Goal: Task Accomplishment & Management: Complete application form

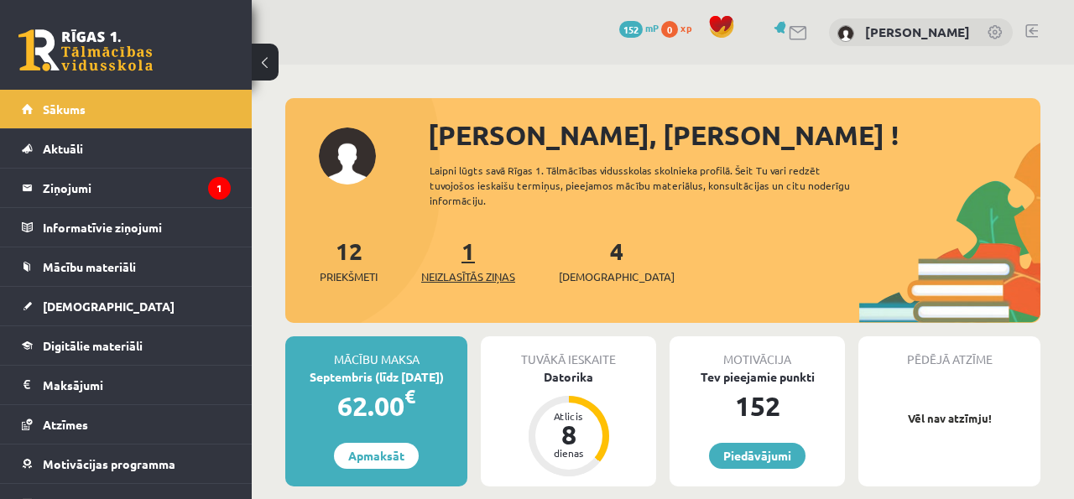
click at [470, 269] on span "Neizlasītās ziņas" at bounding box center [468, 277] width 94 height 17
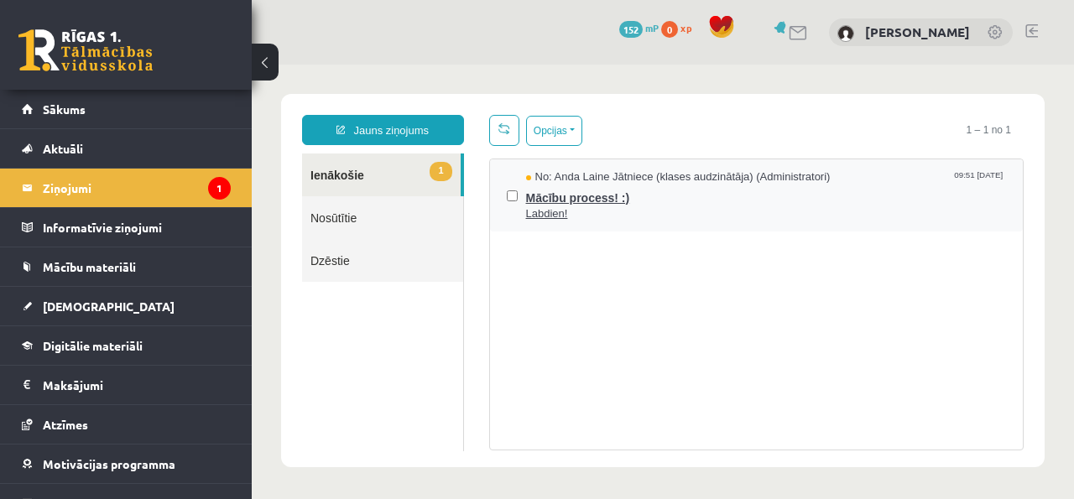
click at [614, 204] on span "Mācību process! :)" at bounding box center [766, 195] width 481 height 21
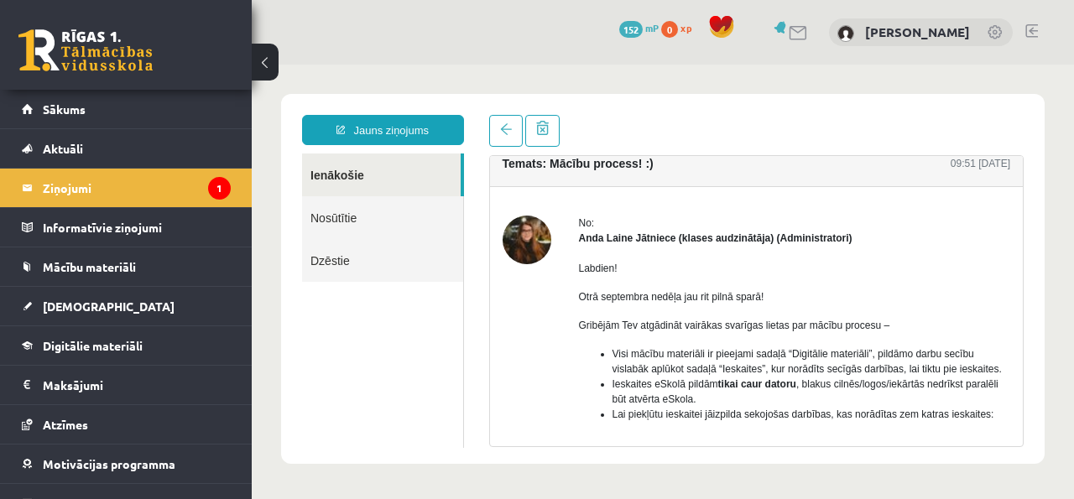
scroll to position [22, 0]
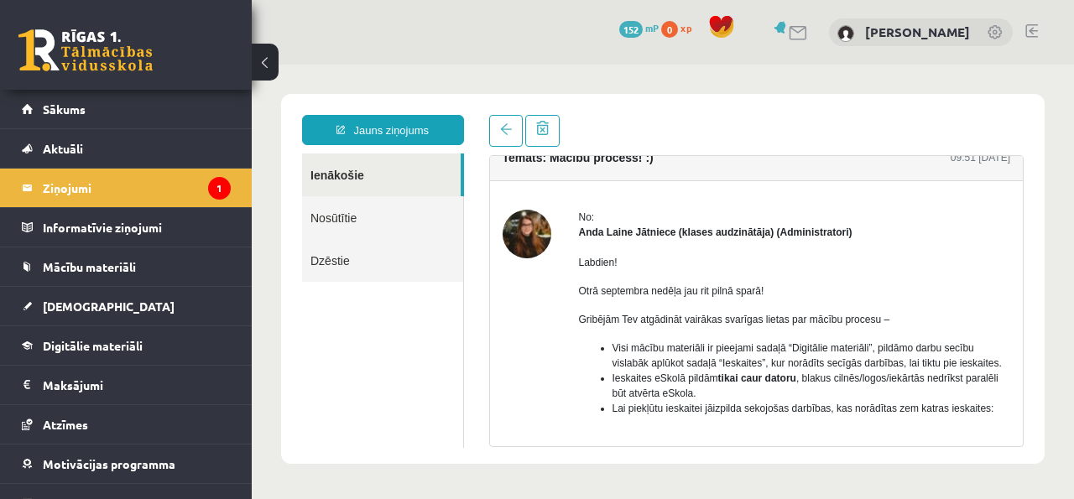
click at [539, 236] on img at bounding box center [527, 234] width 49 height 49
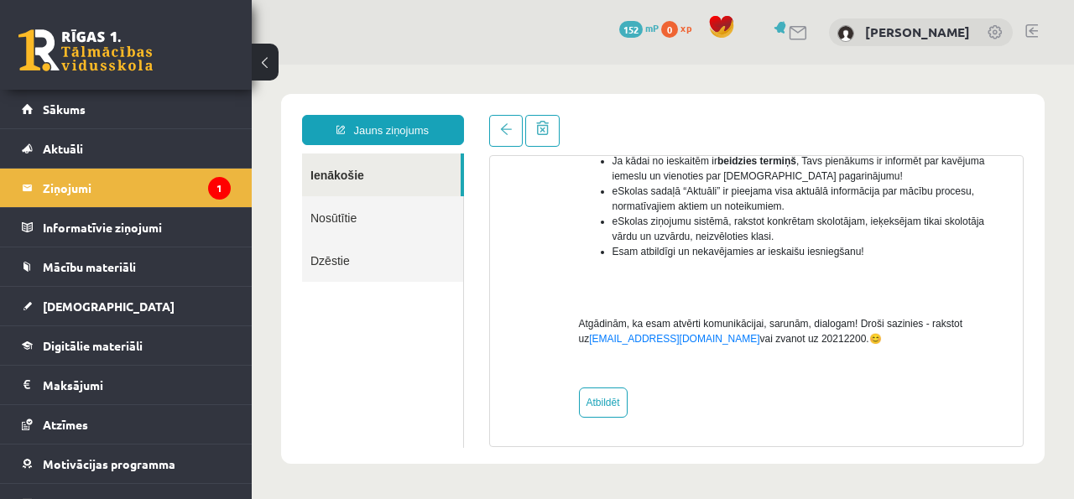
scroll to position [523, 0]
click at [313, 219] on link "Nosūtītie" at bounding box center [382, 217] width 161 height 43
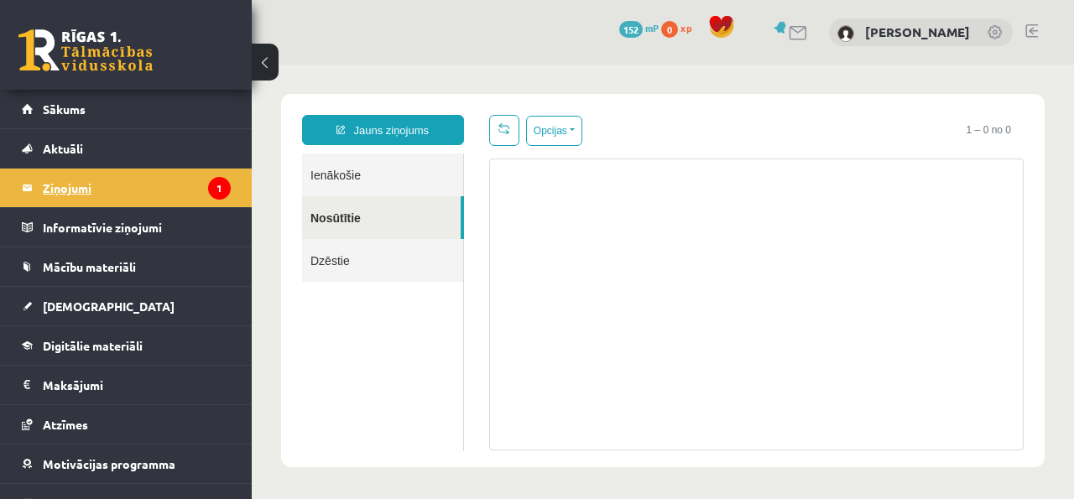
scroll to position [0, 0]
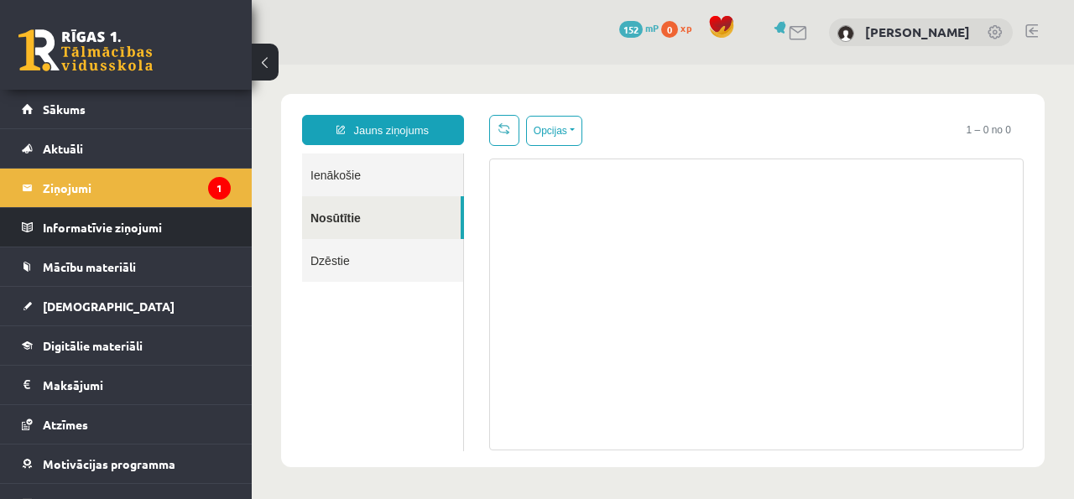
click at [147, 207] on li "Informatīvie ziņojumi 0" at bounding box center [126, 227] width 252 height 40
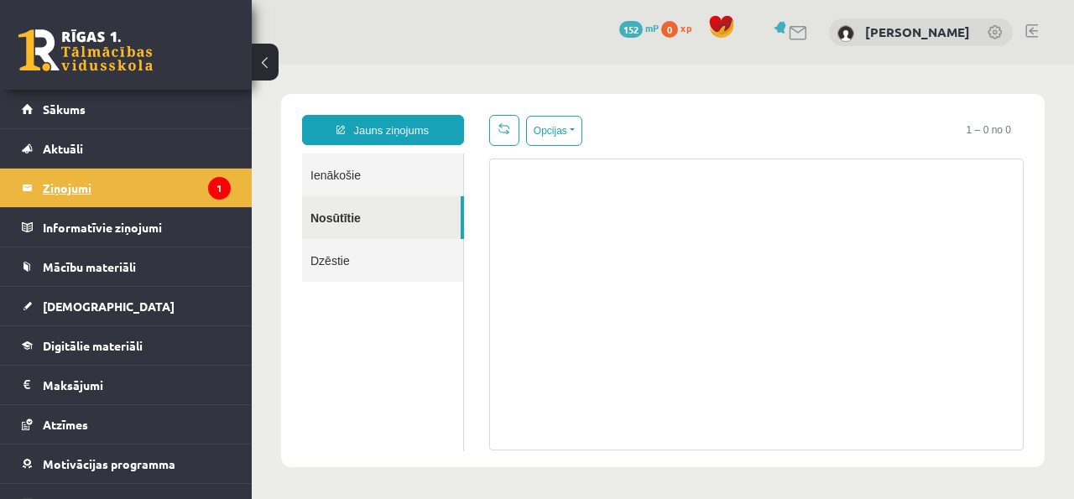
click at [147, 204] on legend "Ziņojumi 1" at bounding box center [137, 188] width 188 height 39
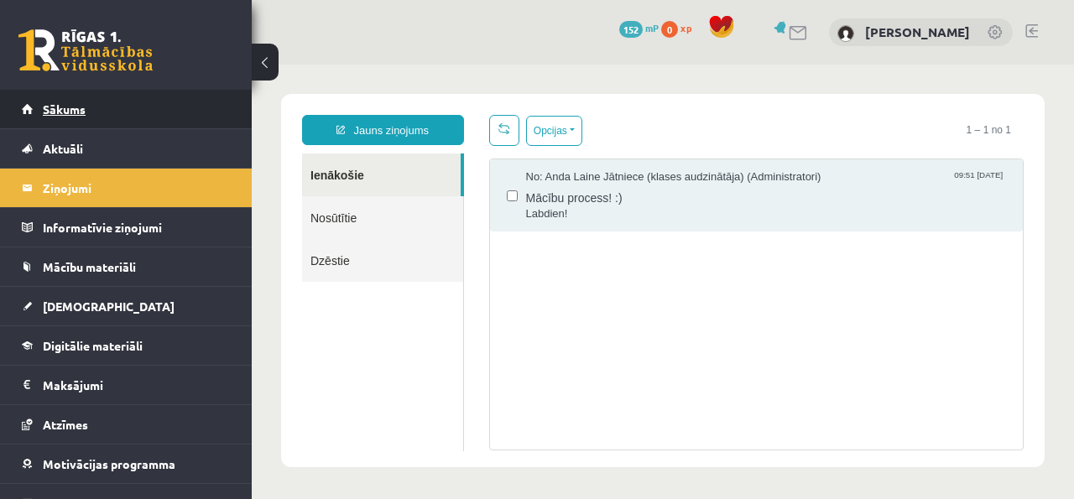
click at [218, 128] on ul "Sākums Aktuāli Kā mācīties eSKOLĀ Kontakti Normatīvie akti Online konsultācijas…" at bounding box center [126, 326] width 252 height 473
click at [218, 127] on link "Sākums" at bounding box center [126, 109] width 209 height 39
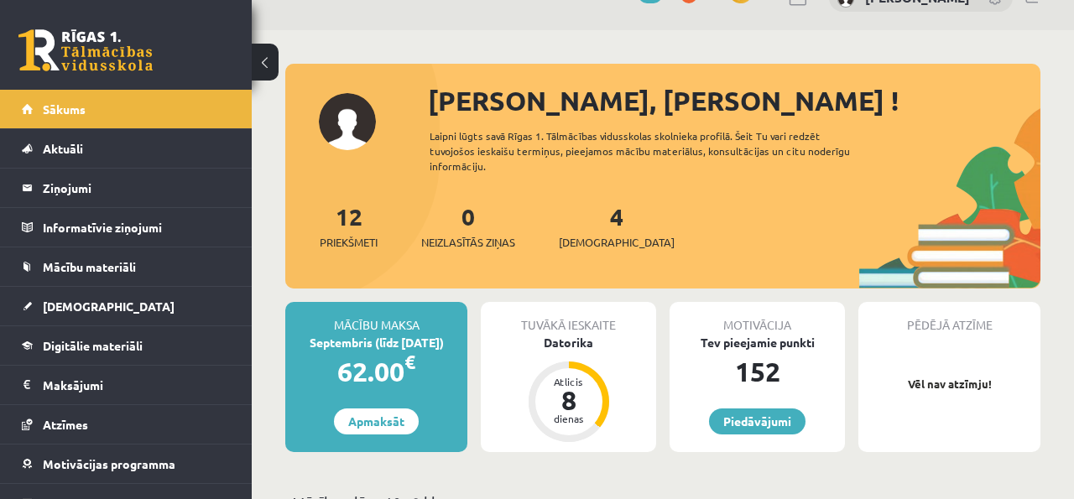
scroll to position [38, 0]
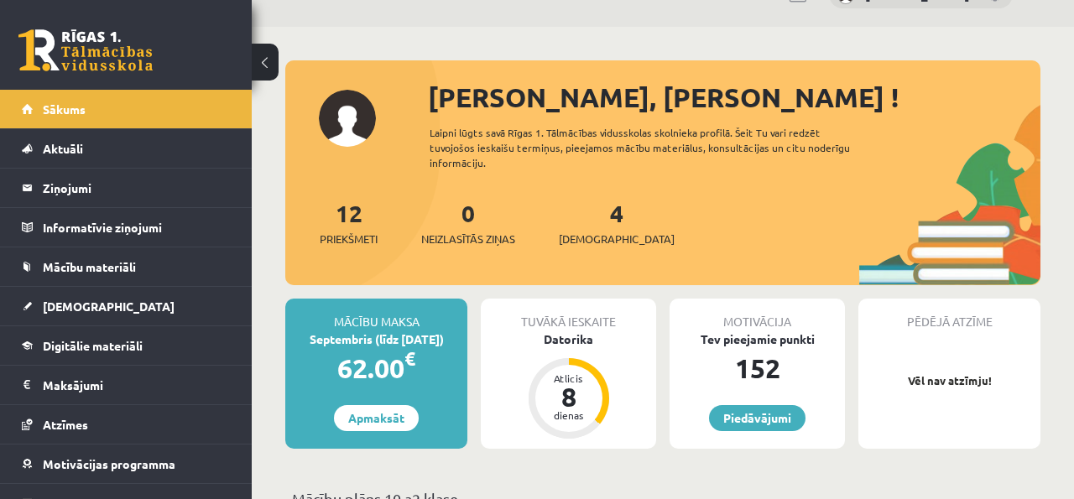
click at [551, 208] on div "12 Priekšmeti 0 Neizlasītās ziņas 4 Ieskaites" at bounding box center [662, 241] width 755 height 90
click at [581, 206] on div "4 Ieskaites" at bounding box center [617, 222] width 116 height 52
click at [595, 231] on span "[DEMOGRAPHIC_DATA]" at bounding box center [617, 239] width 116 height 17
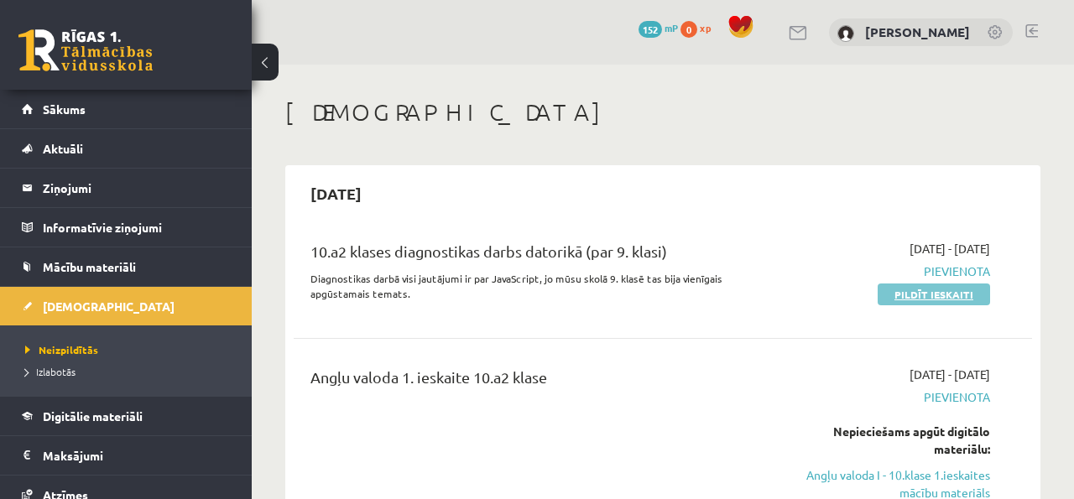
click at [902, 294] on link "Pildīt ieskaiti" at bounding box center [934, 295] width 112 height 22
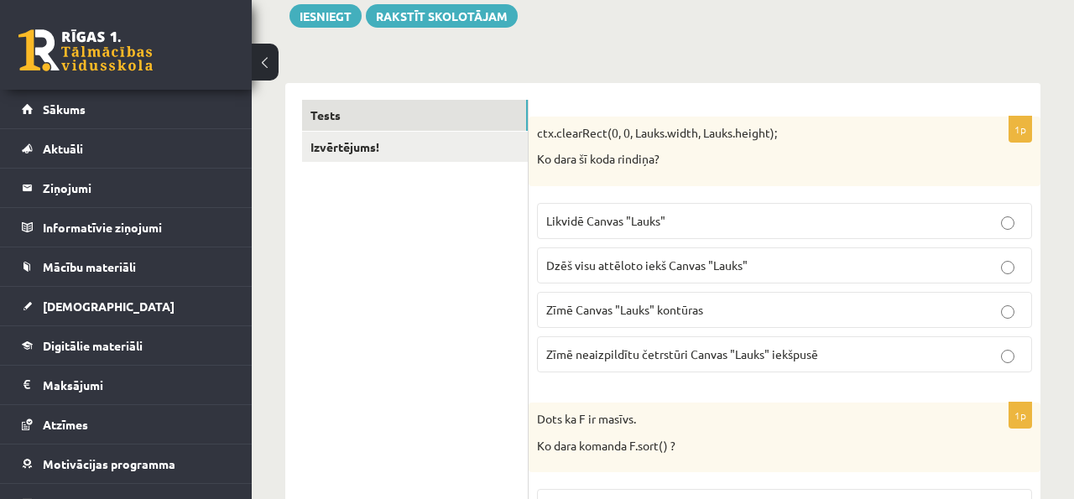
scroll to position [218, 0]
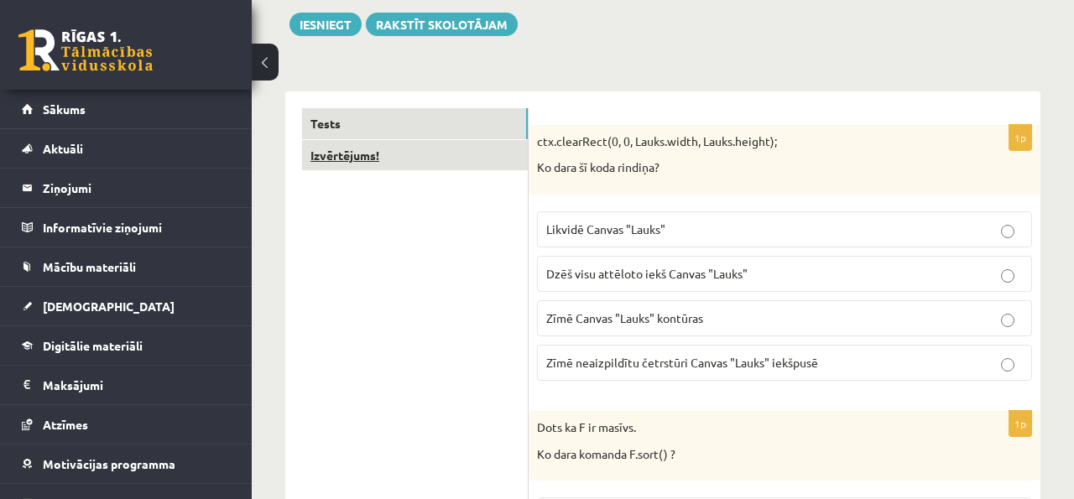
click at [468, 144] on link "Izvērtējums!" at bounding box center [415, 155] width 226 height 31
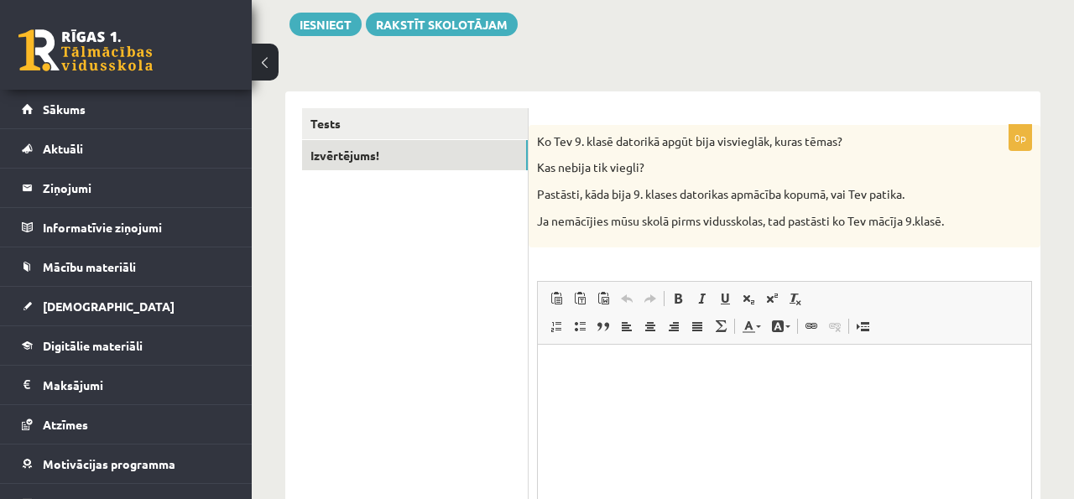
scroll to position [0, 0]
click at [530, 121] on div "0p Ko Tev 9. klasē datorikā apgūt bija visvieglāk, kuras tēmas? Kas nebija tik …" at bounding box center [785, 369] width 512 height 556
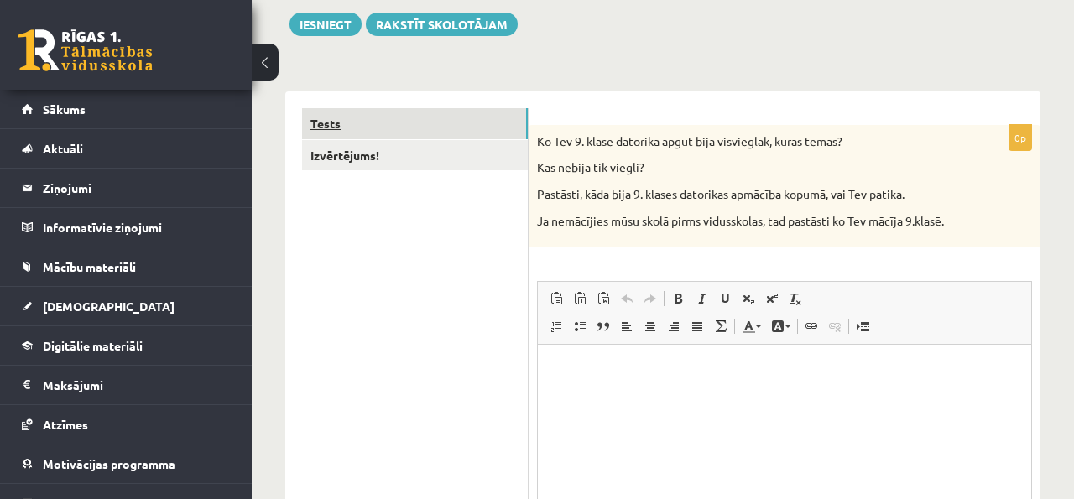
click at [483, 112] on link "Tests" at bounding box center [415, 123] width 226 height 31
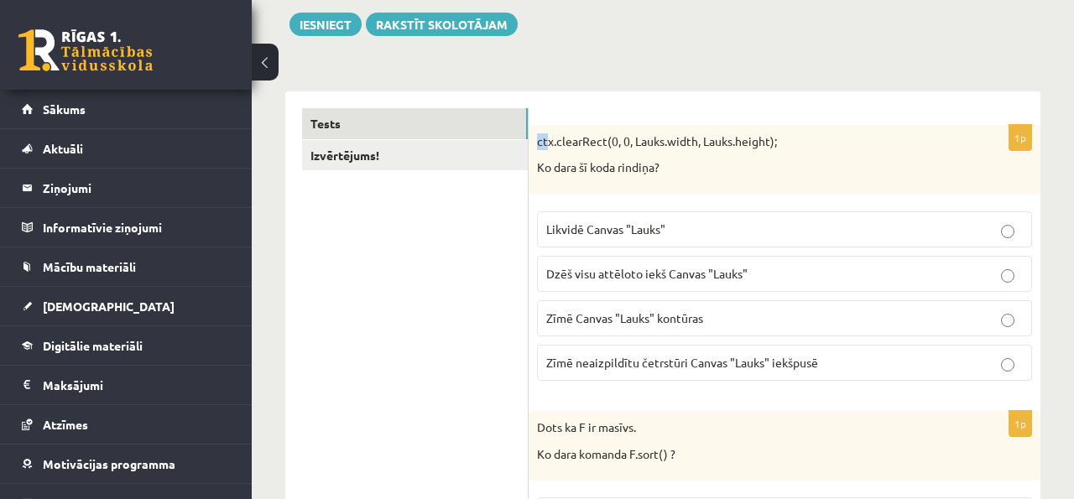
drag, startPoint x: 537, startPoint y: 133, endPoint x: 546, endPoint y: 139, distance: 10.2
click at [546, 139] on p "ctx.clearRect(0, 0, Lauks.width, Lauks.height);" at bounding box center [742, 141] width 411 height 17
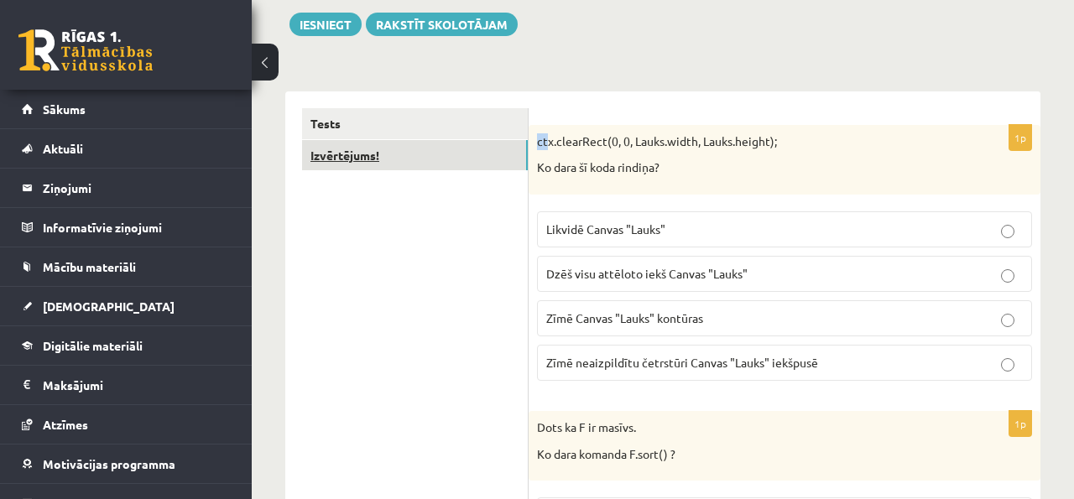
click at [497, 146] on link "Izvērtējums!" at bounding box center [415, 155] width 226 height 31
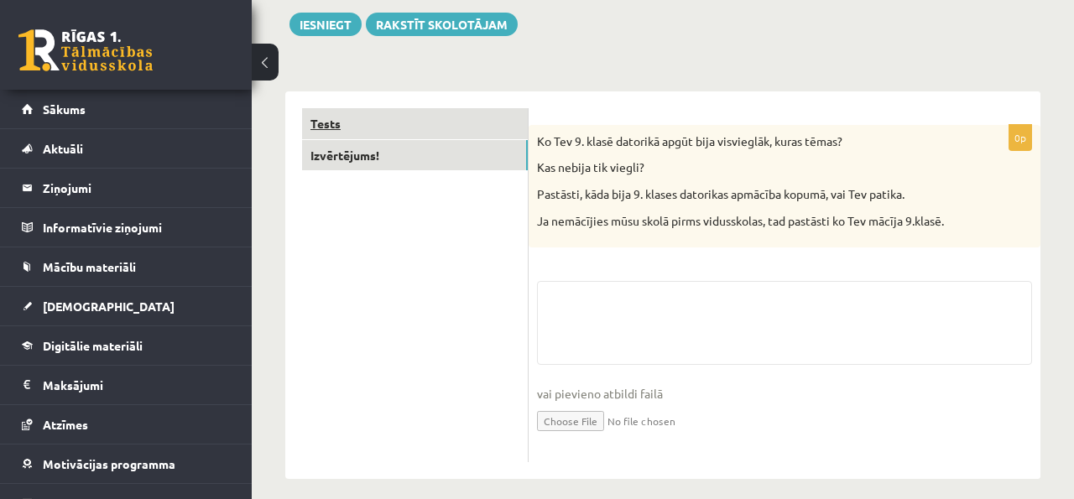
click at [494, 125] on link "Tests" at bounding box center [415, 123] width 226 height 31
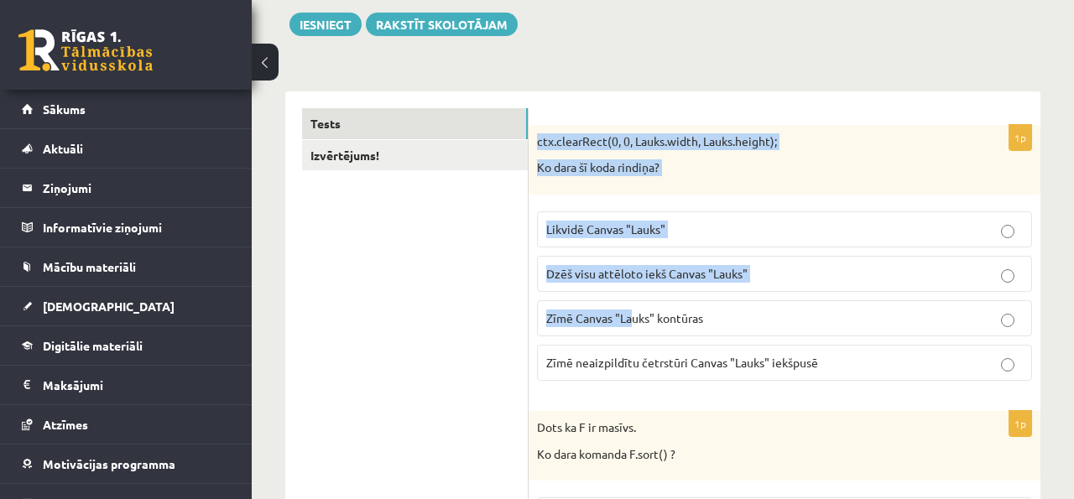
drag, startPoint x: 535, startPoint y: 137, endPoint x: 635, endPoint y: 320, distance: 208.5
click at [635, 320] on div "1p ctx.clearRect(0, 0, Lauks.width, Lauks.height); Ko dara šī koda rindiņa? Lik…" at bounding box center [785, 259] width 512 height 269
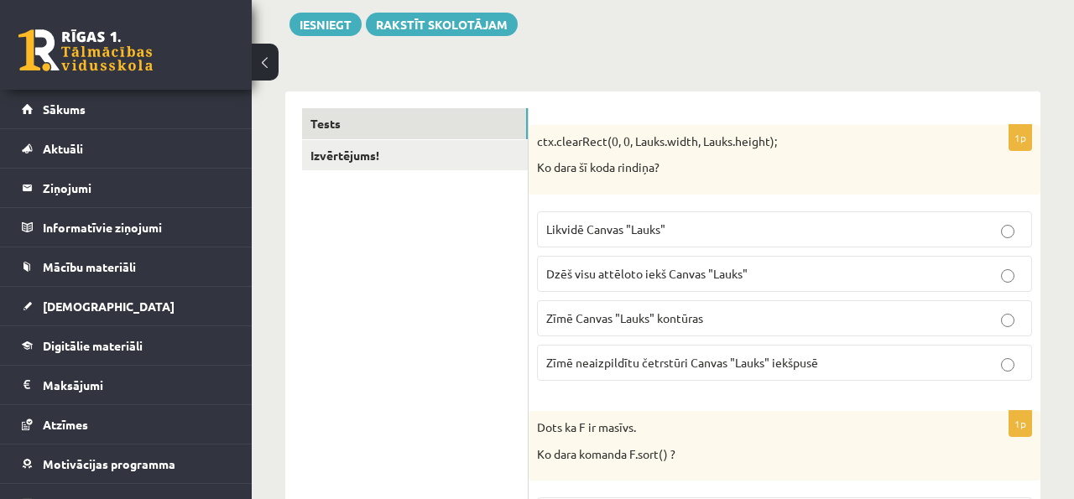
click at [760, 389] on div "1p ctx.clearRect(0, 0, Lauks.width, Lauks.height); Ko dara šī koda rindiņa? Lik…" at bounding box center [785, 259] width 512 height 269
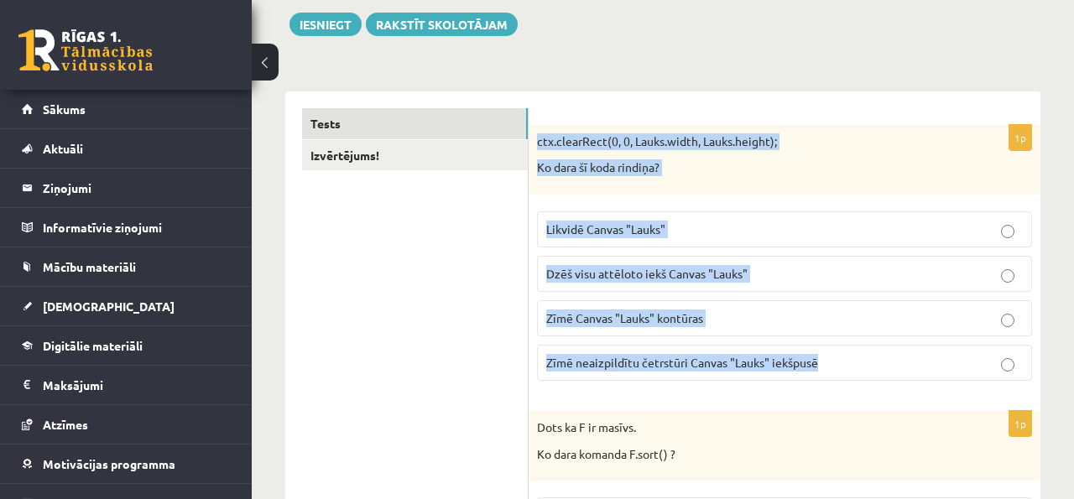
drag, startPoint x: 535, startPoint y: 134, endPoint x: 703, endPoint y: 386, distance: 302.6
click at [703, 386] on div "1p ctx.clearRect(0, 0, Lauks.width, Lauks.height); Ko dara šī koda rindiņa? Lik…" at bounding box center [785, 259] width 512 height 269
copy div "ctx.clearRect(0, 0, Lauks.width, Lauks.height); Ko dara šī koda rindiņa? Likvid…"
click at [663, 239] on label "Likvidē Canvas "Lauks"" at bounding box center [784, 230] width 495 height 36
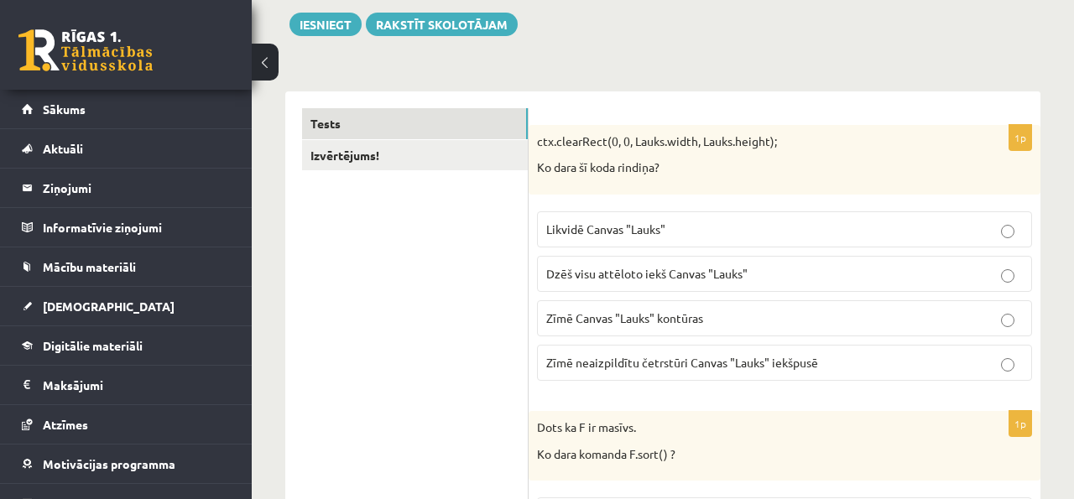
click at [603, 278] on span "Dzēš visu attēloto iekš Canvas "Lauks"" at bounding box center [646, 273] width 201 height 15
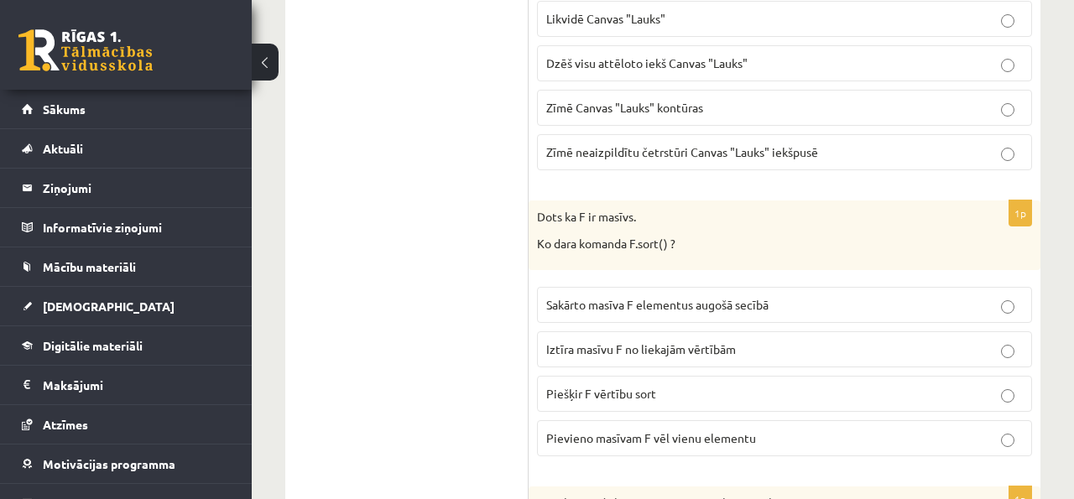
scroll to position [445, 0]
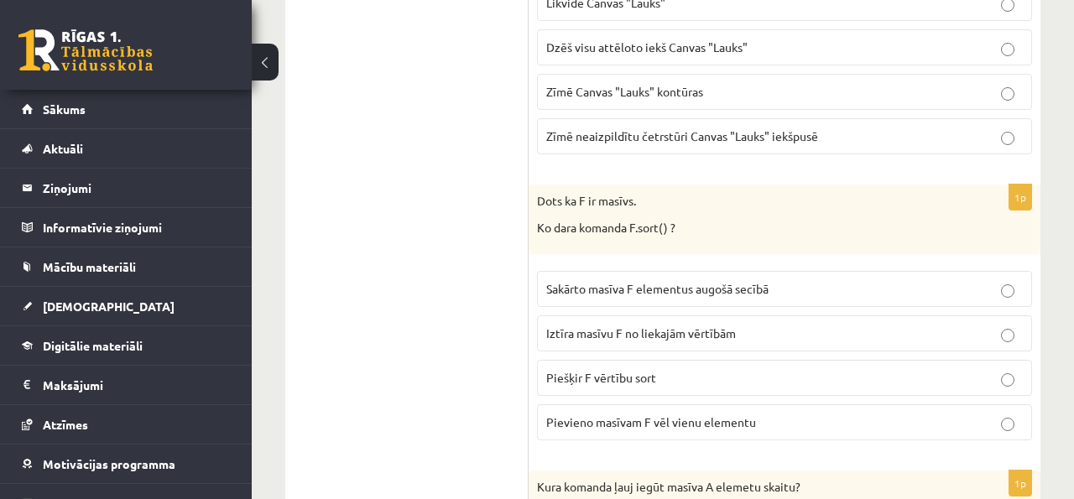
drag, startPoint x: 527, startPoint y: 198, endPoint x: 644, endPoint y: 327, distance: 173.5
click at [671, 226] on p "Ko dara komanda F.sort() ?" at bounding box center [742, 228] width 411 height 17
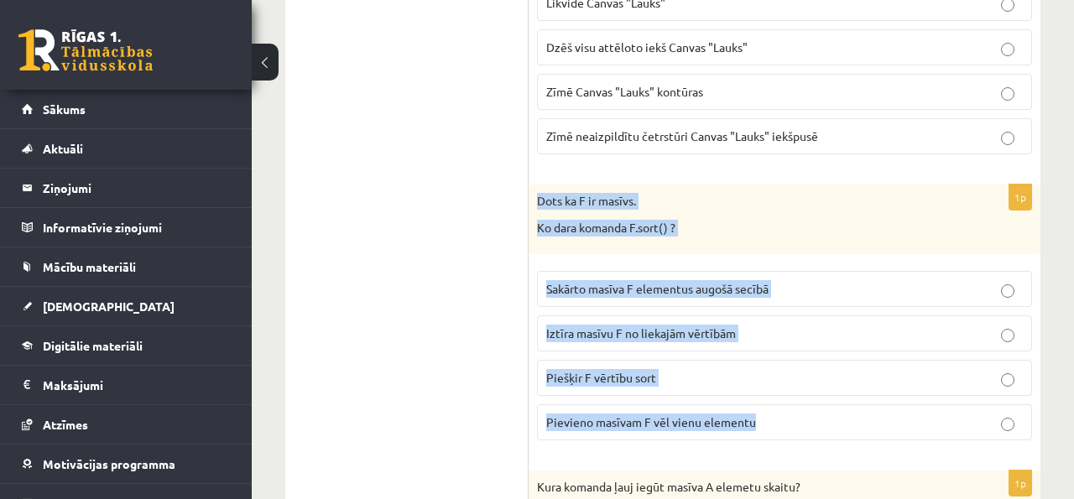
drag, startPoint x: 541, startPoint y: 198, endPoint x: 695, endPoint y: 444, distance: 290.4
click at [695, 445] on div "1p Dots ka F ir masīvs. Ko dara komanda F.sort() ? Sakārto masīva F elementus a…" at bounding box center [785, 319] width 512 height 269
copy div "Dots ka F ir masīvs. Ko dara komanda F.sort() ? Sakārto masīva F elementus augo…"
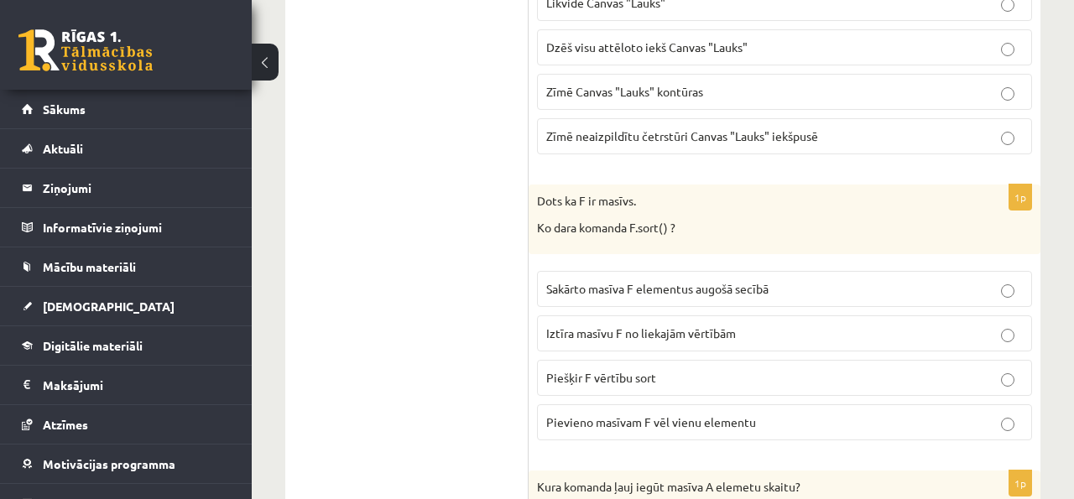
click at [684, 274] on label "Sakārto masīva F elementus augošā secībā" at bounding box center [784, 289] width 495 height 36
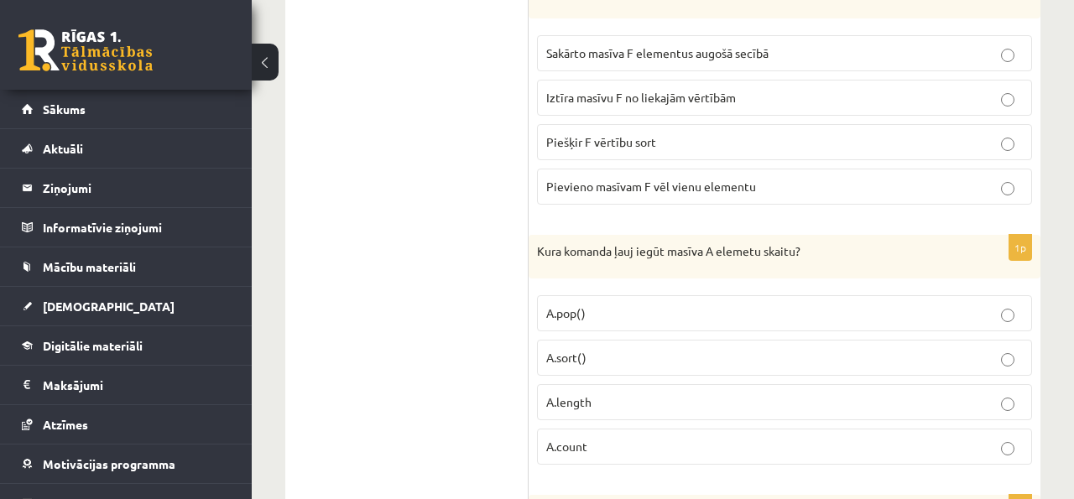
scroll to position [790, 0]
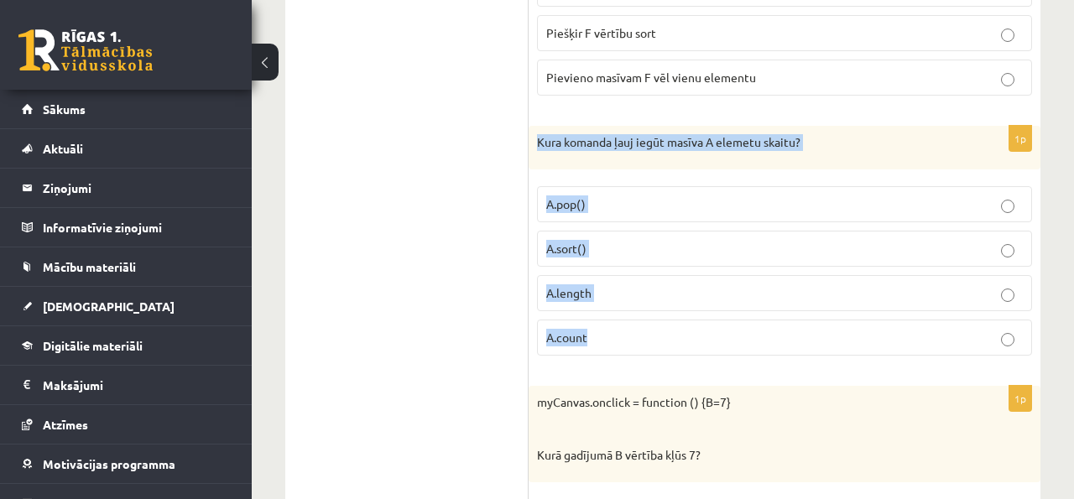
drag, startPoint x: 531, startPoint y: 143, endPoint x: 664, endPoint y: 353, distance: 248.9
click at [664, 353] on div "1p Kura komanda ļauj iegūt masīva A elemetu skaitu? A.pop() A.sort() A.length A…" at bounding box center [785, 247] width 512 height 243
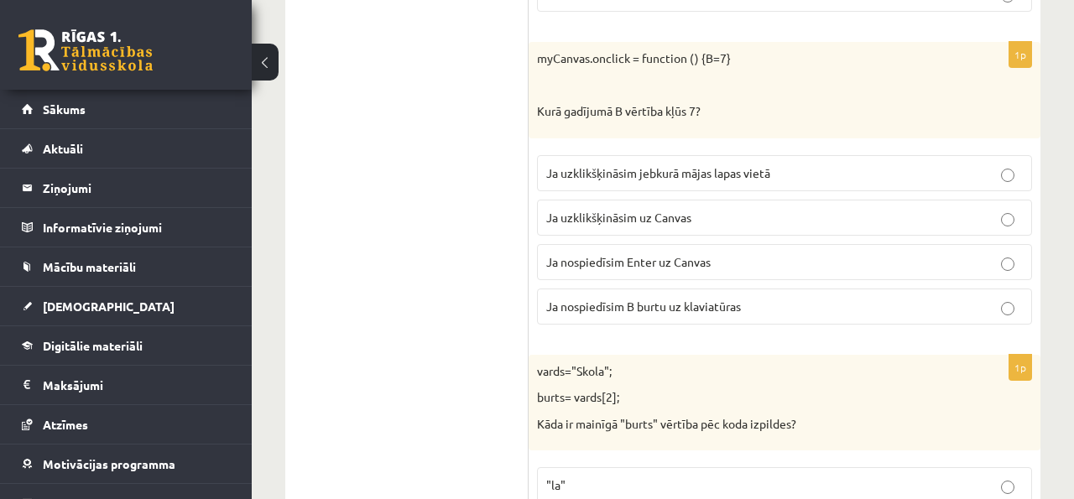
scroll to position [0, 0]
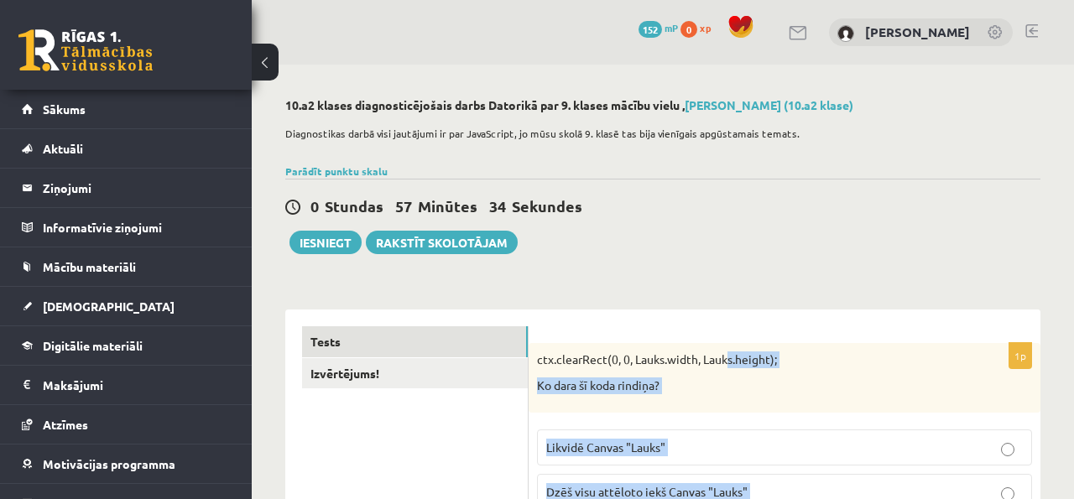
drag, startPoint x: 529, startPoint y: 137, endPoint x: 720, endPoint y: 337, distance: 276.6
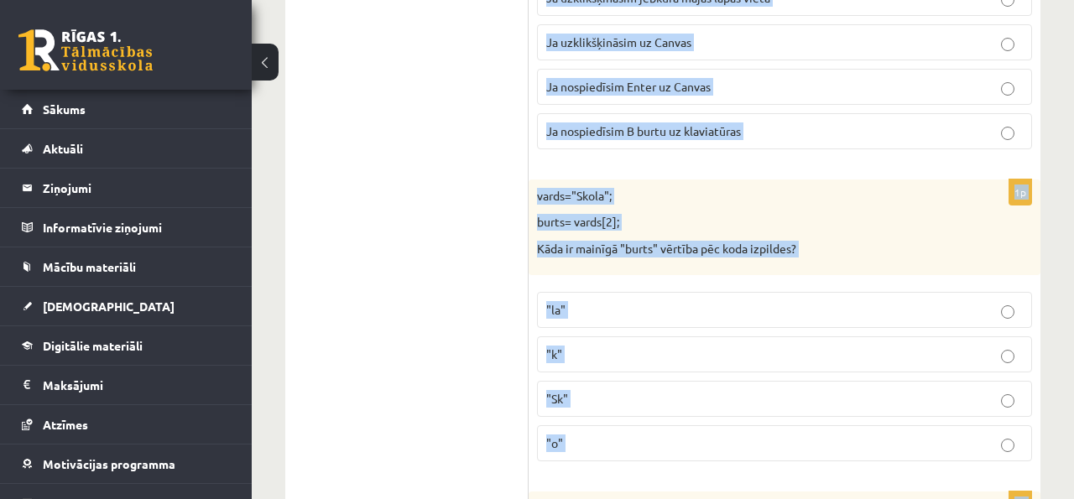
scroll to position [1325, 0]
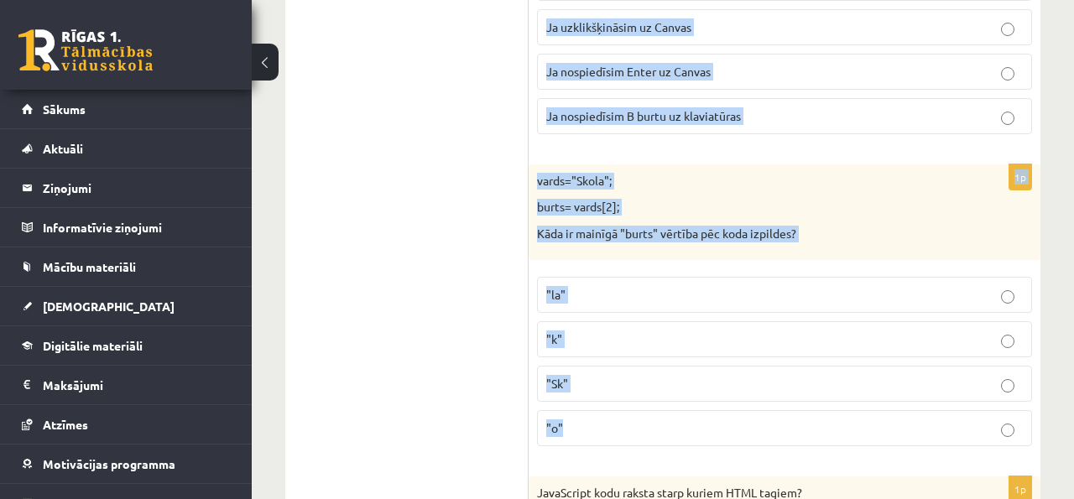
copy form "Kura komanda ļauj iegūt masīva A elemetu skaitu? A.pop() A.sort() A.length A.co…"
drag, startPoint x: 536, startPoint y: 134, endPoint x: 718, endPoint y: 455, distance: 368.8
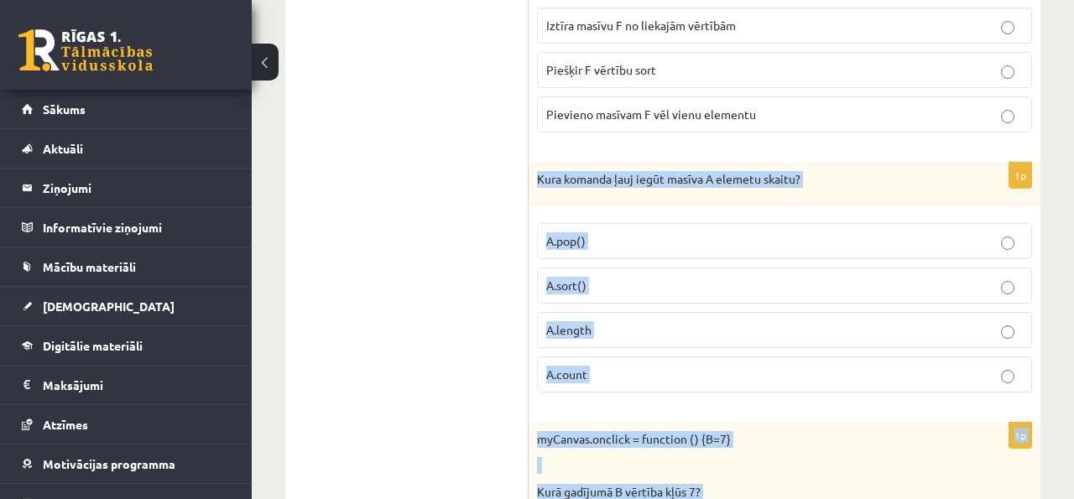
scroll to position [751, 0]
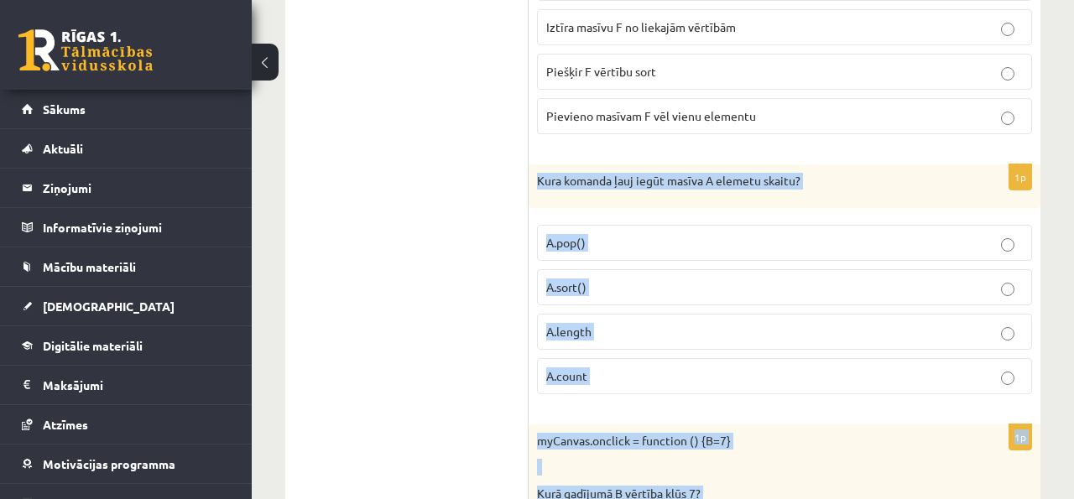
click at [650, 332] on p "A.length" at bounding box center [784, 332] width 477 height 18
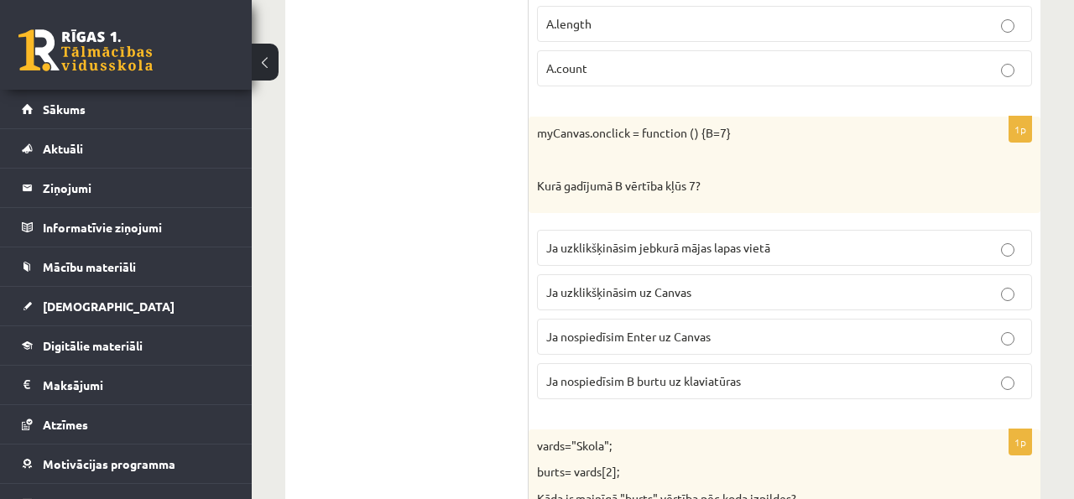
scroll to position [1058, 0]
click at [647, 294] on span "Ja uzklikšķināsim uz Canvas" at bounding box center [618, 292] width 145 height 15
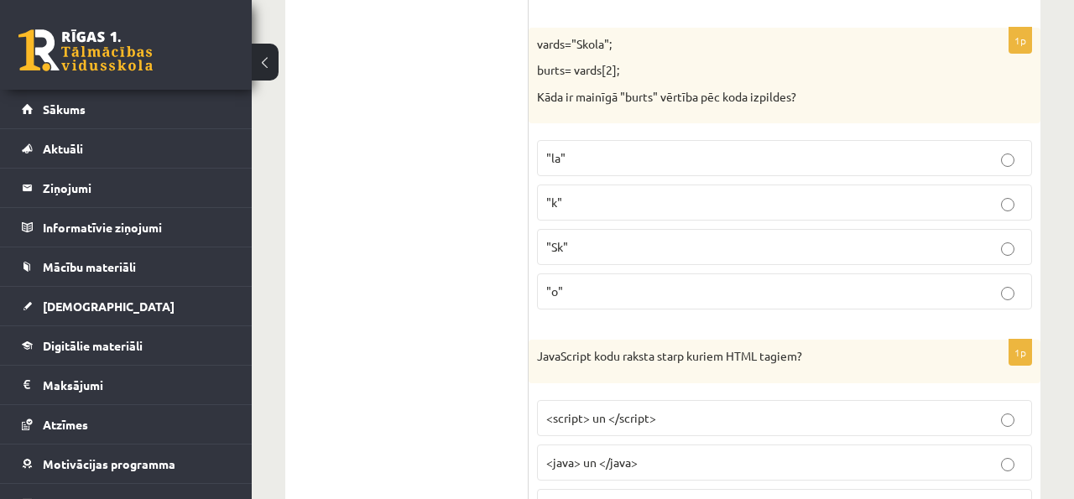
scroll to position [1449, 0]
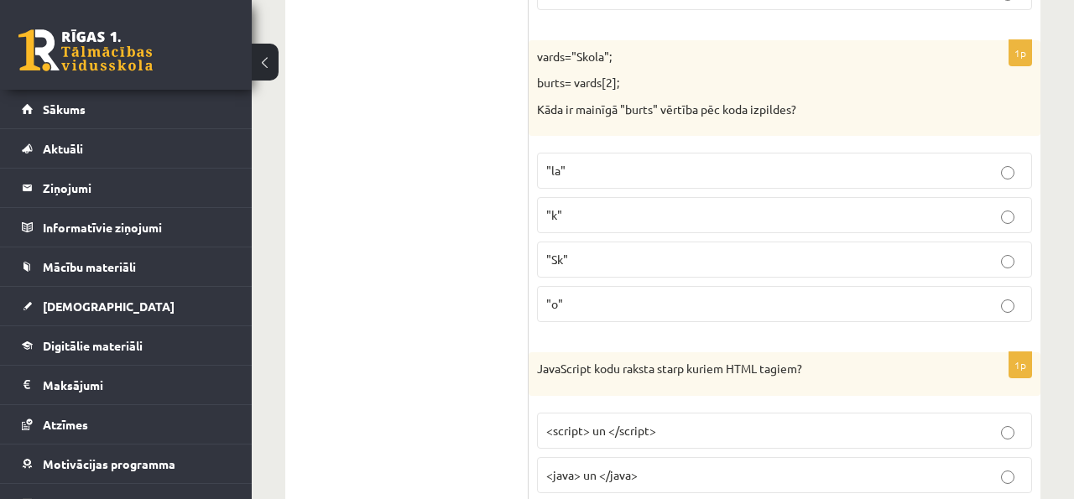
click at [584, 300] on p ""o"" at bounding box center [784, 304] width 477 height 18
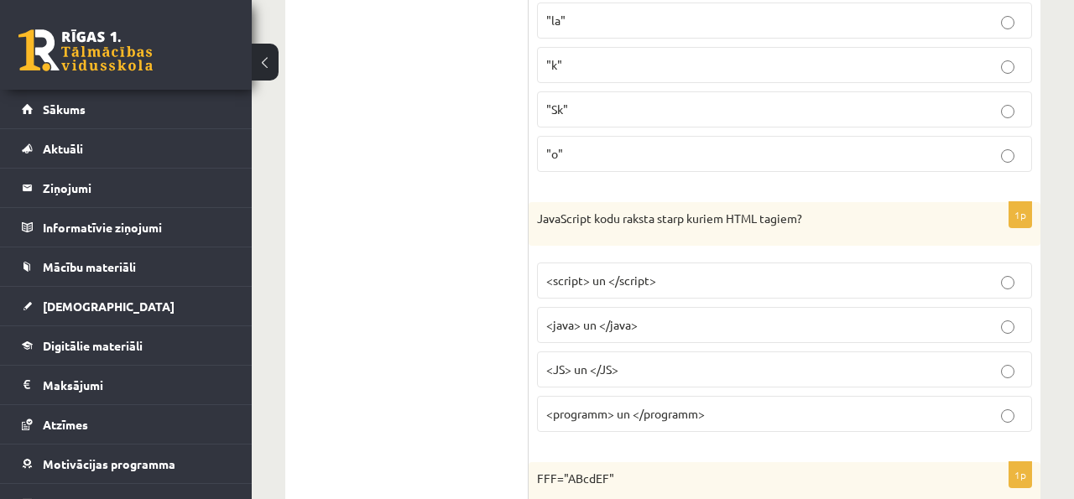
scroll to position [1604, 0]
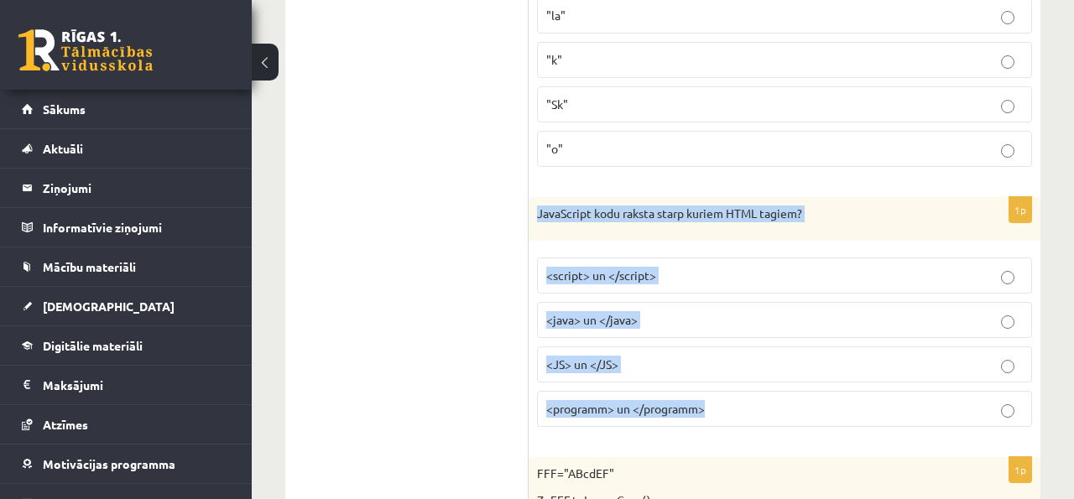
drag, startPoint x: 535, startPoint y: 211, endPoint x: 702, endPoint y: 430, distance: 275.5
click at [702, 430] on div "1p JavaScript kodu raksta starp kuriem HTML tagiem? <script> un </script> <java…" at bounding box center [785, 318] width 512 height 243
copy div "JavaScript kodu raksta starp kuriem HTML tagiem? <script> un </script> <java> u…"
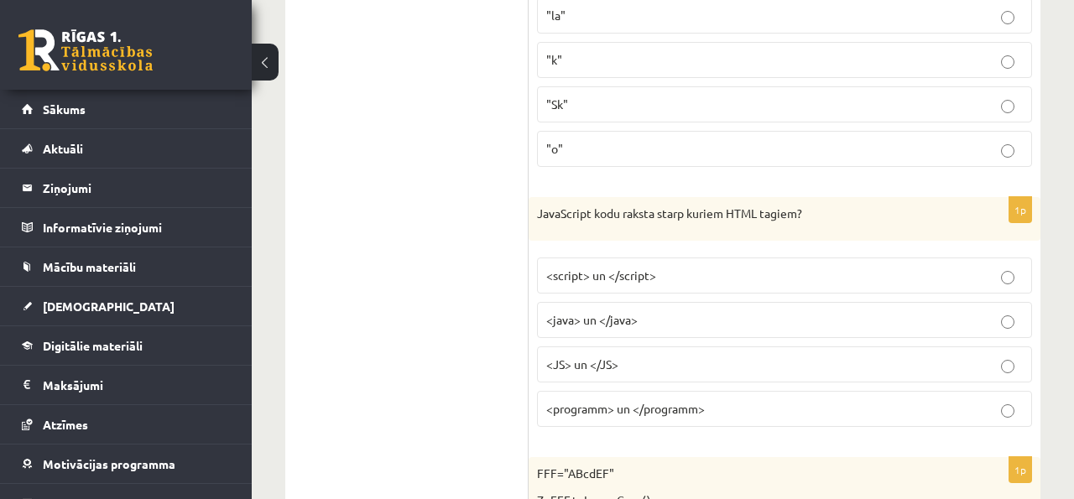
click at [577, 257] on fieldset "<script> un </script> <java> un </java> <JS> un </JS> <programm> un </programm>" at bounding box center [784, 340] width 495 height 183
click at [577, 262] on label "<script> un </script>" at bounding box center [784, 276] width 495 height 36
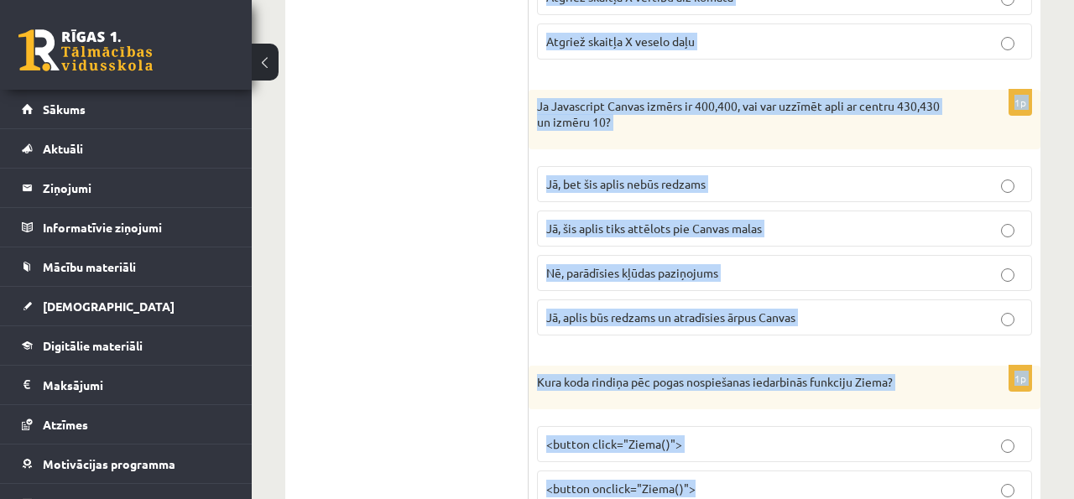
scroll to position [2579, 0]
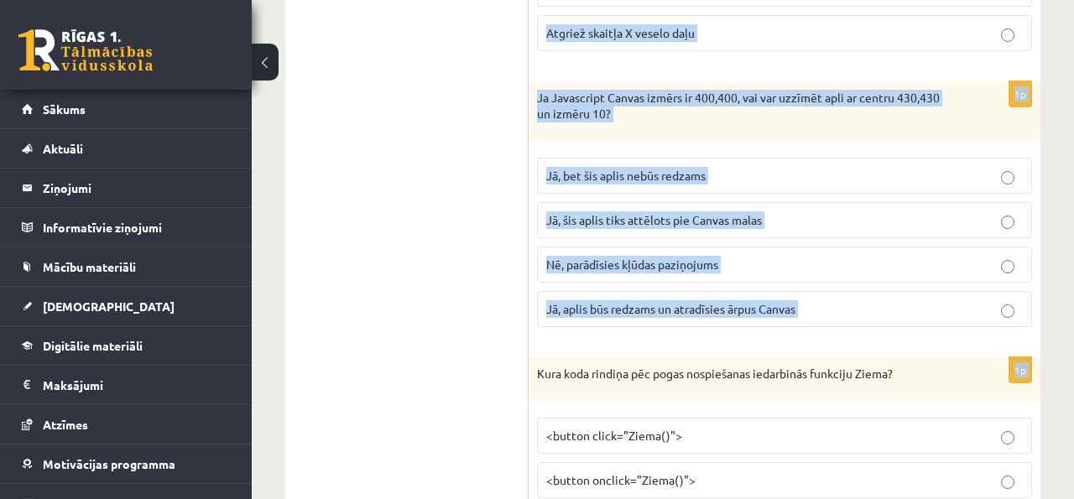
drag, startPoint x: 532, startPoint y: 172, endPoint x: 766, endPoint y: 345, distance: 291.1
copy form "FFF="ABcdEF" Z=FFF.toLowerCase() Kāda būs Z vērtība pēc koda izpildes? "abCDef"…"
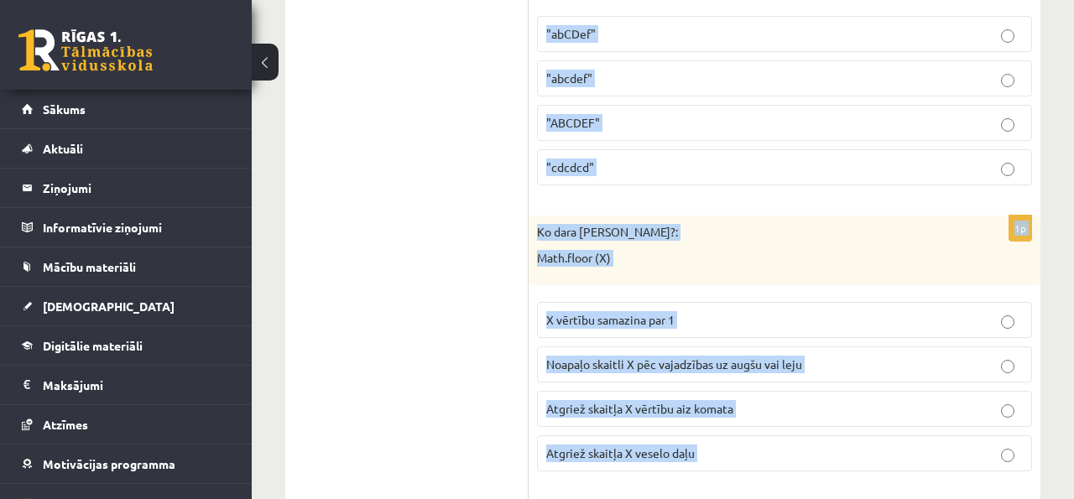
scroll to position [2145, 0]
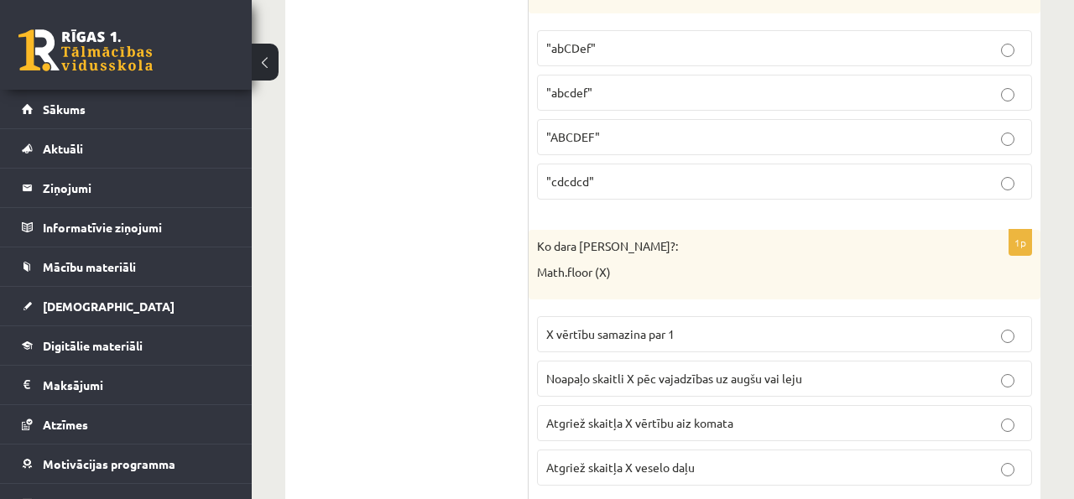
click at [587, 87] on span ""abcdef"" at bounding box center [569, 92] width 46 height 15
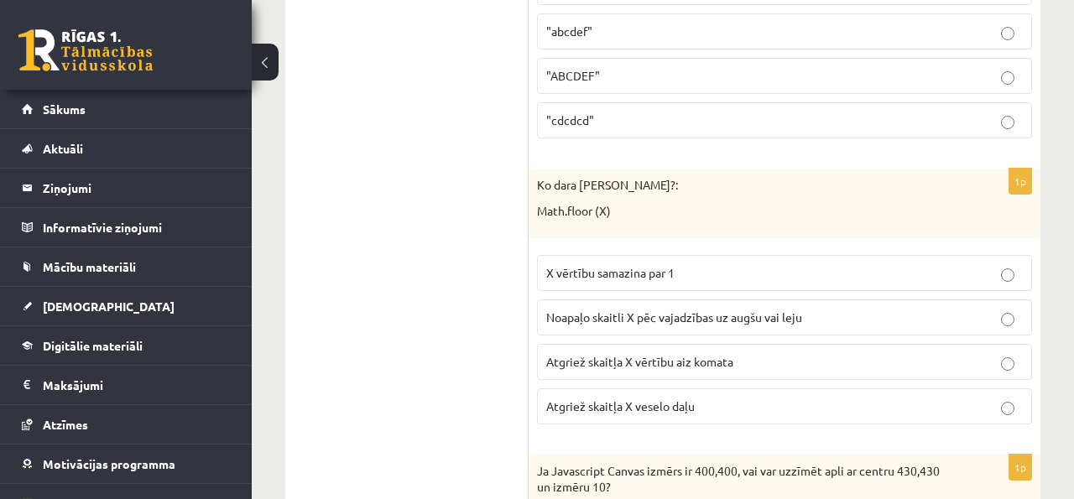
scroll to position [2217, 0]
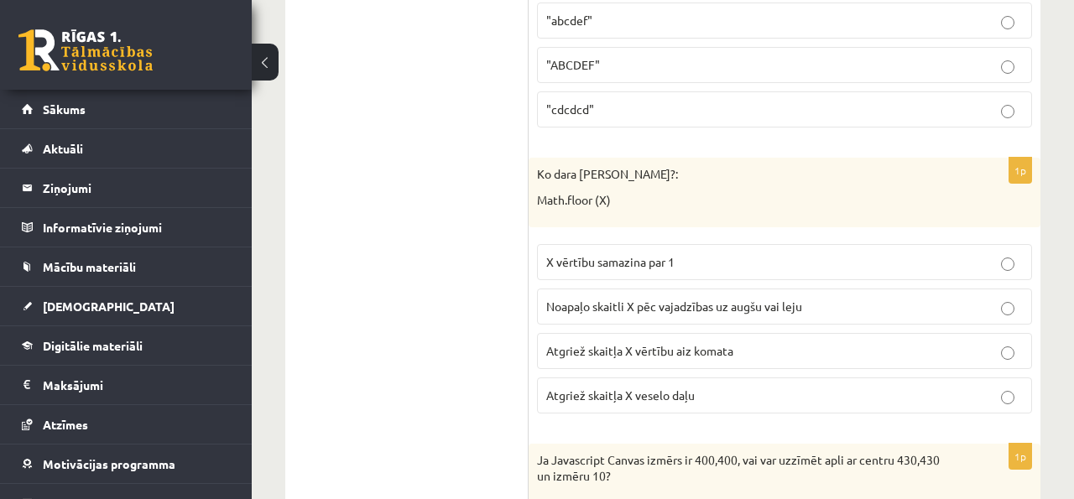
click at [617, 359] on p "Atgriež skaitļa X vērtību aiz komata" at bounding box center [784, 351] width 477 height 18
click at [651, 400] on span "Atgriež skaitļa X veselo daļu" at bounding box center [620, 395] width 149 height 15
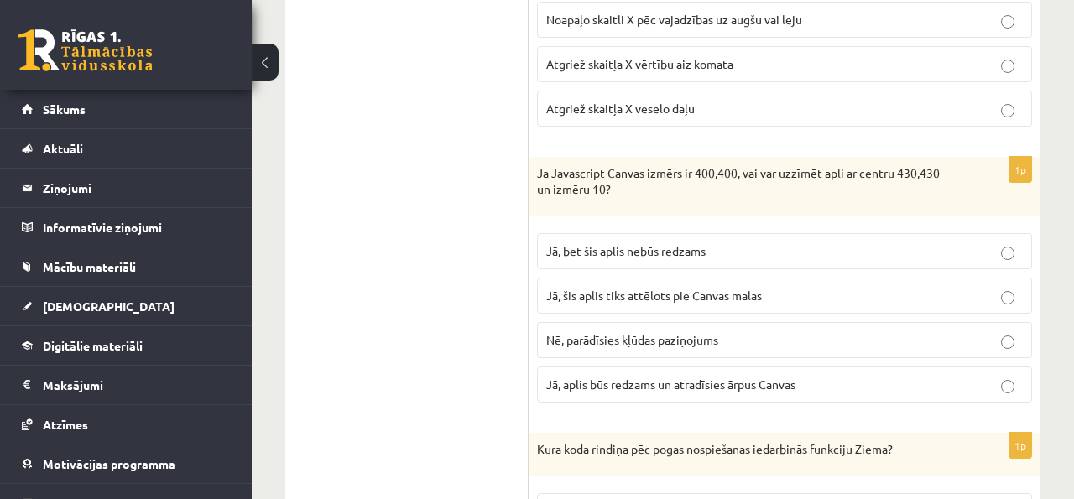
scroll to position [2550, 0]
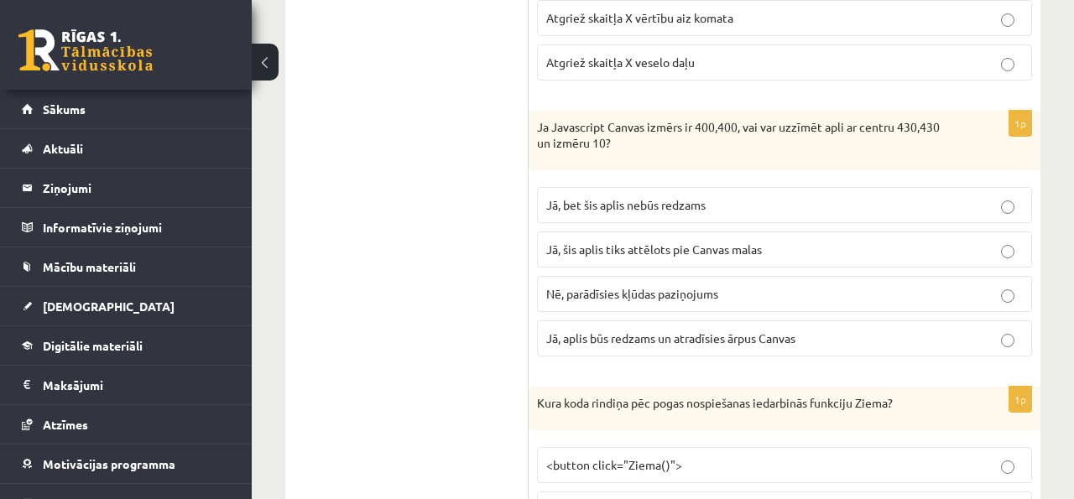
click at [619, 192] on label "Jā, bet šis aplis nebūs redzams" at bounding box center [784, 205] width 495 height 36
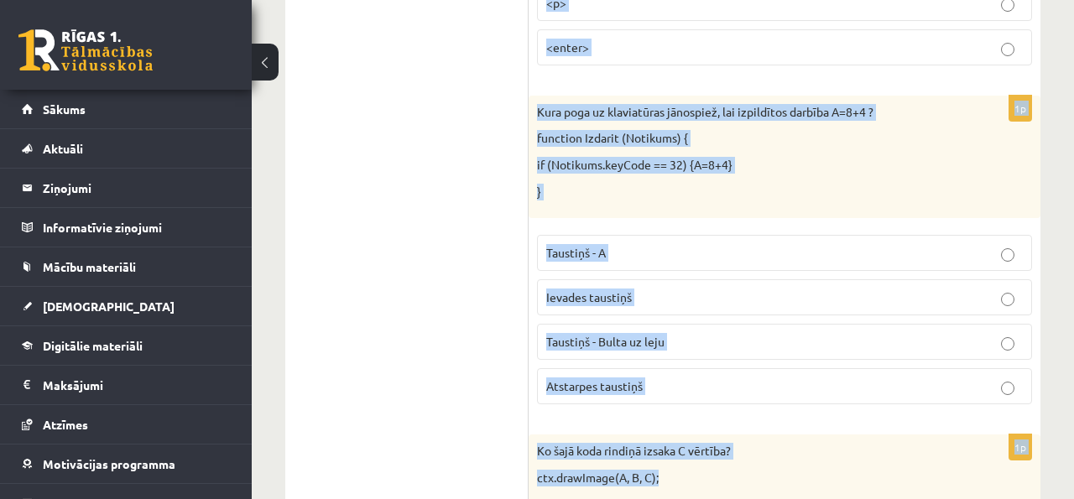
scroll to position [3409, 0]
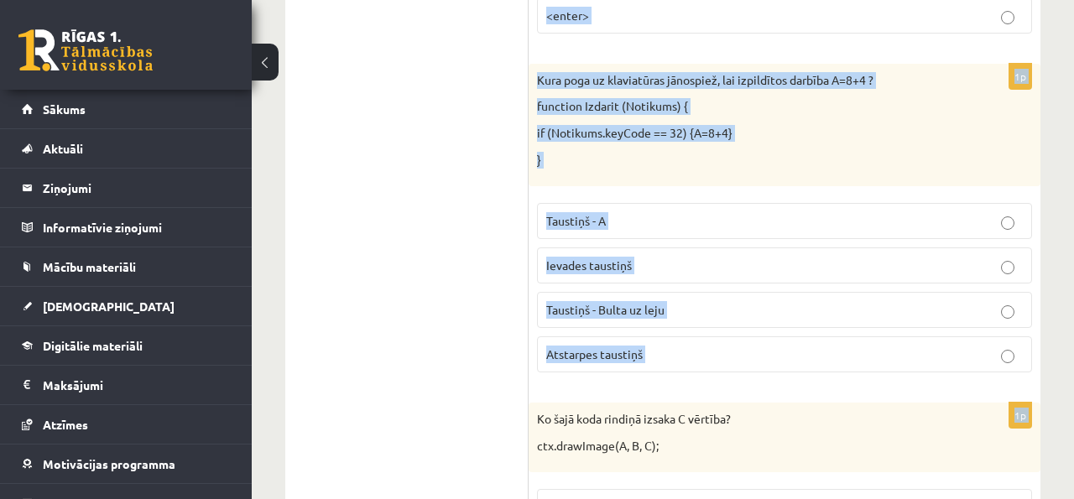
drag, startPoint x: 537, startPoint y: 173, endPoint x: 745, endPoint y: 394, distance: 303.4
copy form "Kura koda rindiņa pēc pogas nospiešanas iedarbinās funkciju Ziema? <button clic…"
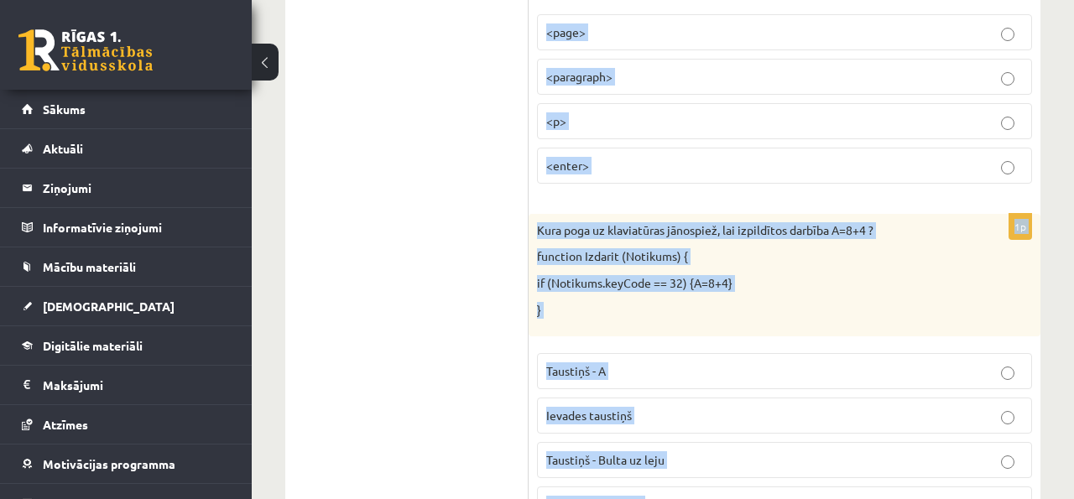
click at [638, 133] on label "<p>" at bounding box center [784, 121] width 495 height 36
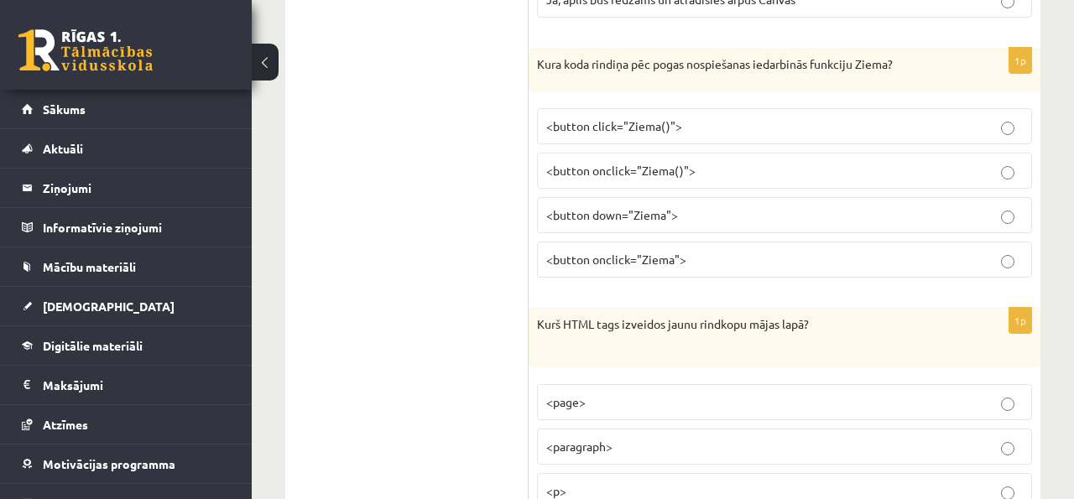
scroll to position [2885, 0]
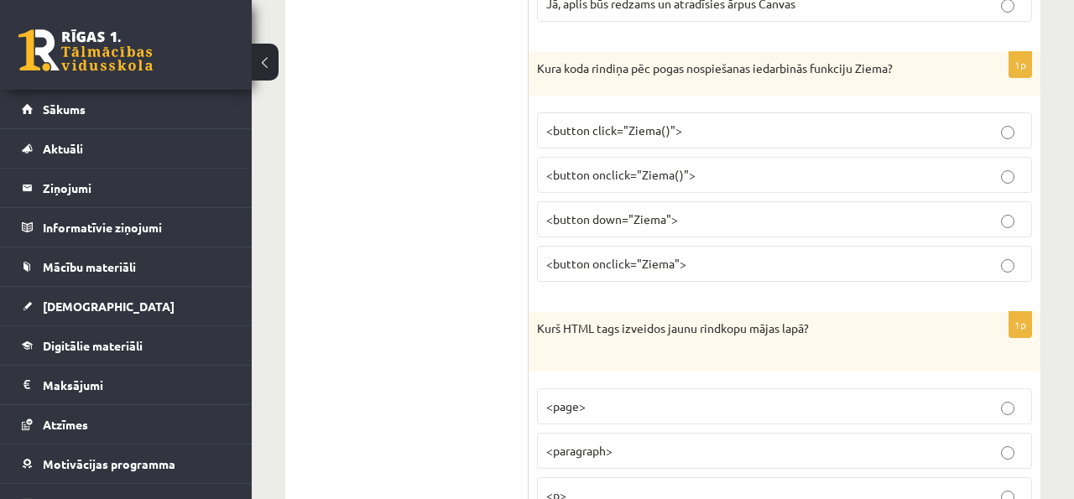
click at [607, 223] on span "<button down="Ziema">" at bounding box center [612, 219] width 132 height 15
click at [724, 128] on p "<button click="Ziema()">" at bounding box center [784, 131] width 477 height 18
click at [701, 168] on p "<button onclick="Ziema()">" at bounding box center [784, 175] width 477 height 18
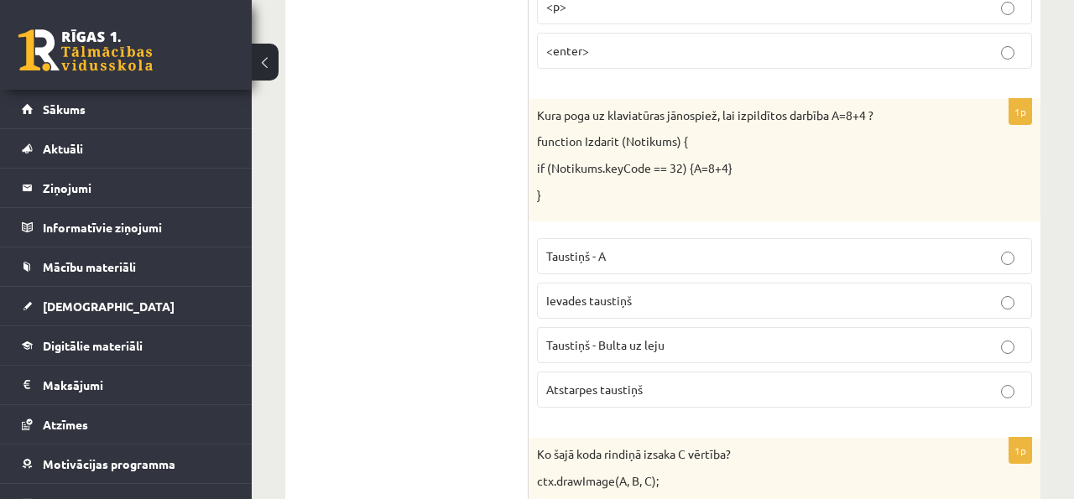
scroll to position [3386, 0]
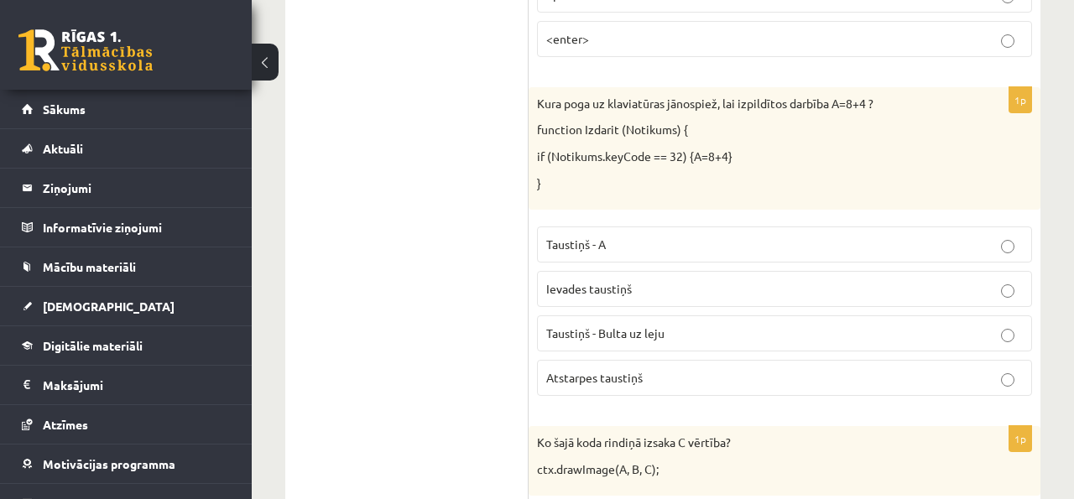
click at [633, 386] on p "Atstarpes taustiņš" at bounding box center [784, 378] width 477 height 18
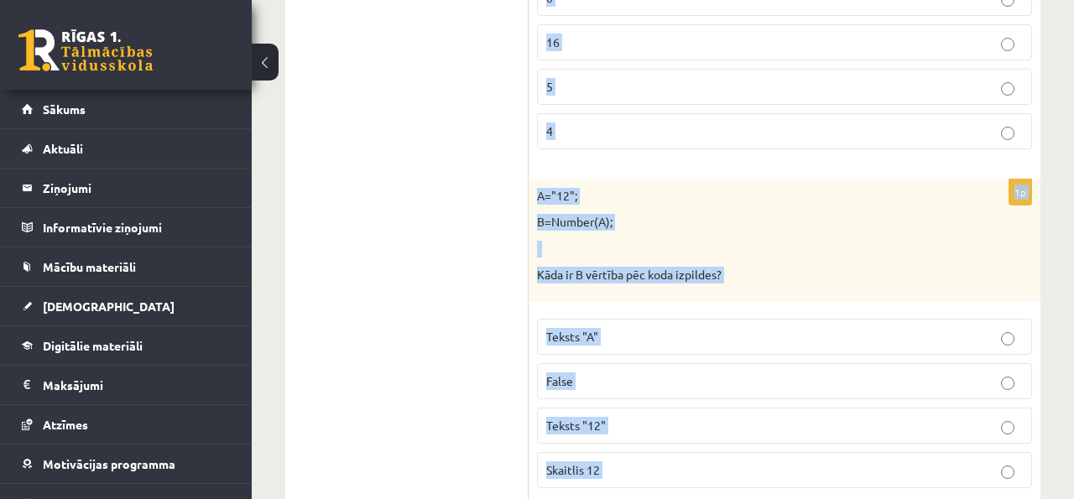
scroll to position [4293, 0]
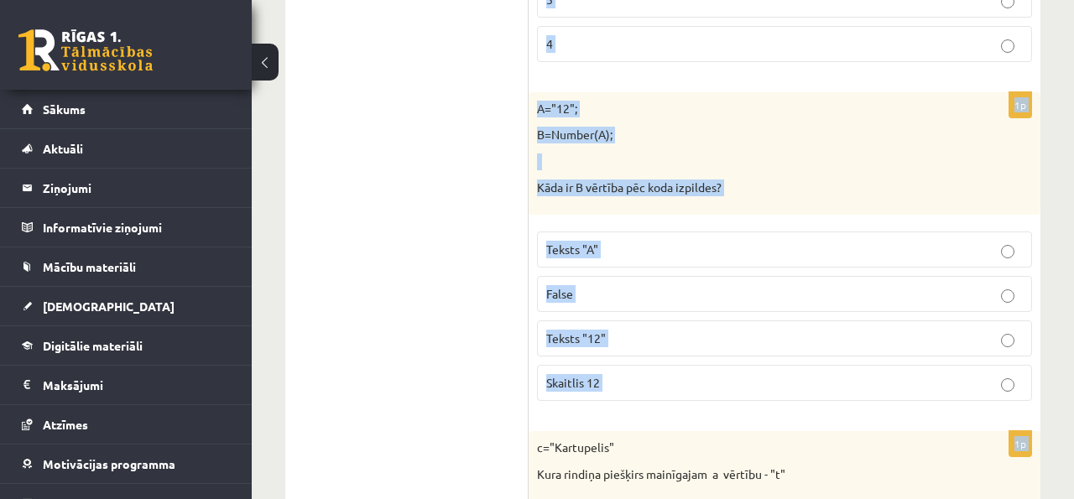
drag, startPoint x: 536, startPoint y: 251, endPoint x: 651, endPoint y: 430, distance: 212.6
click at [651, 430] on form "1p ctx.clearRect(0, 0, Lauks.width, Lauks.height); Ko dara šī koda rindiņa? Lik…" at bounding box center [785, 414] width 478 height 8763
copy form "Ko šajā koda rindiņā izsaka C vērtība? ctx.drawImage(A, B, C); Attēla adrese in…"
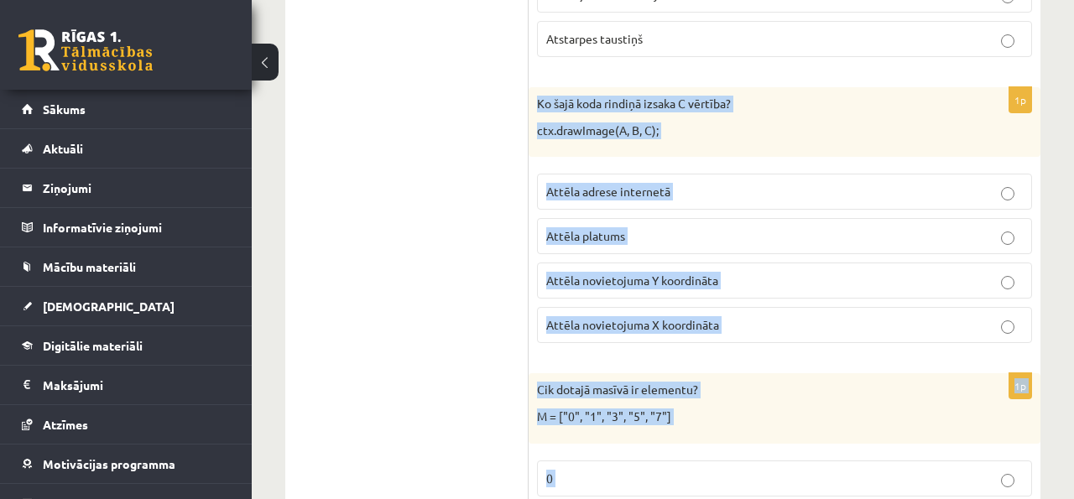
scroll to position [3728, 0]
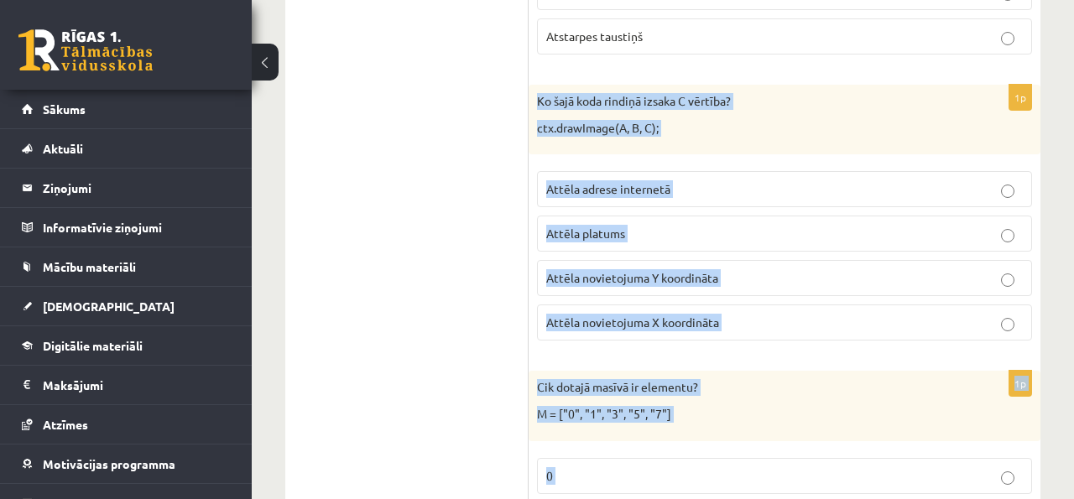
click at [610, 128] on p "ctx.drawImage(A, B, C);" at bounding box center [742, 128] width 411 height 17
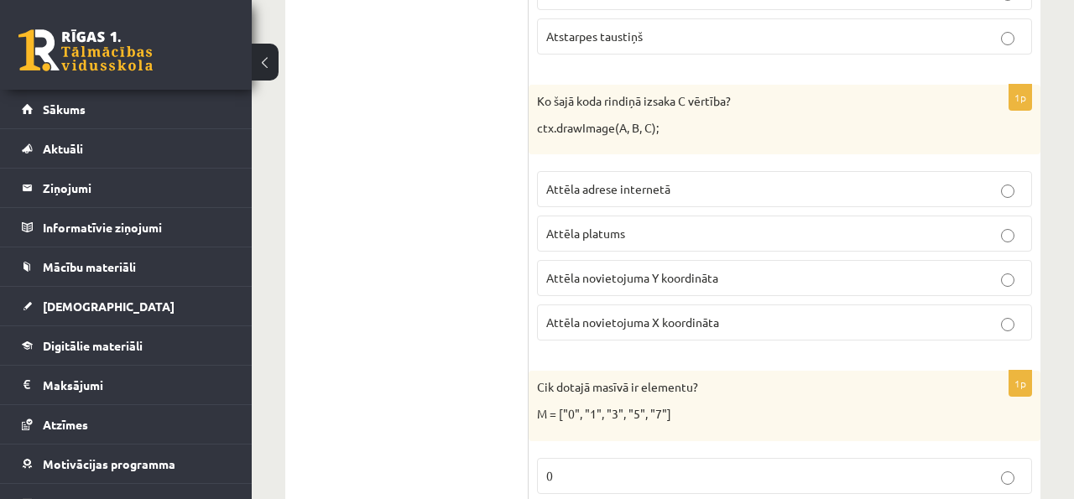
click at [692, 270] on p "Attēla novietojuma Y koordināta" at bounding box center [784, 278] width 477 height 18
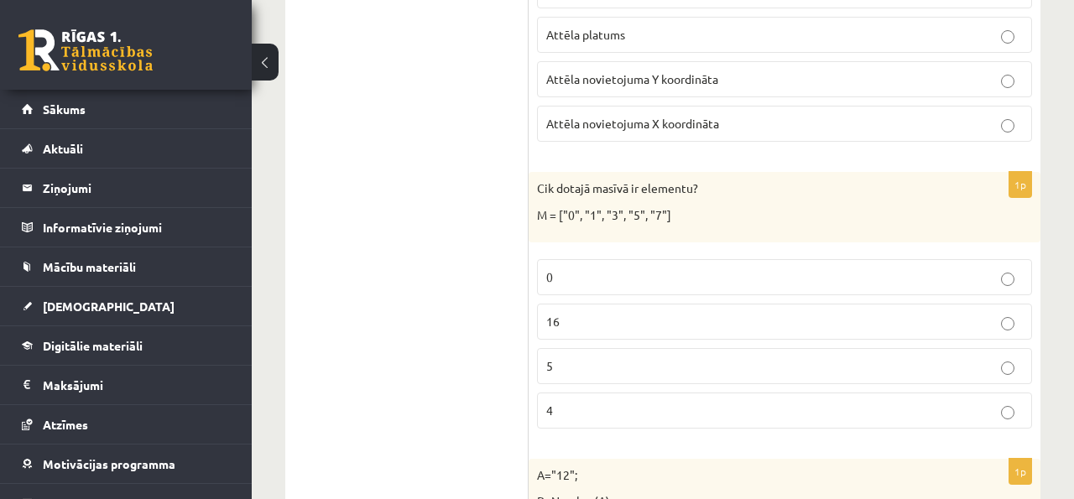
scroll to position [3901, 0]
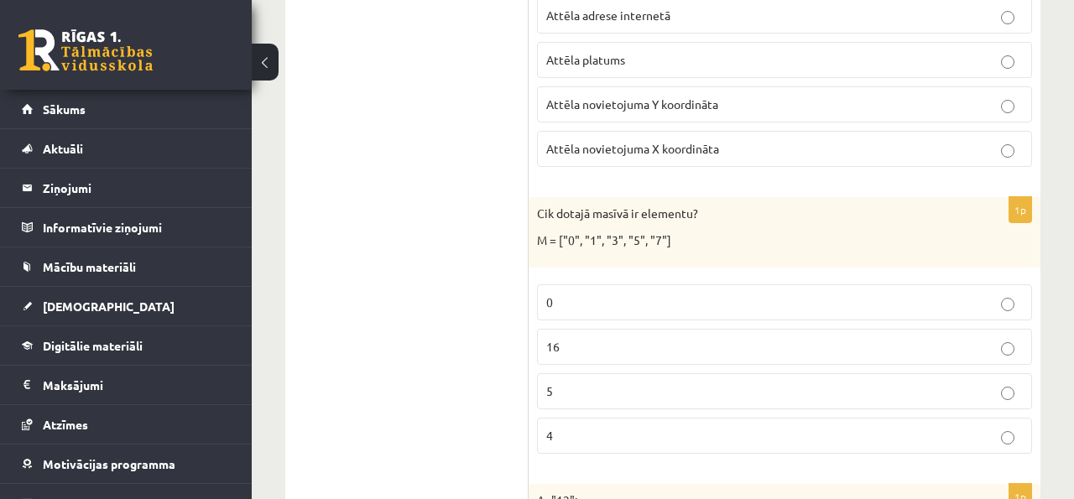
click at [596, 379] on label "5" at bounding box center [784, 392] width 495 height 36
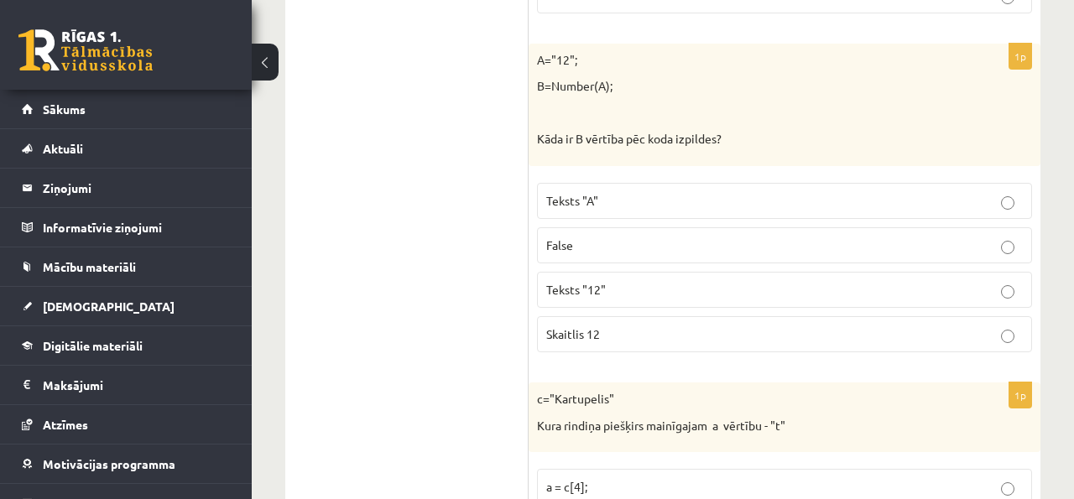
scroll to position [4344, 0]
click at [624, 330] on p "Skaitlis 12" at bounding box center [784, 333] width 477 height 18
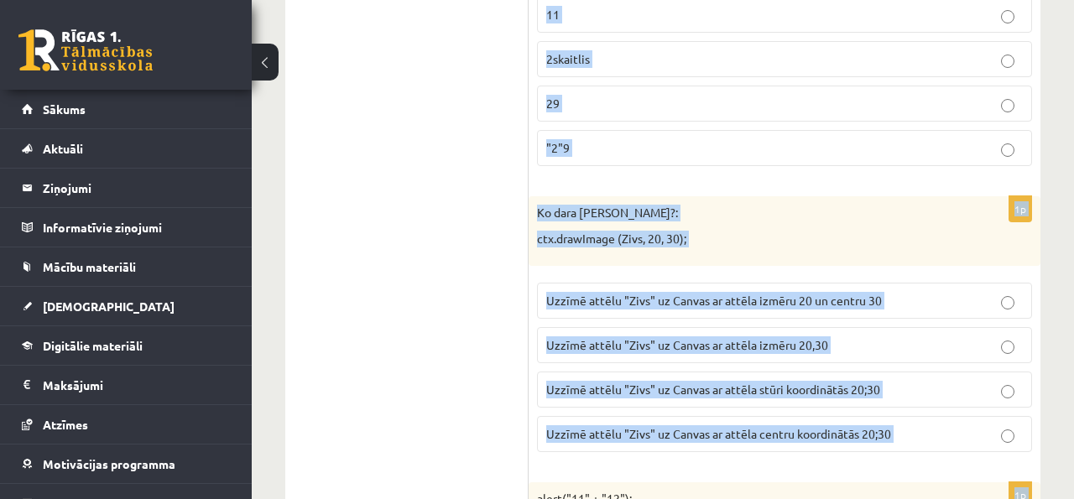
scroll to position [5399, 0]
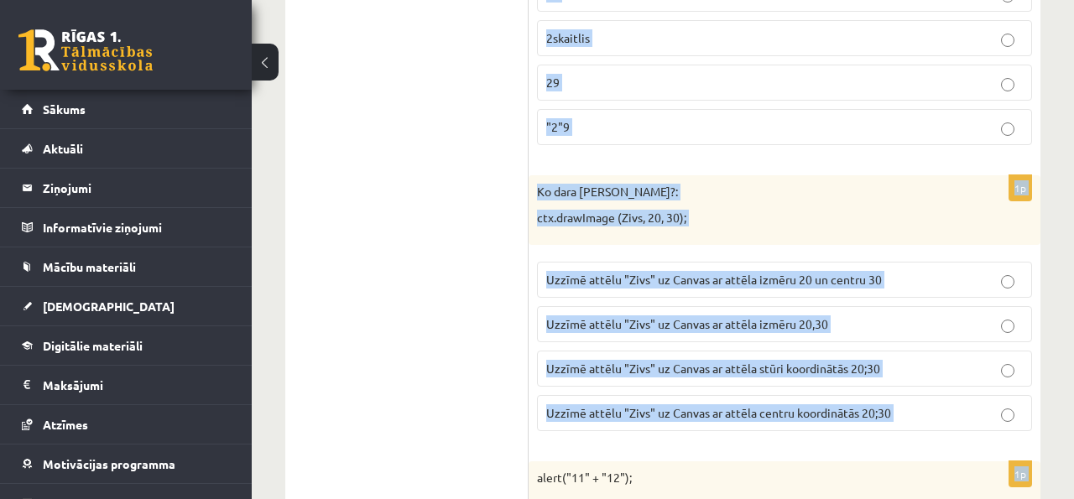
drag, startPoint x: 534, startPoint y: 149, endPoint x: 624, endPoint y: 463, distance: 327.6
copy form "c="Kartupelis" Kura rindiņa piešķirs mainīgajam a vērtību - "t" a = c[4]; a = c…"
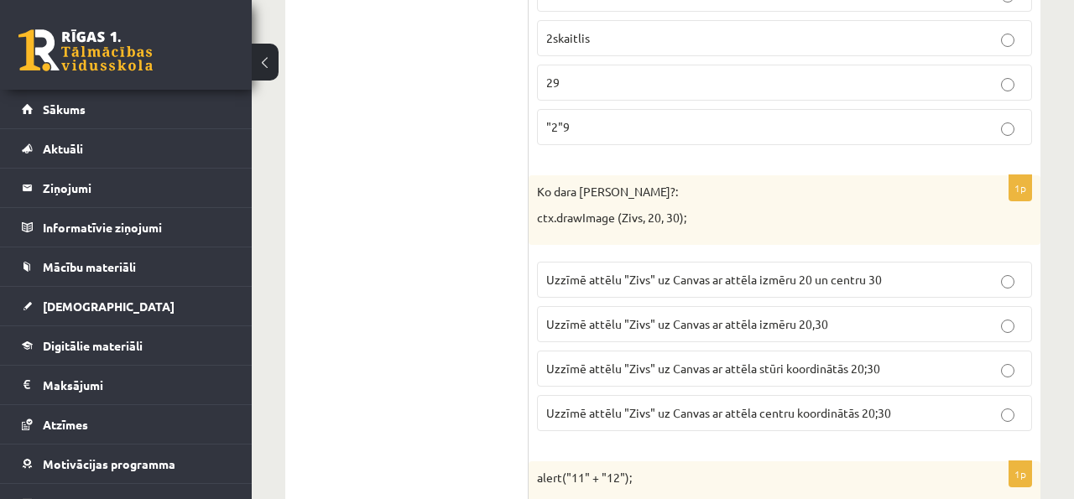
click at [750, 421] on p "Uzzīmē attēlu "Zivs" uz Canvas ar attēla centru koordinātās 20;30" at bounding box center [784, 414] width 477 height 18
click at [745, 350] on fieldset "Uzzīmē attēlu "Zivs" uz Canvas ar attēla izmēru 20 un centru 30 Uzzīmē attēlu "…" at bounding box center [784, 344] width 495 height 183
click at [711, 328] on span "Uzzīmē attēlu "Zivs" uz Canvas ar attēla izmēru 20,30" at bounding box center [687, 323] width 282 height 15
click at [670, 364] on span "Uzzīmē attēlu "Zivs" uz Canvas ar attēla stūri koordinātās 20;30" at bounding box center [713, 368] width 334 height 15
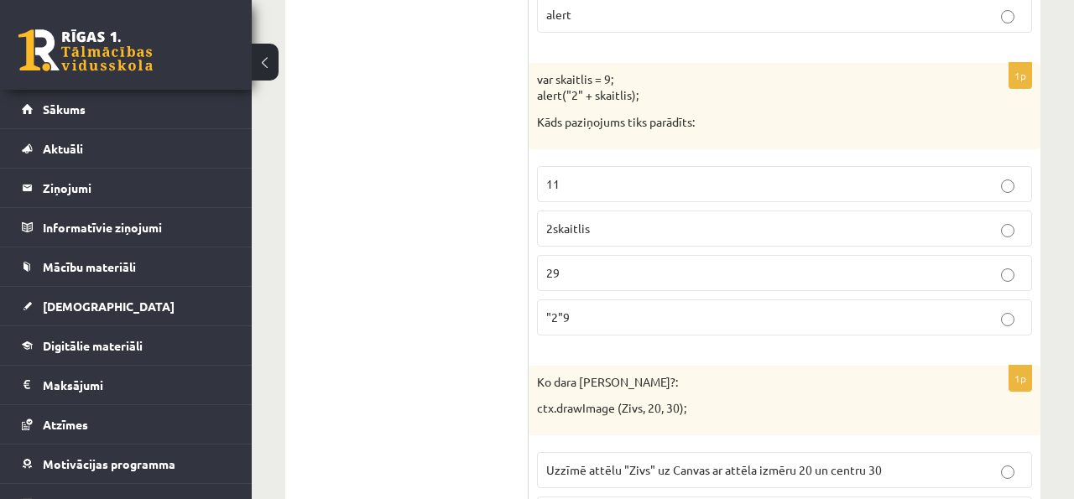
scroll to position [5192, 0]
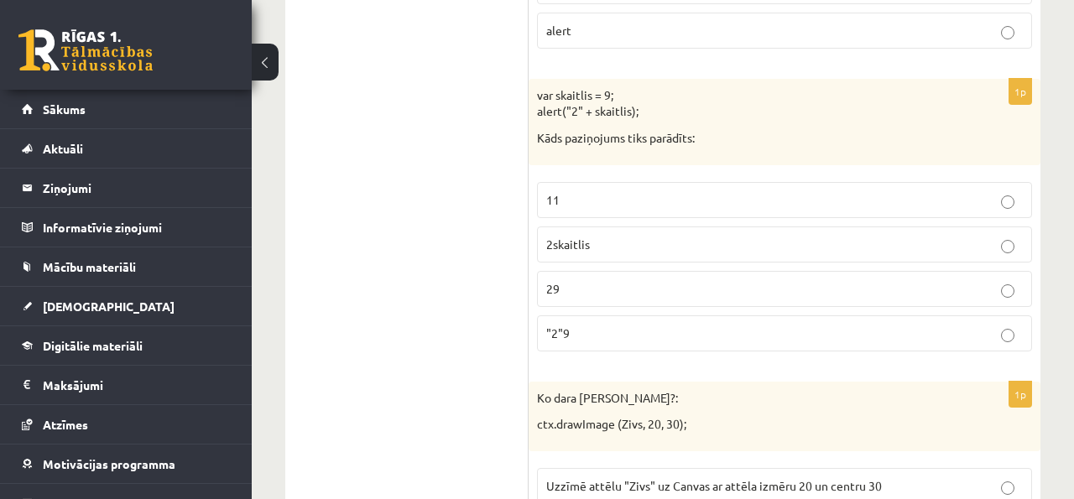
click at [567, 275] on label "29" at bounding box center [784, 289] width 495 height 36
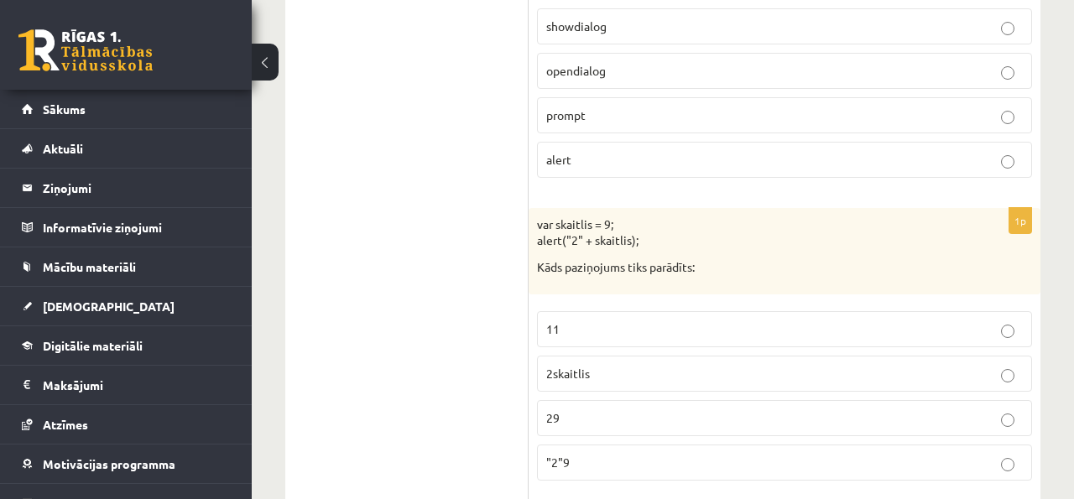
scroll to position [5061, 0]
click at [603, 132] on label "prompt" at bounding box center [784, 117] width 495 height 36
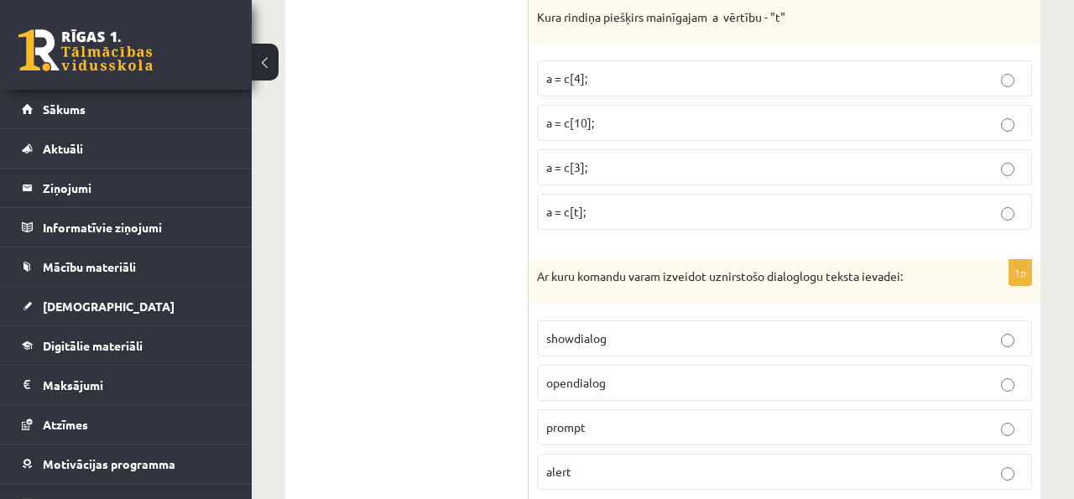
click at [590, 162] on p "a = c[3];" at bounding box center [784, 168] width 477 height 18
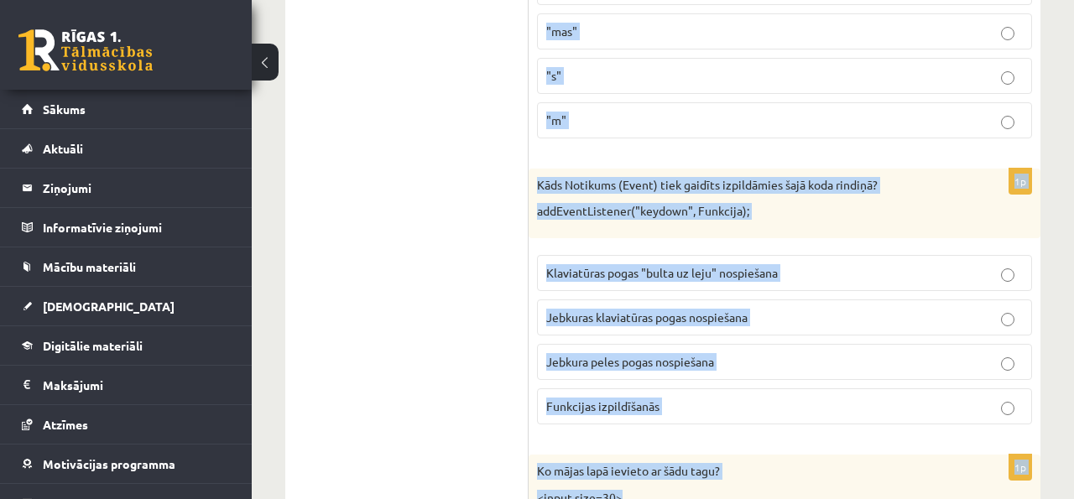
scroll to position [6676, 0]
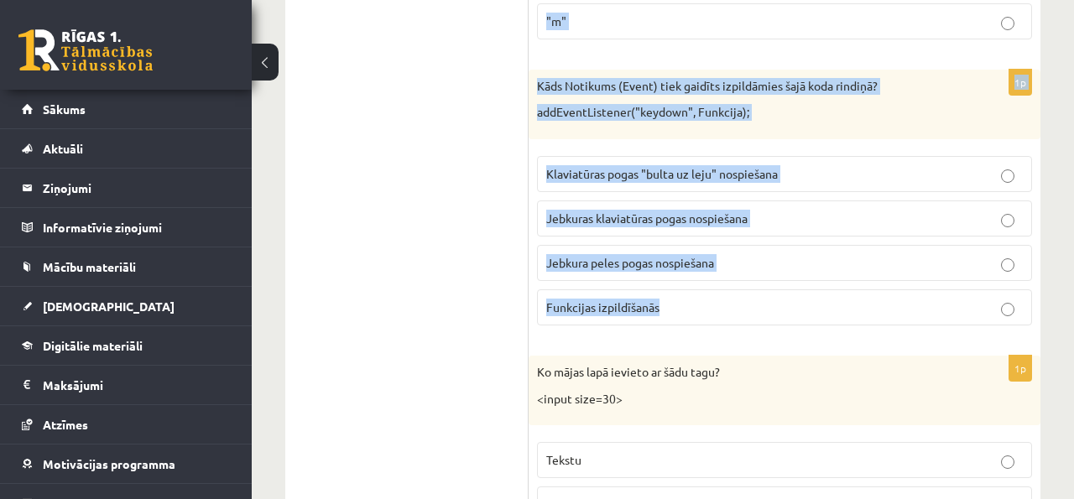
drag, startPoint x: 537, startPoint y: 158, endPoint x: 713, endPoint y: 314, distance: 235.5
copy form "alert("11" + "12"); Kāds paziņojums tiks parādīts pēc koda izpildes? 23 1112 "1…"
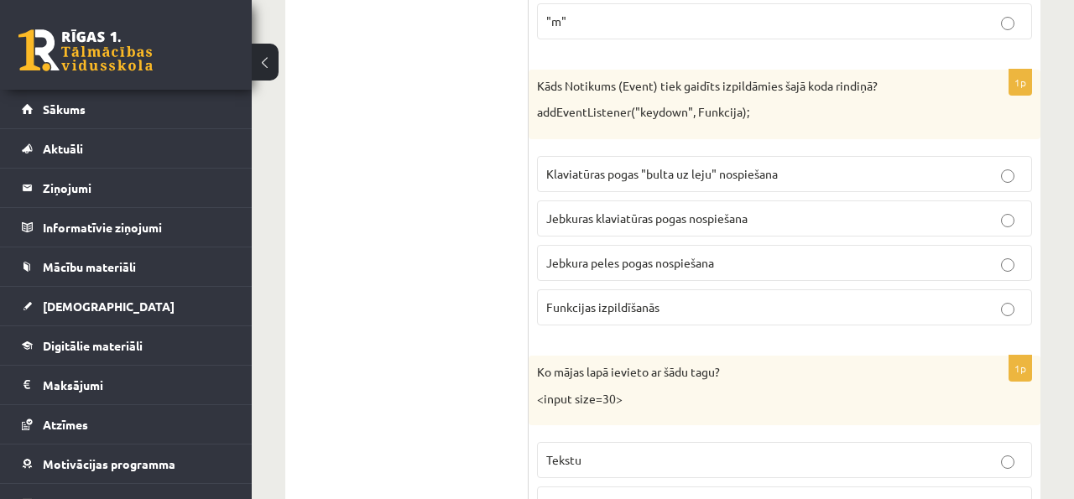
click at [605, 206] on label "Jebkuras klaviatūras pogas nospiešana" at bounding box center [784, 219] width 495 height 36
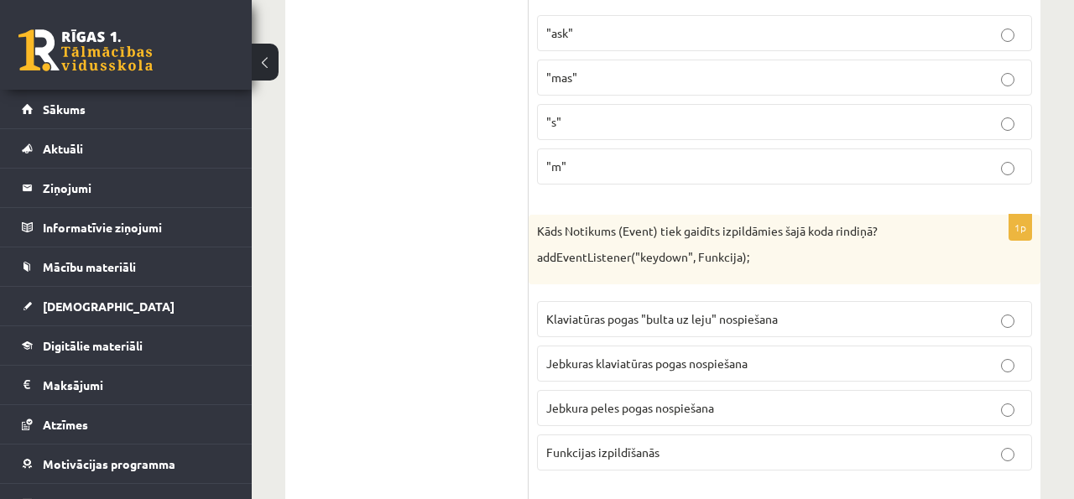
click at [588, 24] on p ""ask"" at bounding box center [784, 33] width 477 height 18
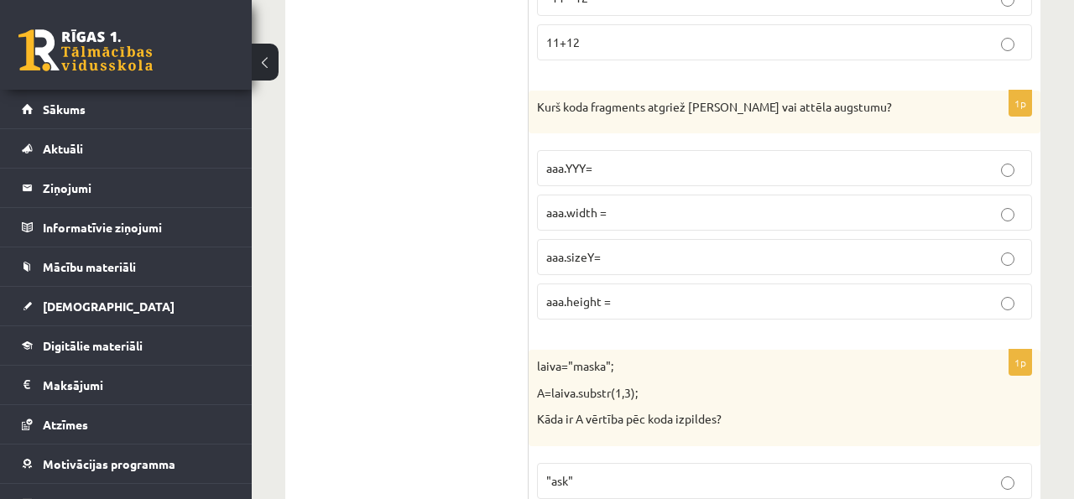
scroll to position [6073, 0]
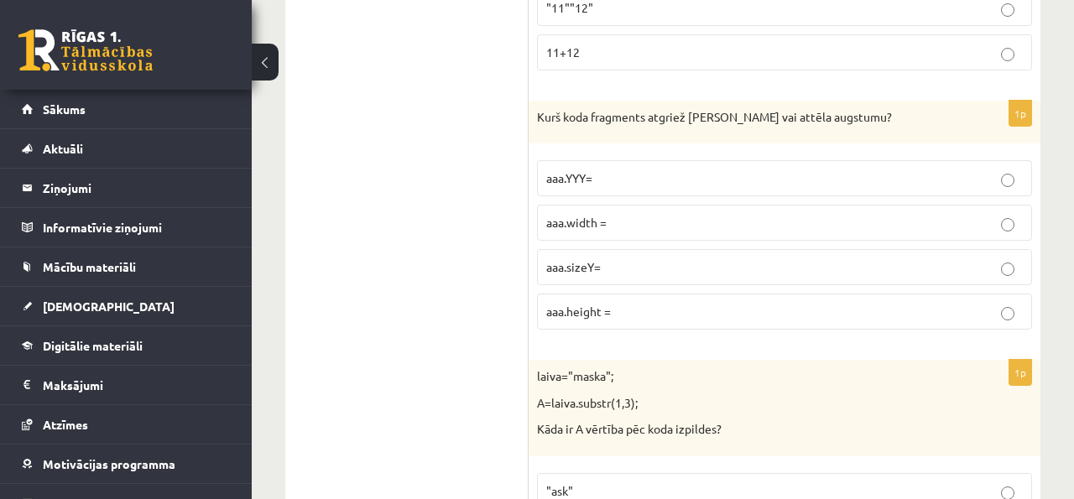
click at [600, 342] on div "1p Kurš koda fragments atgriež Canvas vai attēla augstumu? aaa.YYY= aaa.width =…" at bounding box center [785, 222] width 512 height 243
click at [601, 323] on label "aaa.height =" at bounding box center [784, 312] width 495 height 36
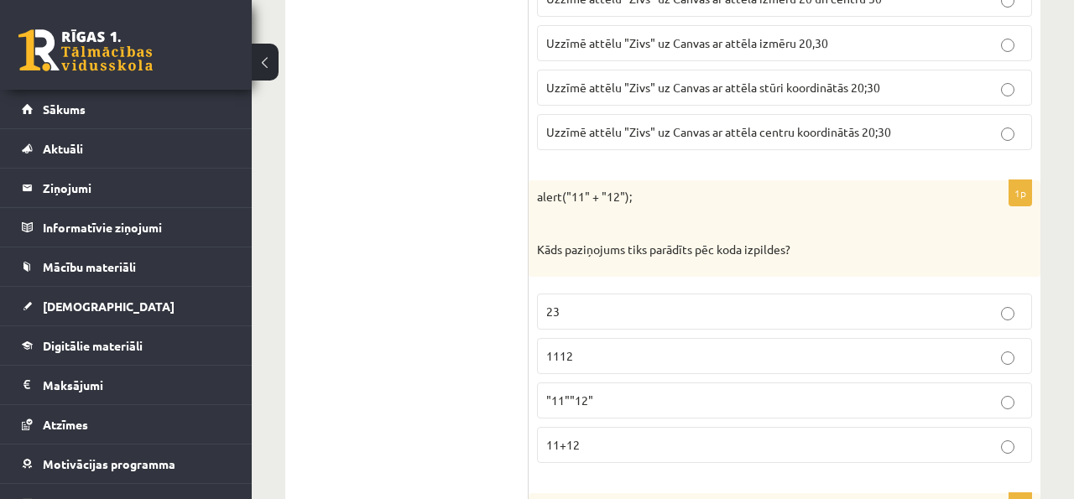
scroll to position [5683, 0]
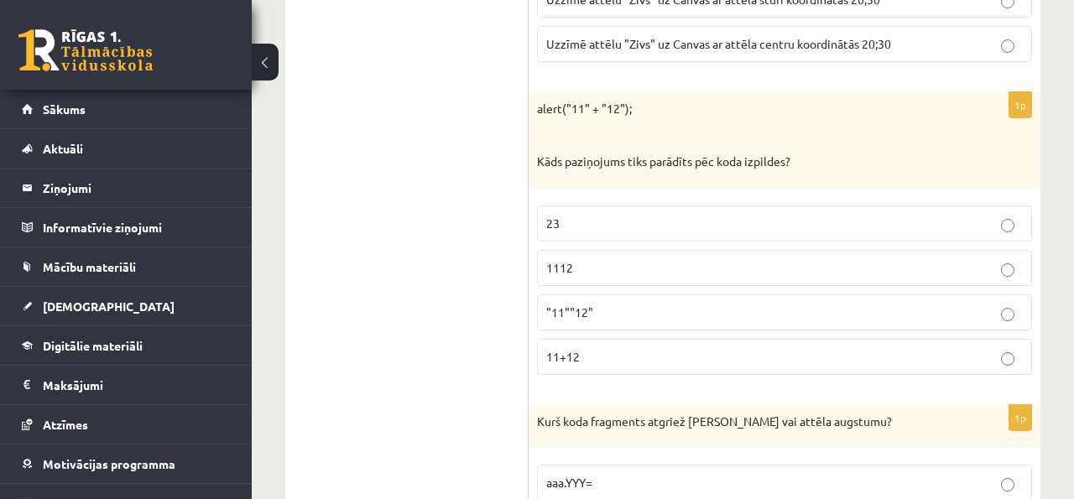
click at [584, 256] on label "1112" at bounding box center [784, 268] width 495 height 36
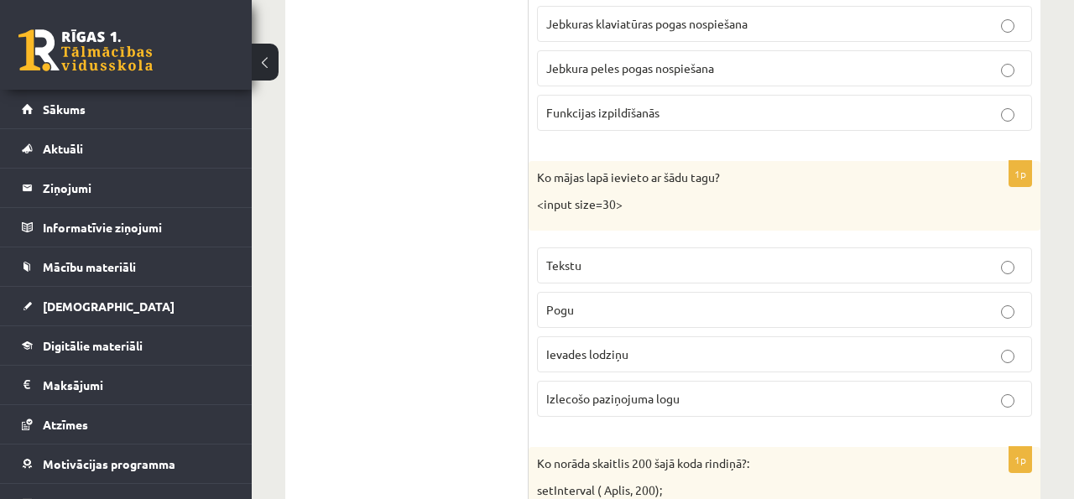
scroll to position [6885, 0]
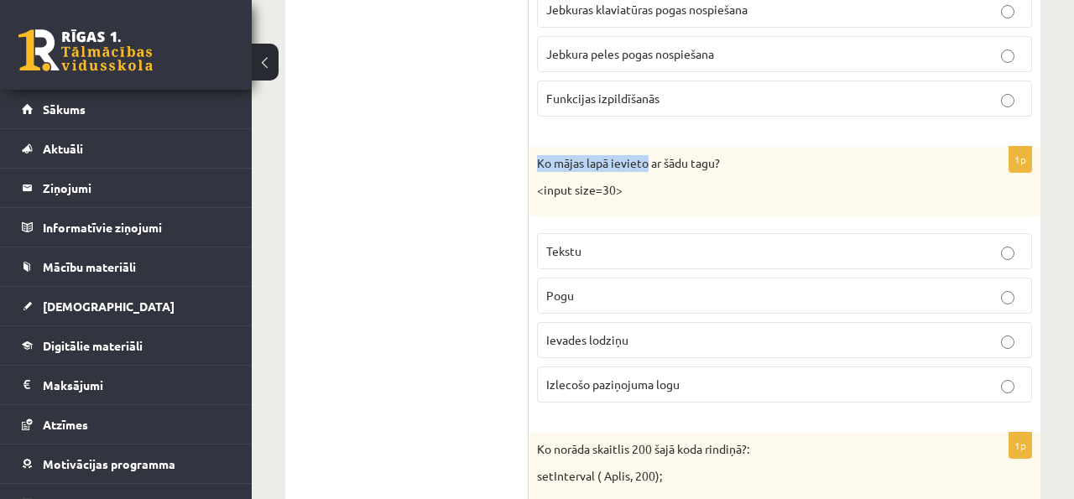
drag, startPoint x: 533, startPoint y: 160, endPoint x: 648, endPoint y: 163, distance: 115.0
click at [648, 163] on div "Ko mājas lapā ievieto ar šādu tagu? <input size=30>" at bounding box center [785, 182] width 512 height 70
click at [648, 163] on p "Ko mājas lapā ievieto ar šādu tagu?" at bounding box center [742, 163] width 411 height 17
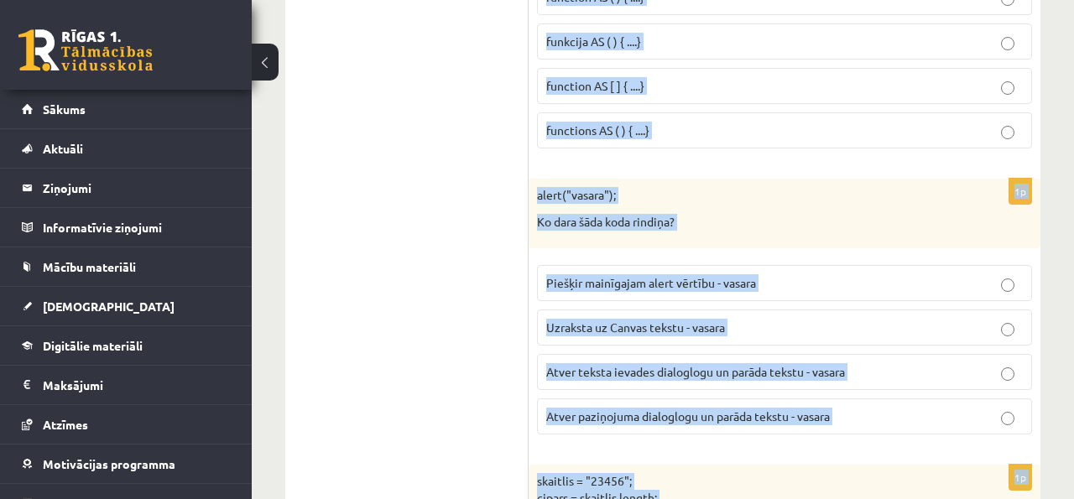
scroll to position [7769, 0]
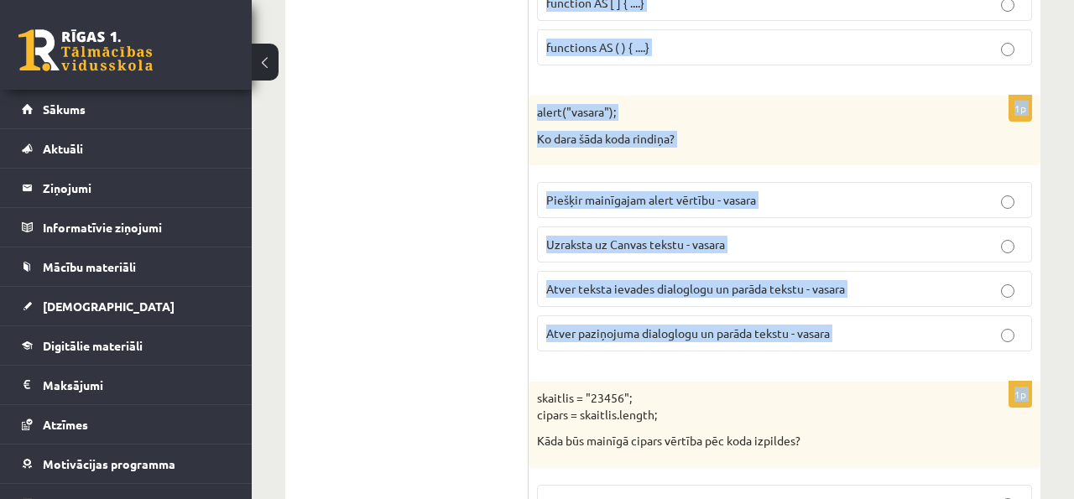
drag, startPoint x: 535, startPoint y: 153, endPoint x: 682, endPoint y: 374, distance: 265.9
copy form "Ko mājas lapā ievieto ar šādu tagu? <input size=30> Tekstu Pogu Ievades lodziņu…"
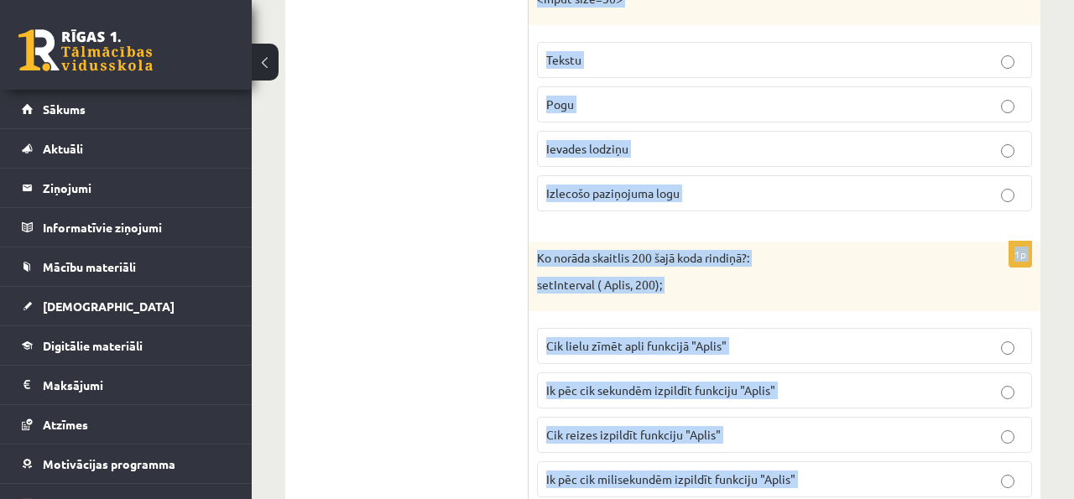
scroll to position [7043, 0]
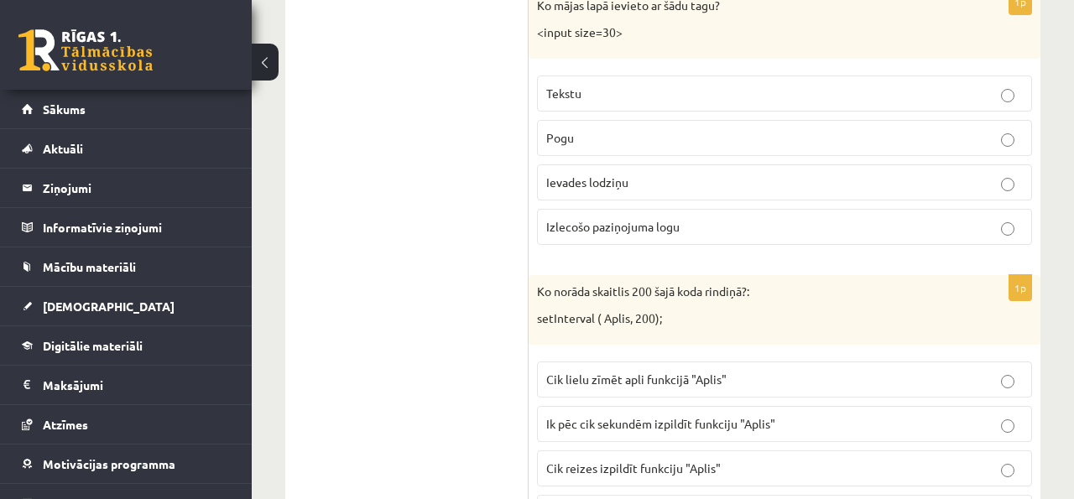
click at [569, 185] on span "Ievades lodziņu" at bounding box center [587, 182] width 82 height 15
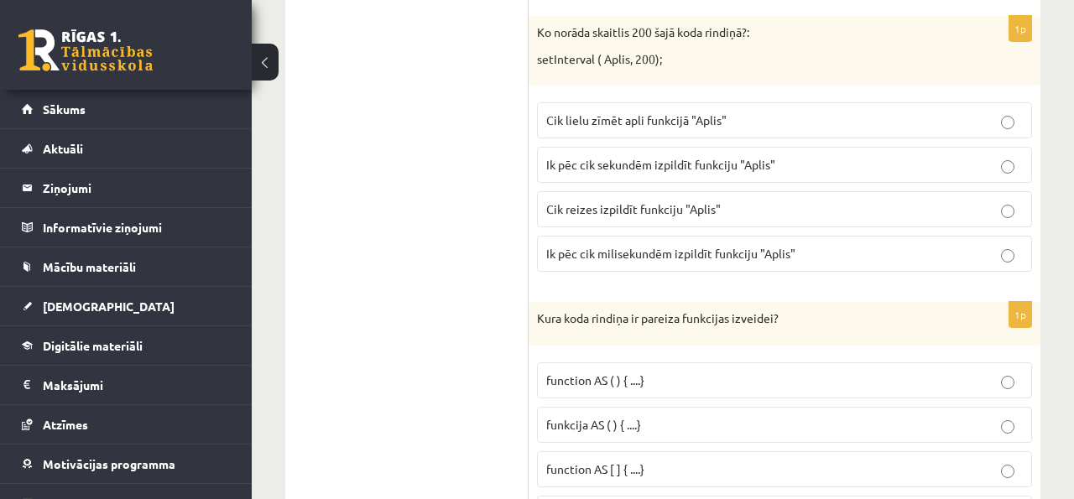
scroll to position [7316, 0]
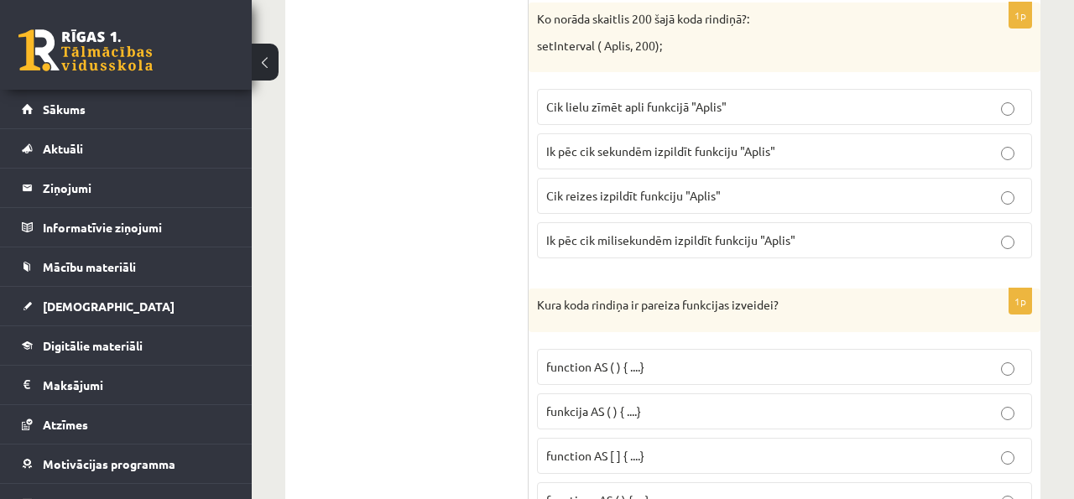
click at [640, 164] on label "Ik pēc cik sekundēm izpildīt funkciju "Aplis"" at bounding box center [784, 151] width 495 height 36
click at [583, 249] on p "Ik pēc cik milisekundēm izpildīt funkciju "Aplis"" at bounding box center [784, 241] width 477 height 18
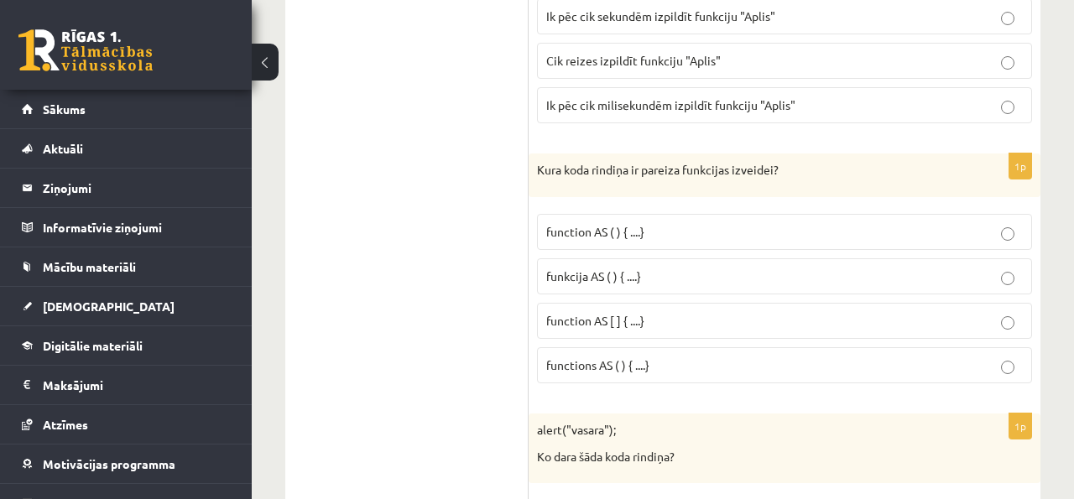
scroll to position [7482, 0]
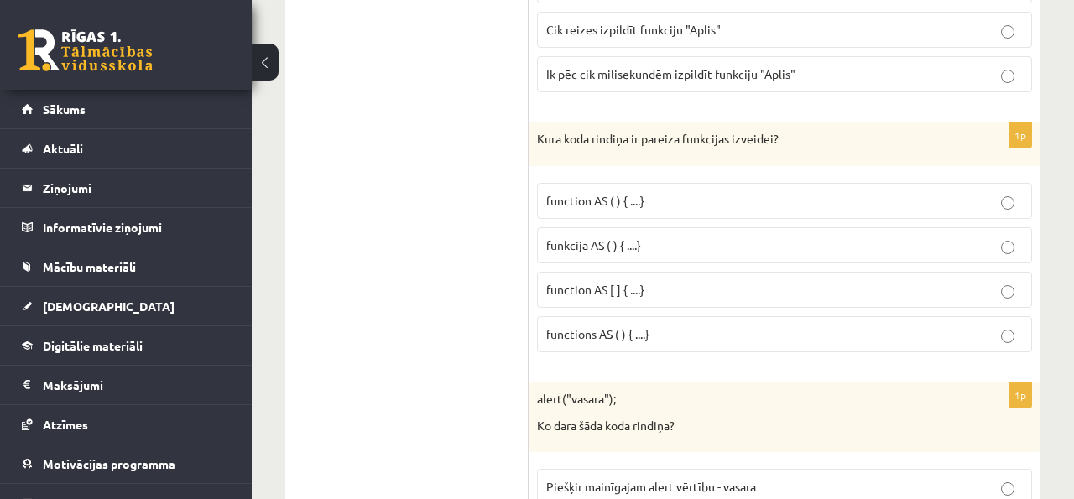
click at [622, 248] on span "funkcija AS ( ) { ....}" at bounding box center [593, 245] width 95 height 15
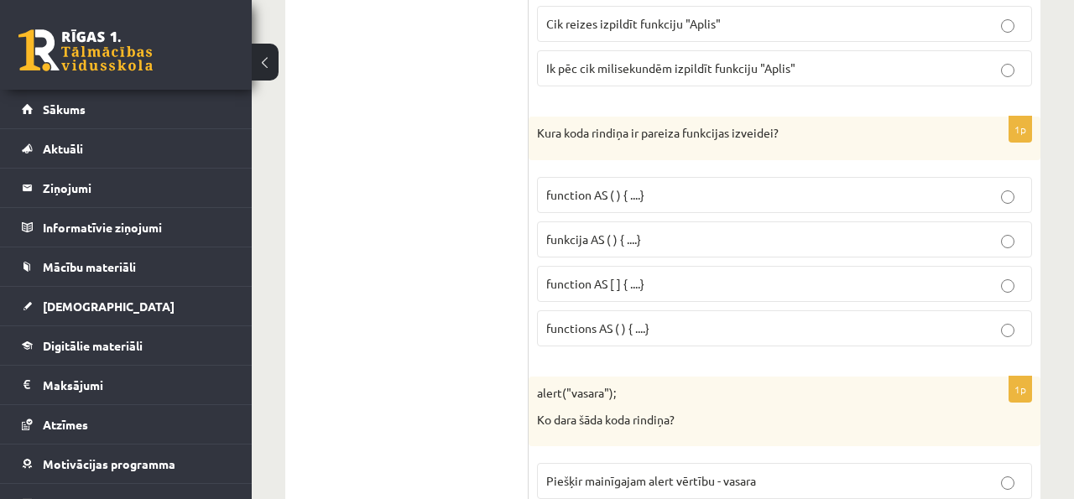
scroll to position [7487, 0]
click at [685, 278] on p "function AS [ ] { ....}" at bounding box center [784, 285] width 477 height 18
click at [686, 173] on fieldset "function AS ( ) { ....} funkcija AS ( ) { ....} function AS [ ] { ....} functio…" at bounding box center [784, 261] width 495 height 183
click at [683, 179] on label "function AS ( ) { ....}" at bounding box center [784, 196] width 495 height 36
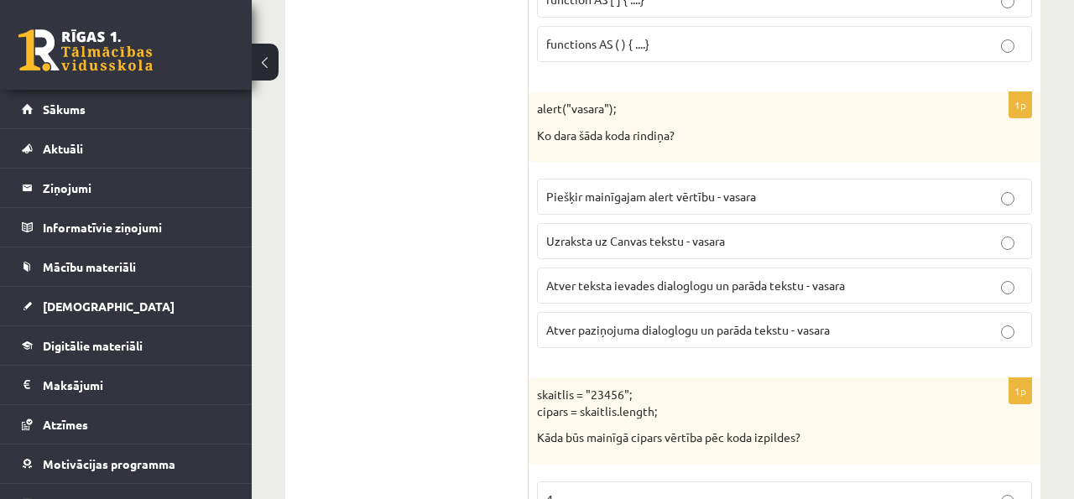
scroll to position [7775, 0]
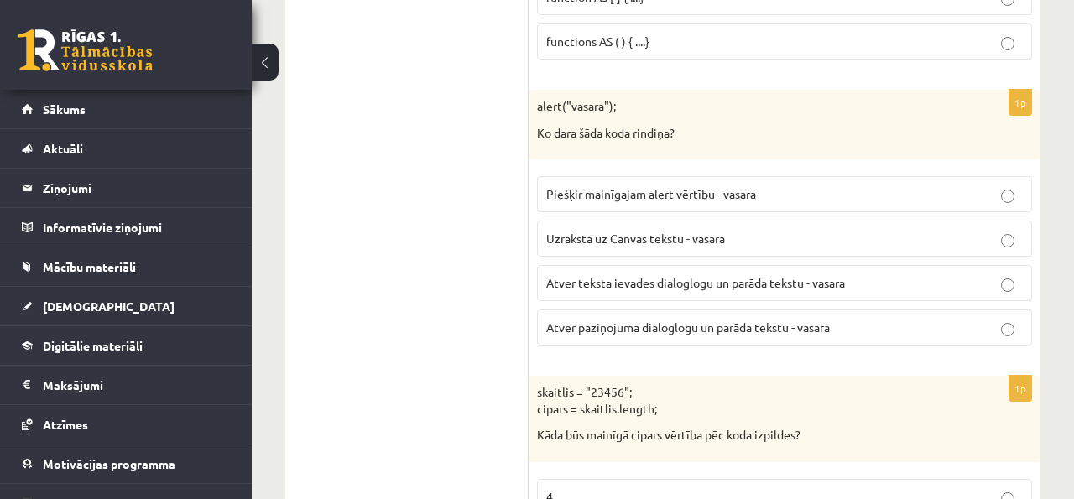
click at [629, 333] on span "Atver paziņojuma dialoglogu un parāda tekstu - vasara" at bounding box center [688, 327] width 284 height 15
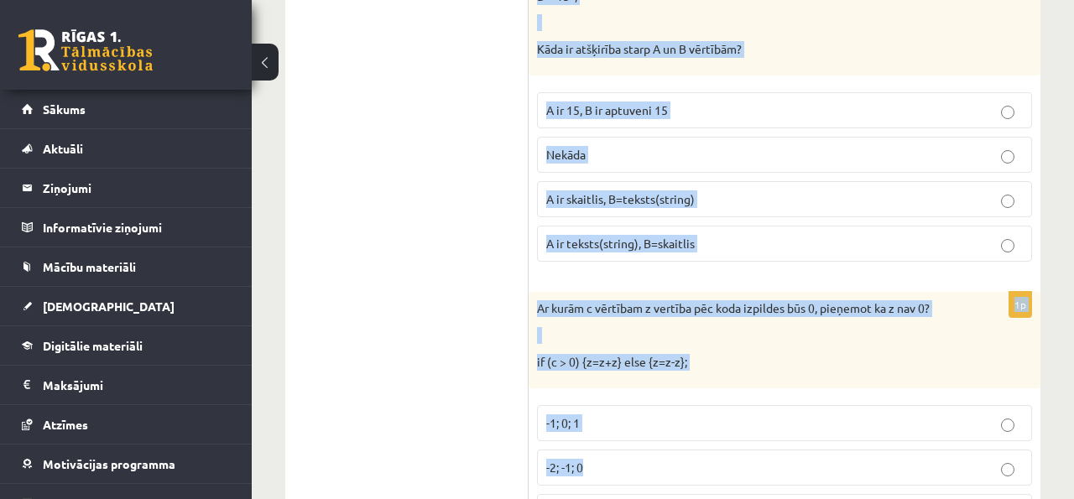
scroll to position [8641, 0]
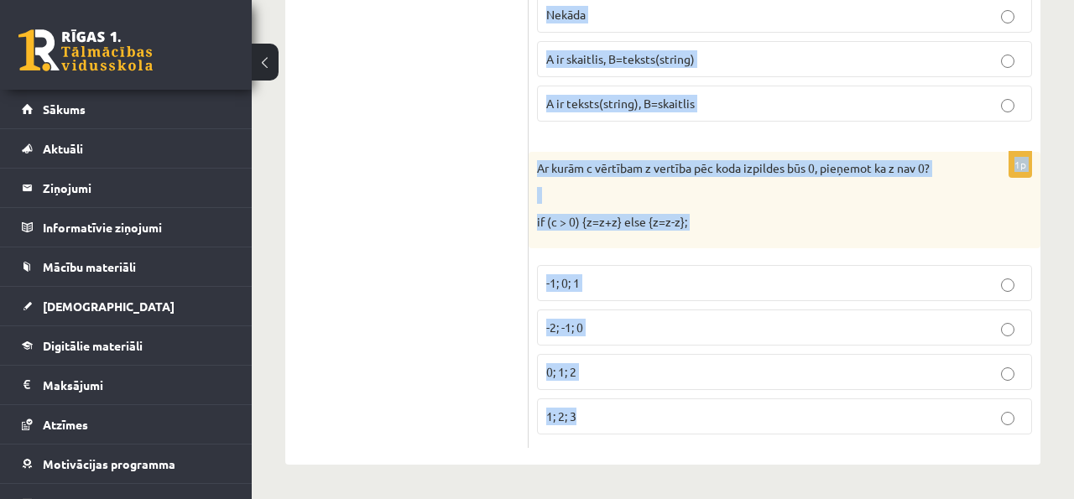
drag, startPoint x: 535, startPoint y: 114, endPoint x: 658, endPoint y: 439, distance: 347.5
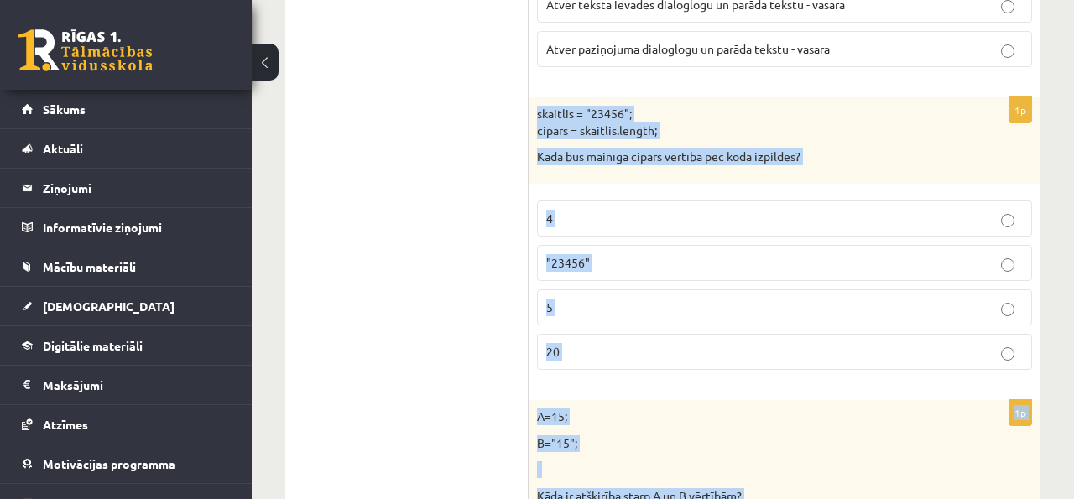
scroll to position [8052, 0]
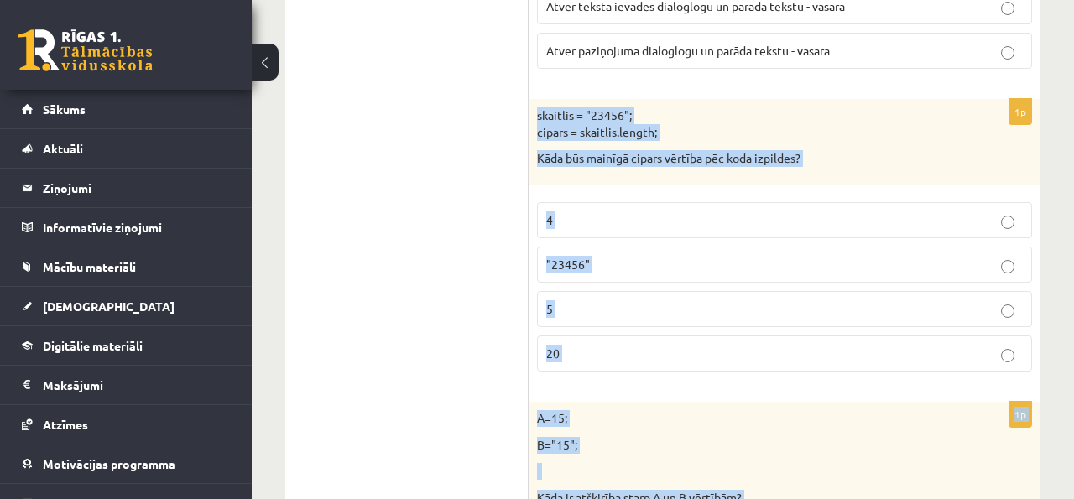
click at [553, 331] on fieldset "4 "23456" 5 20" at bounding box center [784, 285] width 495 height 183
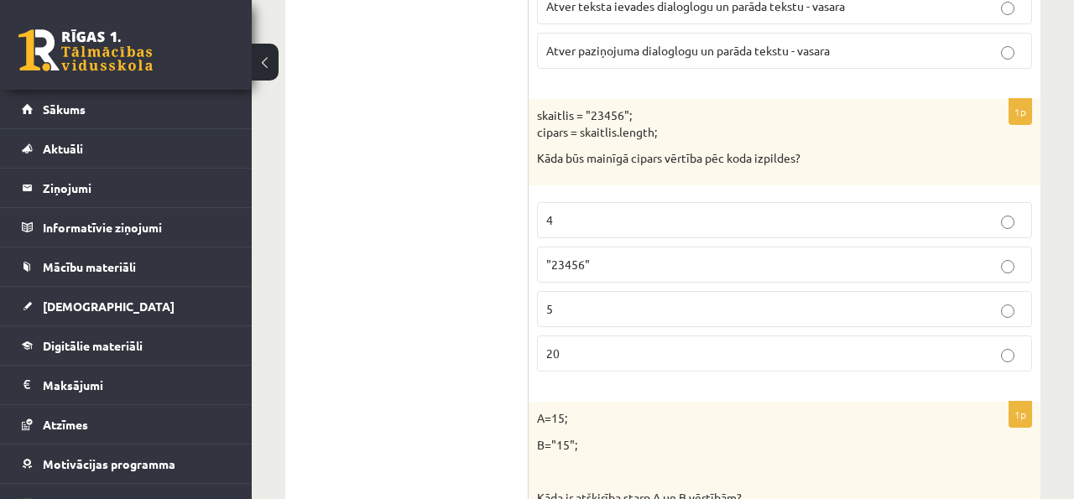
click at [555, 316] on p "5" at bounding box center [784, 309] width 477 height 18
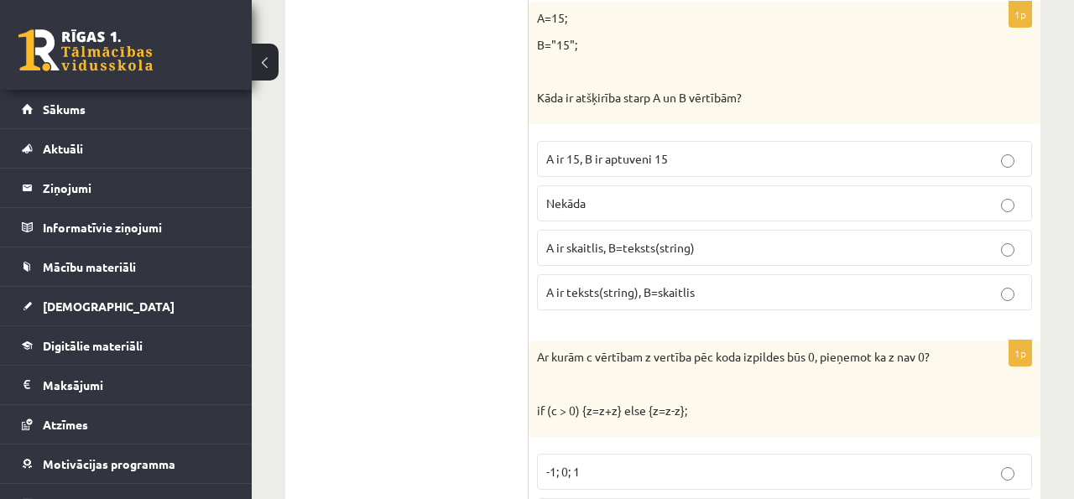
scroll to position [8467, 0]
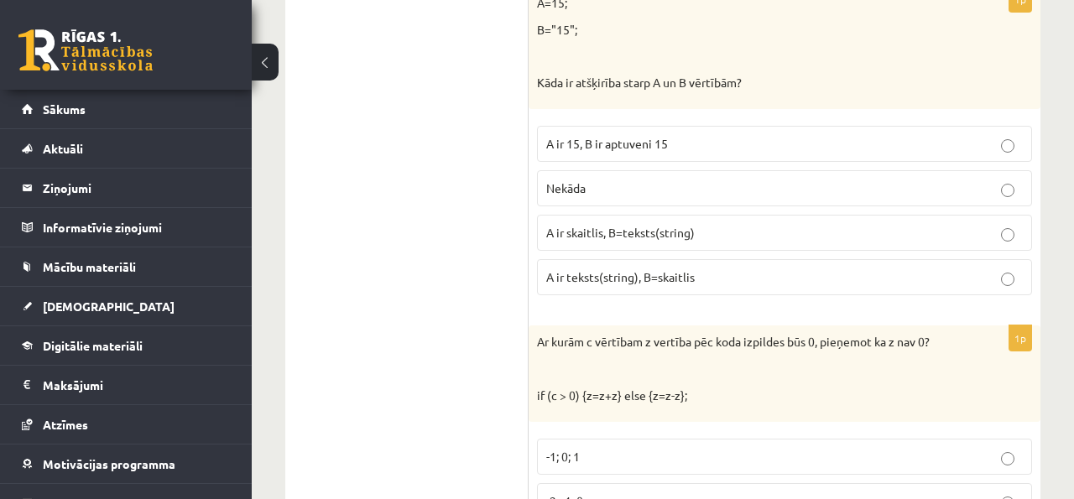
click at [640, 233] on span "A ir skaitlis, B=teksts(string)" at bounding box center [620, 232] width 149 height 15
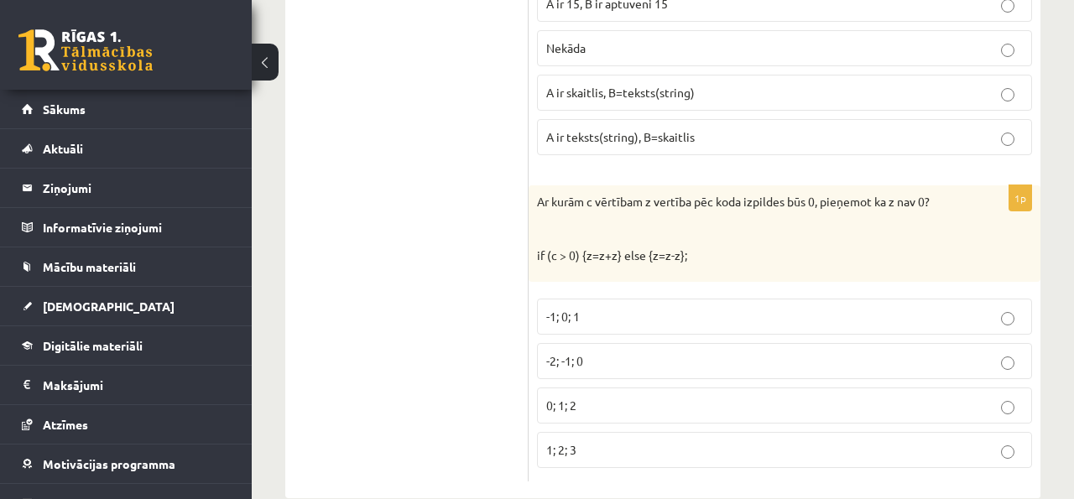
scroll to position [8641, 0]
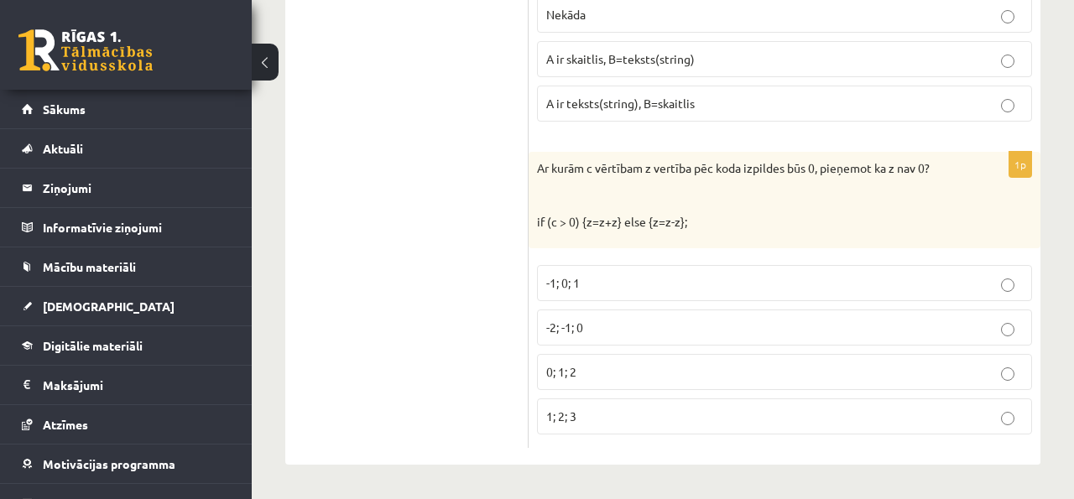
click at [647, 383] on label "0; 1; 2" at bounding box center [784, 372] width 495 height 36
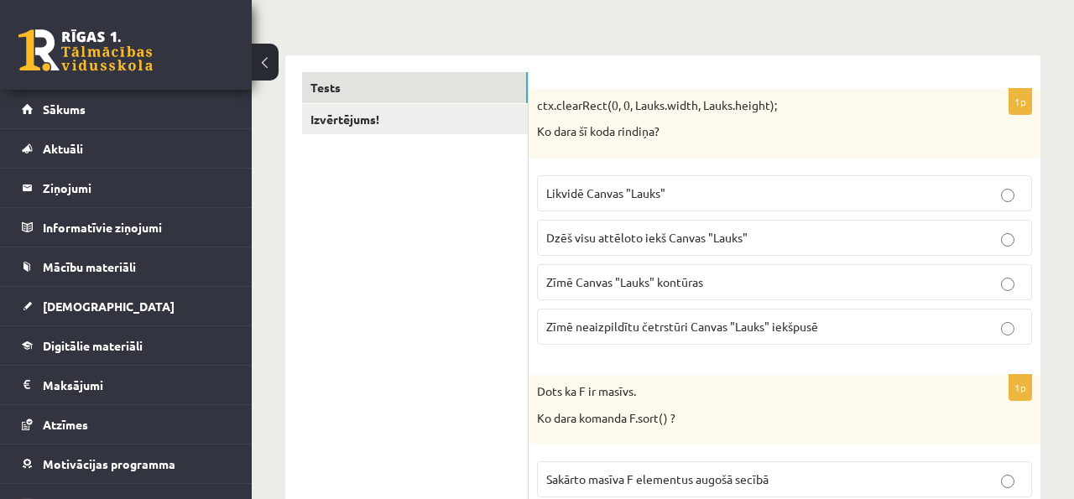
scroll to position [0, 0]
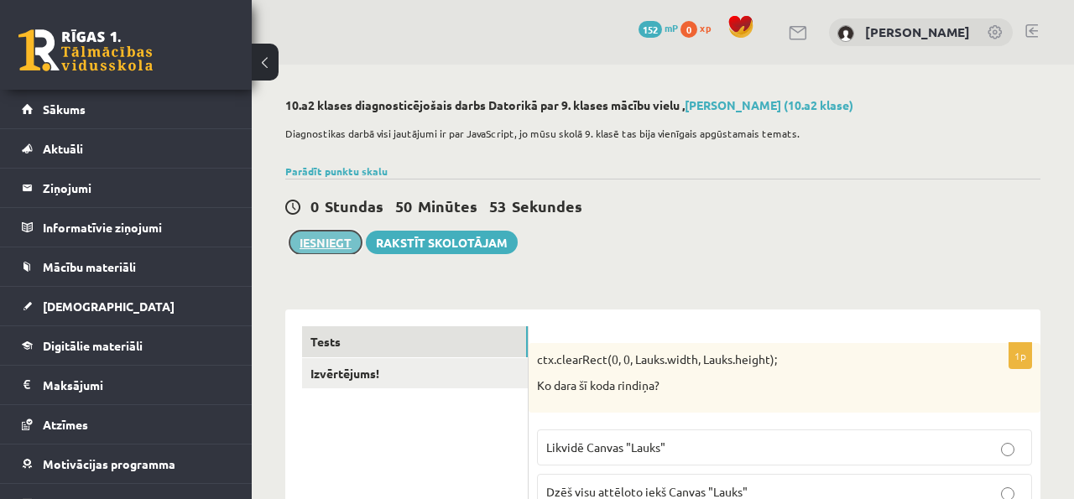
click at [328, 242] on button "Iesniegt" at bounding box center [326, 243] width 72 height 24
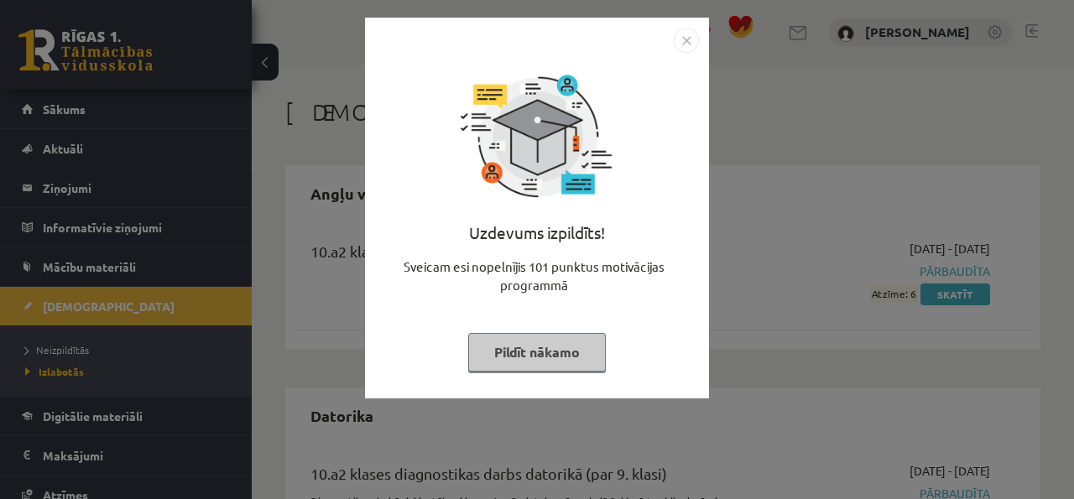
click at [689, 31] on img "Close" at bounding box center [686, 40] width 25 height 25
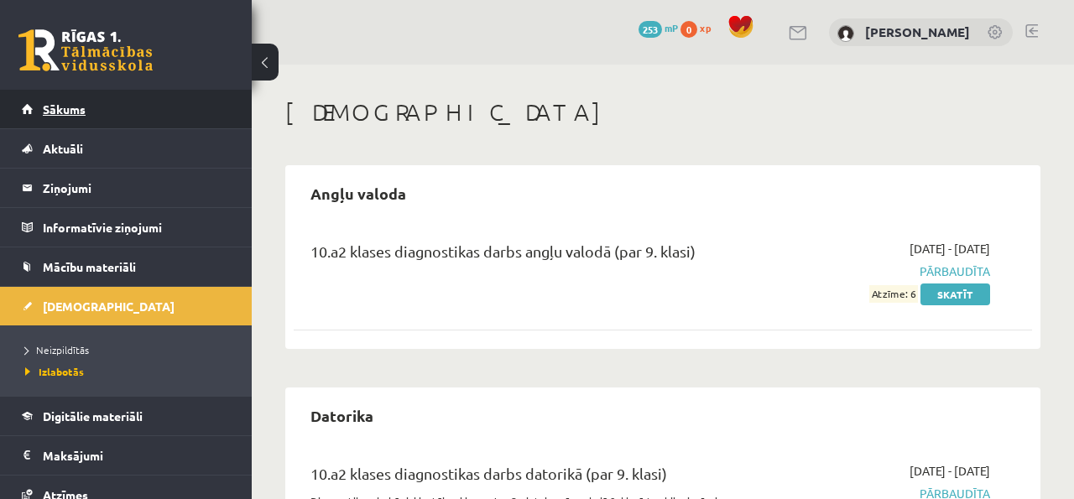
click at [184, 104] on link "Sākums" at bounding box center [126, 109] width 209 height 39
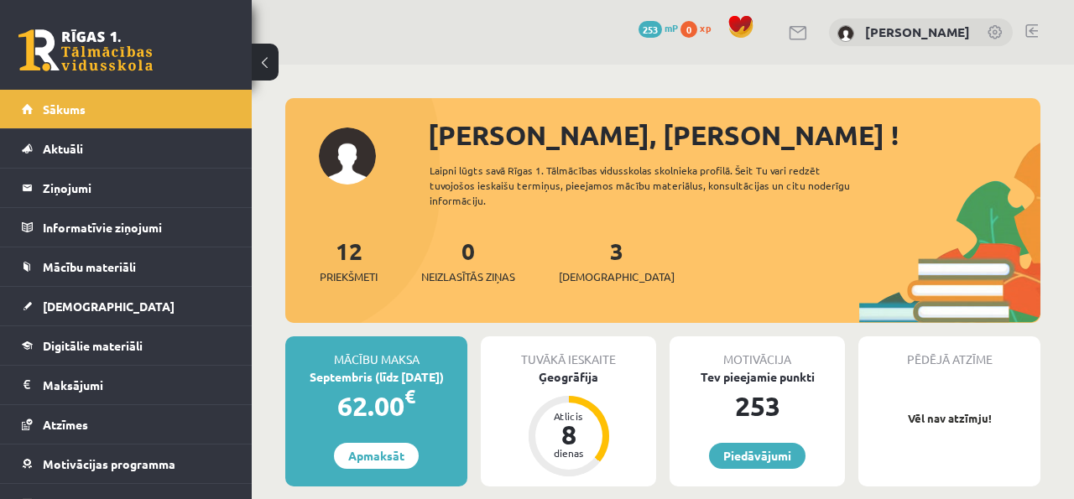
click at [598, 233] on div "3 Ieskaites" at bounding box center [617, 259] width 116 height 52
click at [595, 236] on link "3 Ieskaites" at bounding box center [617, 261] width 116 height 50
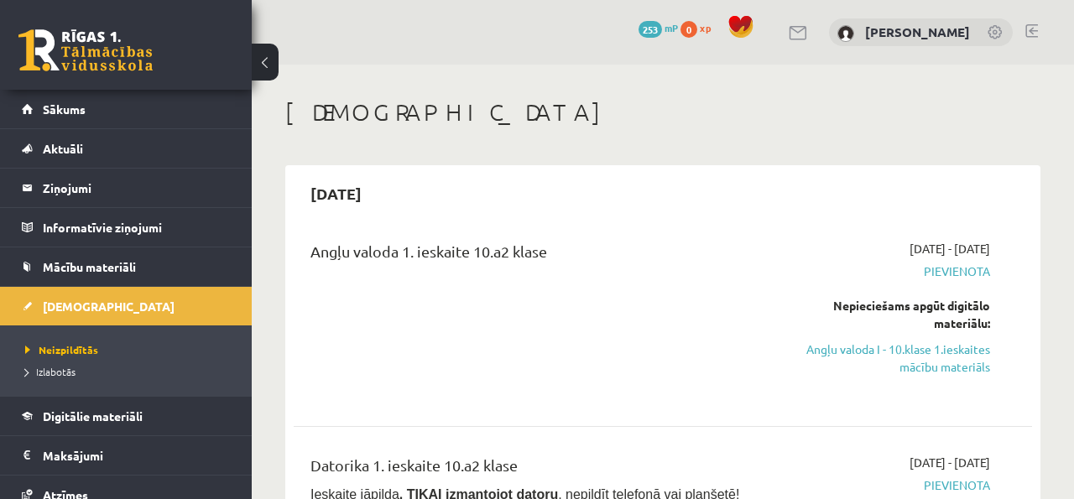
scroll to position [159, 0]
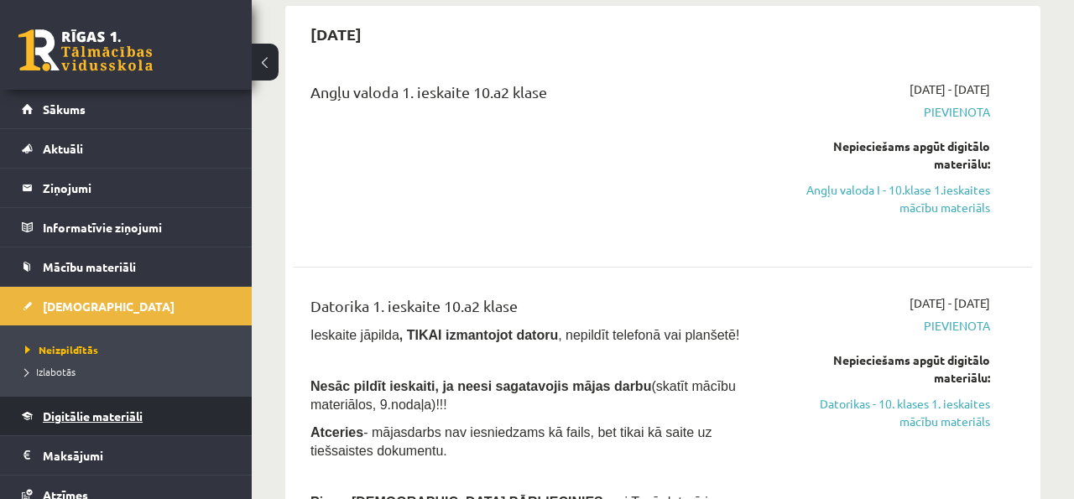
click at [133, 398] on link "Digitālie materiāli" at bounding box center [126, 416] width 209 height 39
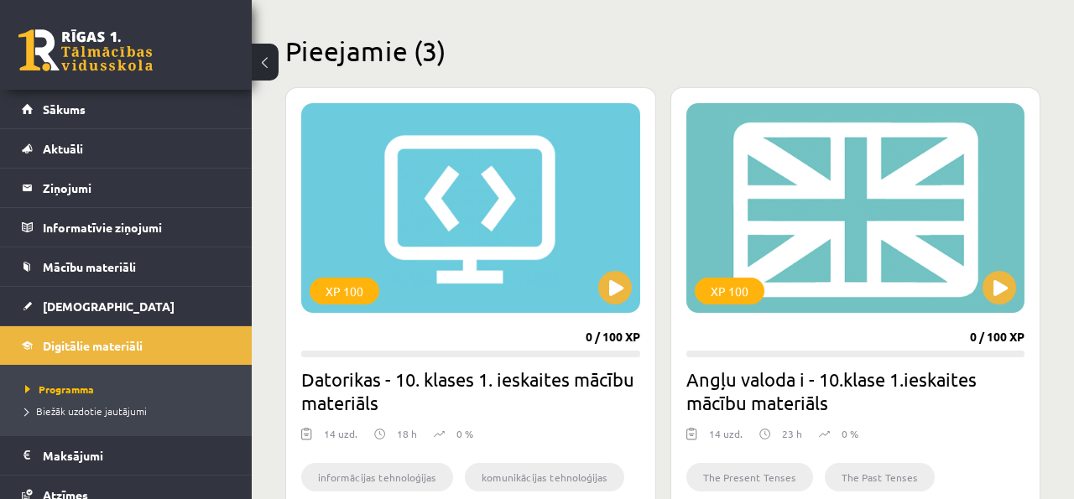
scroll to position [394, 0]
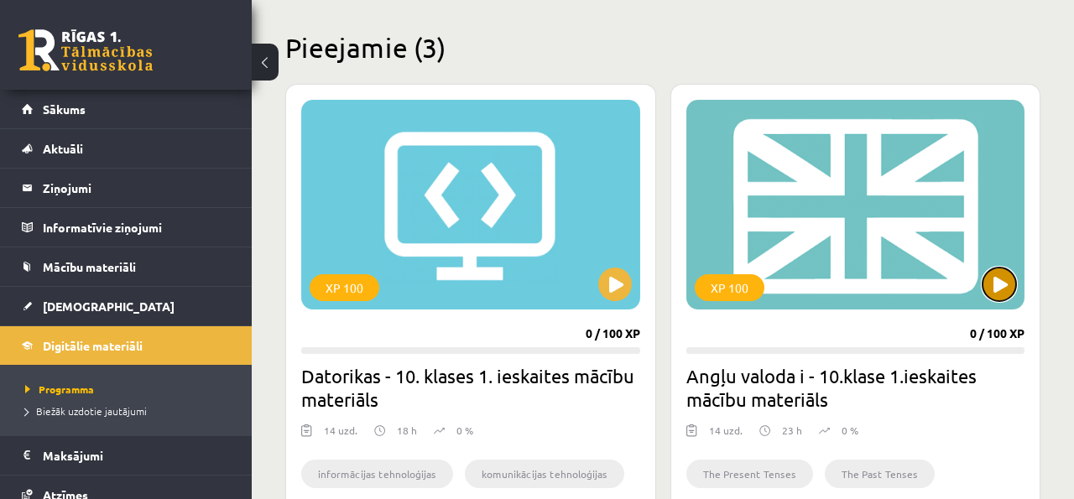
click at [1002, 276] on button at bounding box center [1000, 285] width 34 height 34
click at [905, 234] on div "XP 100" at bounding box center [856, 205] width 339 height 210
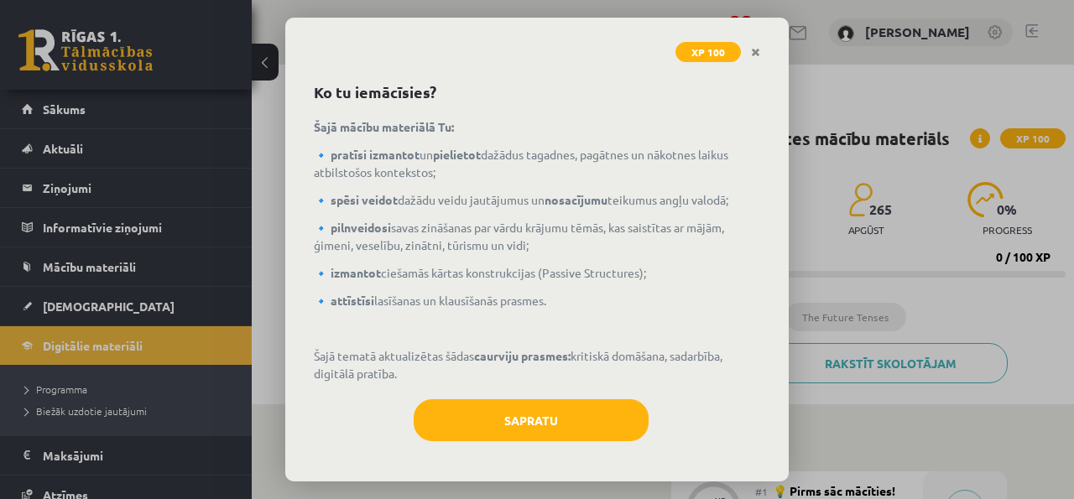
scroll to position [58, 0]
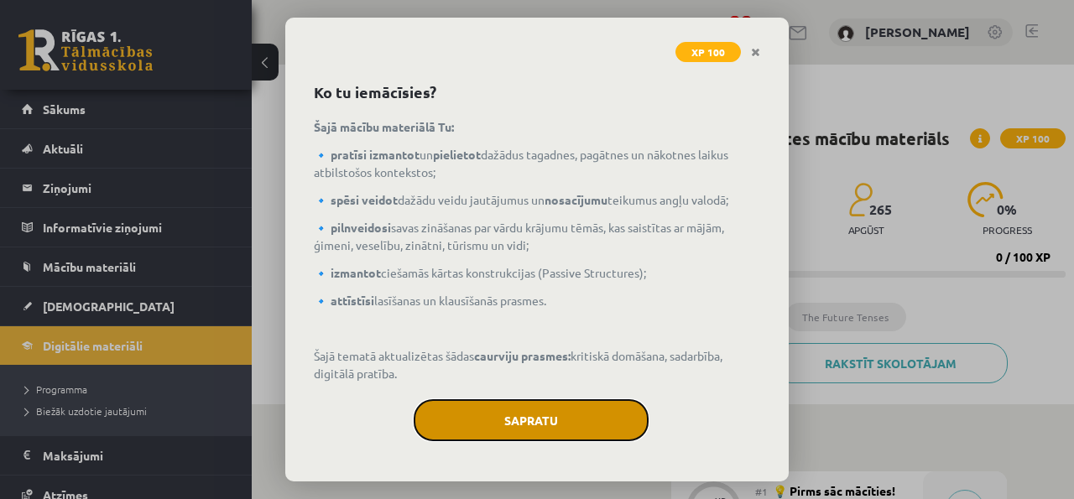
click at [550, 405] on button "Sapratu" at bounding box center [531, 421] width 235 height 42
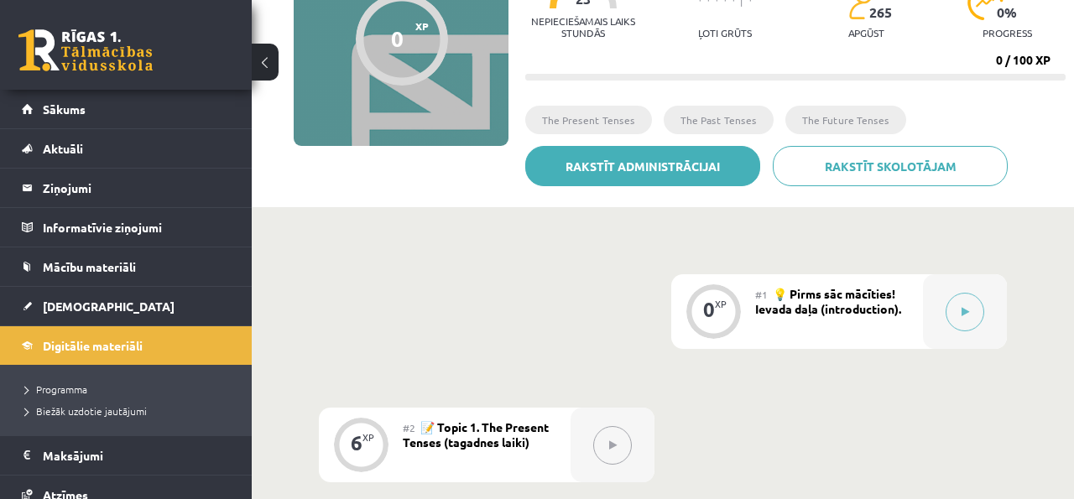
scroll to position [191, 0]
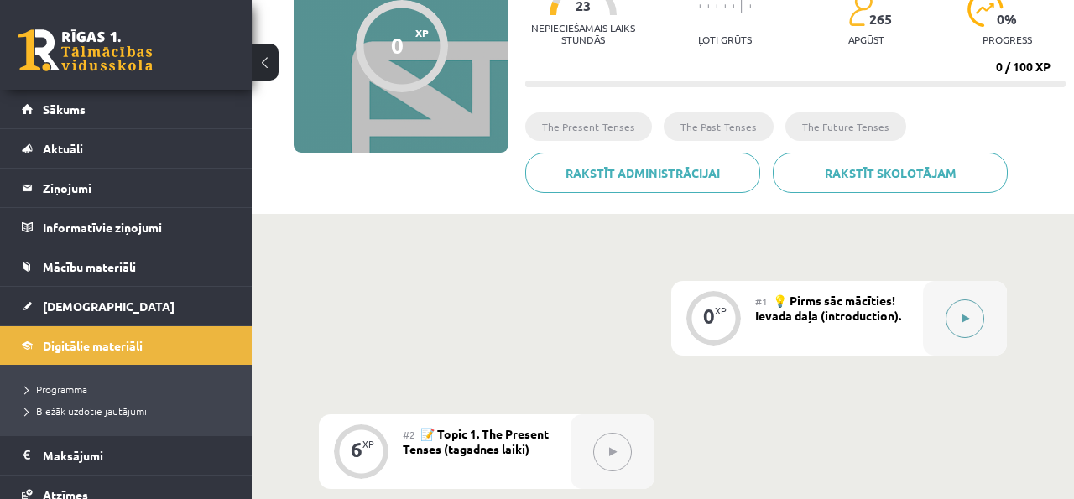
click at [955, 315] on button at bounding box center [965, 319] width 39 height 39
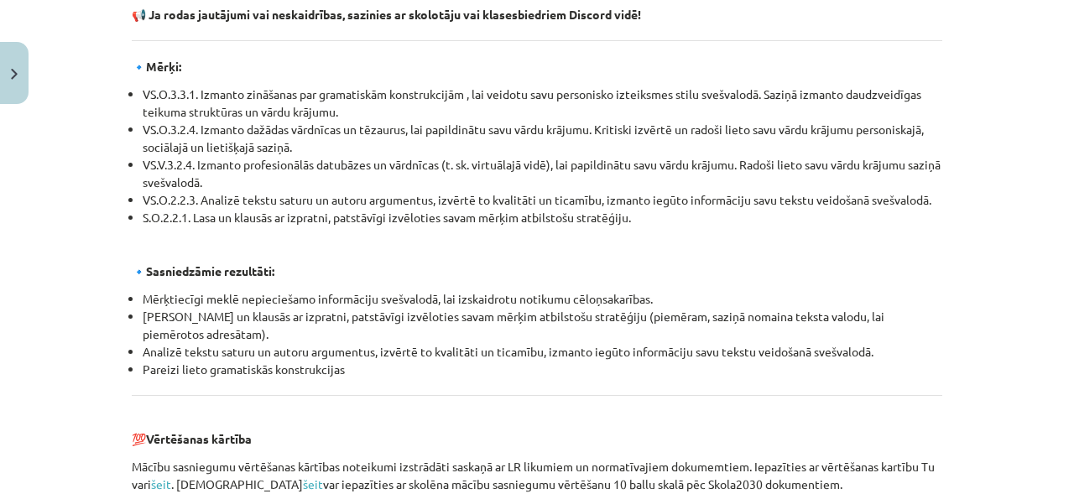
scroll to position [2025, 0]
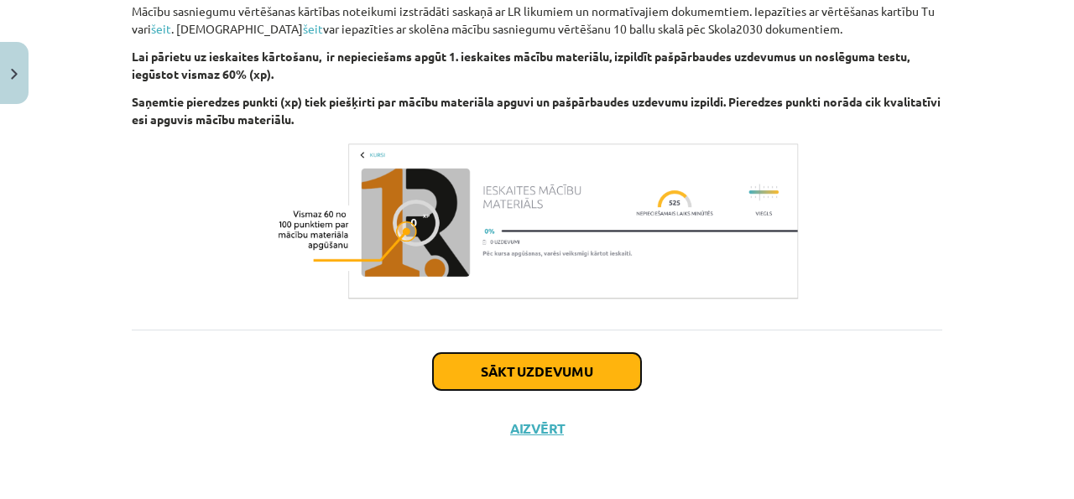
click at [556, 366] on button "Sākt uzdevumu" at bounding box center [537, 371] width 208 height 37
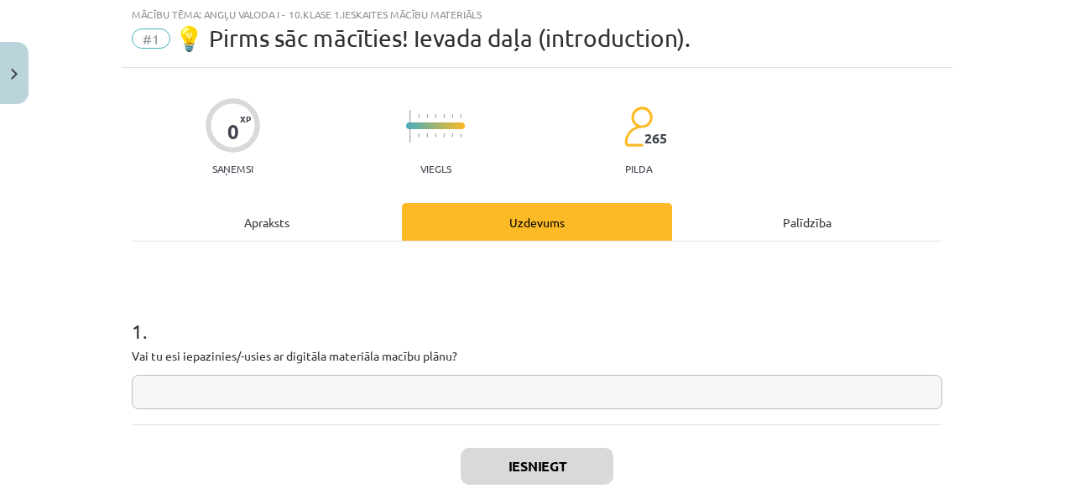
scroll to position [42, 0]
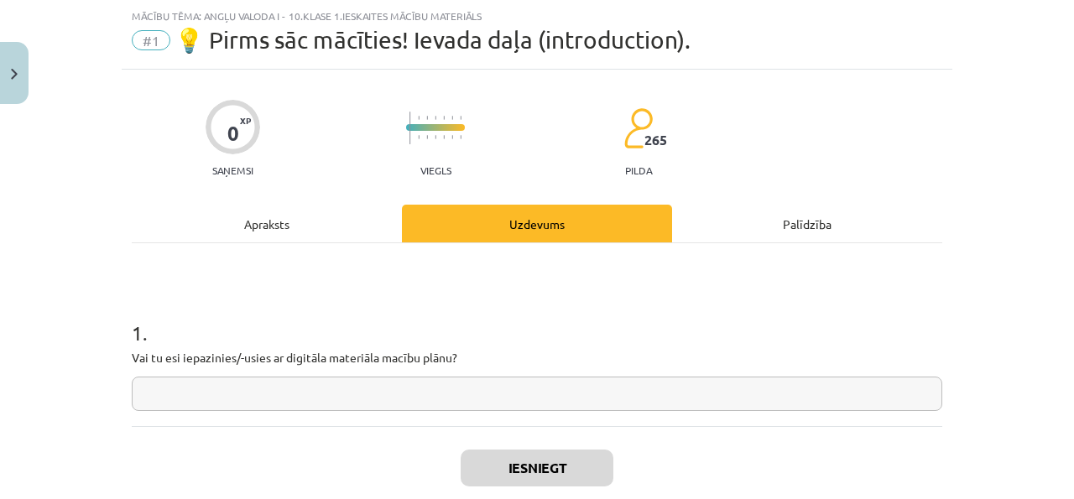
click at [476, 395] on input "text" at bounding box center [537, 394] width 811 height 34
click at [327, 230] on div "Apraksts" at bounding box center [267, 224] width 270 height 38
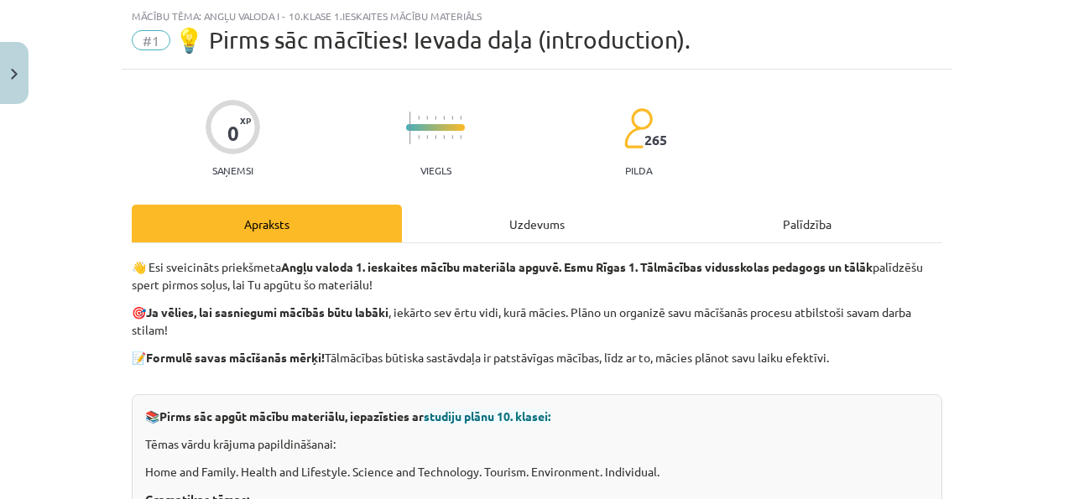
click at [422, 206] on div "Uzdevums" at bounding box center [537, 224] width 270 height 38
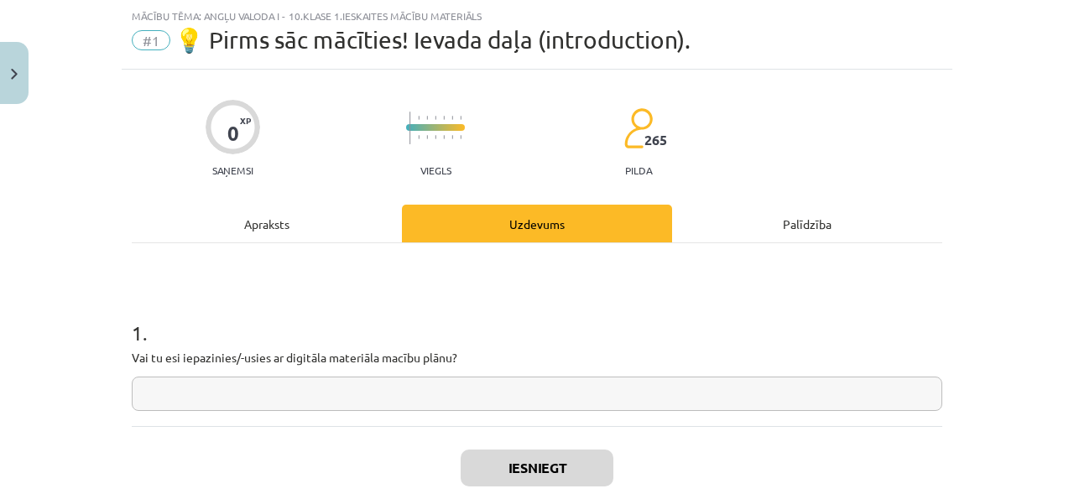
click at [347, 209] on div "Apraksts" at bounding box center [267, 224] width 270 height 38
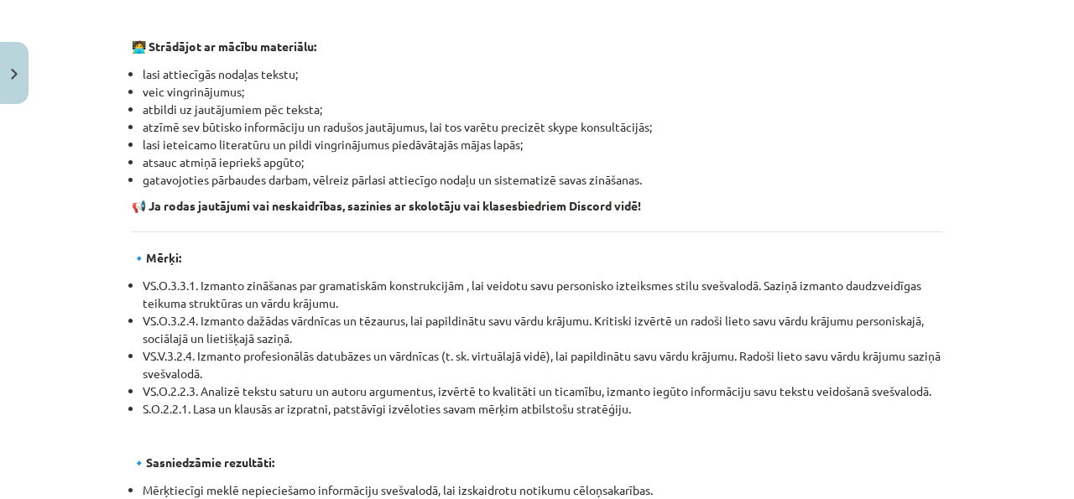
scroll to position [1427, 0]
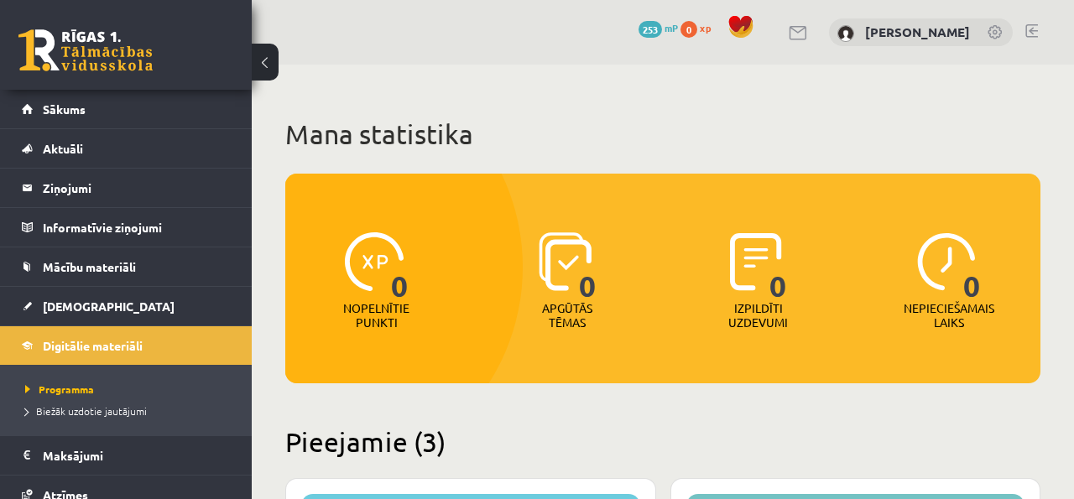
scroll to position [394, 0]
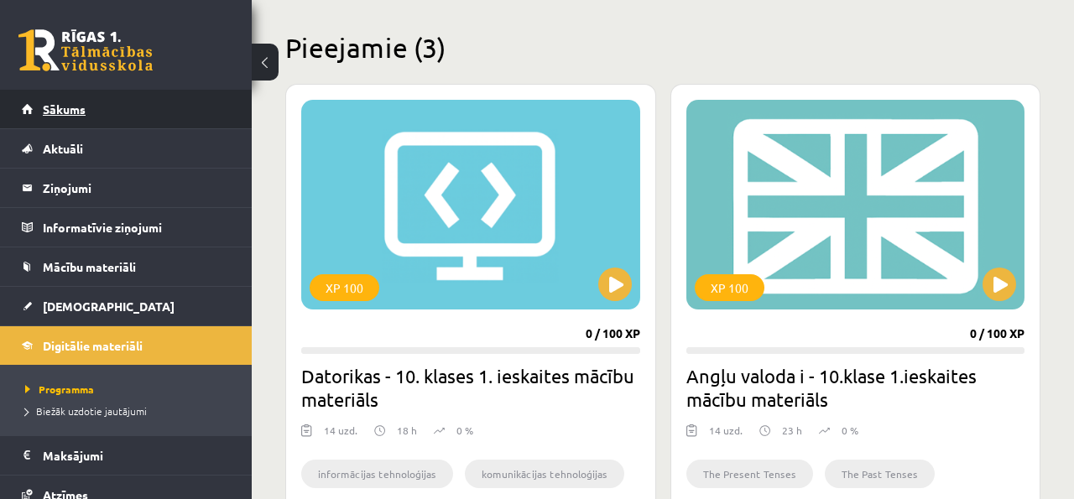
click at [152, 98] on link "Sākums" at bounding box center [126, 109] width 209 height 39
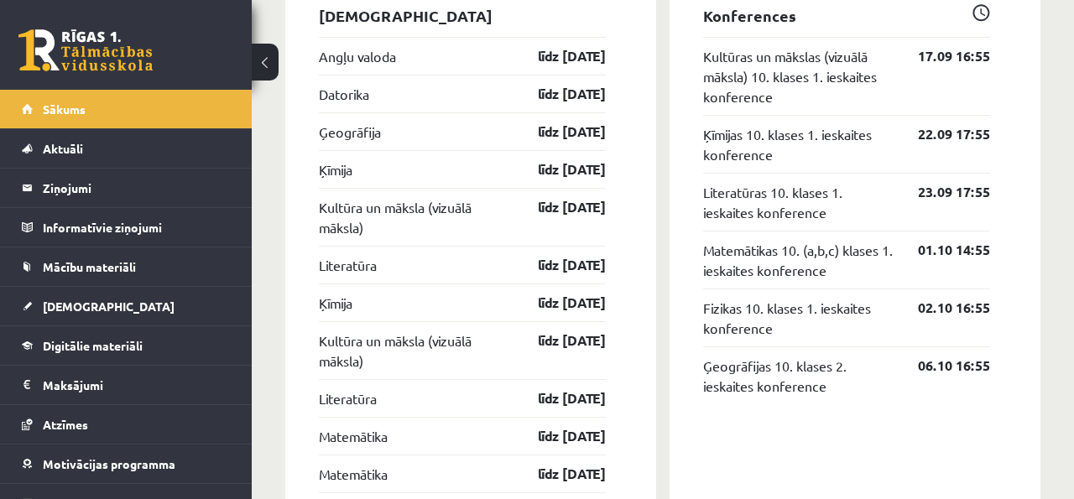
scroll to position [1566, 0]
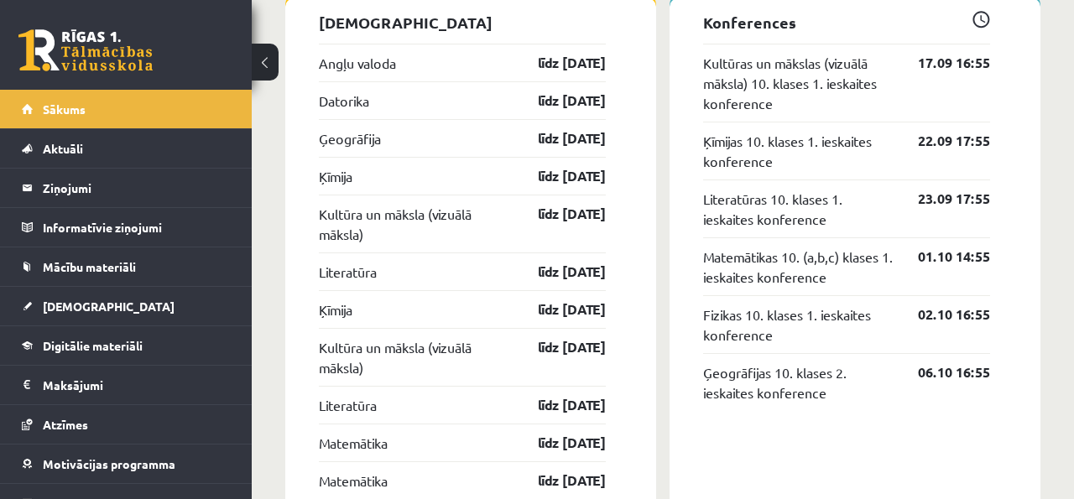
click at [602, 166] on link "līdz [DATE]" at bounding box center [557, 176] width 97 height 20
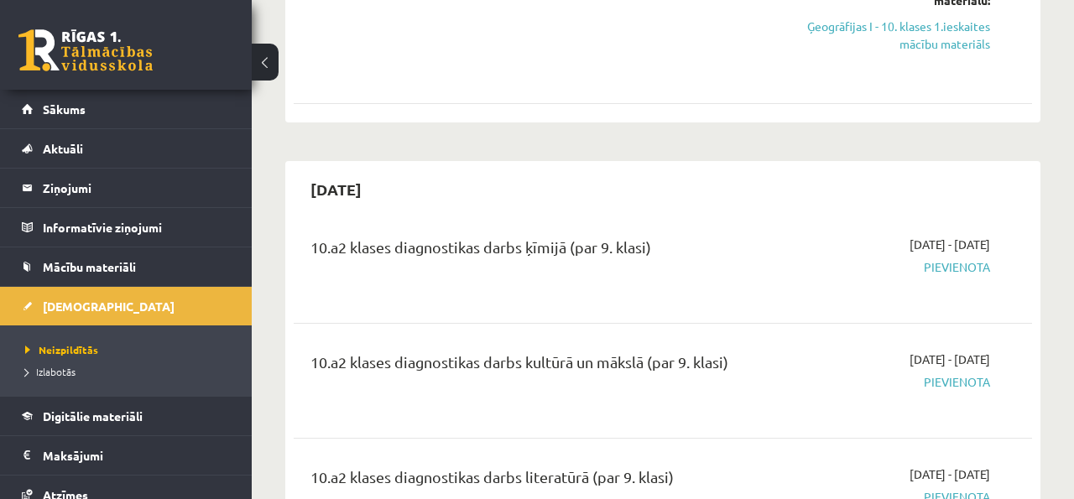
scroll to position [990, 0]
click at [950, 258] on span "Pievienota" at bounding box center [886, 267] width 210 height 18
click at [949, 258] on span "Pievienota" at bounding box center [886, 267] width 210 height 18
click at [798, 258] on span "Pievienota" at bounding box center [886, 267] width 210 height 18
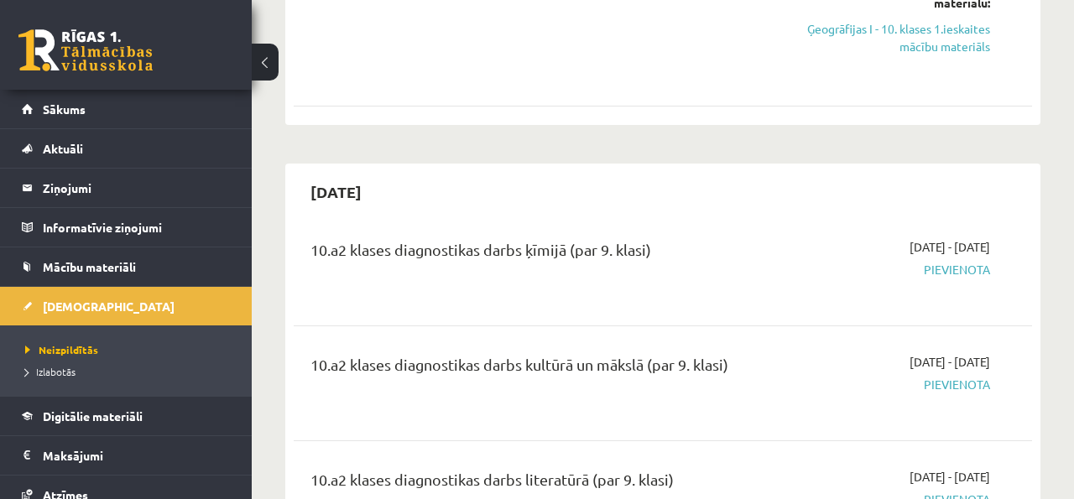
scroll to position [985, 0]
click at [959, 262] on span "Pievienota" at bounding box center [886, 271] width 210 height 18
click at [949, 262] on span "Pievienota" at bounding box center [886, 271] width 210 height 18
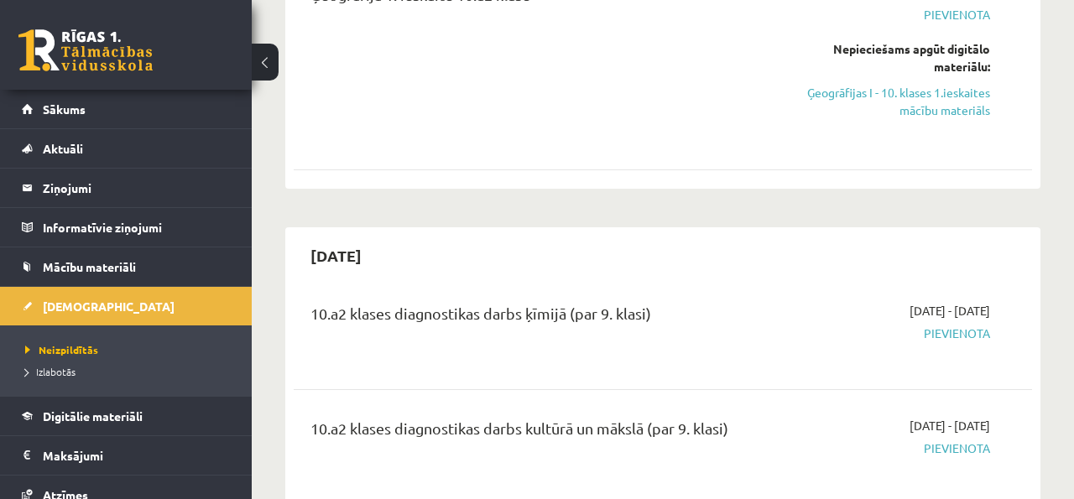
scroll to position [926, 0]
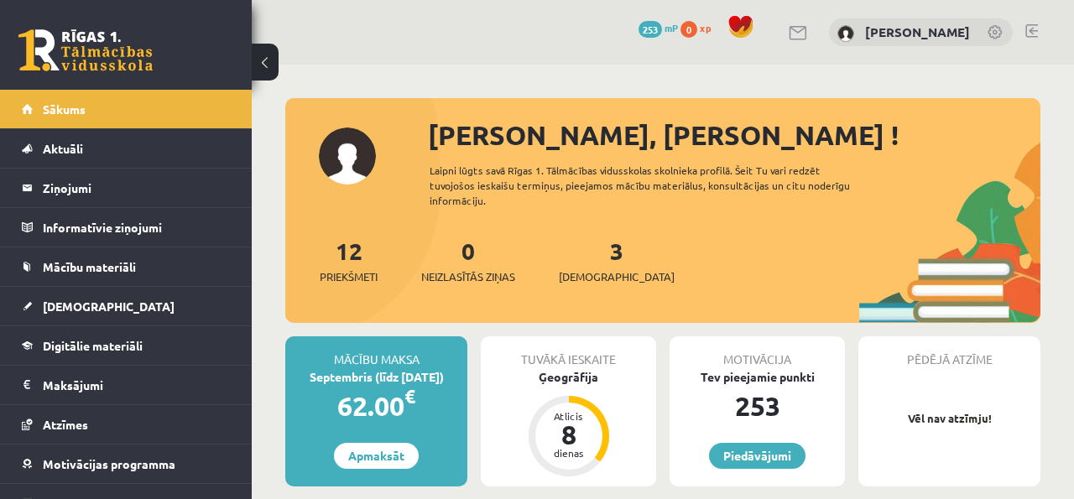
scroll to position [1564, 0]
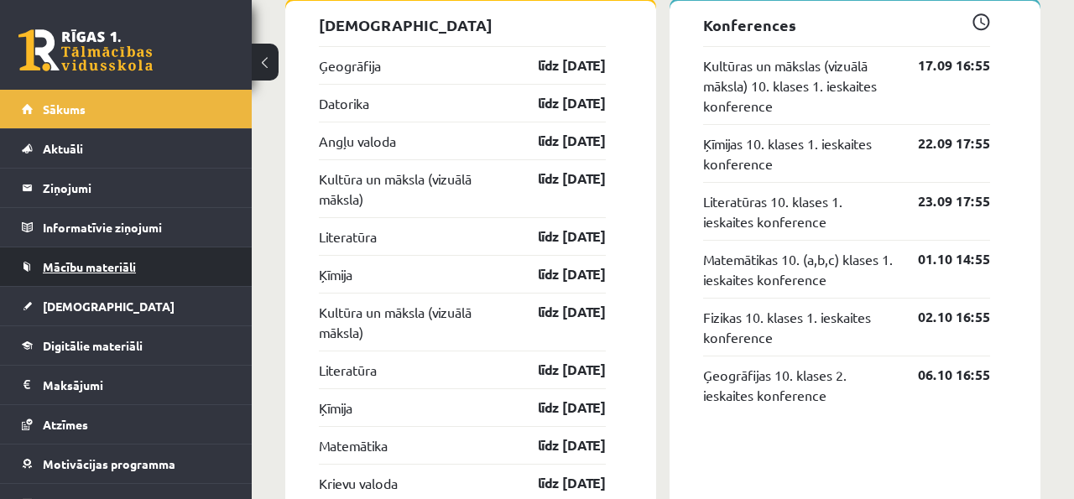
click at [162, 269] on link "Mācību materiāli" at bounding box center [126, 267] width 209 height 39
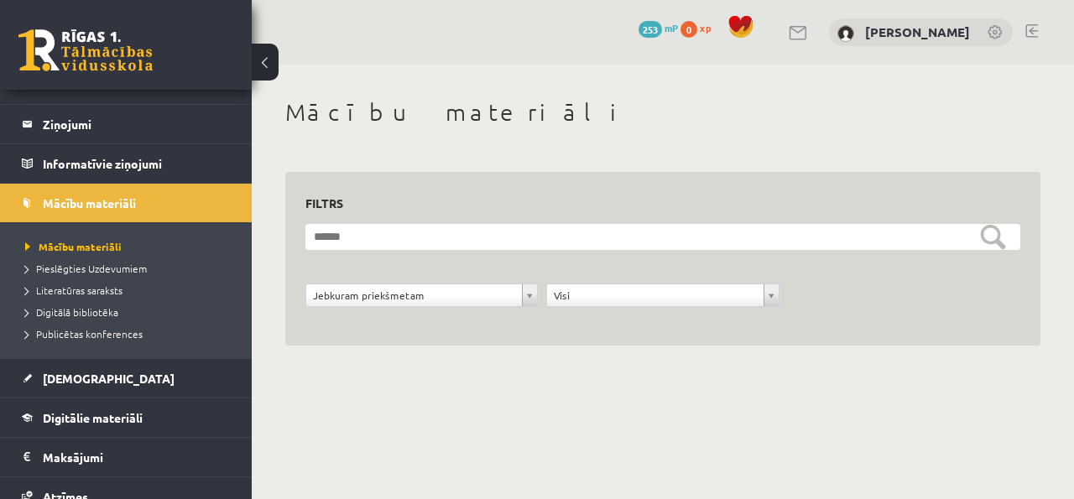
scroll to position [70, 0]
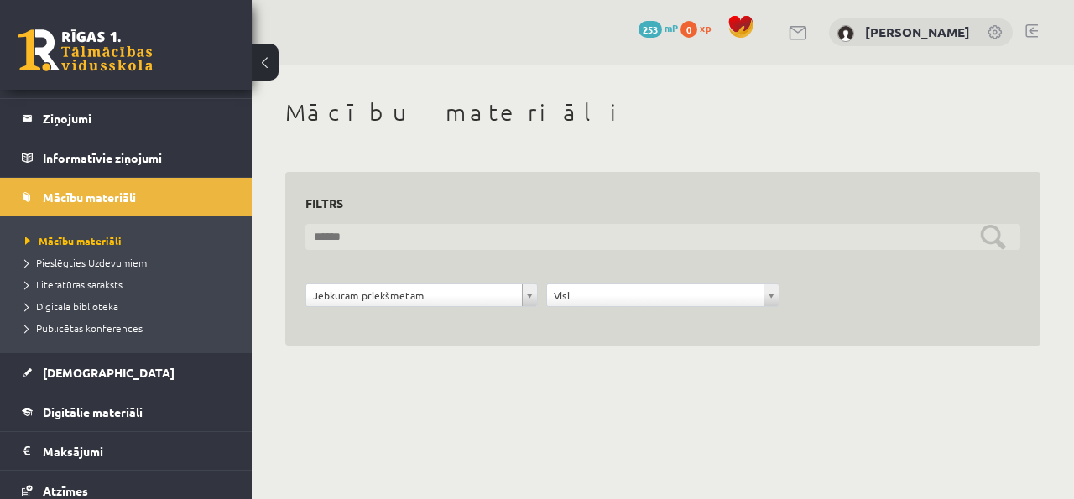
click at [375, 246] on input "text" at bounding box center [663, 237] width 715 height 26
click at [1001, 237] on input "text" at bounding box center [663, 237] width 715 height 26
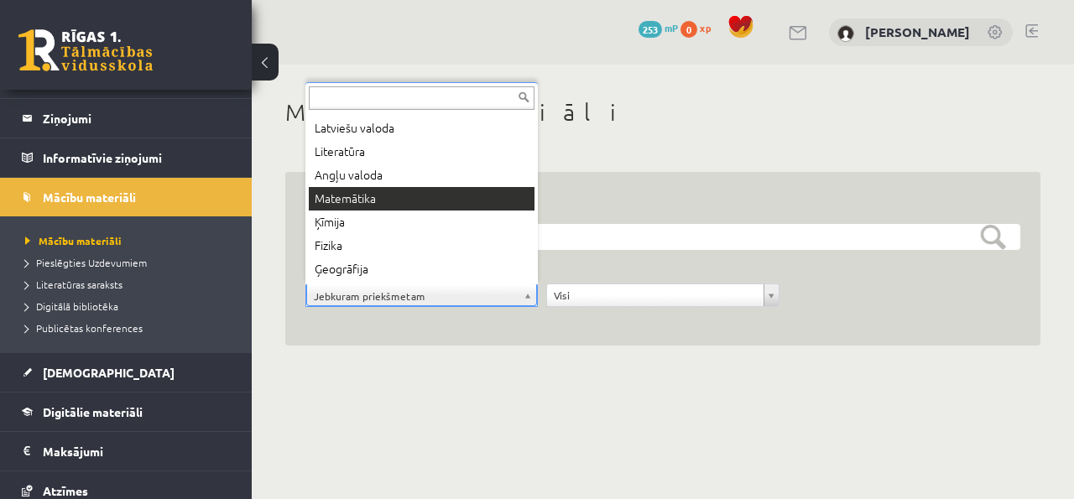
scroll to position [4, 0]
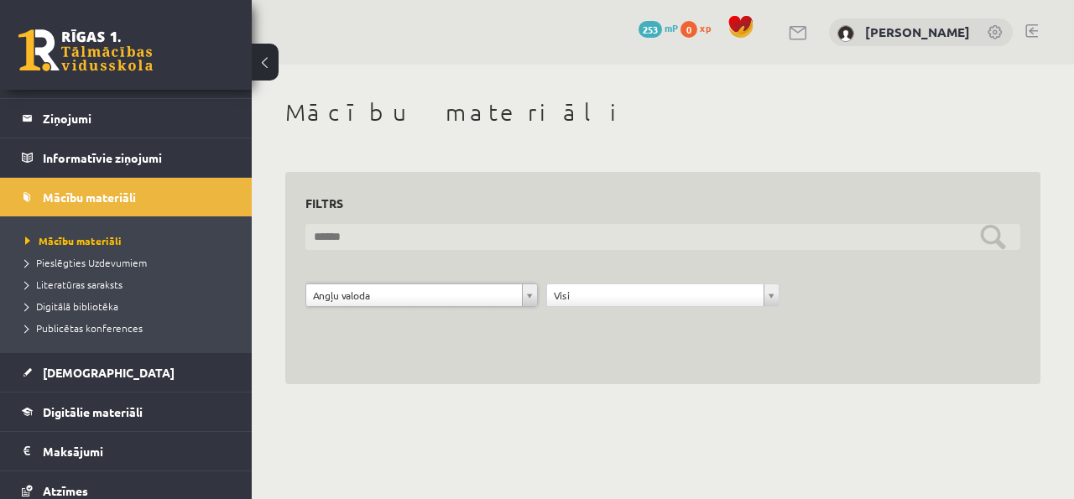
click at [996, 238] on input "text" at bounding box center [663, 237] width 715 height 26
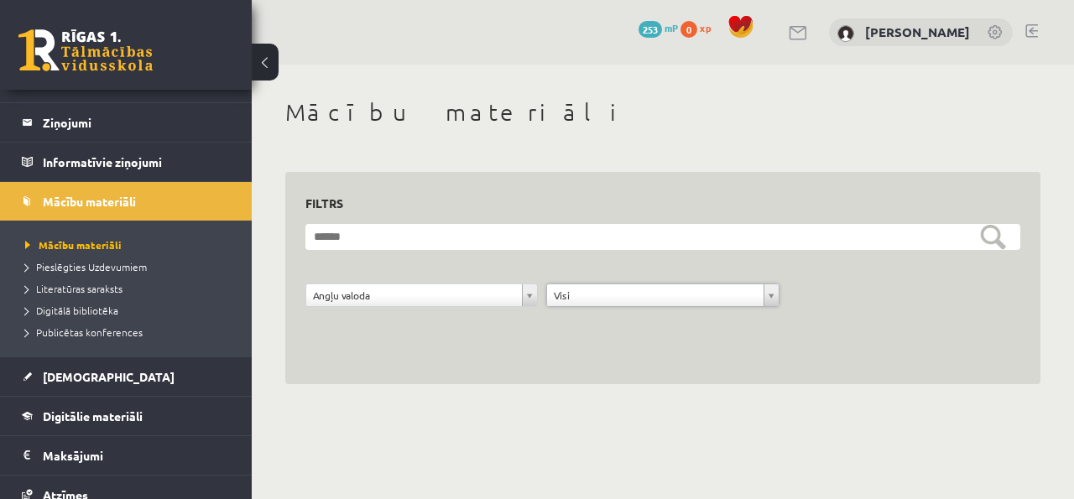
scroll to position [0, 0]
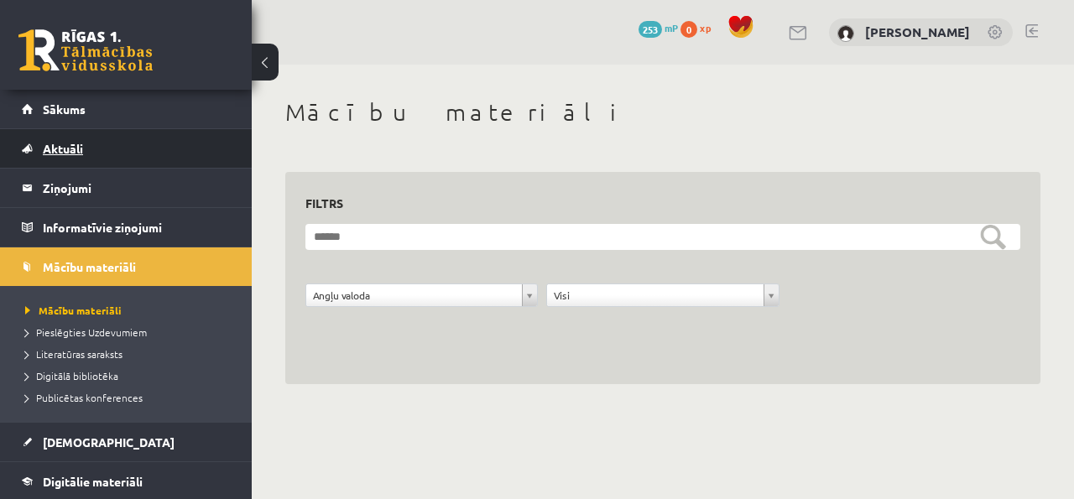
click at [123, 138] on link "Aktuāli" at bounding box center [126, 148] width 209 height 39
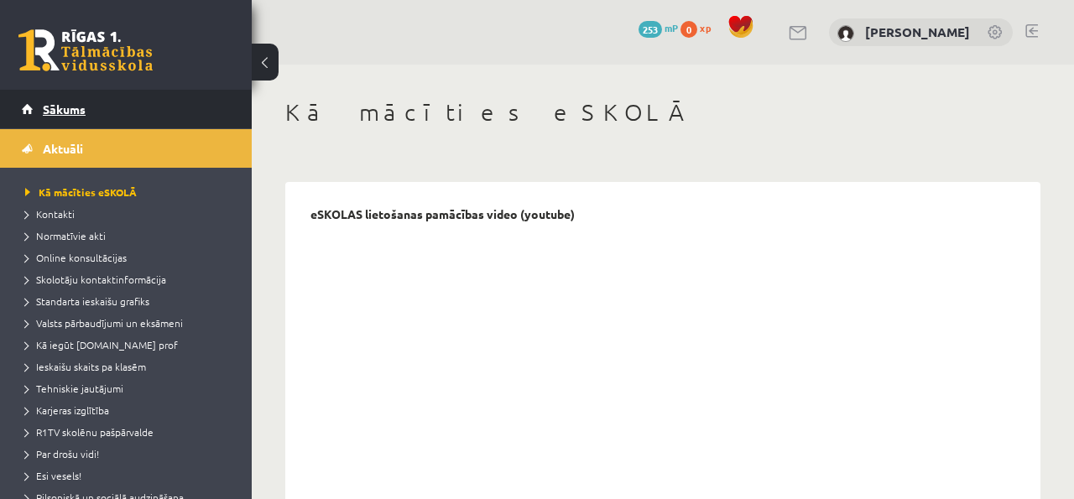
click at [132, 102] on link "Sākums" at bounding box center [126, 109] width 209 height 39
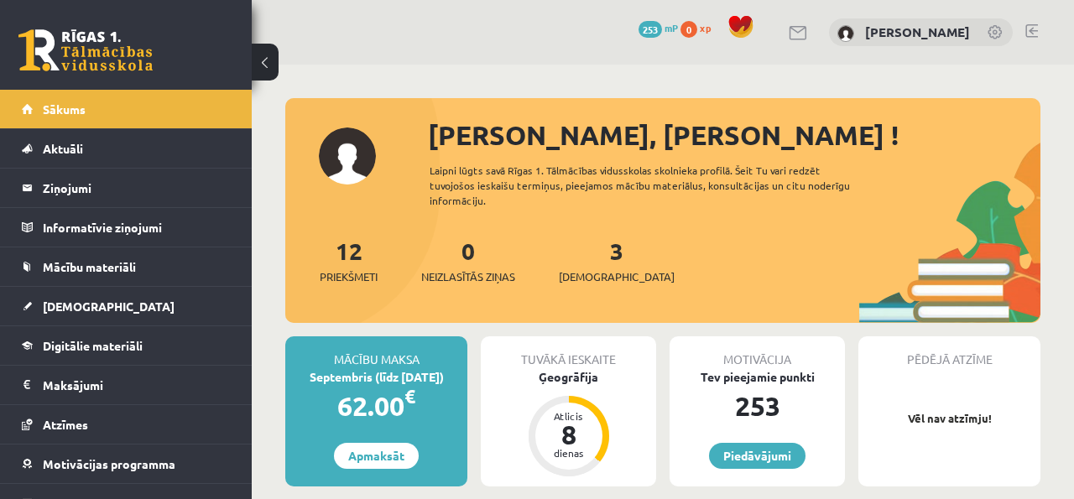
scroll to position [120, 0]
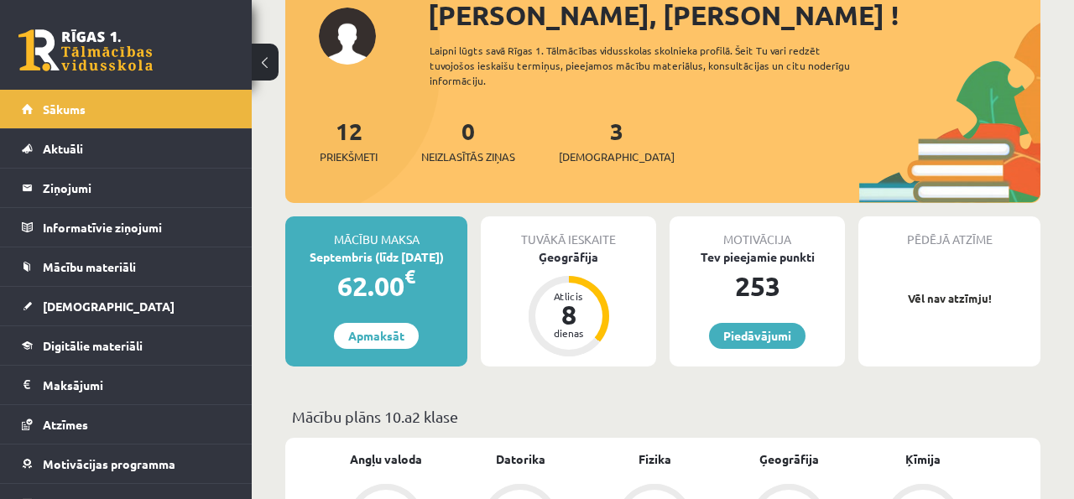
click at [527, 262] on div "Tuvākā ieskaite Ģeogrāfija Atlicis 8 dienas" at bounding box center [568, 292] width 175 height 150
click at [574, 149] on span "[DEMOGRAPHIC_DATA]" at bounding box center [617, 157] width 116 height 17
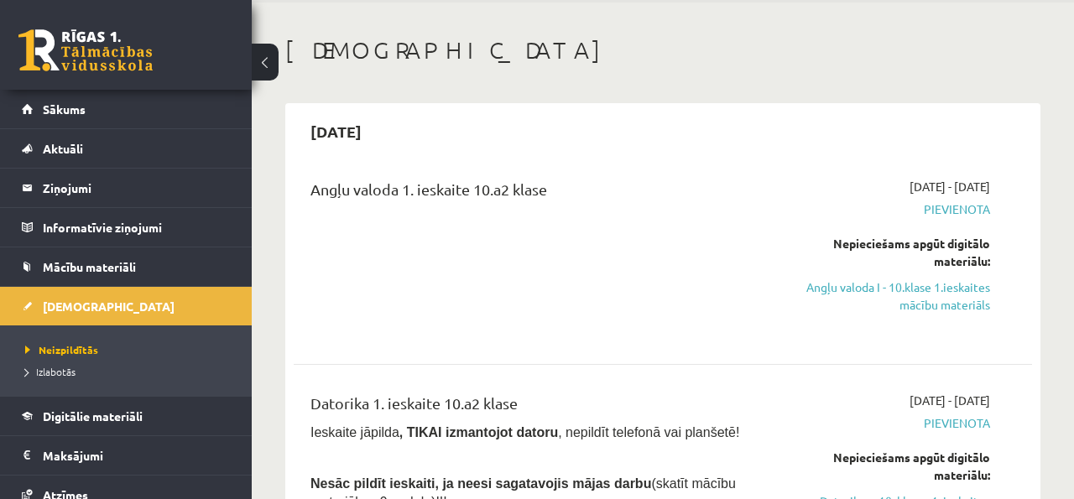
scroll to position [77, 0]
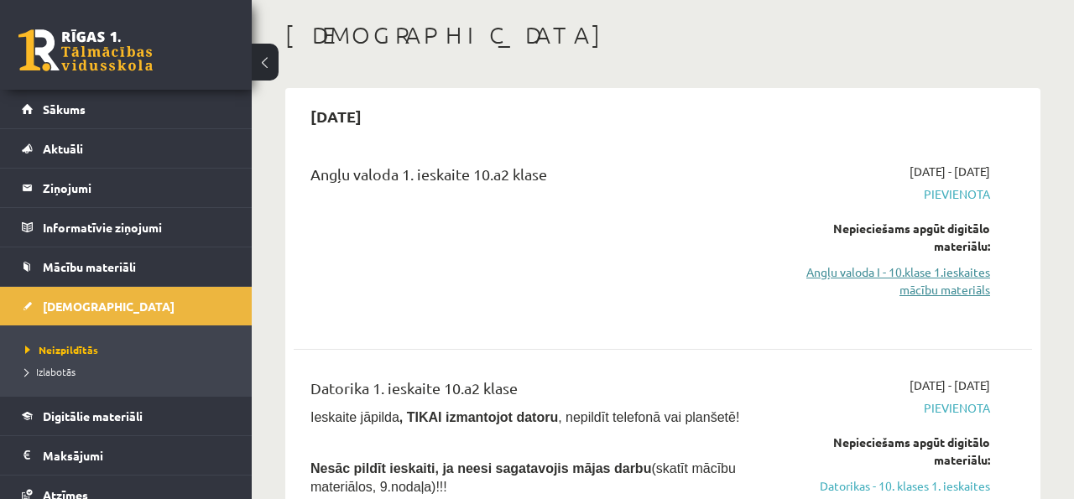
click at [865, 271] on link "Angļu valoda I - 10.klase 1.ieskaites mācību materiāls" at bounding box center [886, 281] width 210 height 35
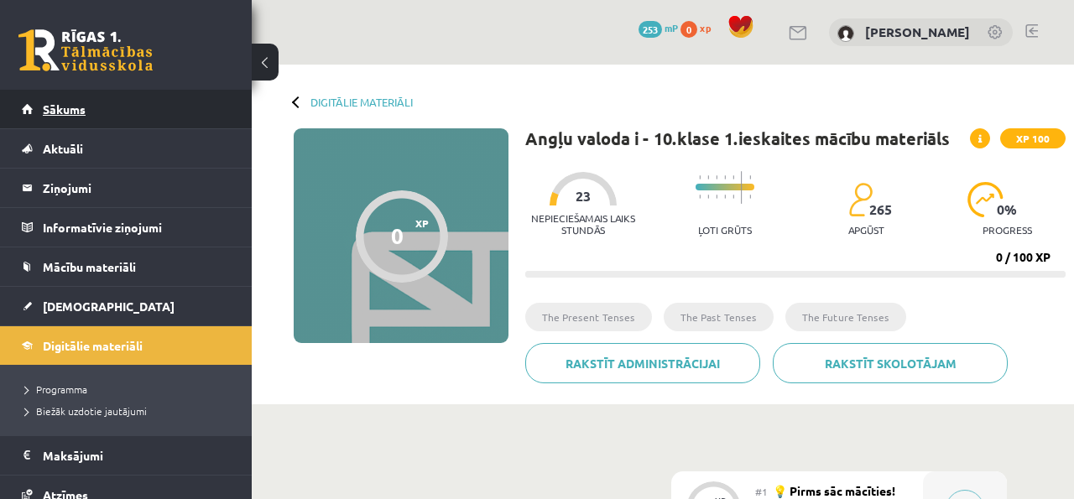
click at [199, 104] on link "Sākums" at bounding box center [126, 109] width 209 height 39
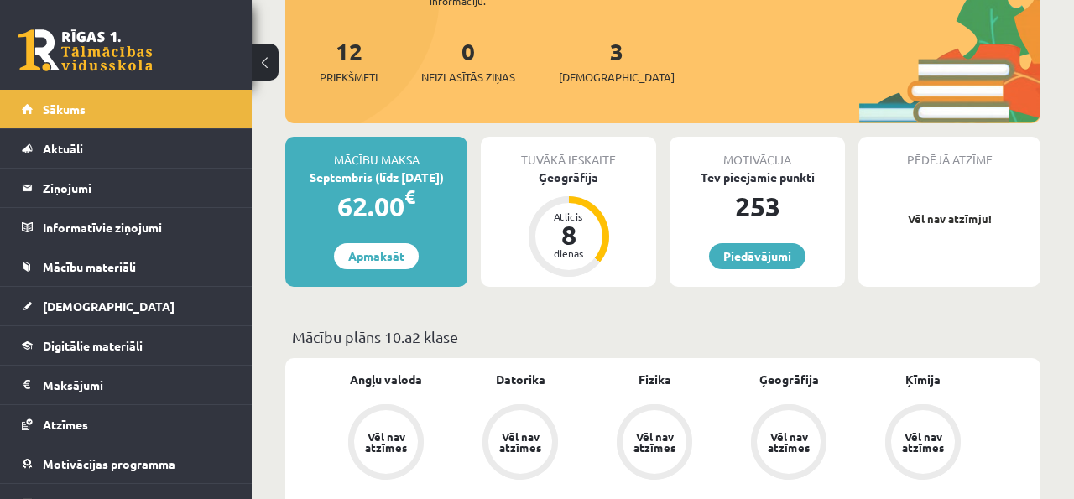
scroll to position [201, 0]
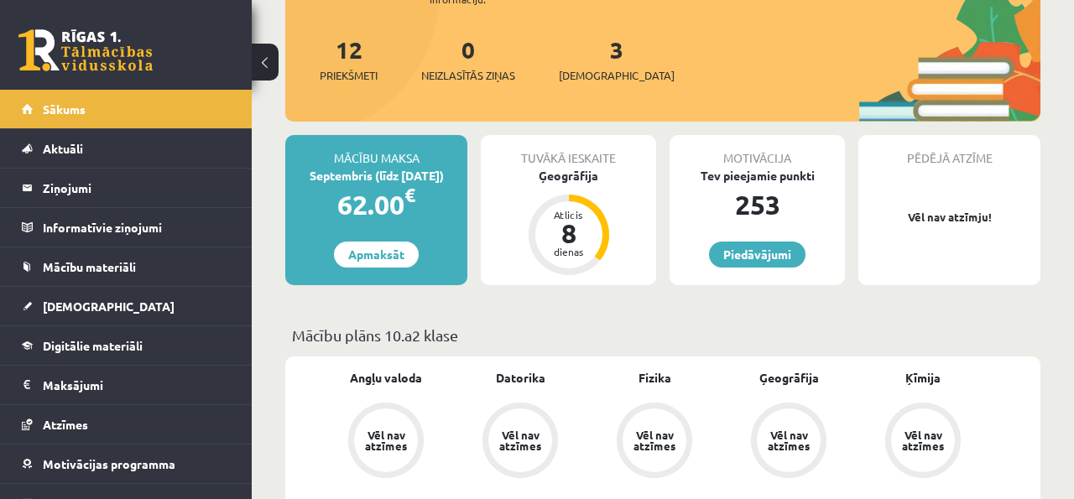
click at [591, 76] on div "12 Priekšmeti 0 Neizlasītās ziņas 3 Ieskaites" at bounding box center [662, 77] width 755 height 90
click at [591, 67] on span "[DEMOGRAPHIC_DATA]" at bounding box center [617, 75] width 116 height 17
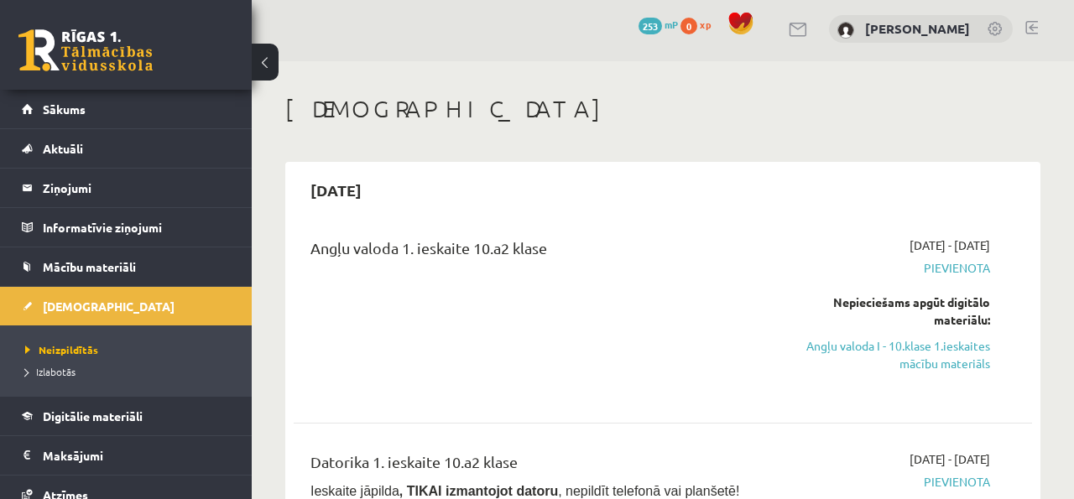
scroll to position [12, 0]
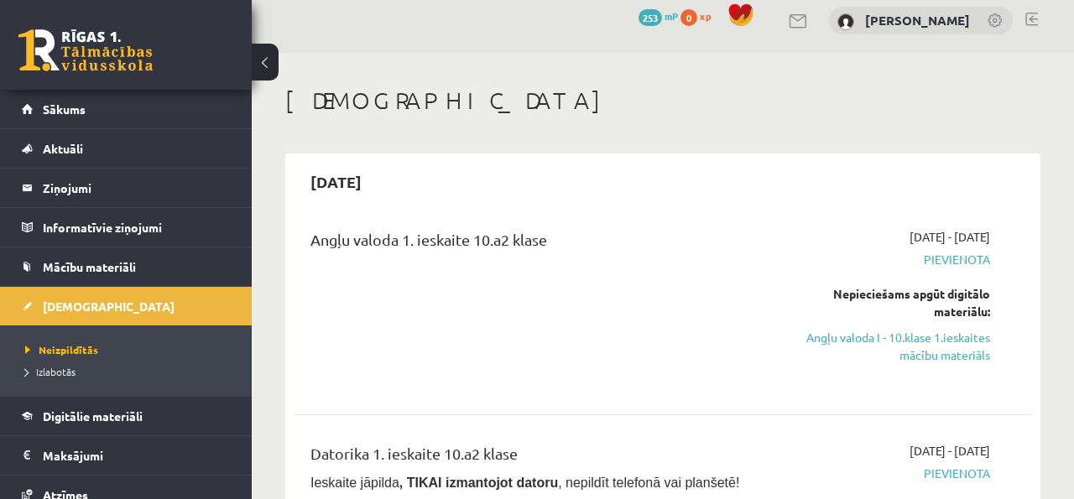
click at [936, 259] on span "Pievienota" at bounding box center [886, 260] width 210 height 18
click at [892, 343] on link "Angļu valoda I - 10.klase 1.ieskaites mācību materiāls" at bounding box center [886, 346] width 210 height 35
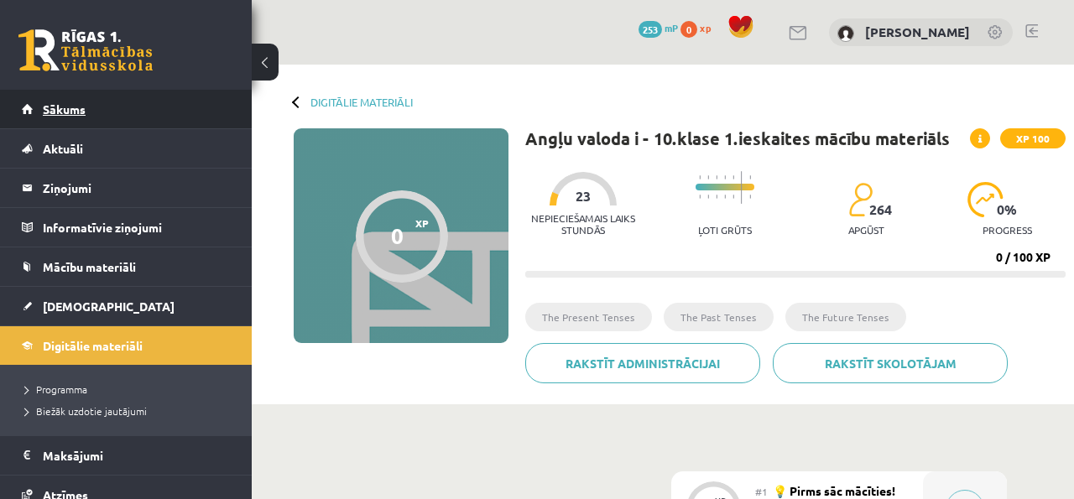
click at [151, 109] on link "Sākums" at bounding box center [126, 109] width 209 height 39
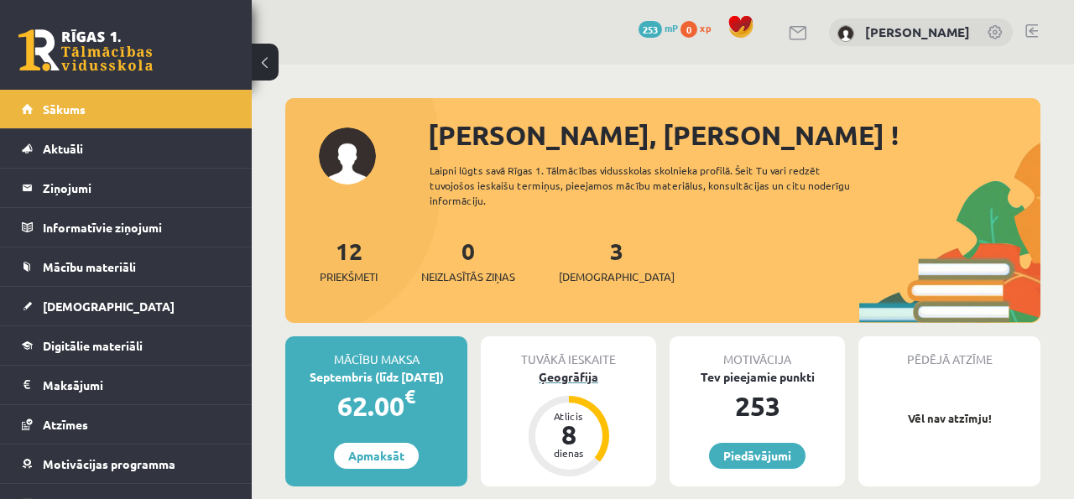
click at [566, 403] on div "Atlicis 8 dienas" at bounding box center [569, 436] width 67 height 67
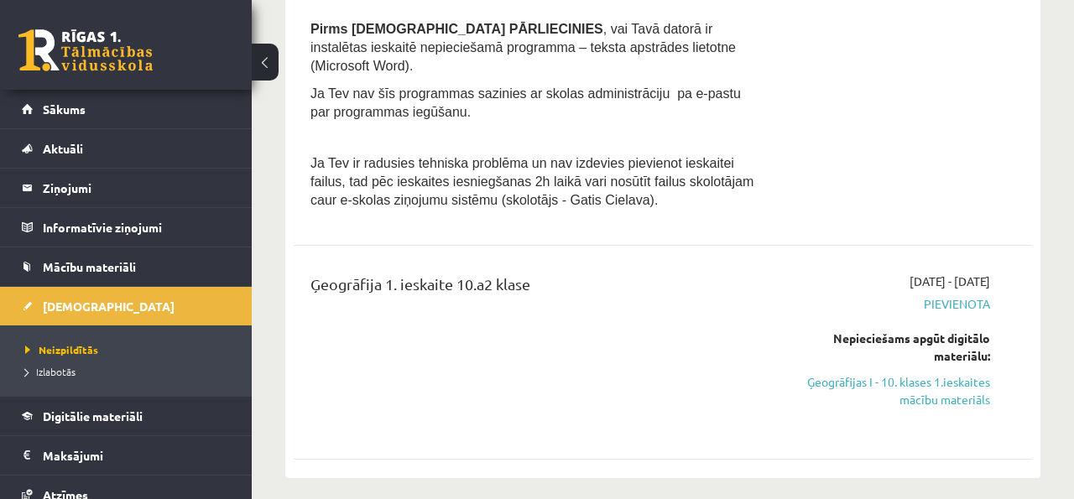
scroll to position [629, 0]
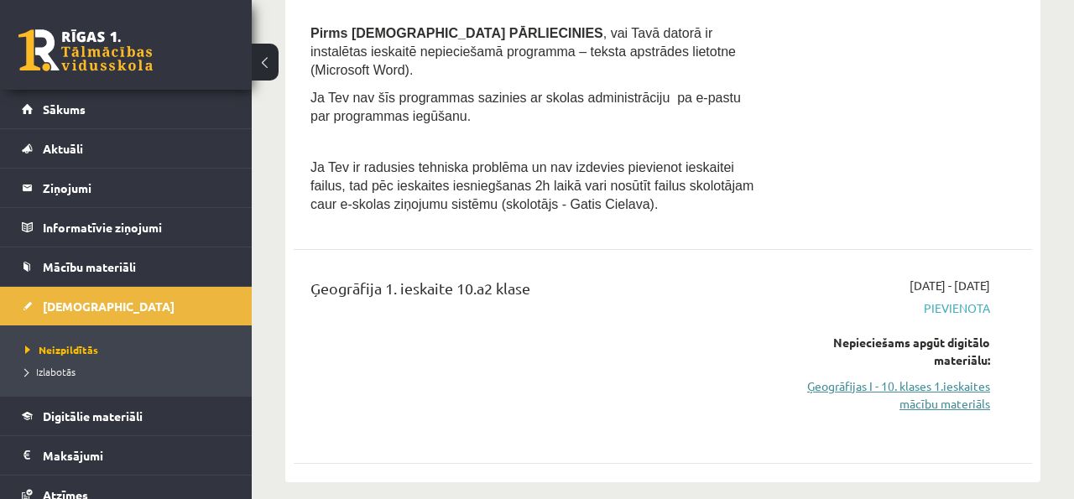
click at [928, 380] on link "Ģeogrāfijas I - 10. klases 1.ieskaites mācību materiāls" at bounding box center [886, 395] width 210 height 35
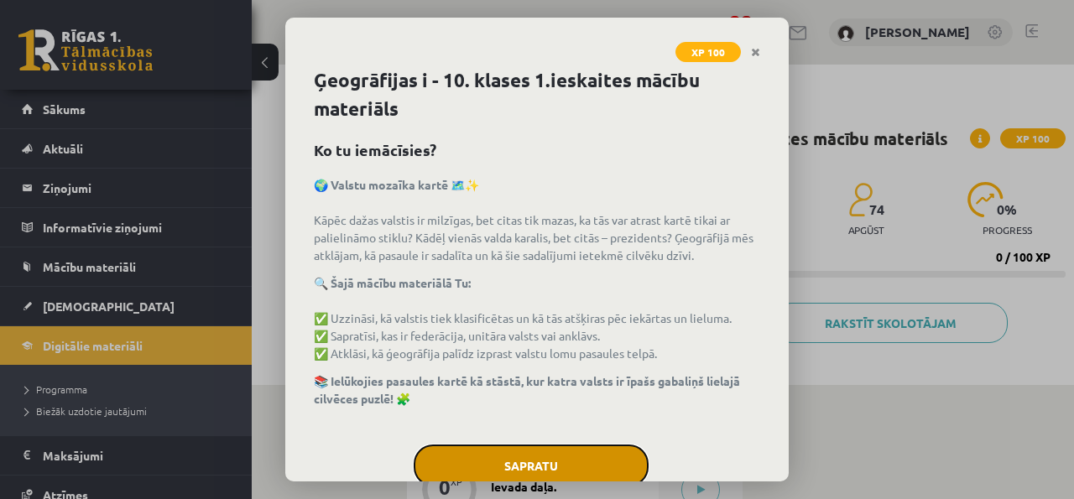
click at [548, 468] on button "Sapratu" at bounding box center [531, 466] width 235 height 42
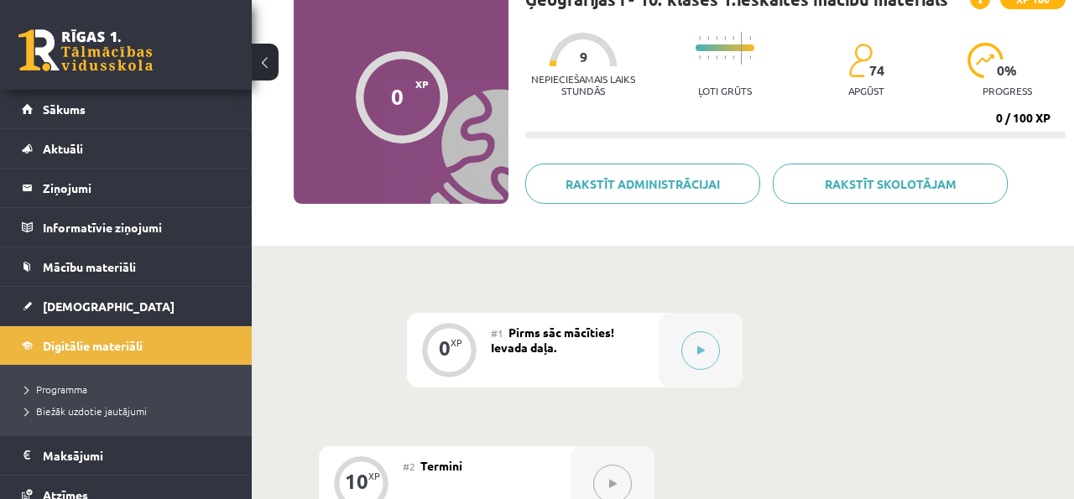
scroll to position [164, 0]
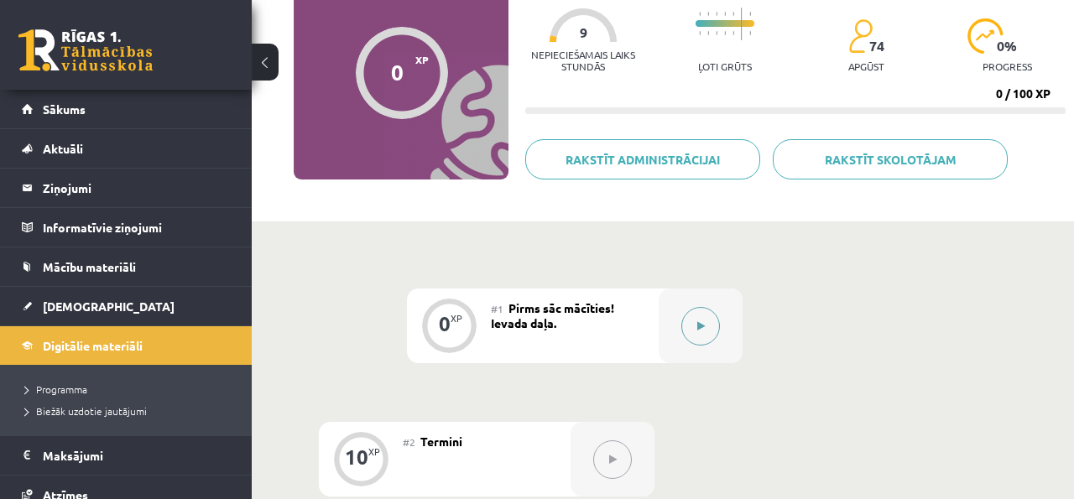
click at [708, 332] on button at bounding box center [701, 326] width 39 height 39
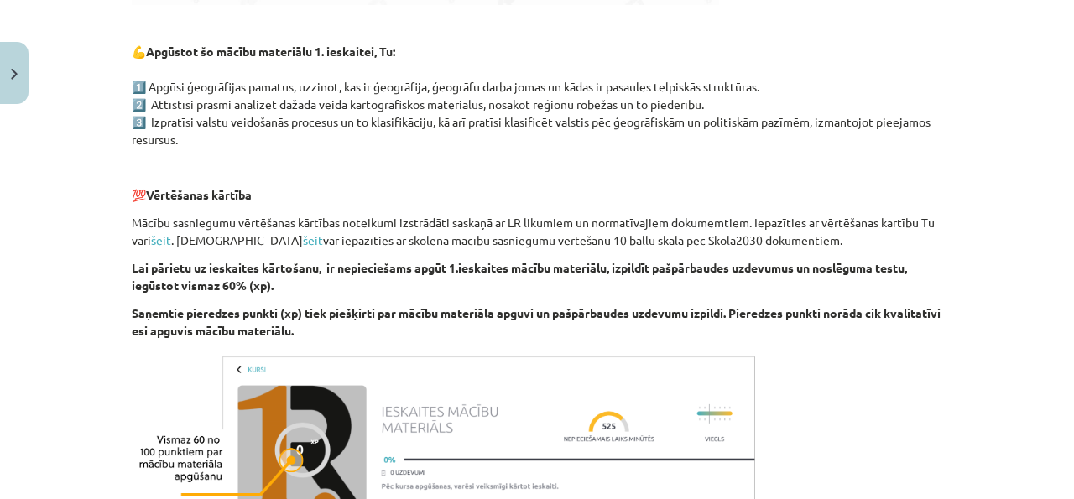
scroll to position [1081, 0]
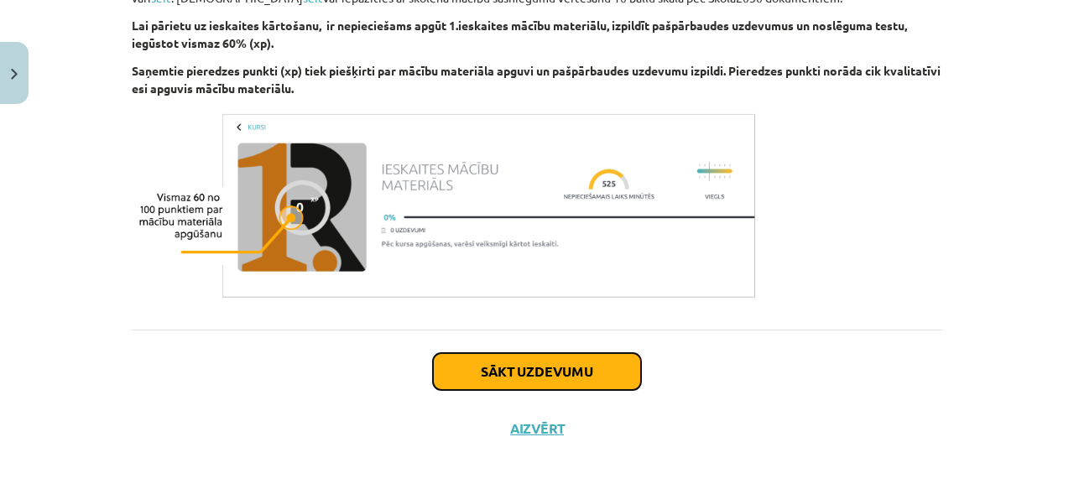
click at [575, 364] on button "Sākt uzdevumu" at bounding box center [537, 371] width 208 height 37
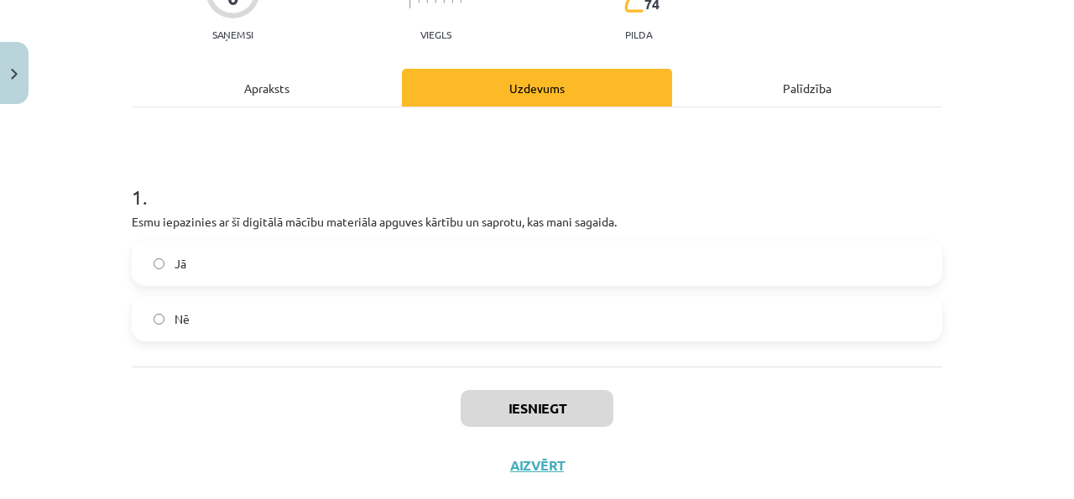
scroll to position [183, 0]
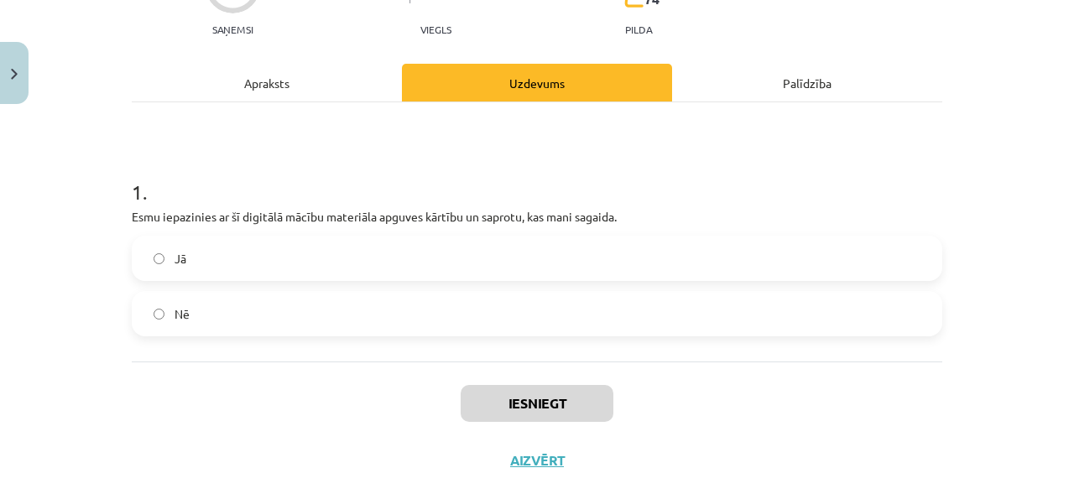
click at [556, 263] on label "Jā" at bounding box center [536, 259] width 807 height 42
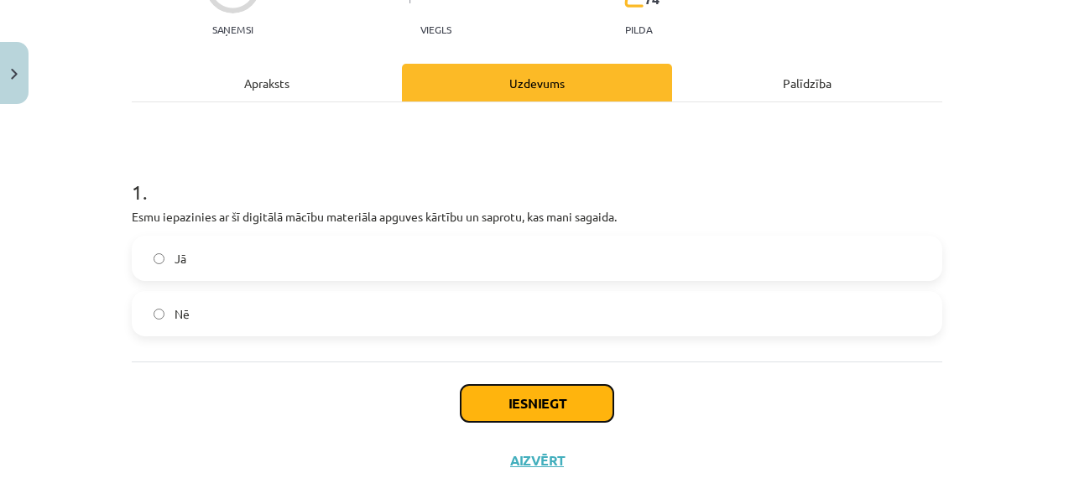
click at [551, 405] on button "Iesniegt" at bounding box center [537, 403] width 153 height 37
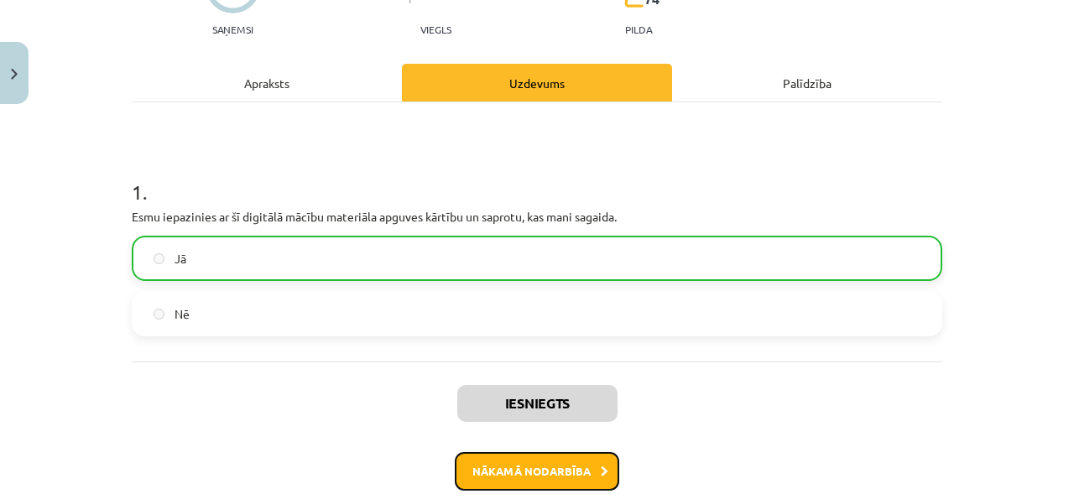
click at [567, 464] on button "Nākamā nodarbība" at bounding box center [537, 471] width 165 height 39
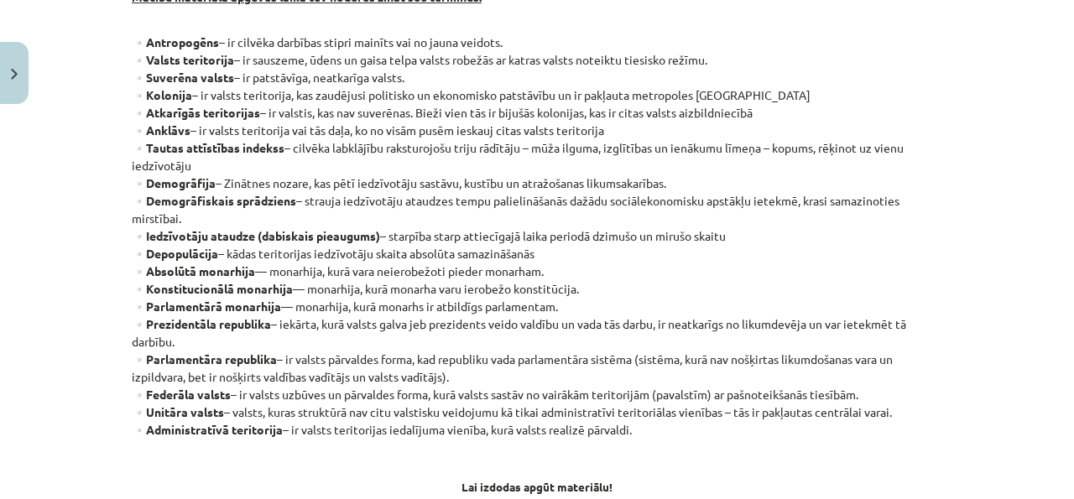
scroll to position [395, 0]
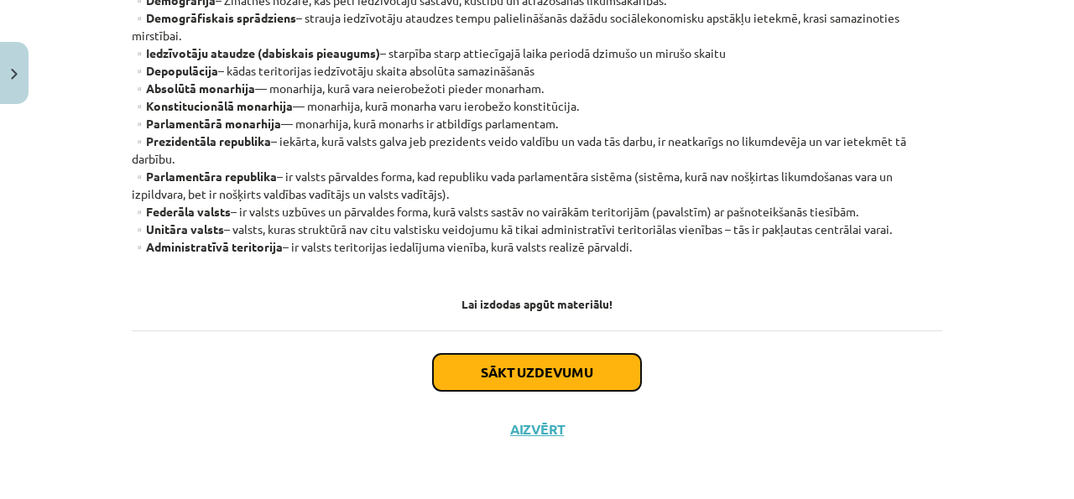
click at [577, 376] on button "Sākt uzdevumu" at bounding box center [537, 372] width 208 height 37
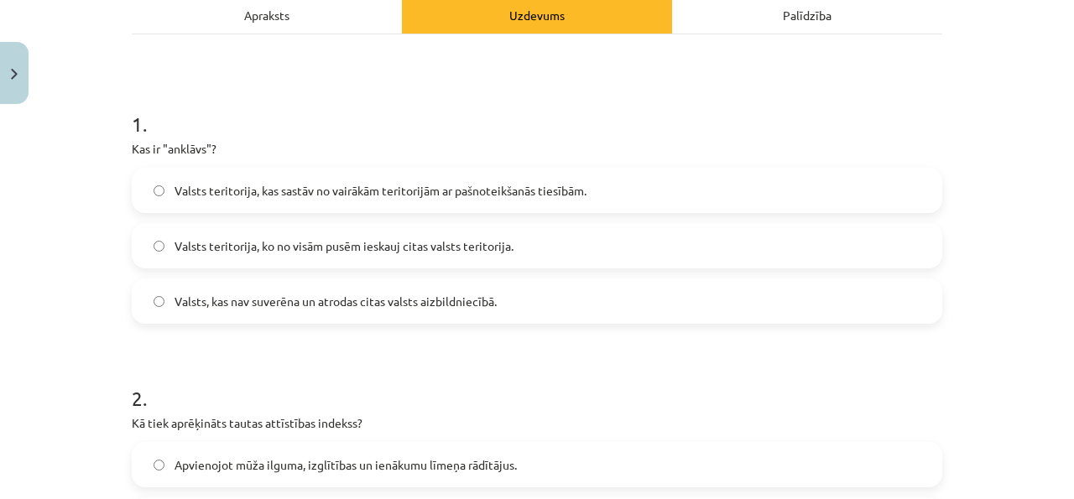
scroll to position [254, 0]
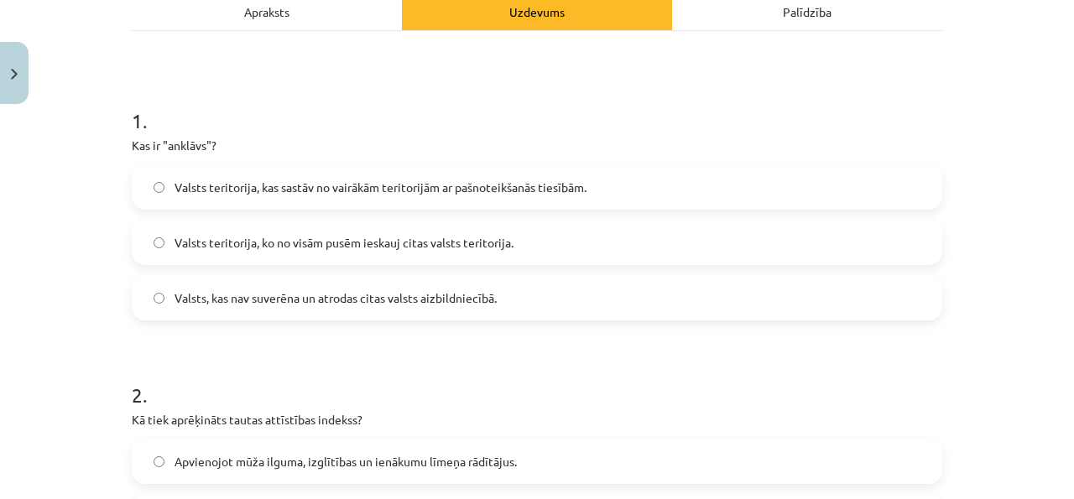
click at [235, 20] on div "Apraksts" at bounding box center [267, 11] width 270 height 38
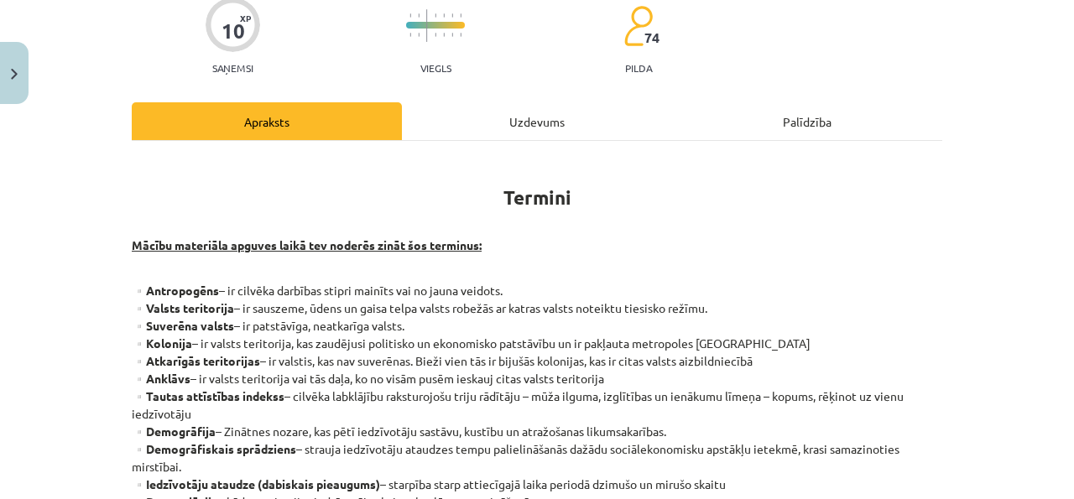
scroll to position [163, 0]
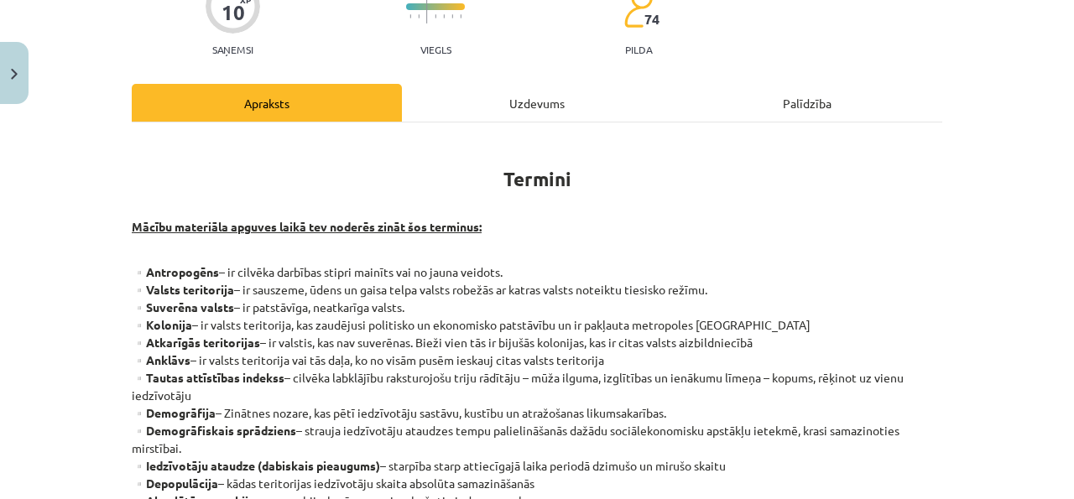
click at [509, 110] on div "Uzdevums" at bounding box center [537, 103] width 270 height 38
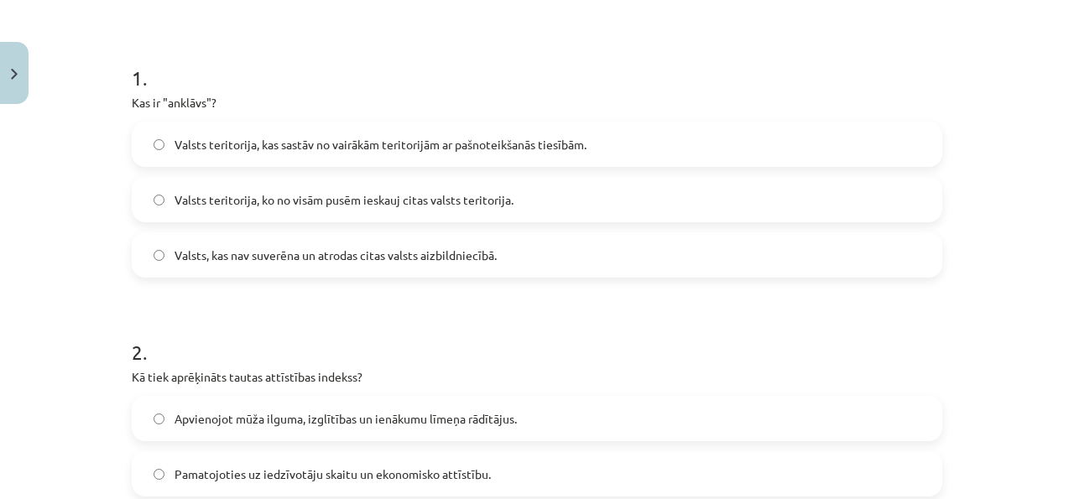
scroll to position [295, 0]
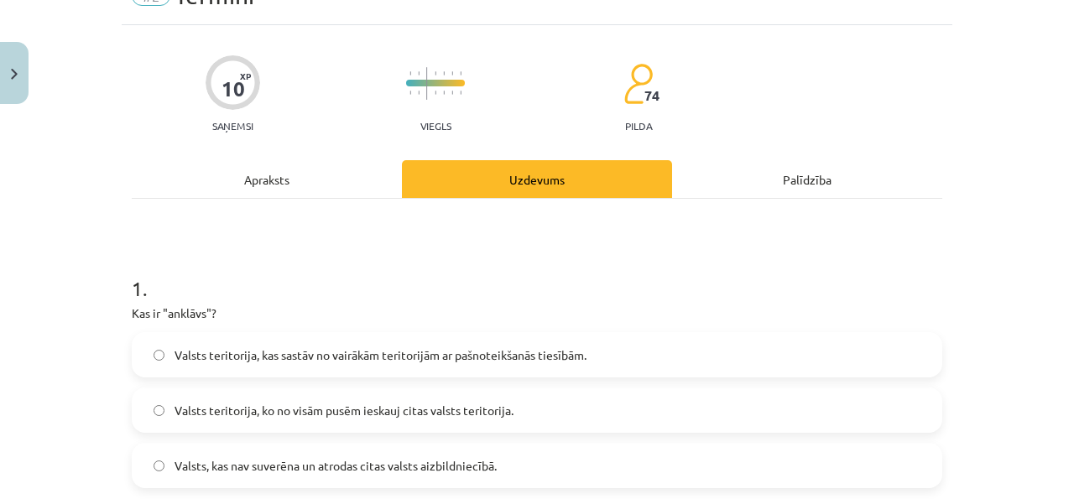
click at [304, 181] on div "Apraksts" at bounding box center [267, 179] width 270 height 38
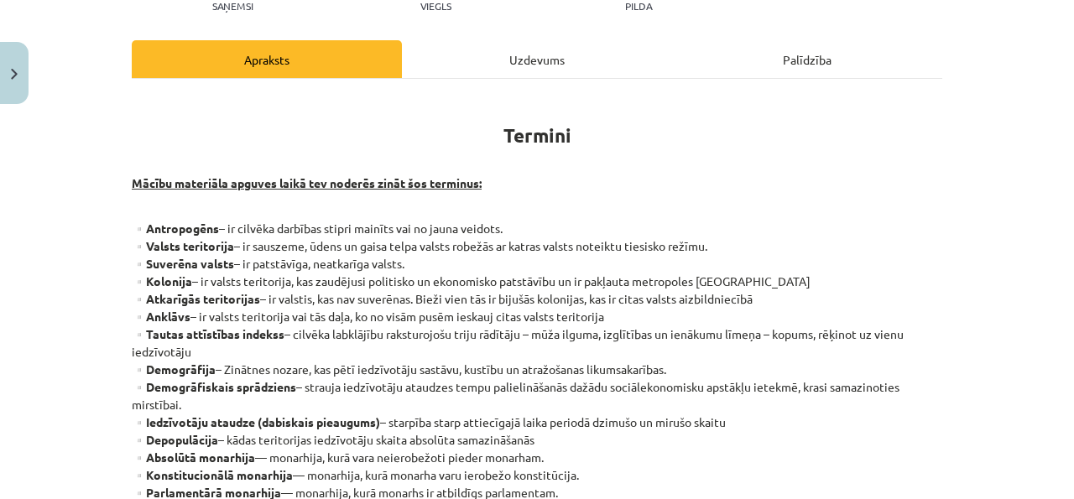
scroll to position [200, 0]
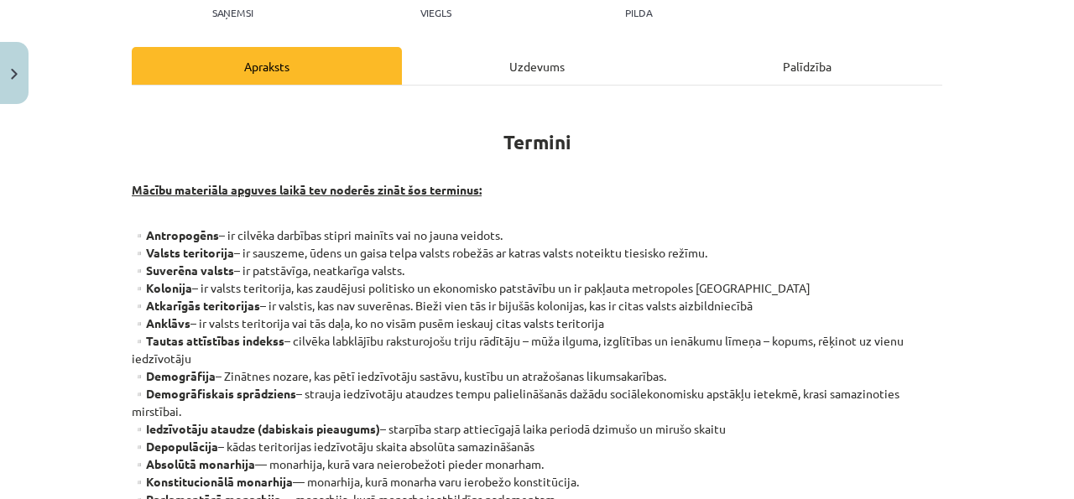
click at [502, 65] on div "Uzdevums" at bounding box center [537, 66] width 270 height 38
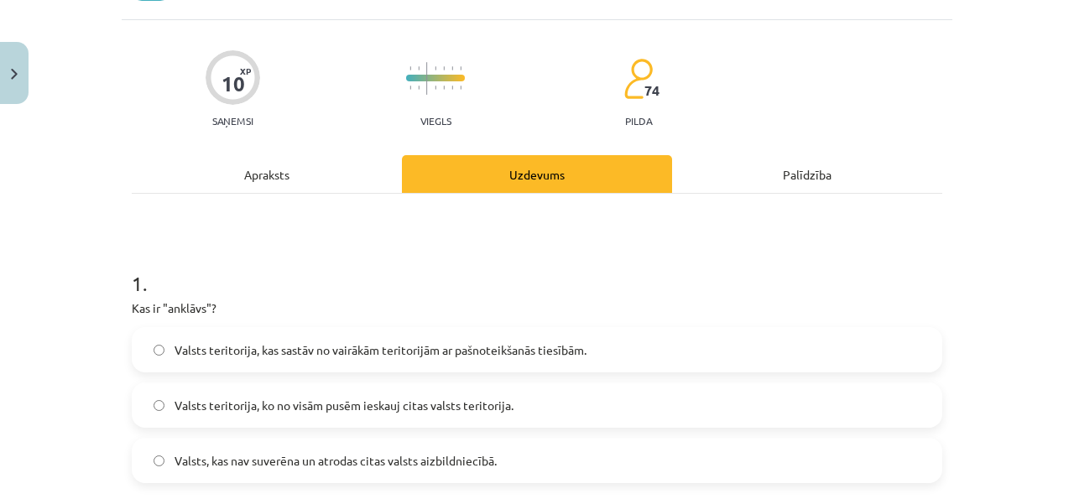
scroll to position [136, 0]
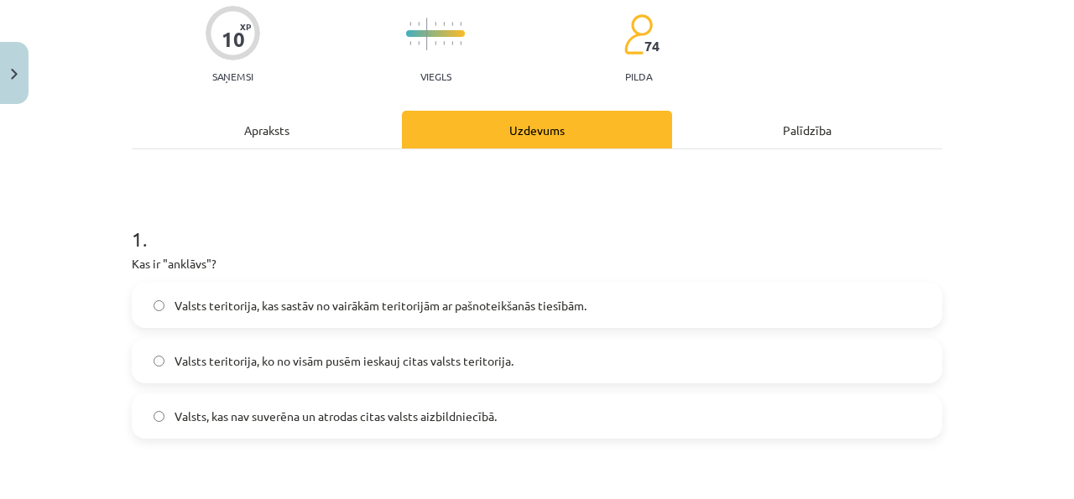
click at [430, 360] on span "Valsts teritorija, ko no visām pusēm ieskauj citas valsts teritorija." at bounding box center [344, 362] width 339 height 18
click at [280, 125] on div "Apraksts" at bounding box center [267, 130] width 270 height 38
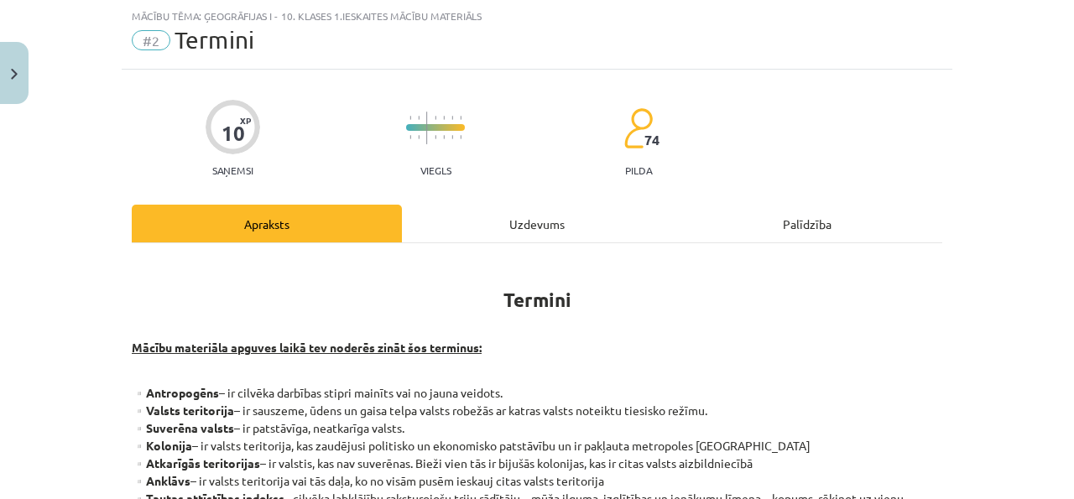
scroll to position [47, 0]
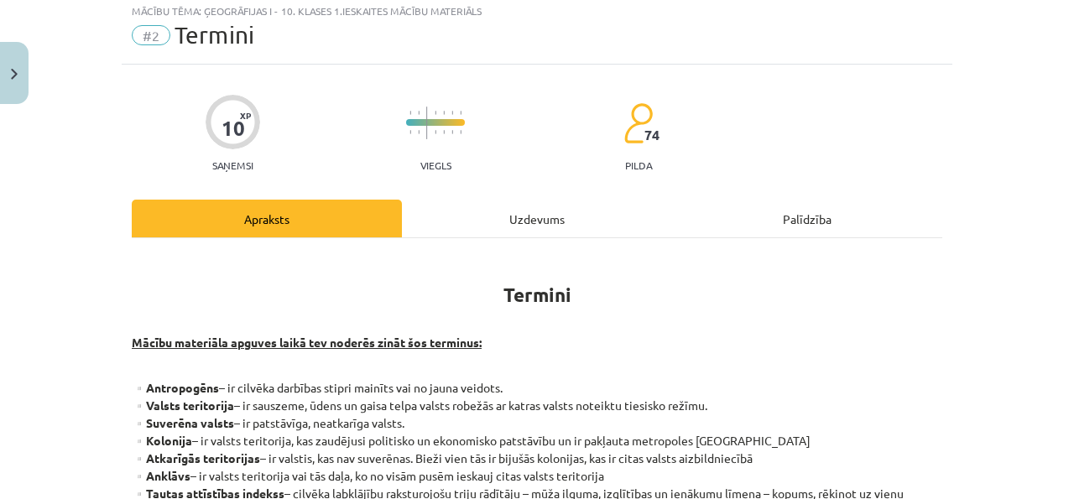
click at [505, 219] on div "Uzdevums" at bounding box center [537, 219] width 270 height 38
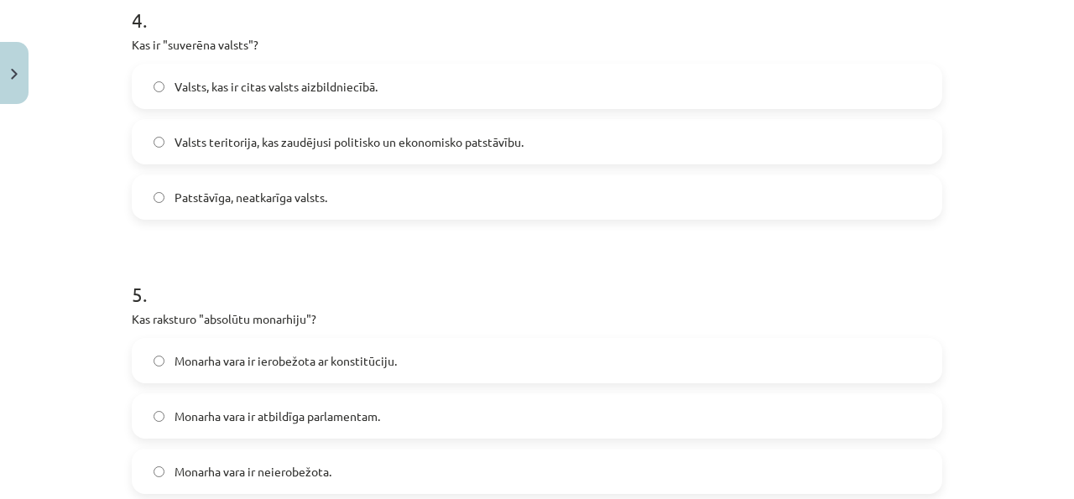
scroll to position [1368, 0]
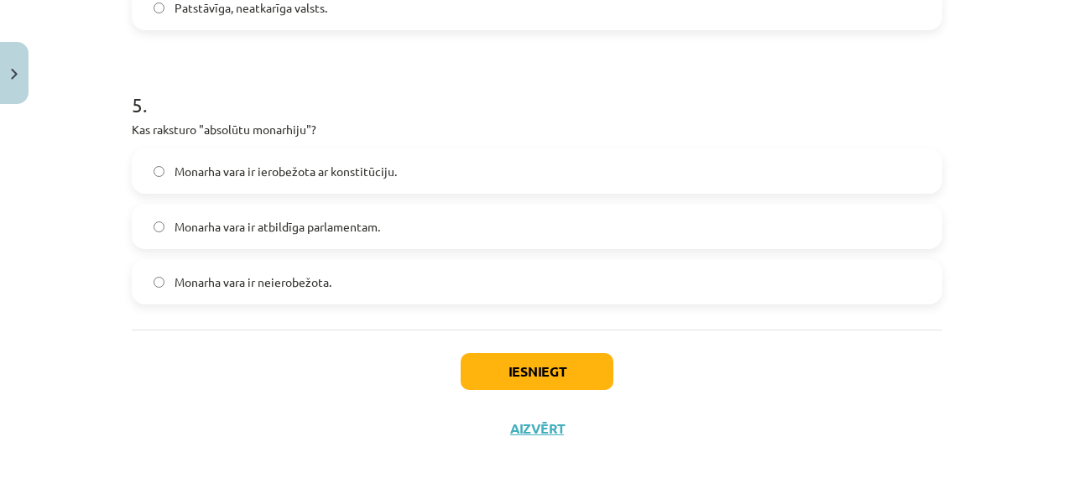
drag, startPoint x: 115, startPoint y: 318, endPoint x: 274, endPoint y: 304, distance: 159.3
click at [274, 304] on div "Mācību tēma: Ģeogrāfijas i - 10. klases 1.ieskaites mācību materiāls #2 Termini…" at bounding box center [537, 249] width 1074 height 499
click at [273, 304] on div "Monarha vara ir neierobežota." at bounding box center [537, 281] width 811 height 45
click at [271, 290] on label "Monarha vara ir neierobežota." at bounding box center [536, 282] width 807 height 42
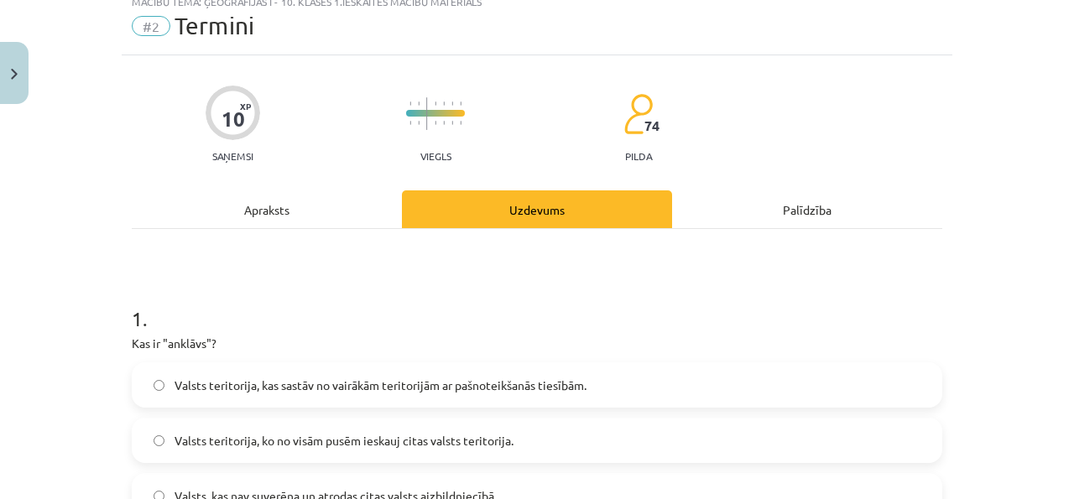
scroll to position [50, 0]
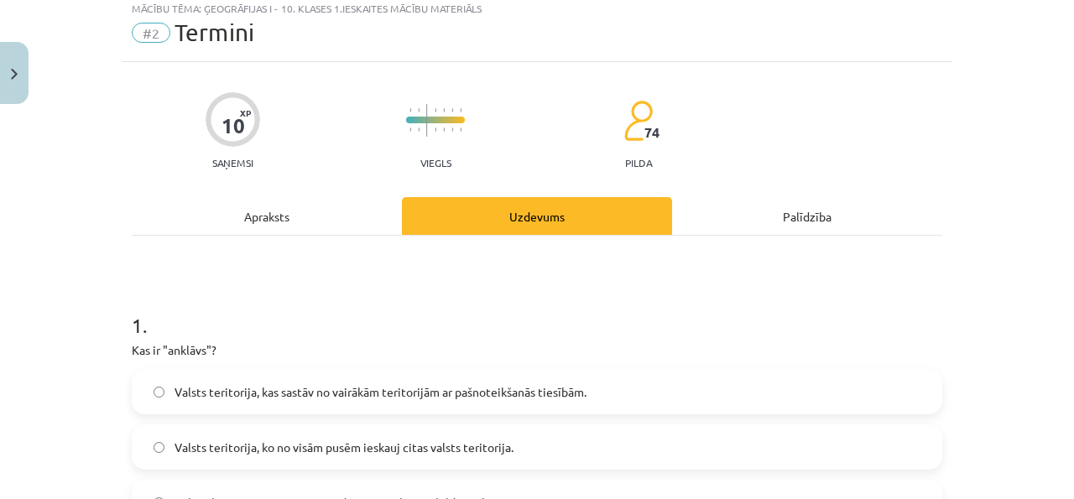
click at [271, 210] on div "Apraksts" at bounding box center [267, 216] width 270 height 38
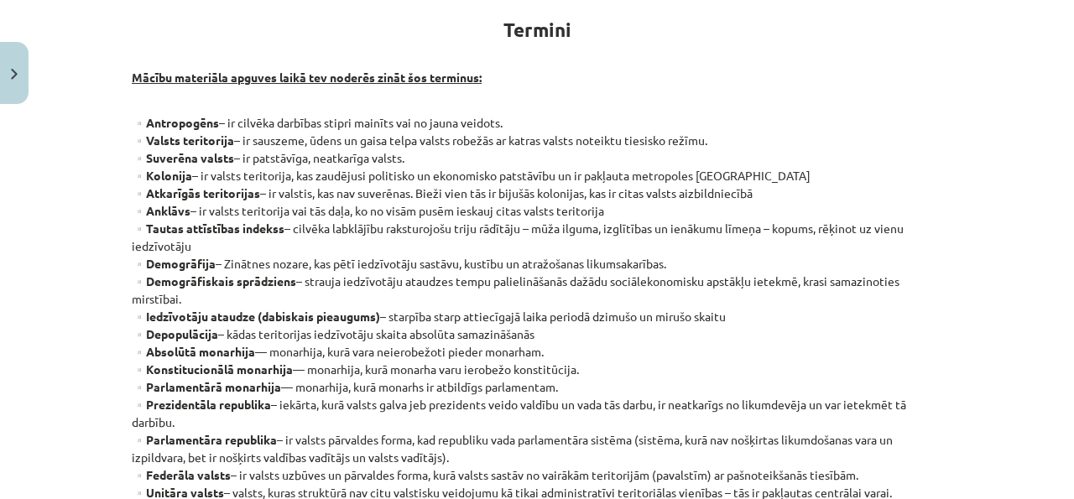
scroll to position [314, 0]
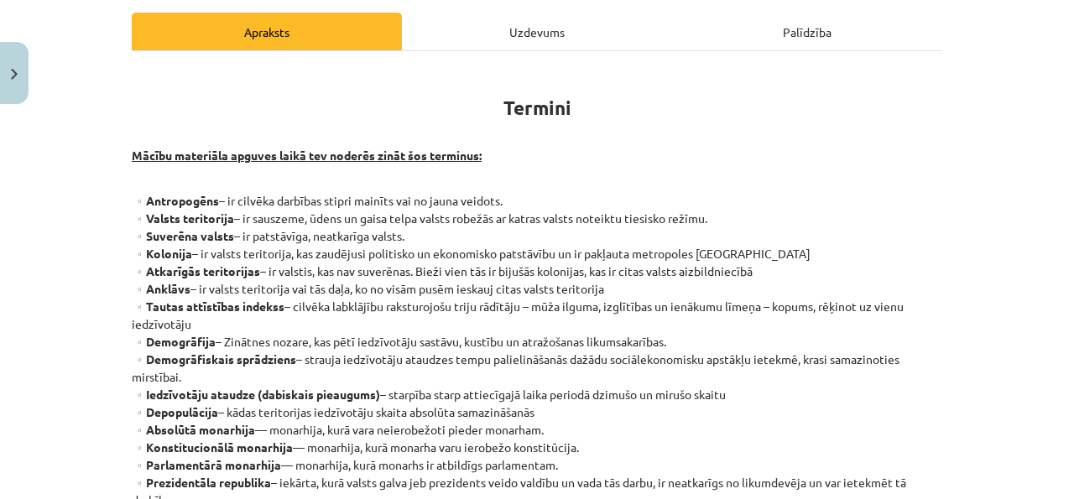
click at [485, 28] on div "Uzdevums" at bounding box center [537, 32] width 270 height 38
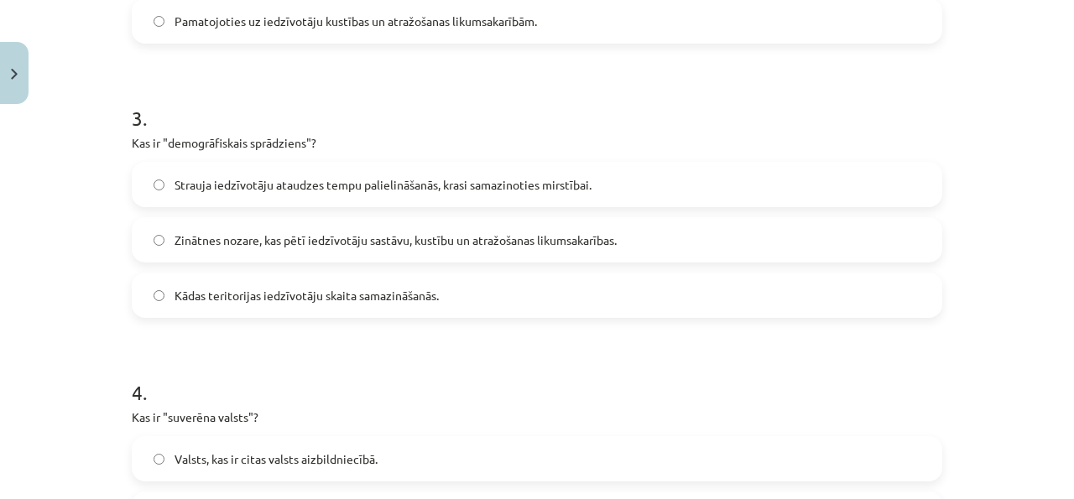
scroll to position [805, 0]
click at [387, 300] on span "Kādas teritorijas iedzīvotāju skaita samazināšanās." at bounding box center [307, 297] width 264 height 18
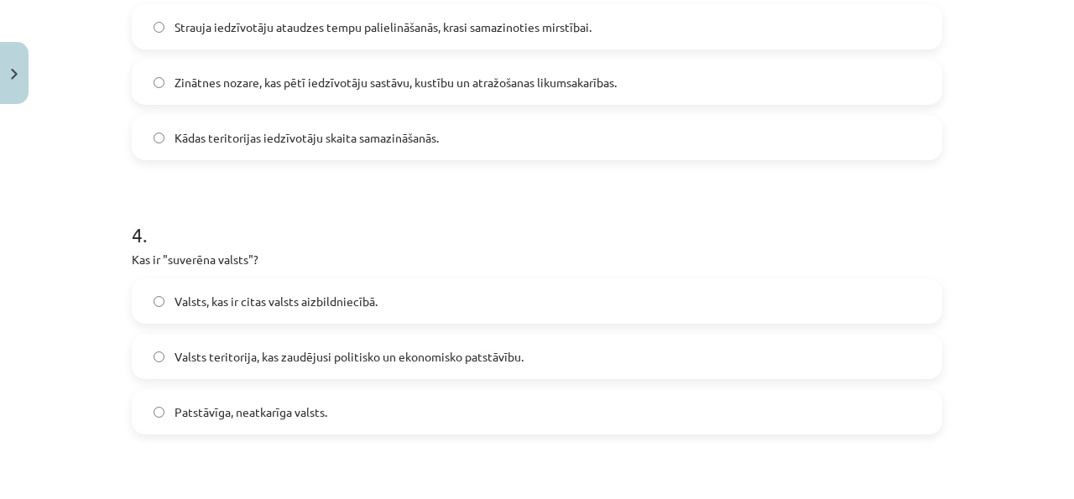
scroll to position [970, 0]
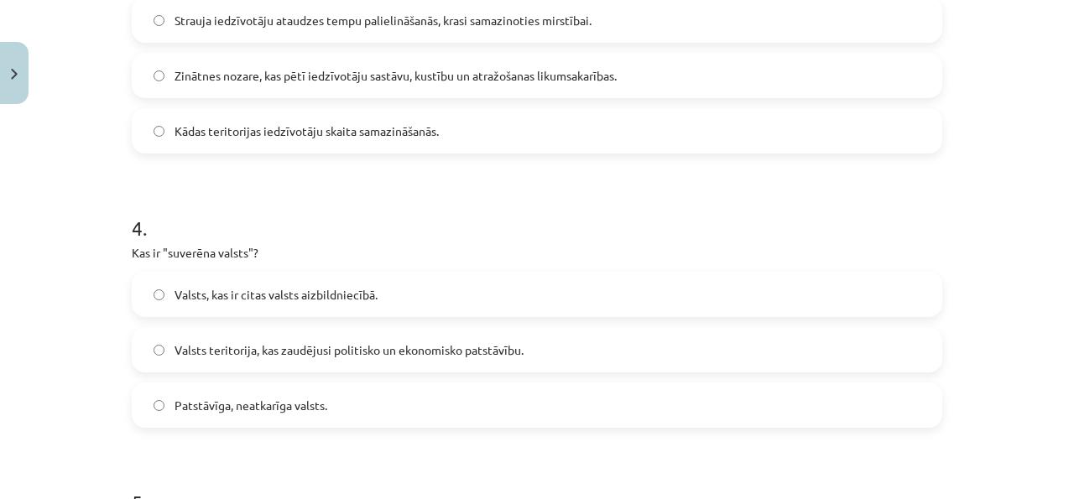
click at [368, 400] on label "Patstāvīga, neatkarīga valsts." at bounding box center [536, 405] width 807 height 42
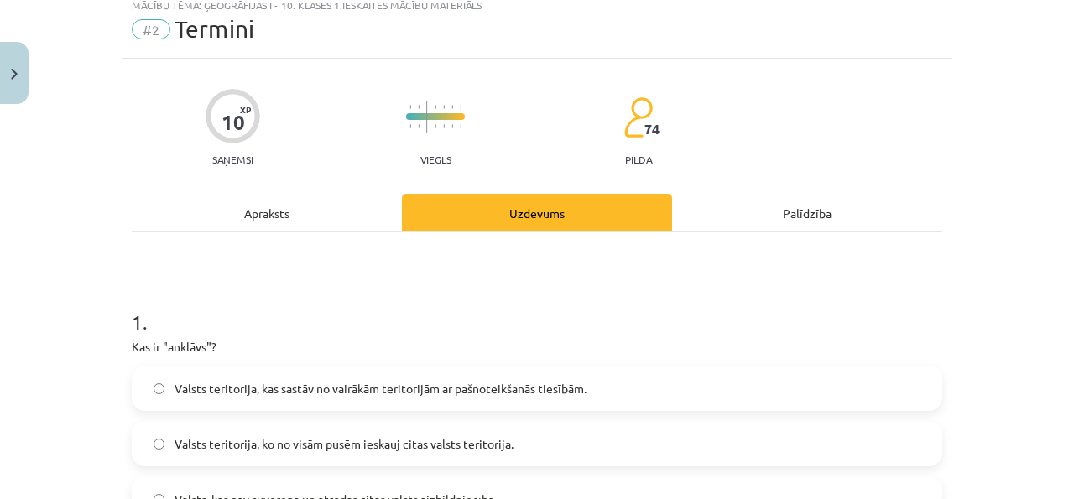
scroll to position [0, 0]
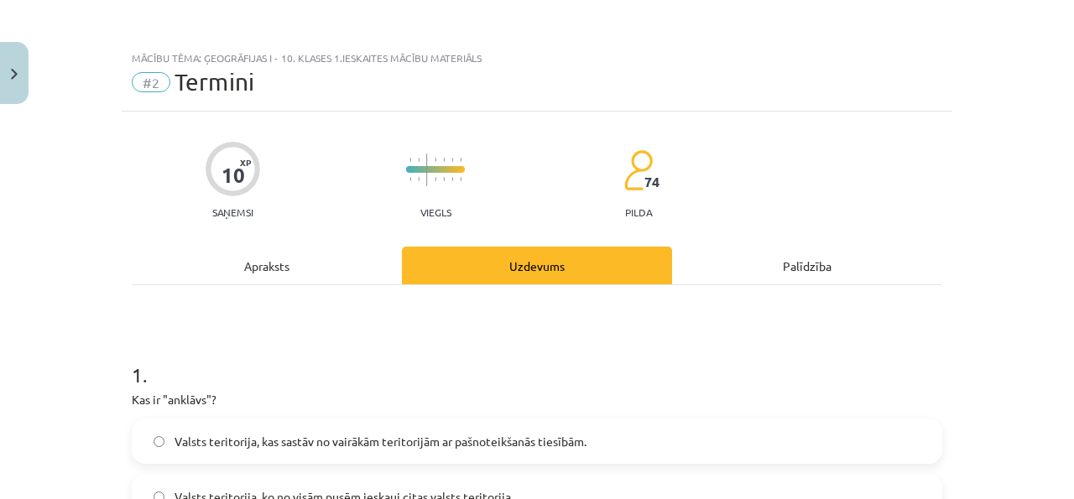
click at [316, 280] on div "Apraksts" at bounding box center [267, 266] width 270 height 38
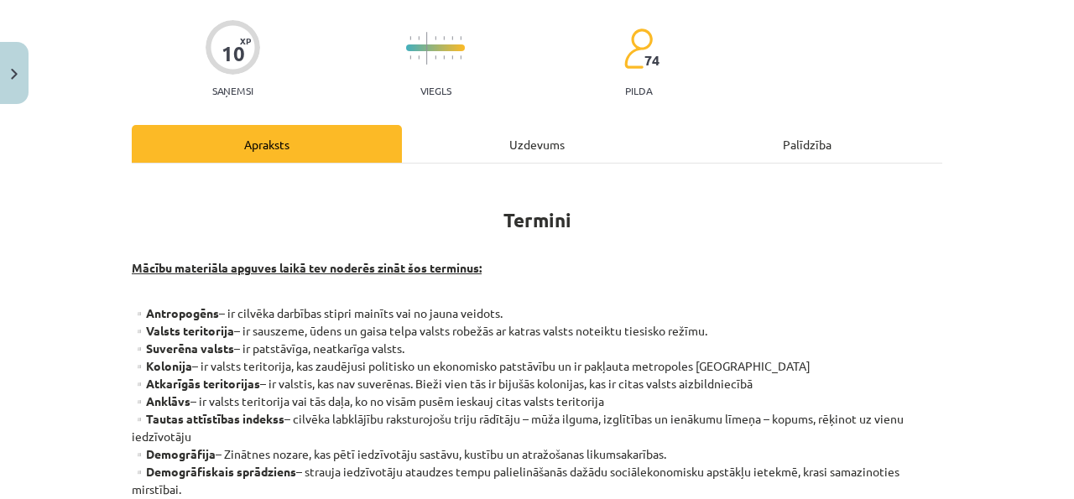
scroll to position [124, 0]
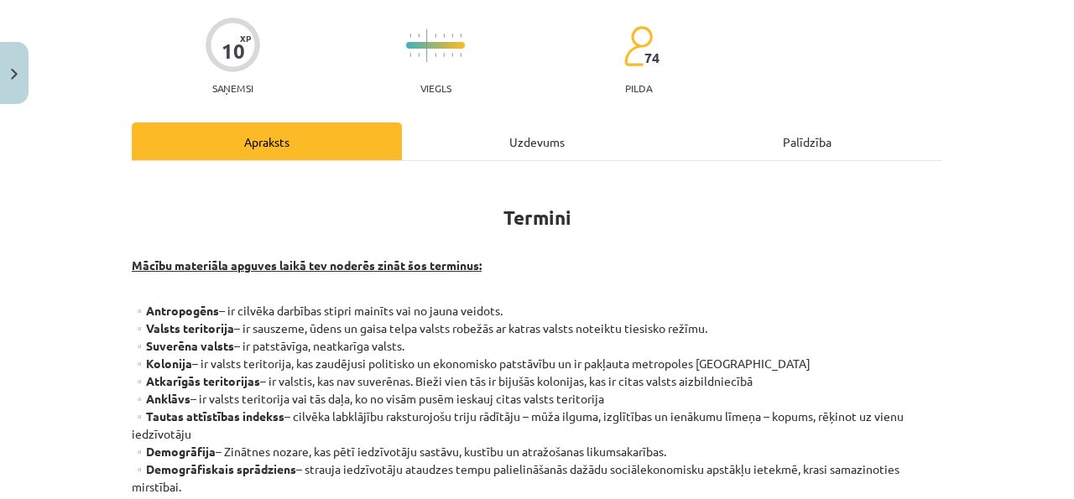
click at [543, 148] on div "Uzdevums" at bounding box center [537, 142] width 270 height 38
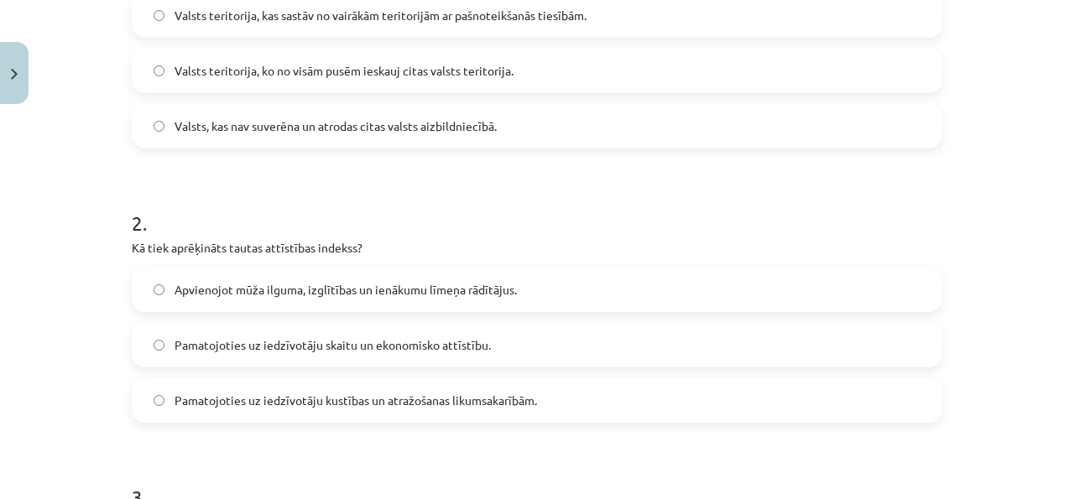
scroll to position [438, 0]
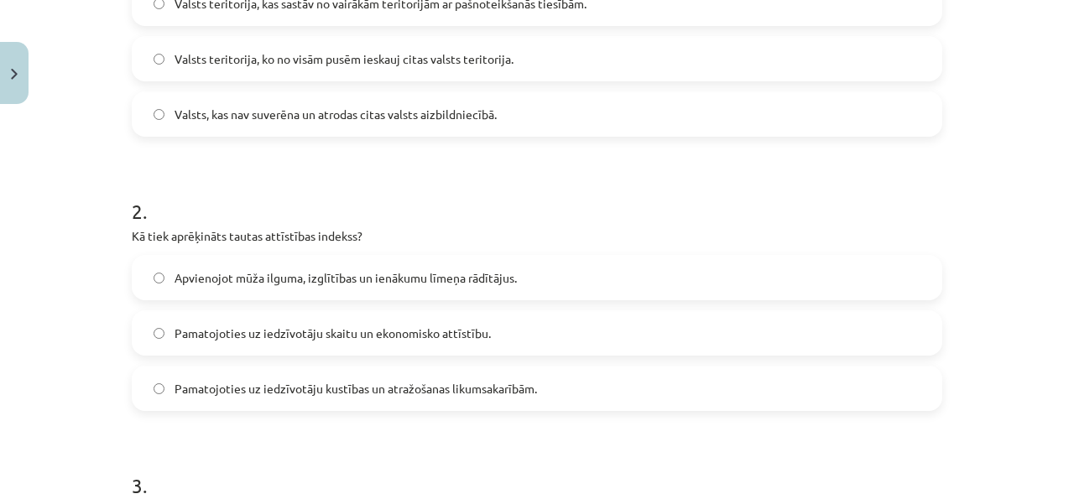
click at [468, 265] on label "Apvienojot mūža ilguma, izglītības un ienākumu līmeņa rādītājus." at bounding box center [536, 278] width 807 height 42
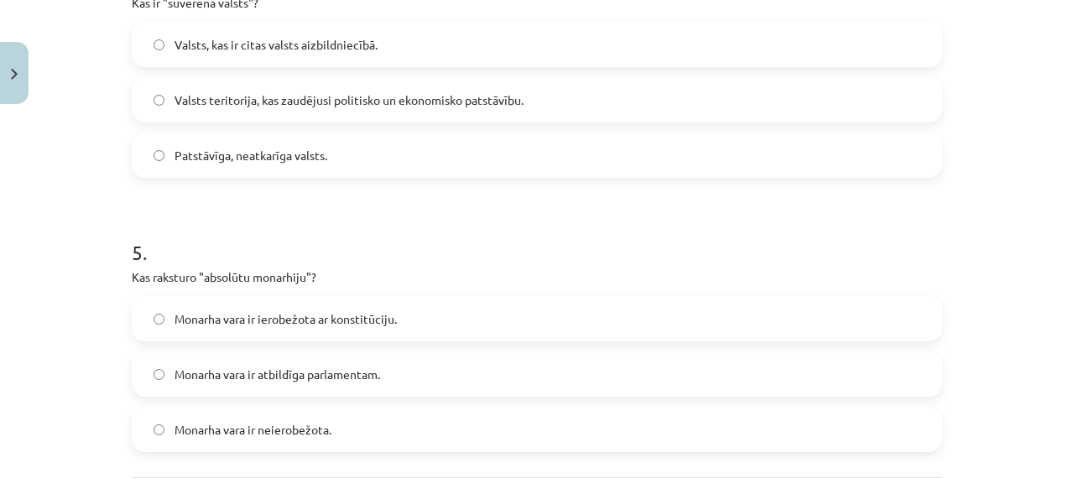
scroll to position [1262, 0]
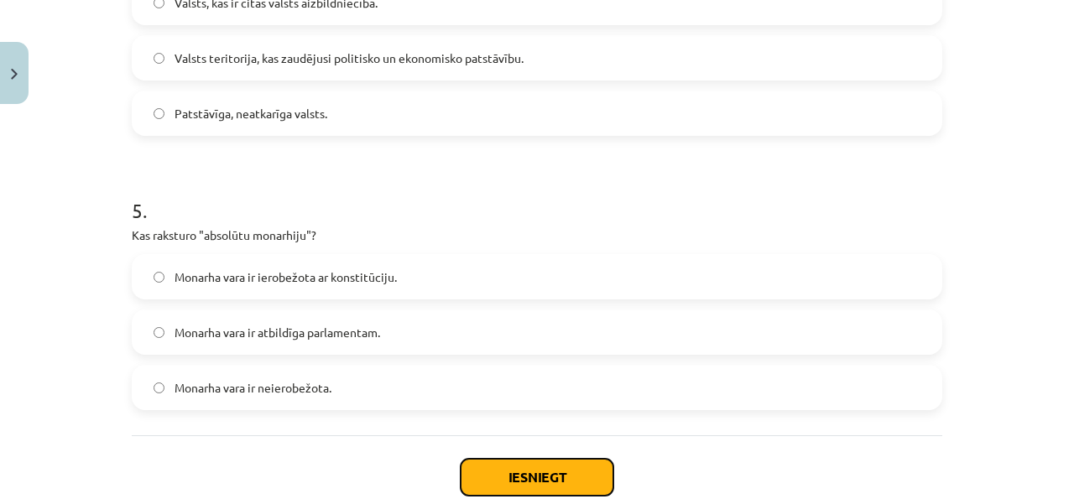
click at [510, 460] on button "Iesniegt" at bounding box center [537, 477] width 153 height 37
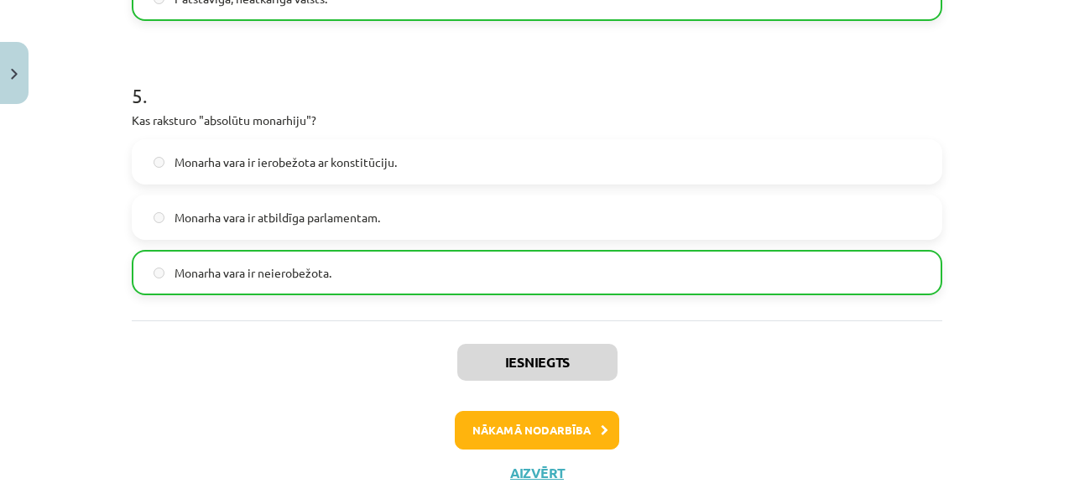
scroll to position [1421, 0]
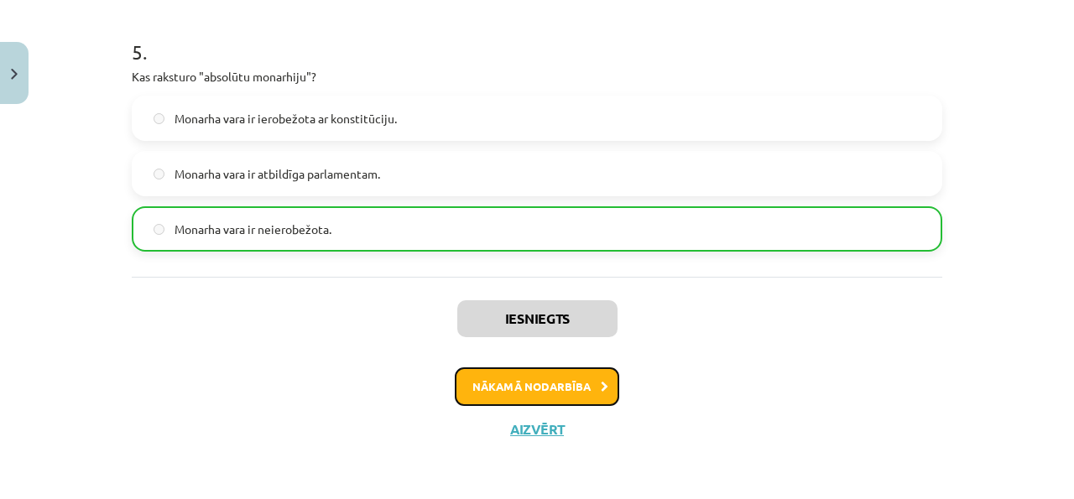
click at [562, 378] on button "Nākamā nodarbība" at bounding box center [537, 387] width 165 height 39
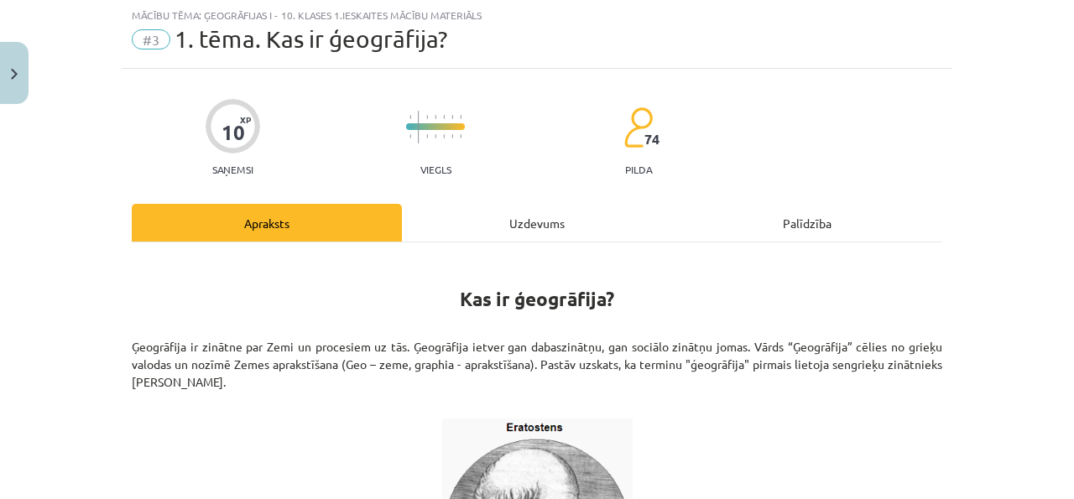
scroll to position [42, 0]
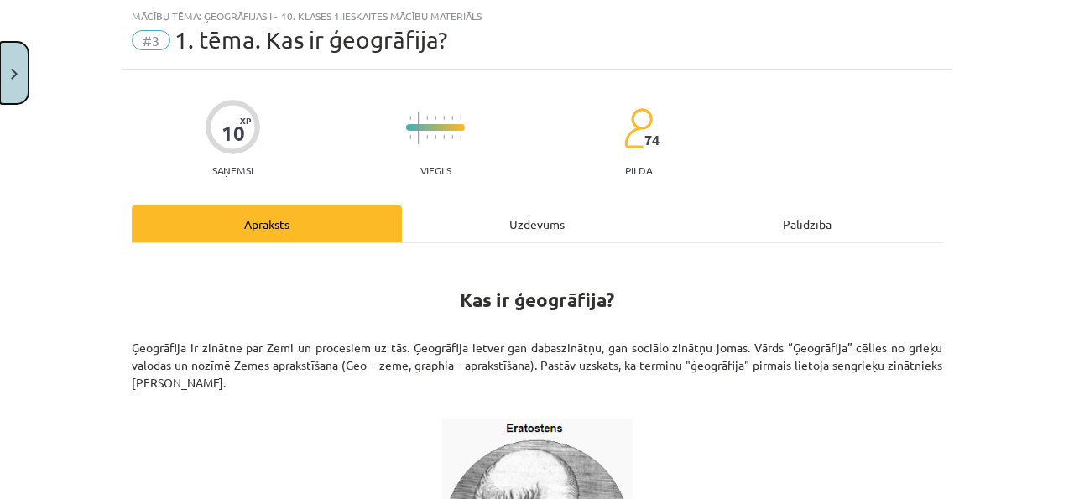
click at [18, 83] on button "Close" at bounding box center [14, 73] width 29 height 62
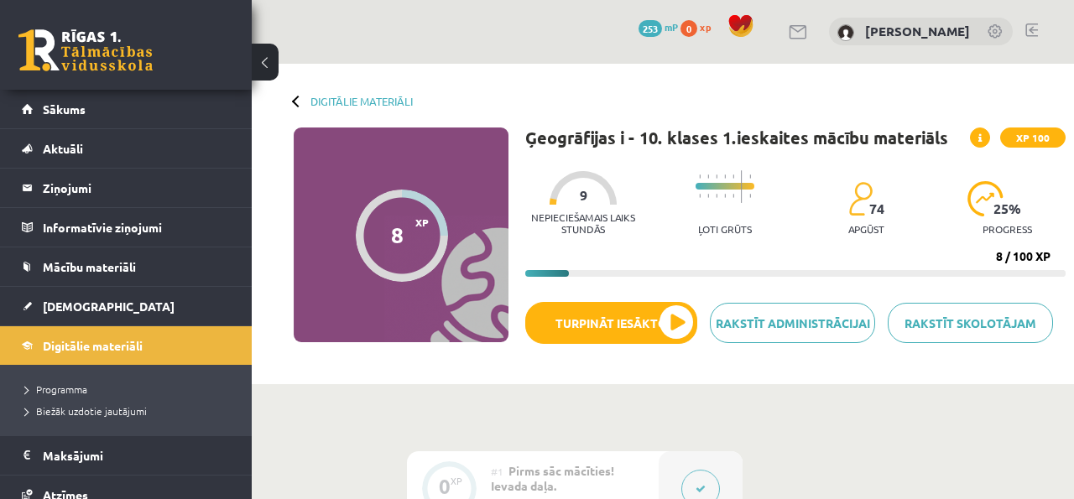
scroll to position [0, 0]
click at [571, 196] on div at bounding box center [583, 189] width 67 height 34
click at [574, 195] on div at bounding box center [583, 189] width 67 height 34
click at [578, 195] on div at bounding box center [583, 189] width 67 height 34
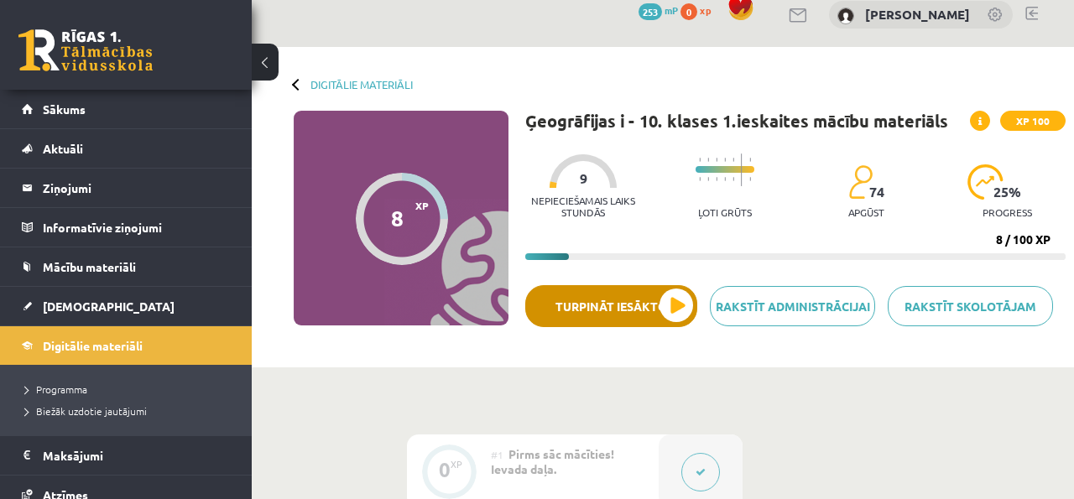
scroll to position [13, 0]
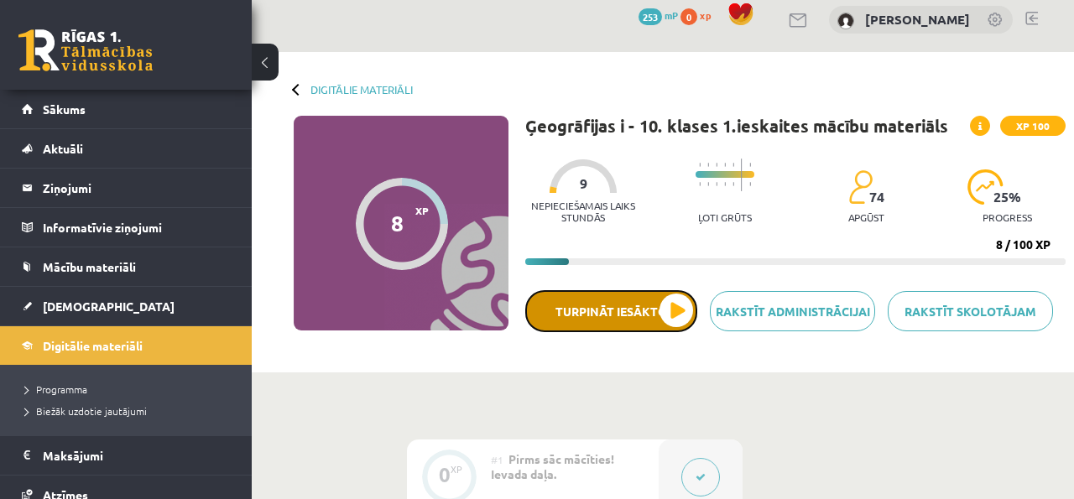
click at [643, 311] on button "Turpināt iesākto" at bounding box center [611, 311] width 172 height 42
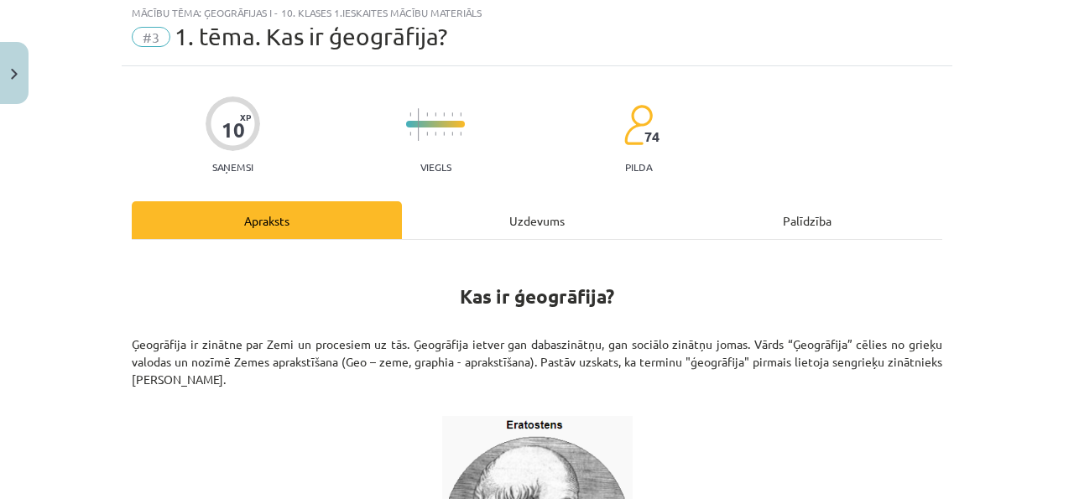
scroll to position [0, 0]
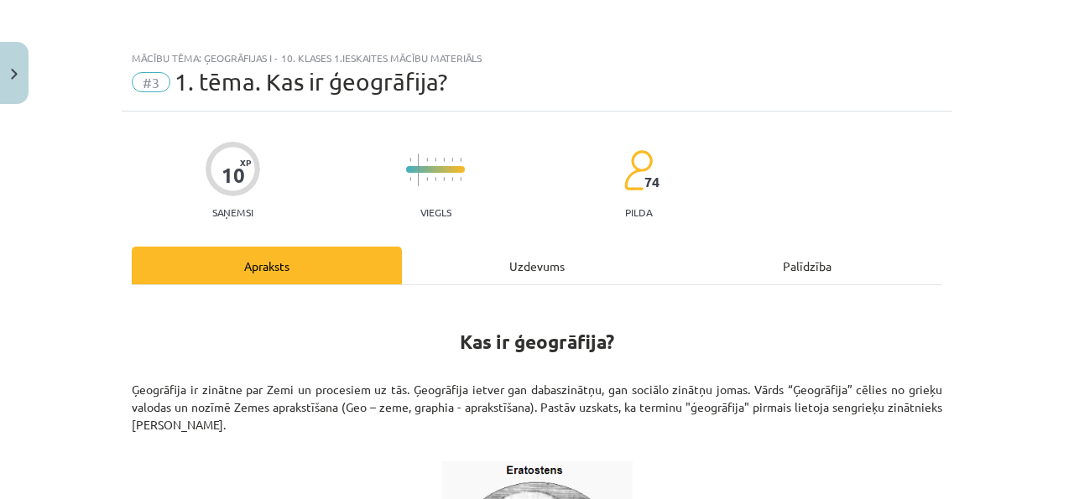
click at [588, 278] on div "Uzdevums" at bounding box center [537, 266] width 270 height 38
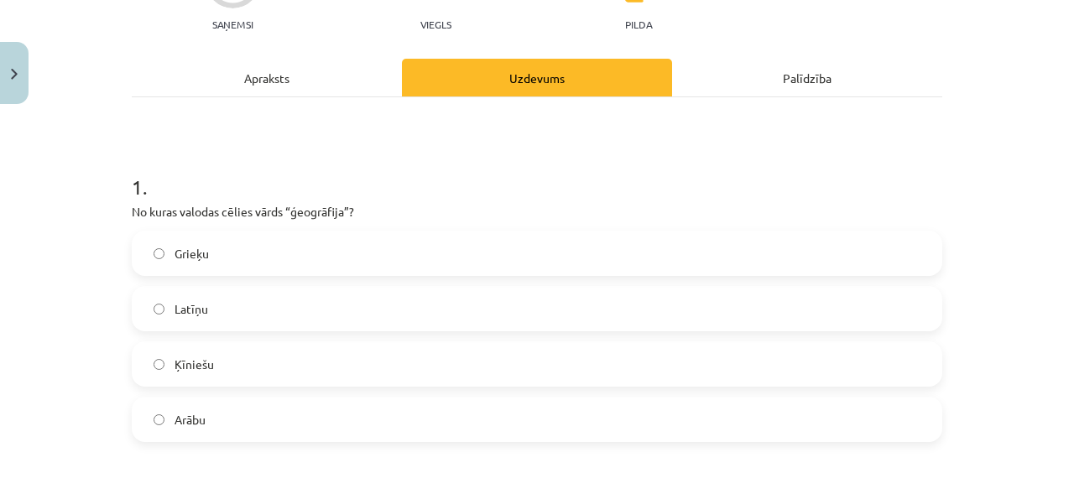
scroll to position [191, 0]
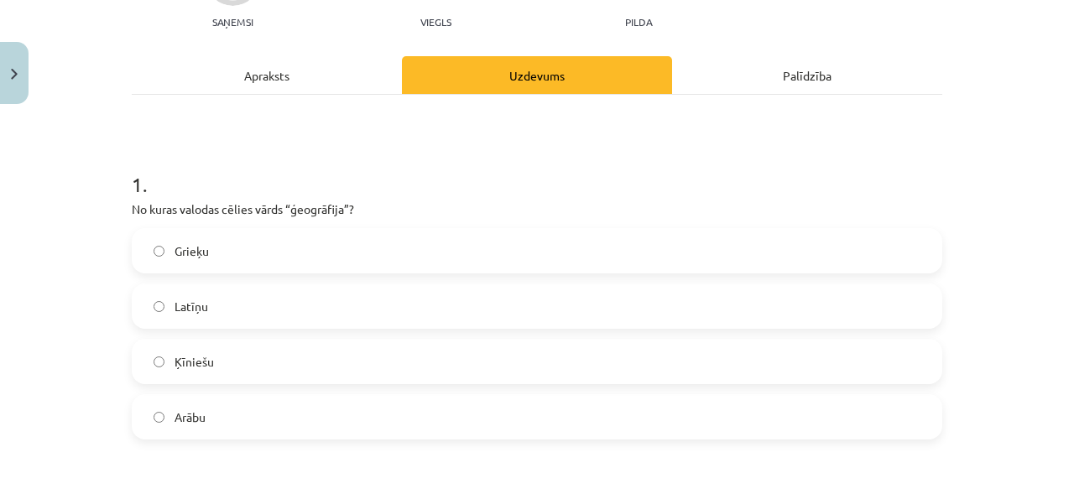
click at [342, 67] on div "Apraksts" at bounding box center [267, 75] width 270 height 38
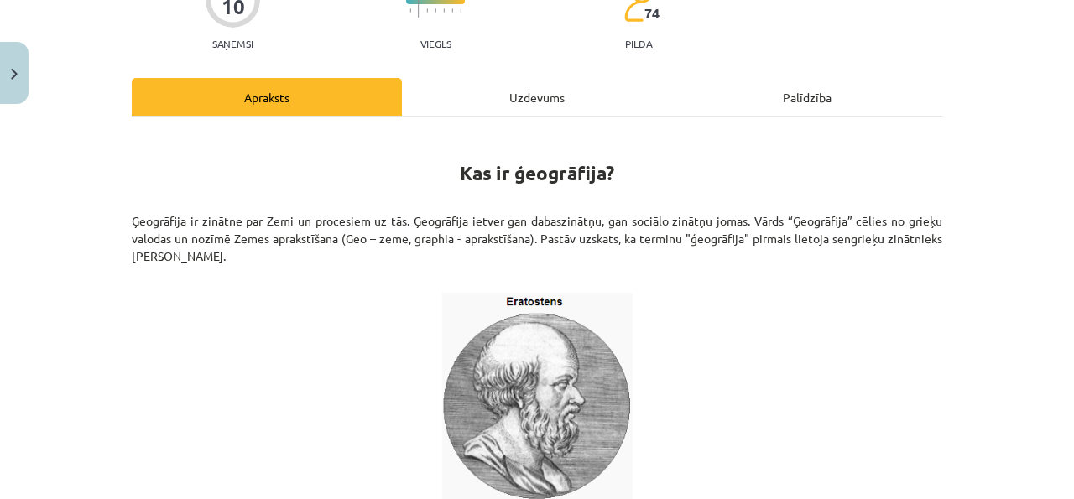
scroll to position [174, 0]
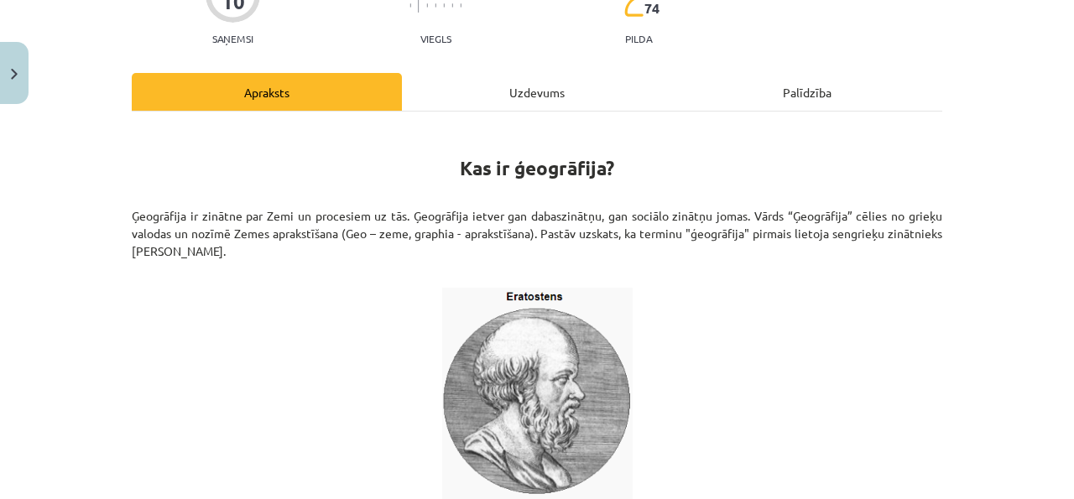
click at [492, 102] on div "Uzdevums" at bounding box center [537, 92] width 270 height 38
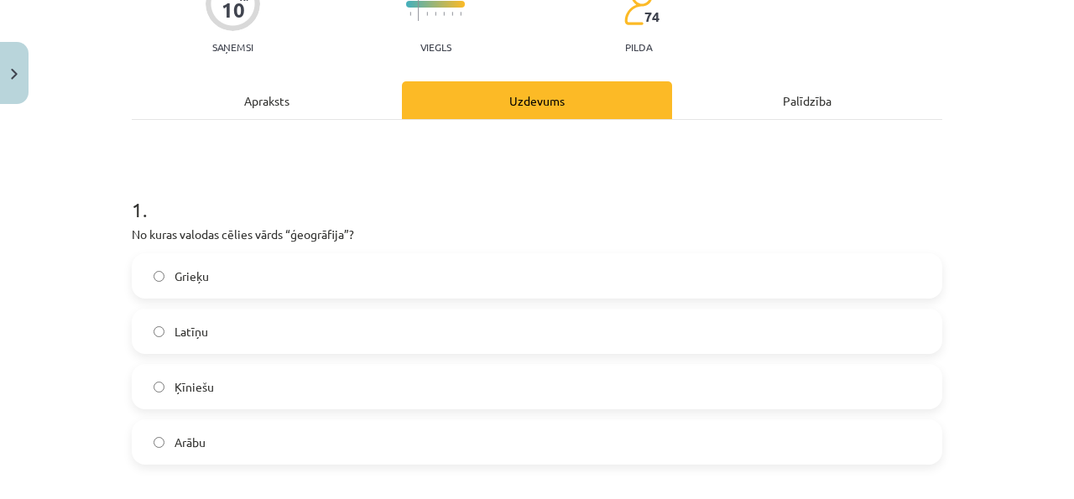
scroll to position [168, 0]
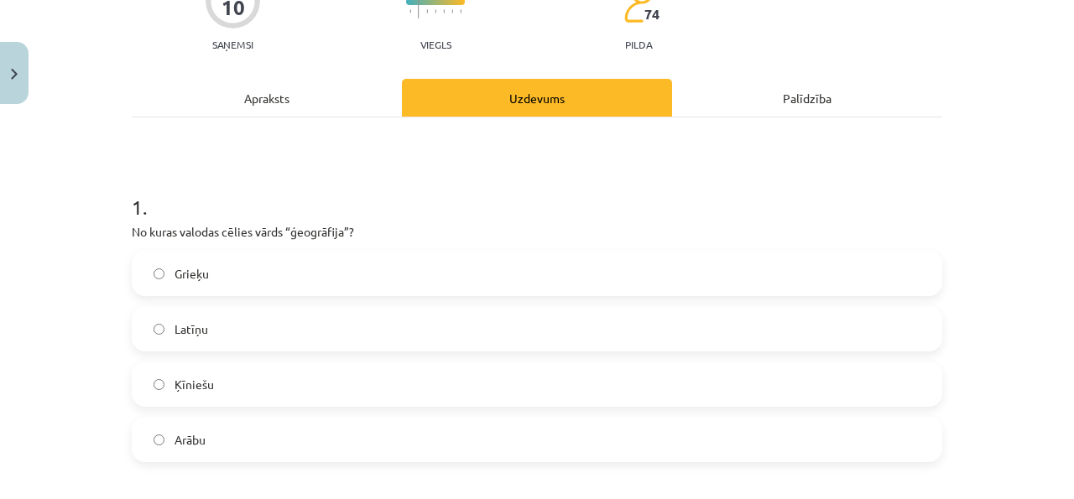
click at [445, 320] on label "Latīņu" at bounding box center [536, 329] width 807 height 42
click at [450, 280] on label "Grieķu" at bounding box center [536, 274] width 807 height 42
click at [449, 276] on label "Grieķu" at bounding box center [536, 274] width 807 height 42
click at [449, 275] on label "Grieķu" at bounding box center [536, 274] width 807 height 42
click at [448, 283] on label "Grieķu" at bounding box center [536, 274] width 807 height 42
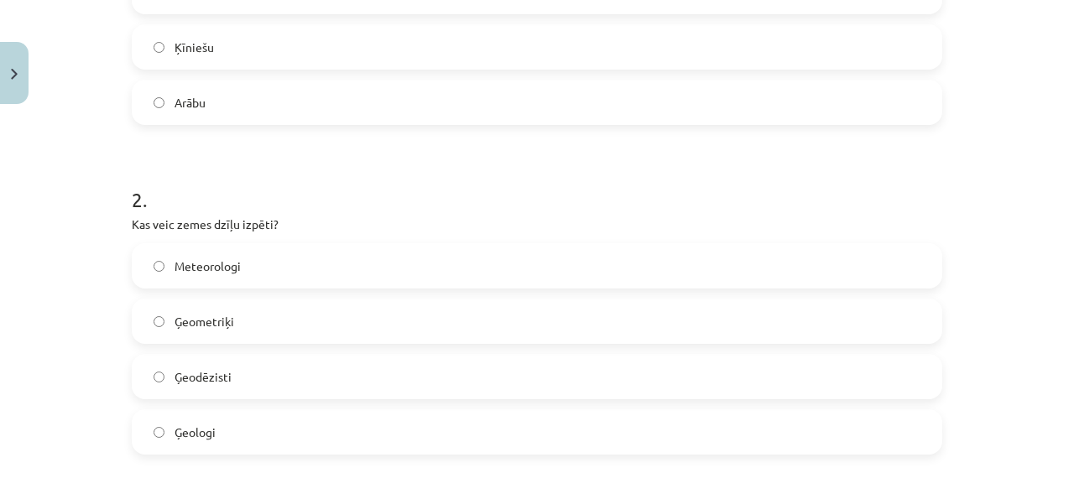
scroll to position [513, 0]
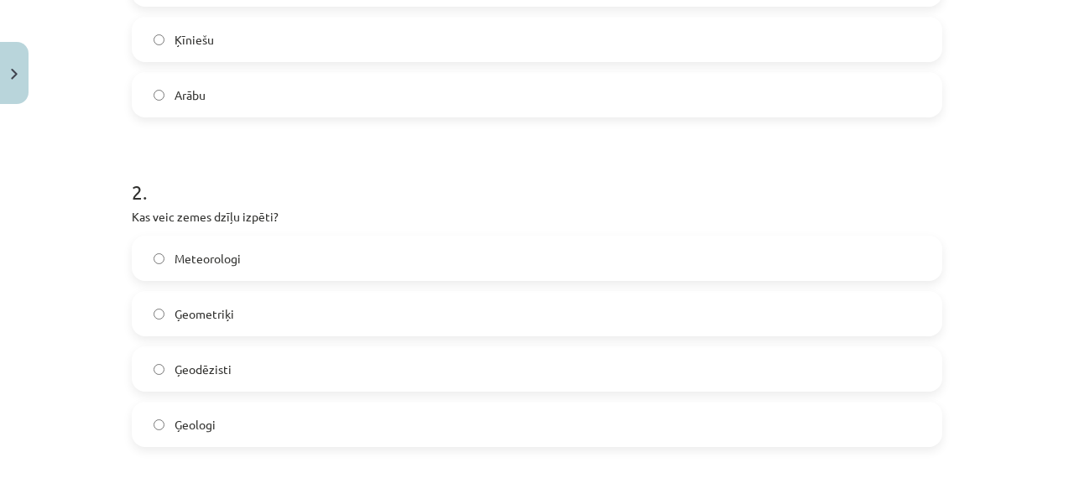
click at [315, 385] on label "Ģeodēzisti" at bounding box center [536, 369] width 807 height 42
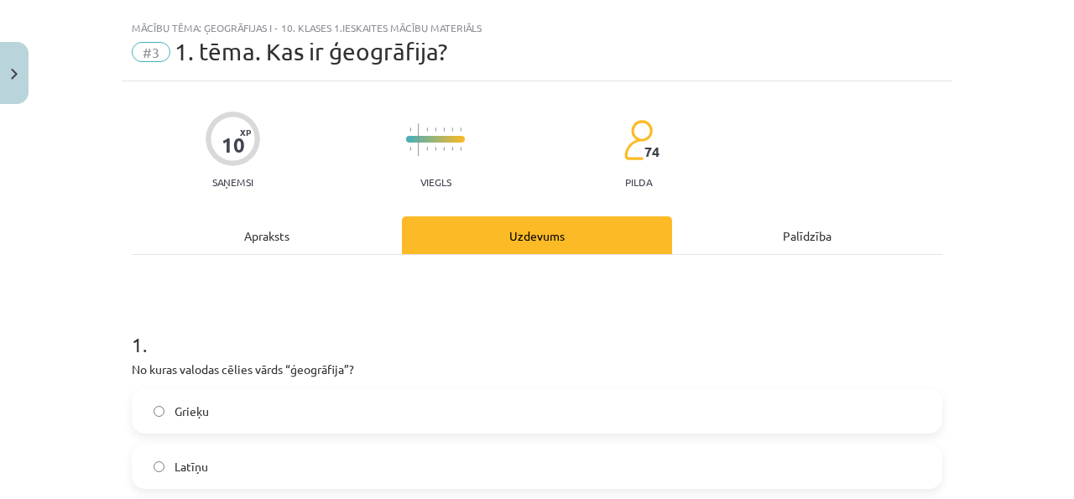
scroll to position [0, 0]
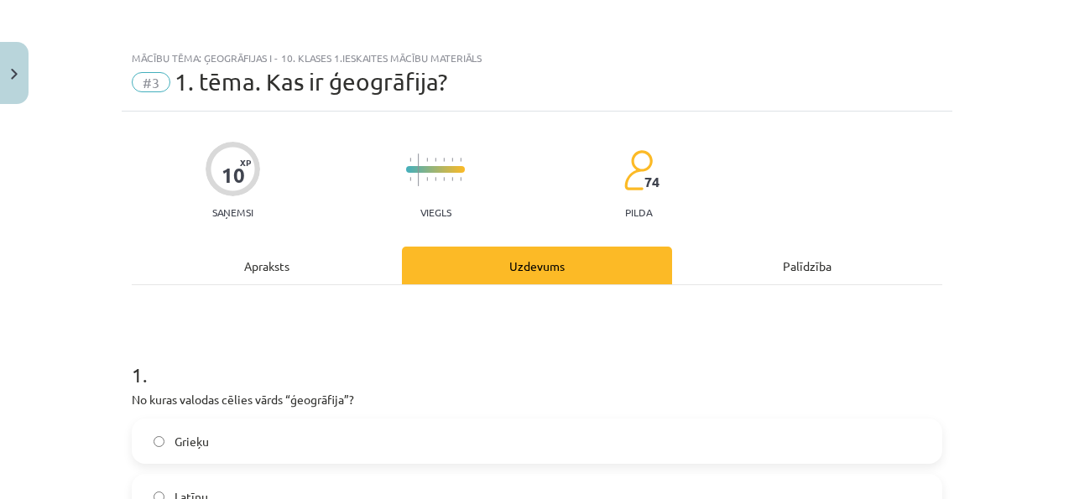
click at [282, 268] on div "Apraksts" at bounding box center [267, 266] width 270 height 38
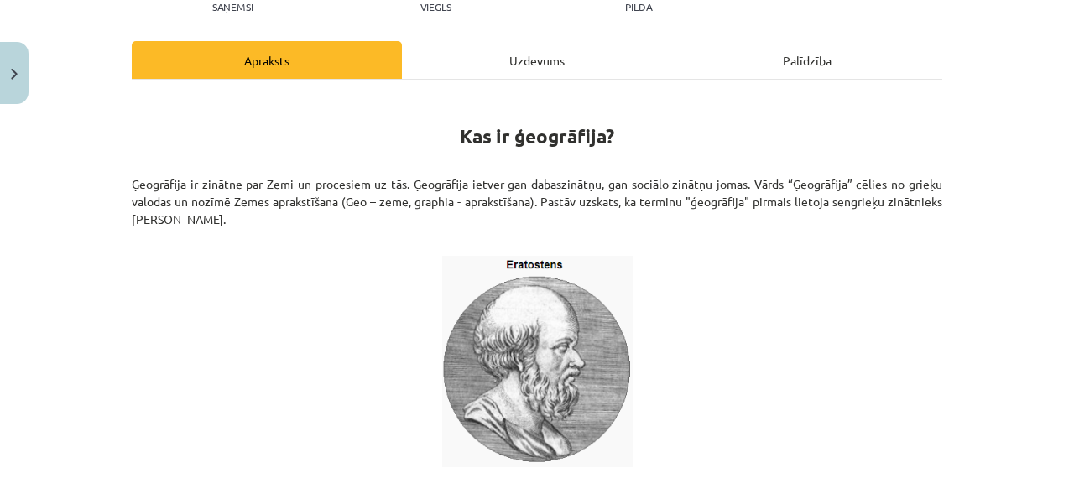
scroll to position [61, 0]
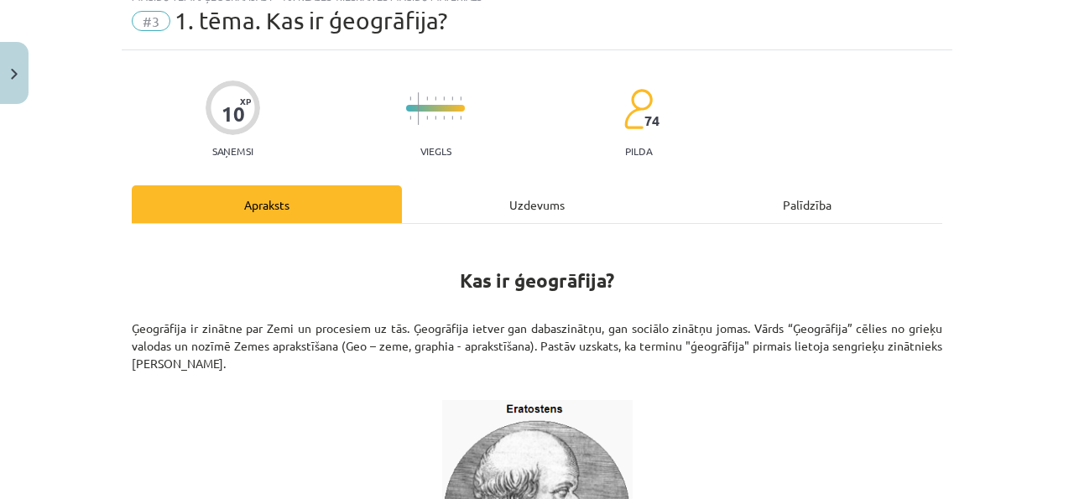
click at [489, 210] on div "Uzdevums" at bounding box center [537, 204] width 270 height 38
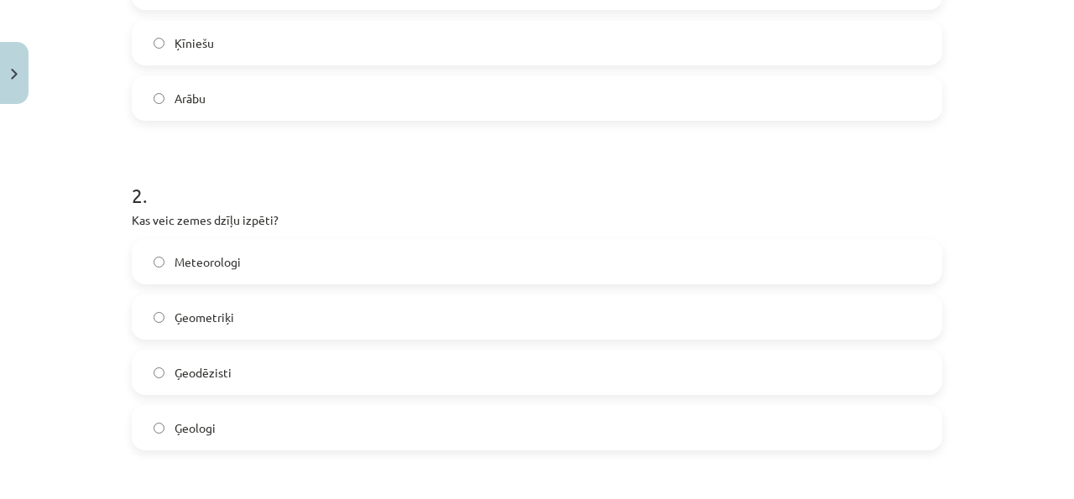
scroll to position [510, 0]
click at [382, 421] on label "Ģeologi" at bounding box center [536, 427] width 807 height 42
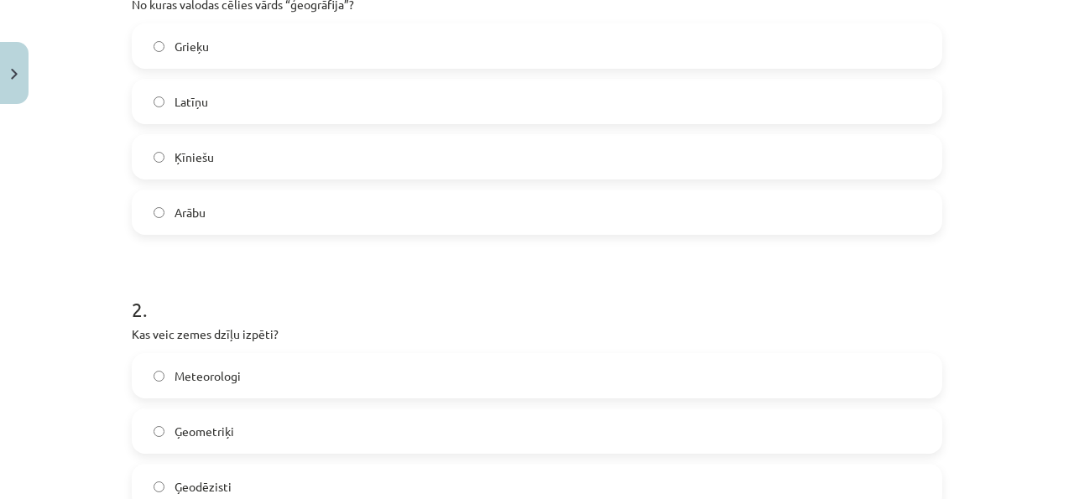
scroll to position [0, 0]
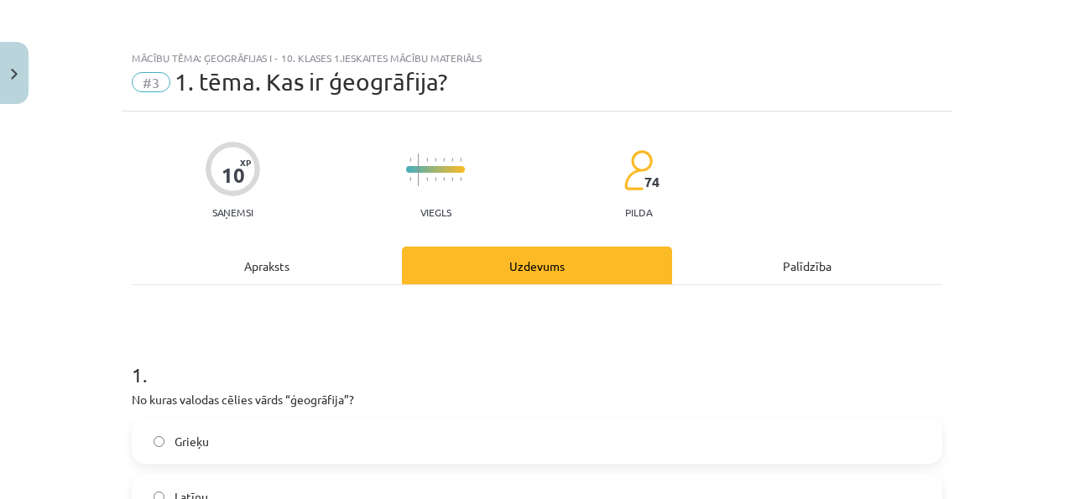
click at [277, 277] on div "Apraksts" at bounding box center [267, 266] width 270 height 38
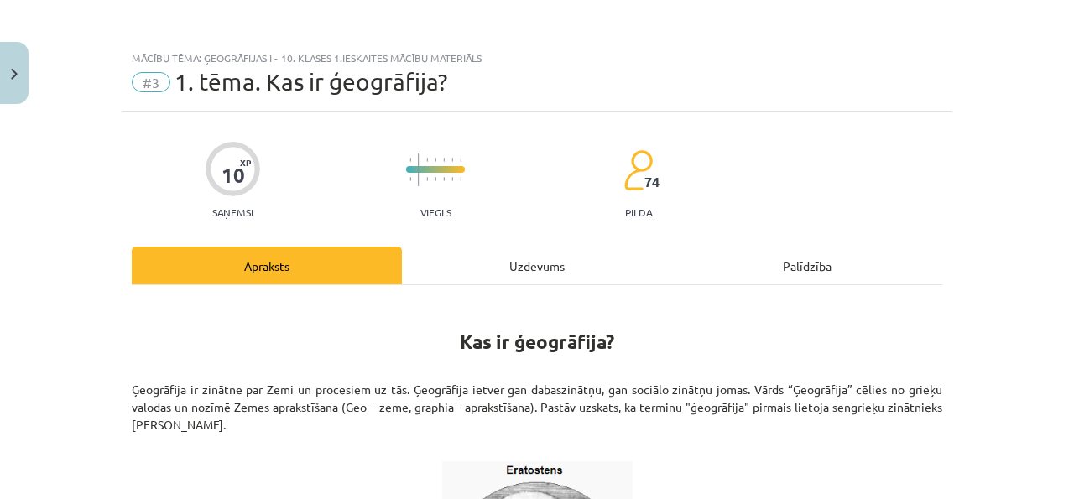
click at [525, 269] on div "Uzdevums" at bounding box center [537, 266] width 270 height 38
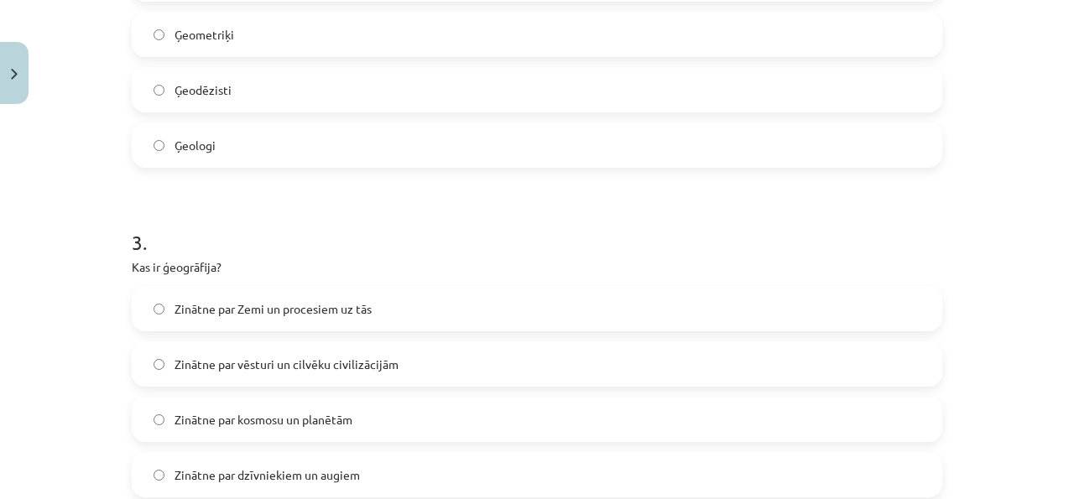
scroll to position [793, 0]
click at [315, 305] on span "Zinātne par Zemi un procesiem uz tās" at bounding box center [273, 309] width 197 height 18
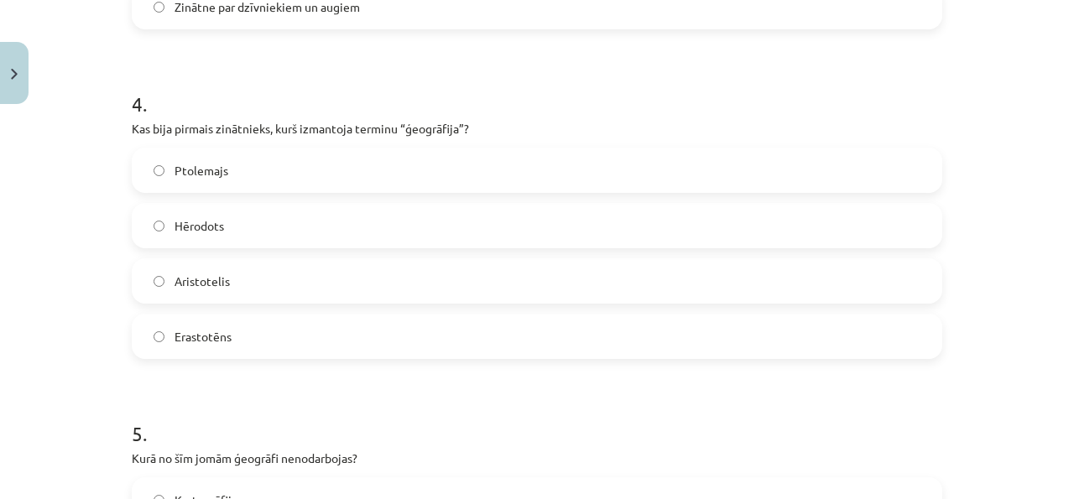
scroll to position [1264, 0]
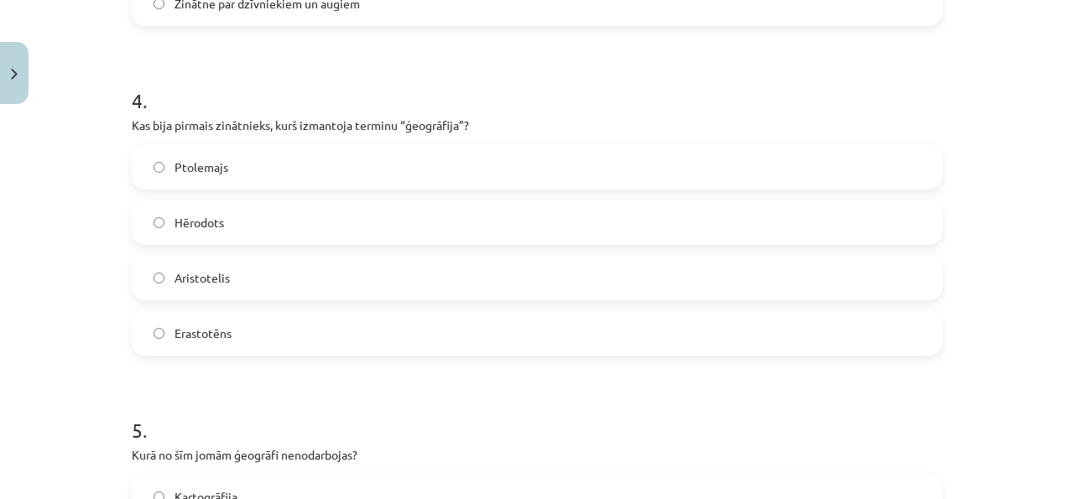
click at [323, 337] on label "Erastotēns" at bounding box center [536, 333] width 807 height 42
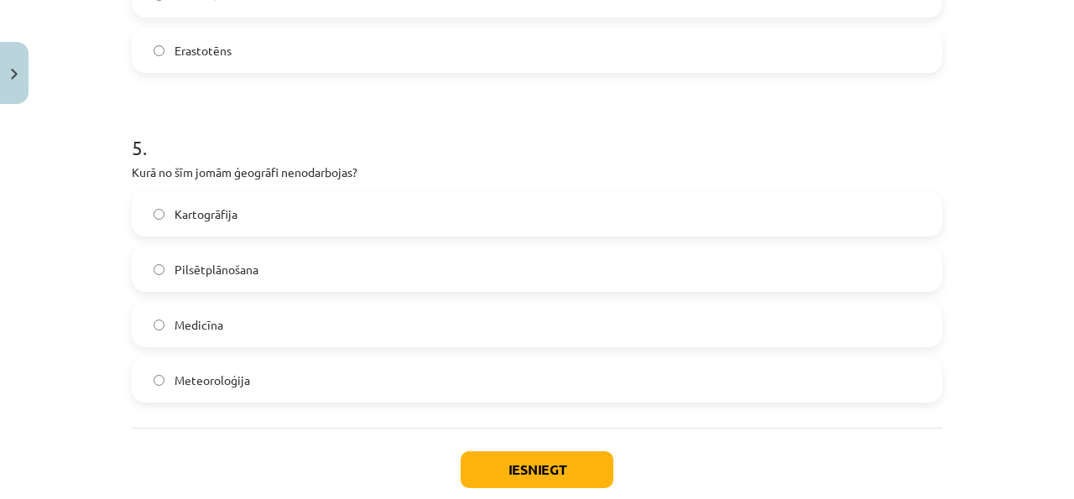
scroll to position [1546, 0]
click at [350, 340] on label "Medicīna" at bounding box center [536, 326] width 807 height 42
click at [511, 468] on button "Iesniegt" at bounding box center [537, 470] width 153 height 37
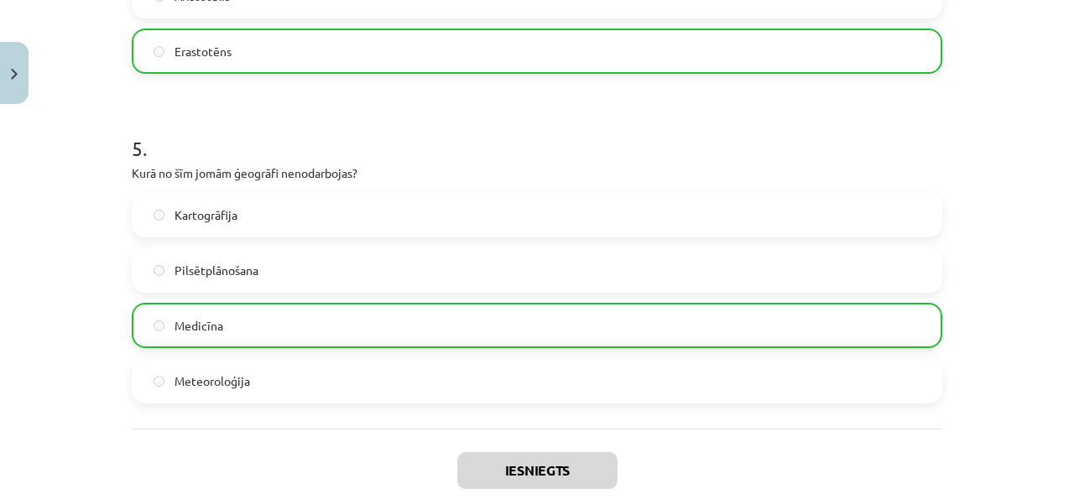
scroll to position [1698, 0]
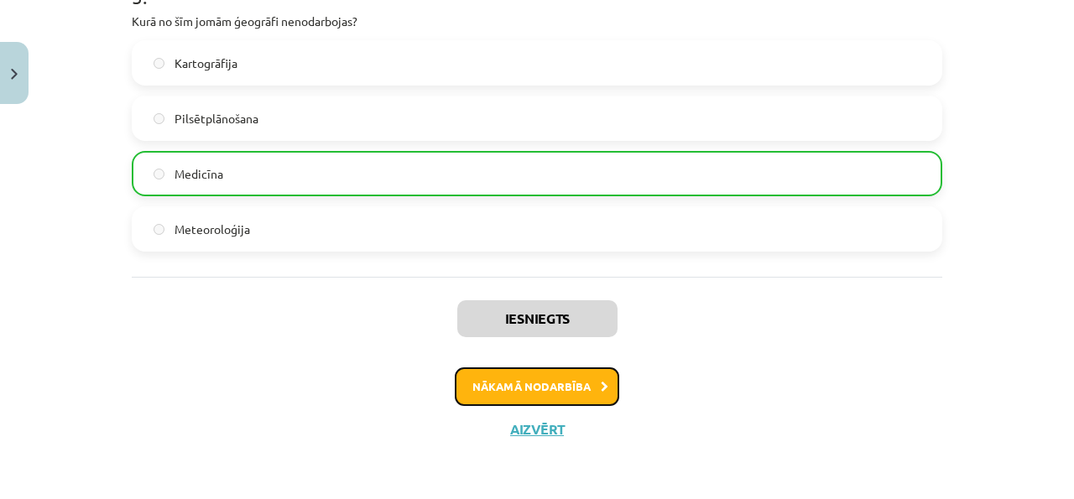
click at [570, 377] on button "Nākamā nodarbība" at bounding box center [537, 387] width 165 height 39
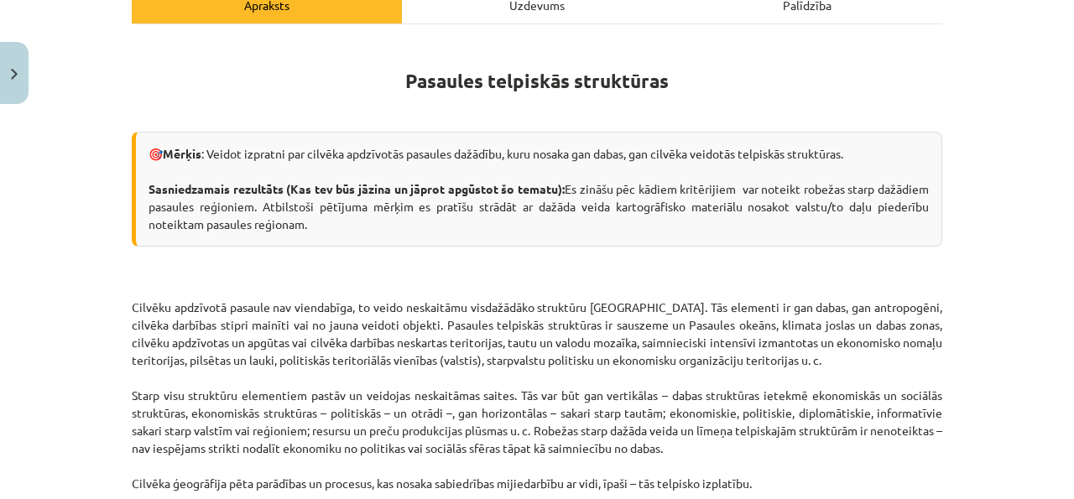
scroll to position [0, 0]
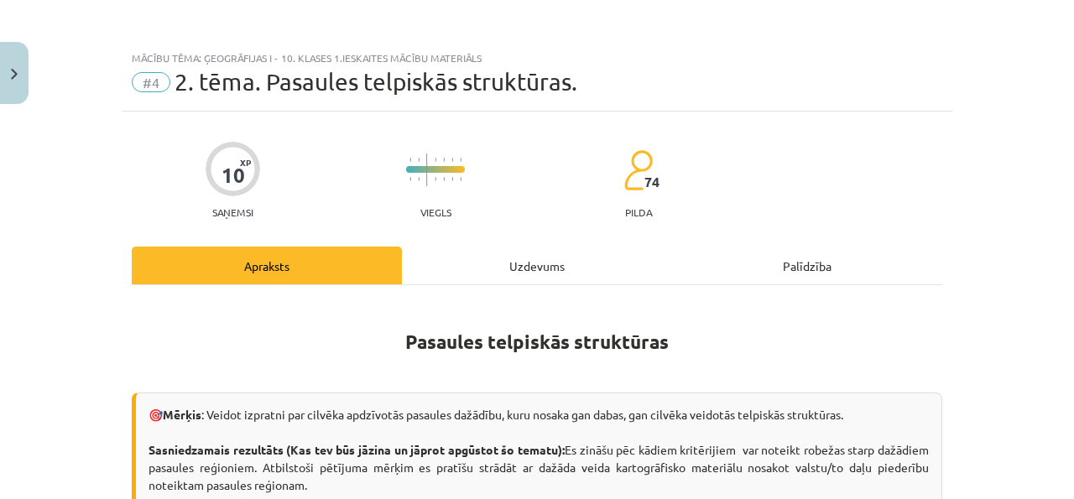
click at [512, 262] on div "Uzdevums" at bounding box center [537, 266] width 270 height 38
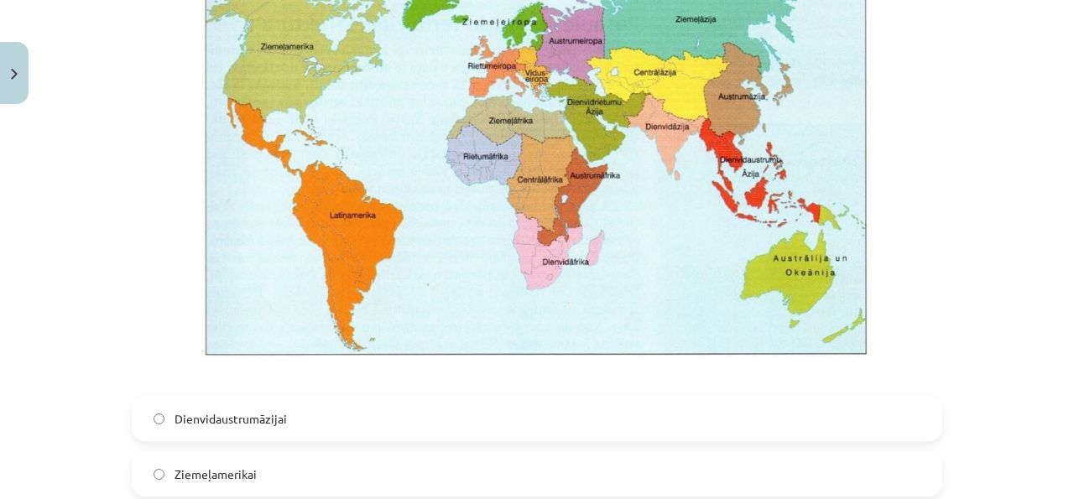
scroll to position [677, 0]
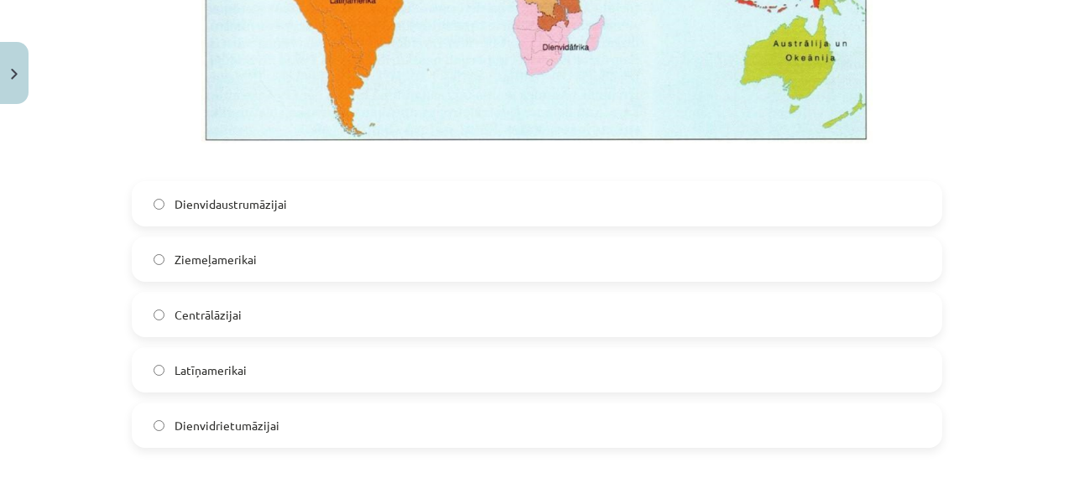
click at [365, 419] on label "Dienvidrietumāzijai" at bounding box center [536, 426] width 807 height 42
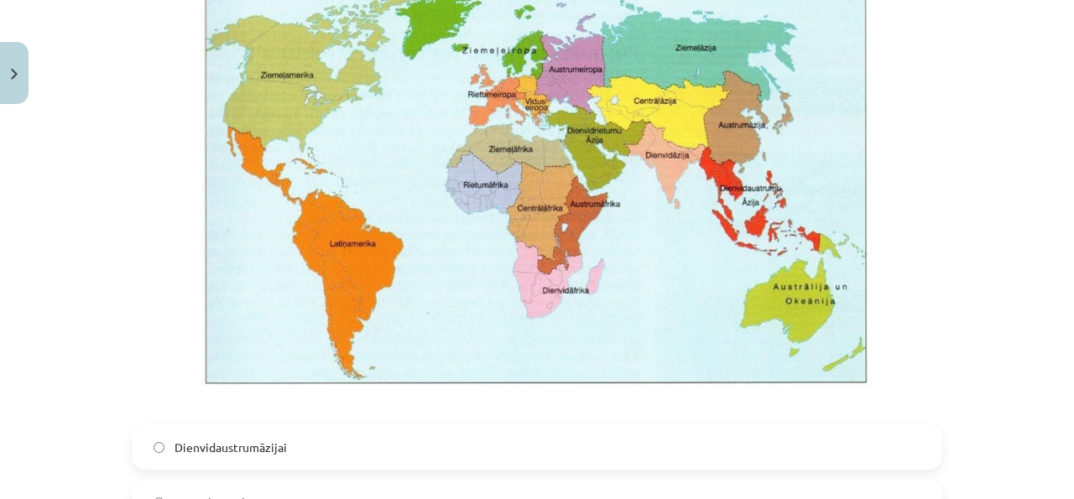
scroll to position [435, 0]
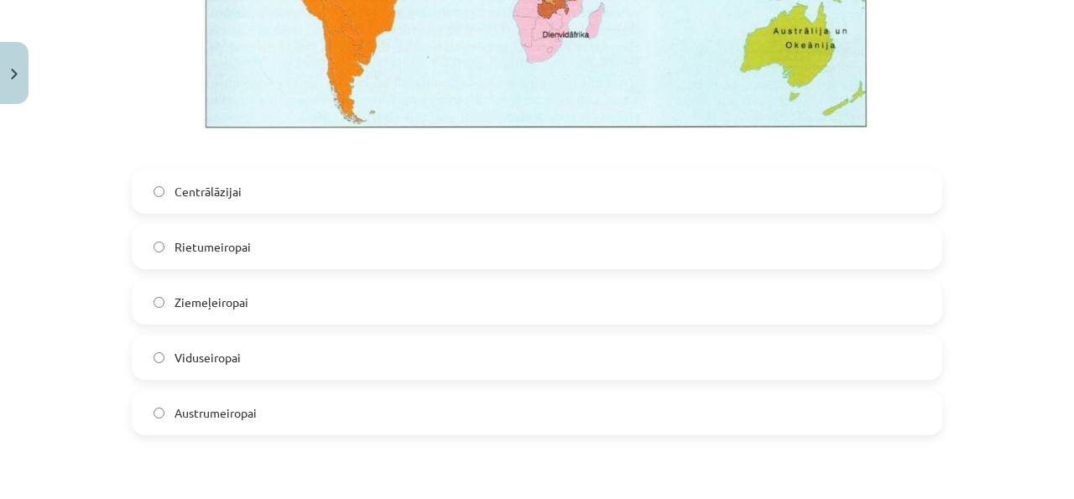
click at [379, 264] on label "Rietumeiropai" at bounding box center [536, 247] width 807 height 42
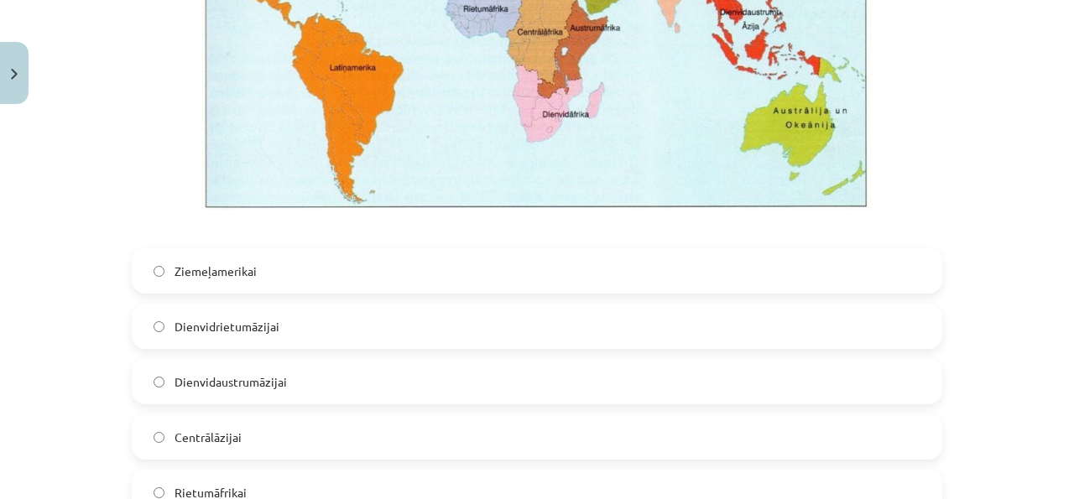
scroll to position [2289, 0]
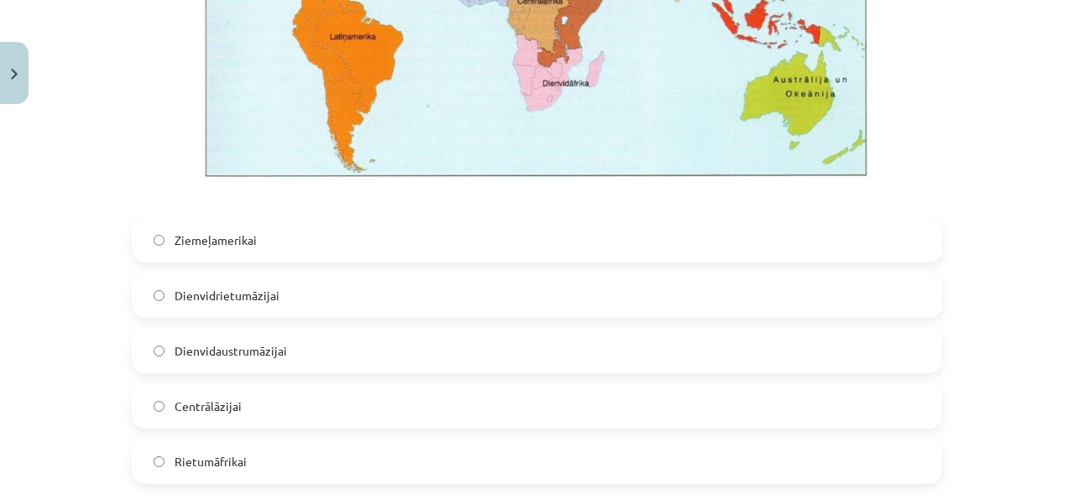
click at [347, 342] on label "Dienvidaustrumāzijai" at bounding box center [536, 351] width 807 height 42
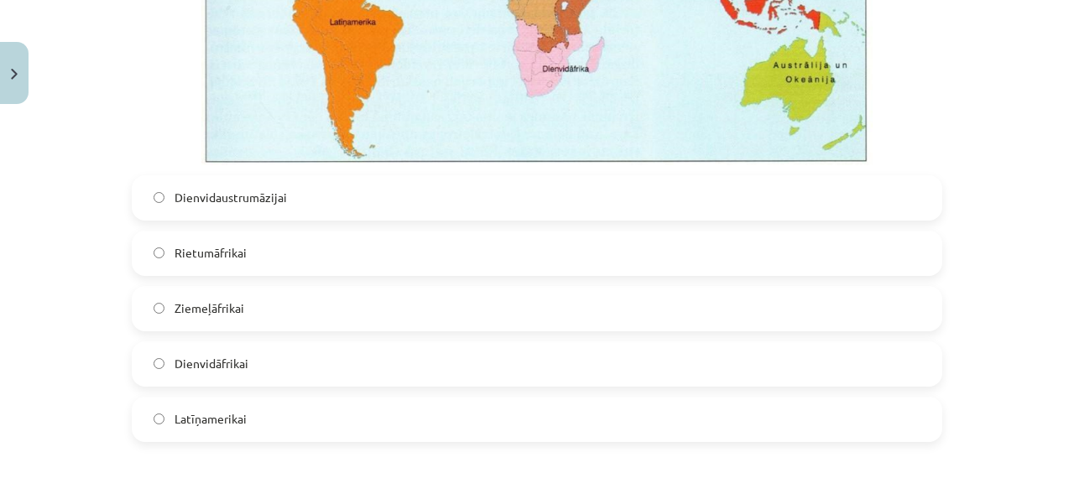
scroll to position [3134, 0]
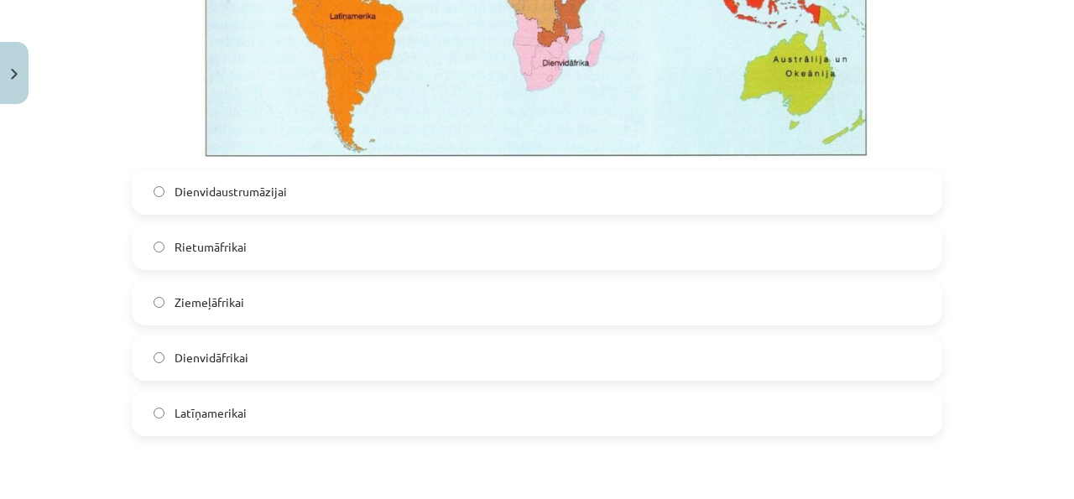
click at [309, 367] on label "Dienvidāfrikai" at bounding box center [536, 358] width 807 height 42
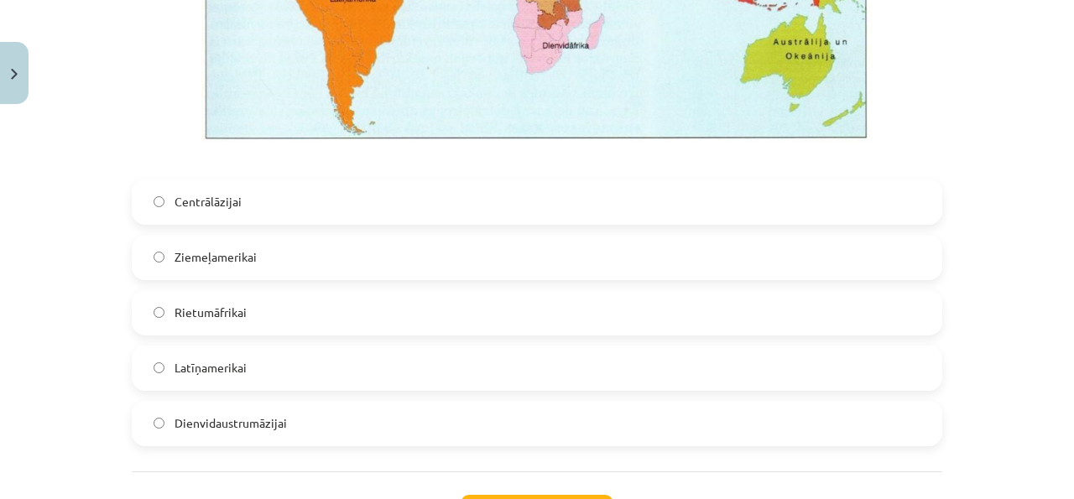
scroll to position [3958, 0]
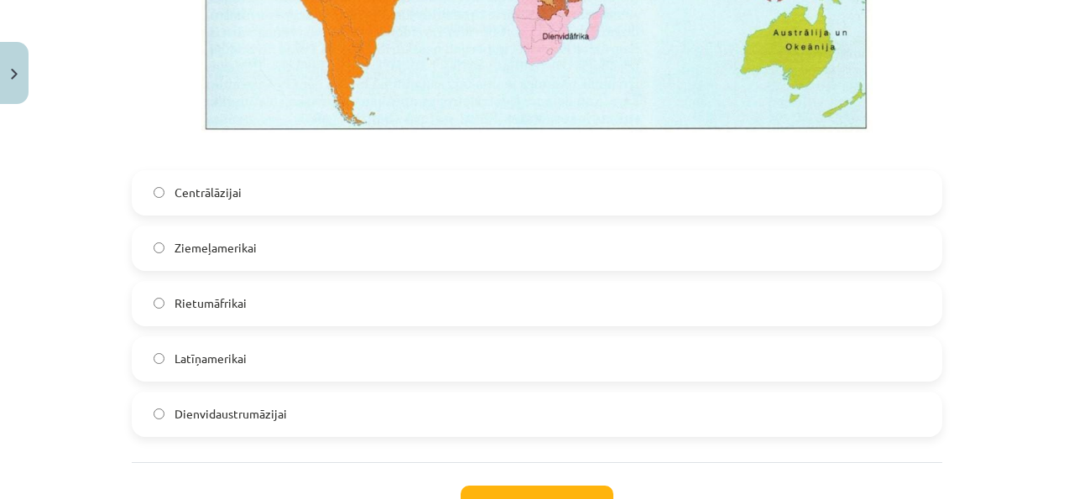
click at [309, 366] on label "Latīņamerikai" at bounding box center [536, 359] width 807 height 42
click at [522, 488] on button "Iesniegt" at bounding box center [537, 504] width 153 height 37
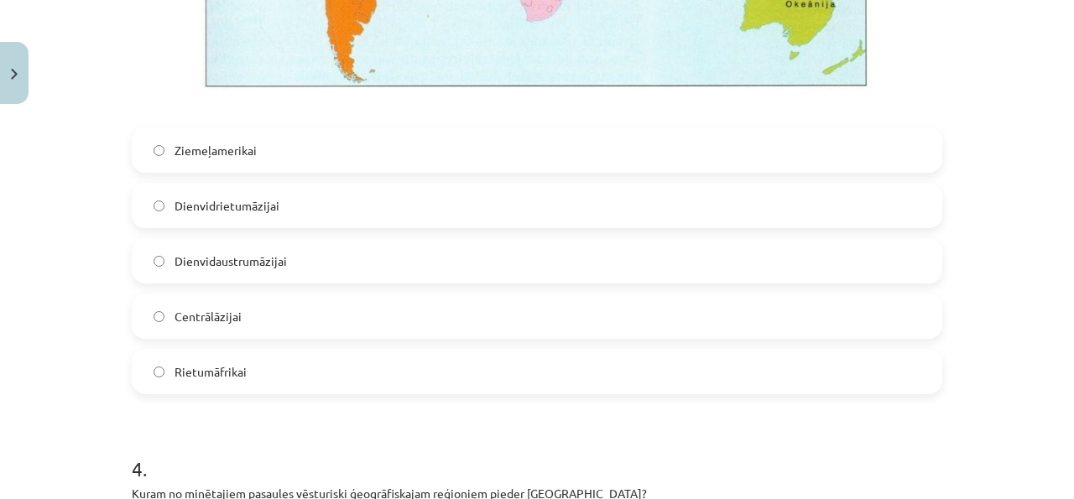
scroll to position [2373, 0]
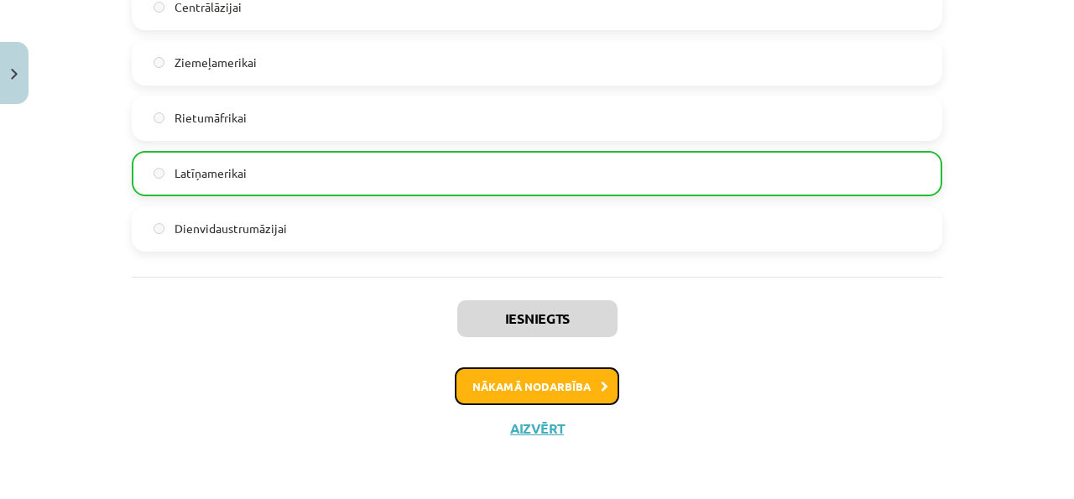
click at [579, 400] on button "Nākamā nodarbība" at bounding box center [537, 387] width 165 height 39
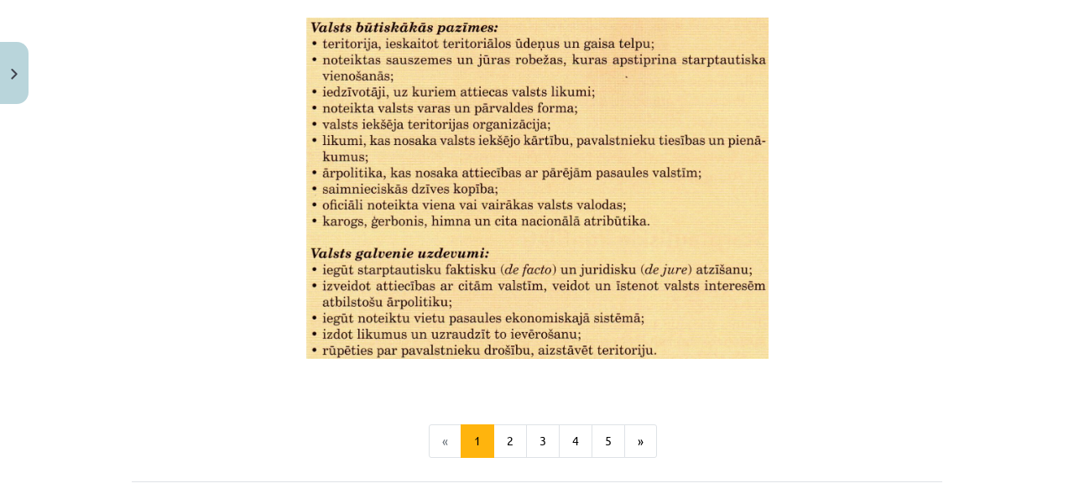
scroll to position [2320, 0]
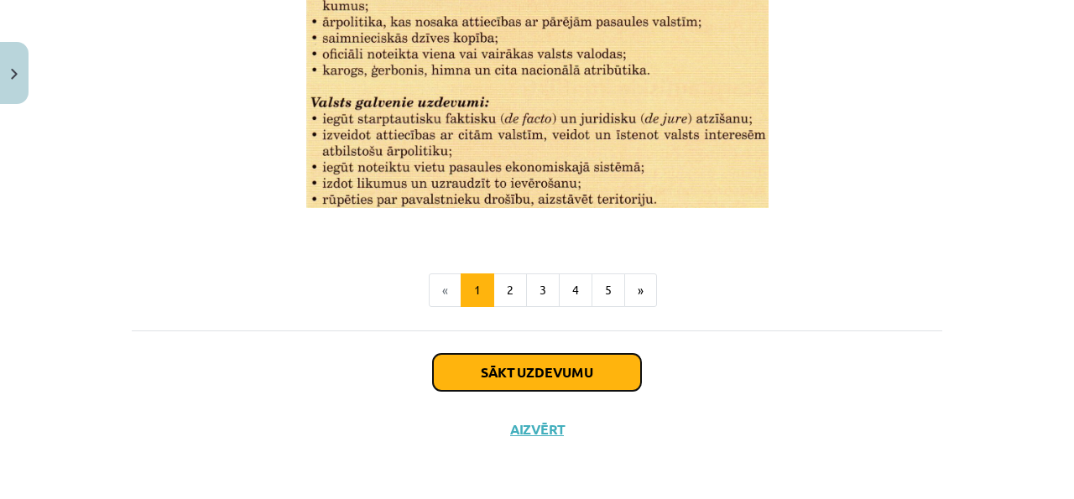
click at [534, 375] on button "Sākt uzdevumu" at bounding box center [537, 372] width 208 height 37
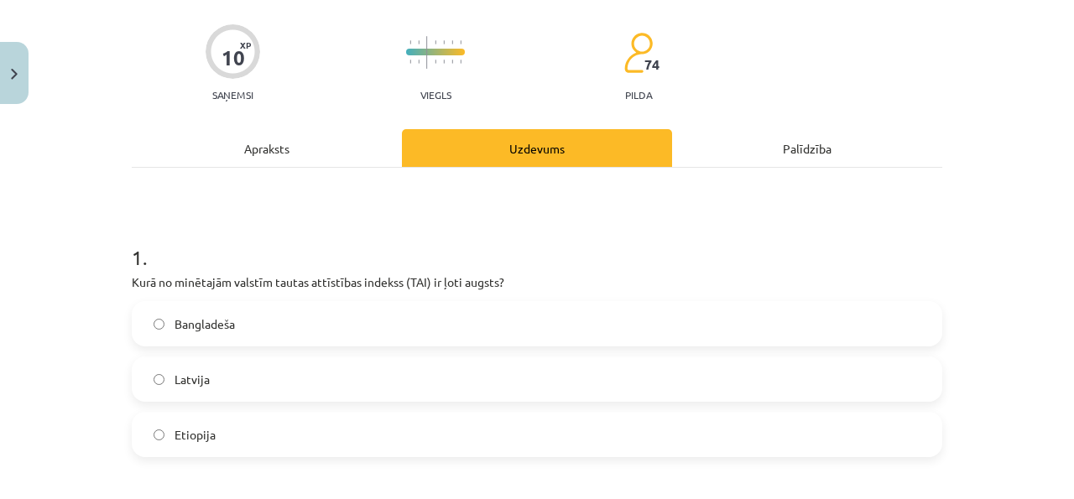
scroll to position [122, 0]
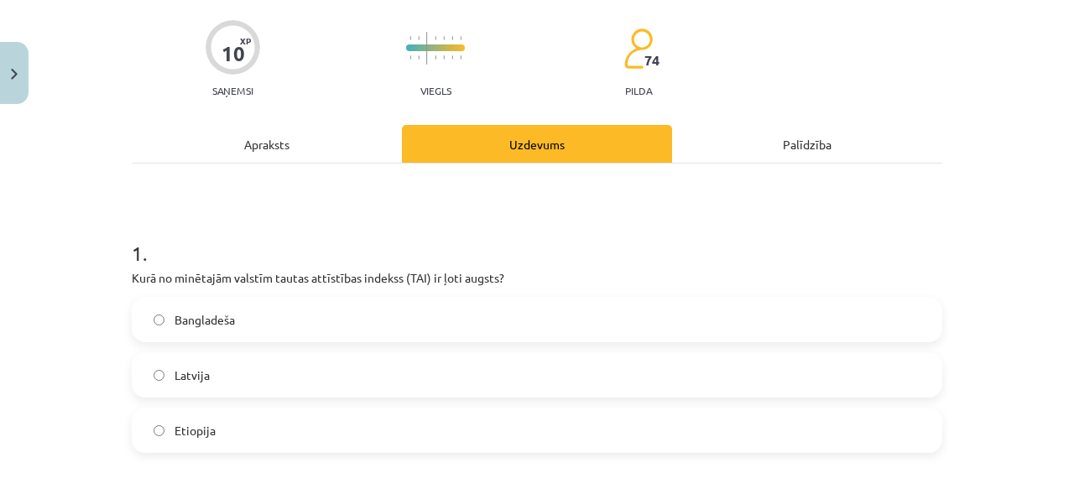
click at [527, 334] on label "Bangladeša" at bounding box center [536, 320] width 807 height 42
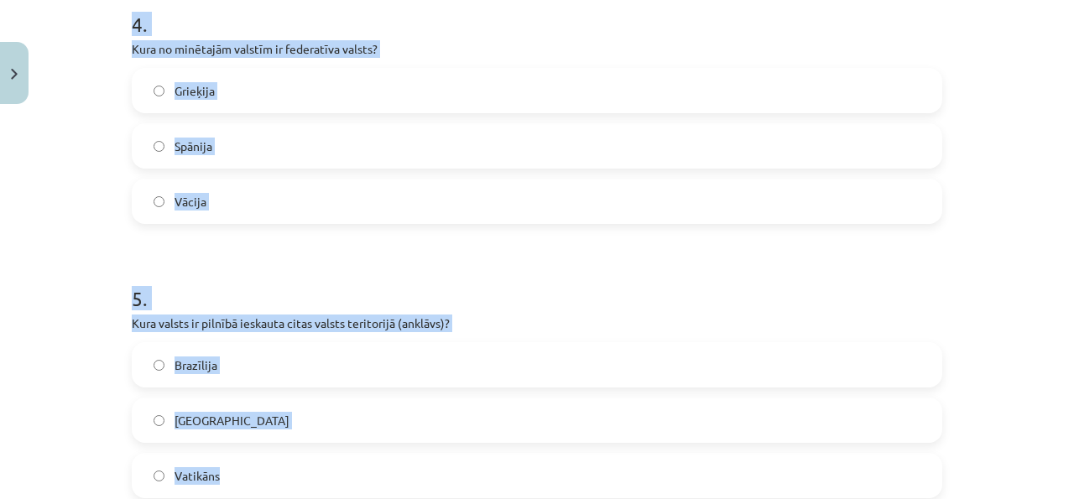
scroll to position [1176, 0]
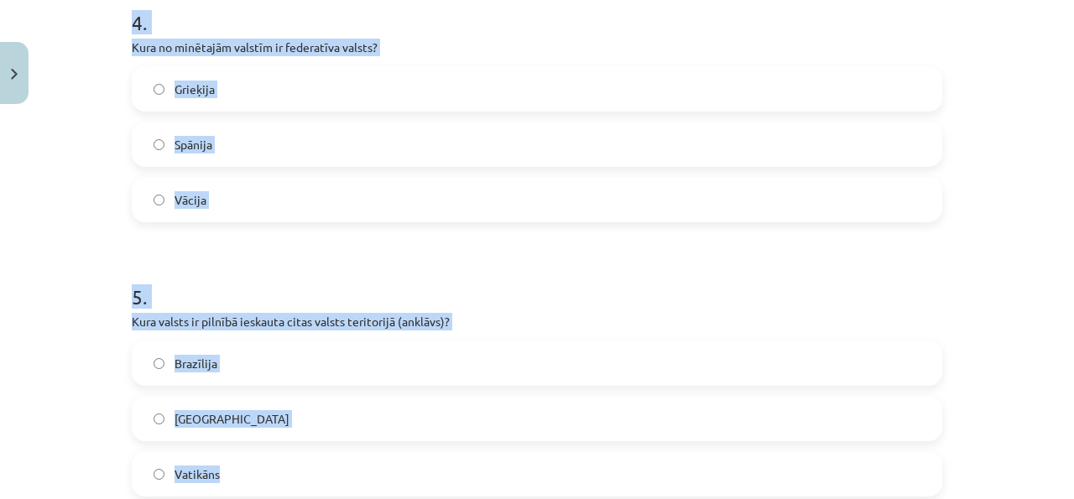
drag, startPoint x: 127, startPoint y: 367, endPoint x: 243, endPoint y: 476, distance: 159.1
copy form "1 . Kurā no minētajām valstīm tautas attīstības indekss (TAI) ir ļoti augsts? B…"
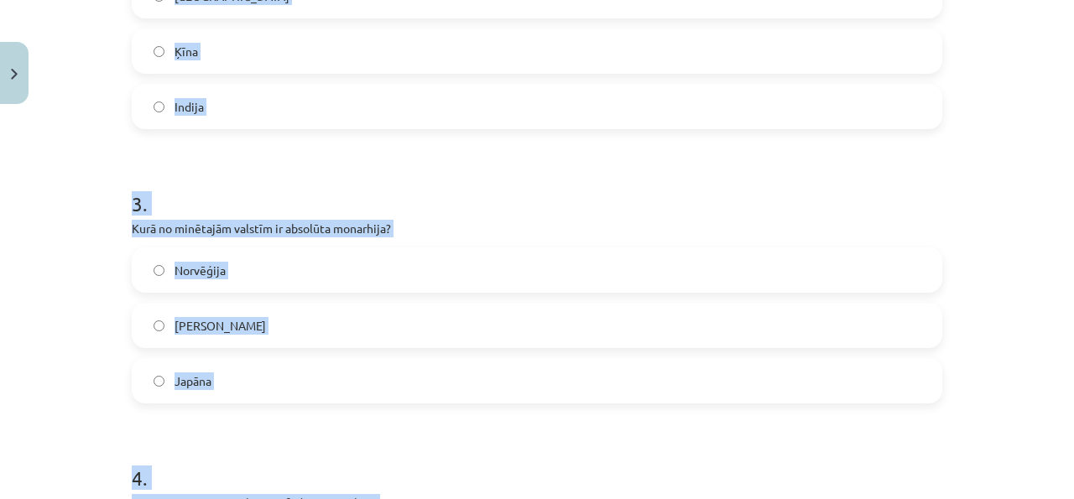
scroll to position [0, 0]
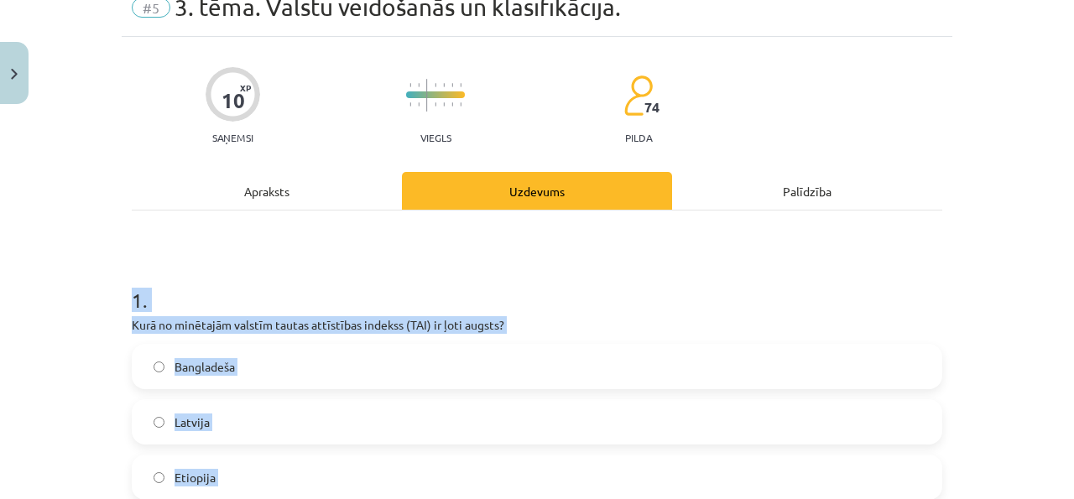
click at [330, 431] on label "Latvija" at bounding box center [536, 422] width 807 height 42
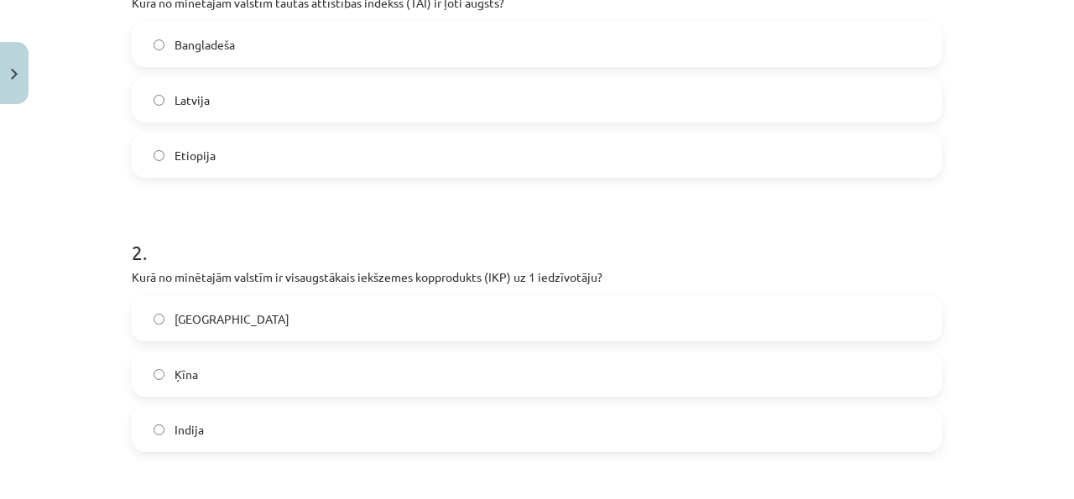
click at [333, 320] on label "ASV" at bounding box center [536, 319] width 807 height 42
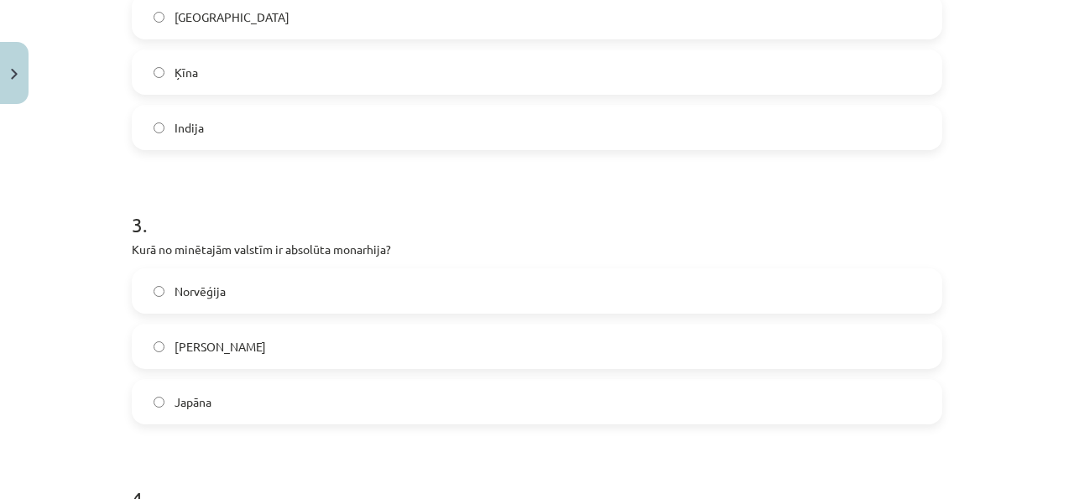
click at [325, 343] on label "Saūda Arābija" at bounding box center [536, 347] width 807 height 42
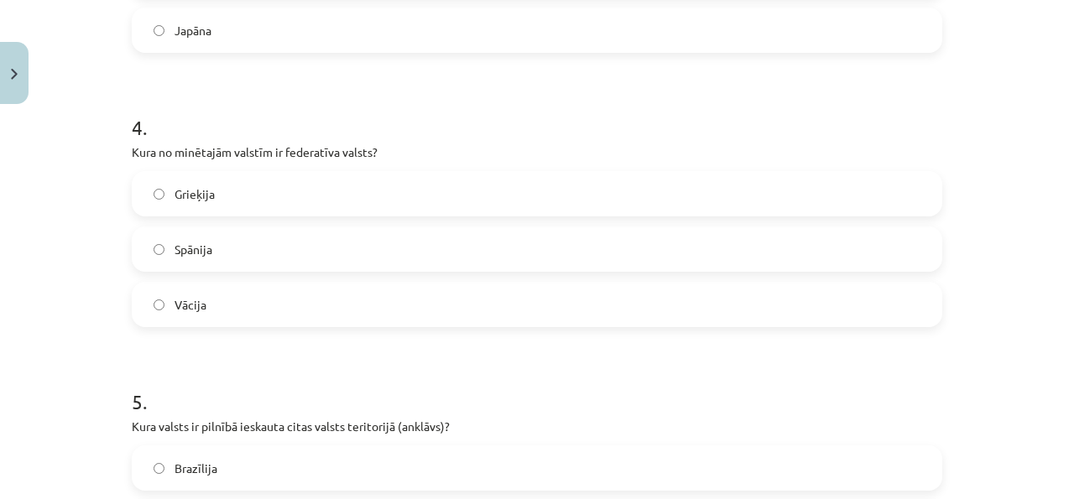
scroll to position [1079, 0]
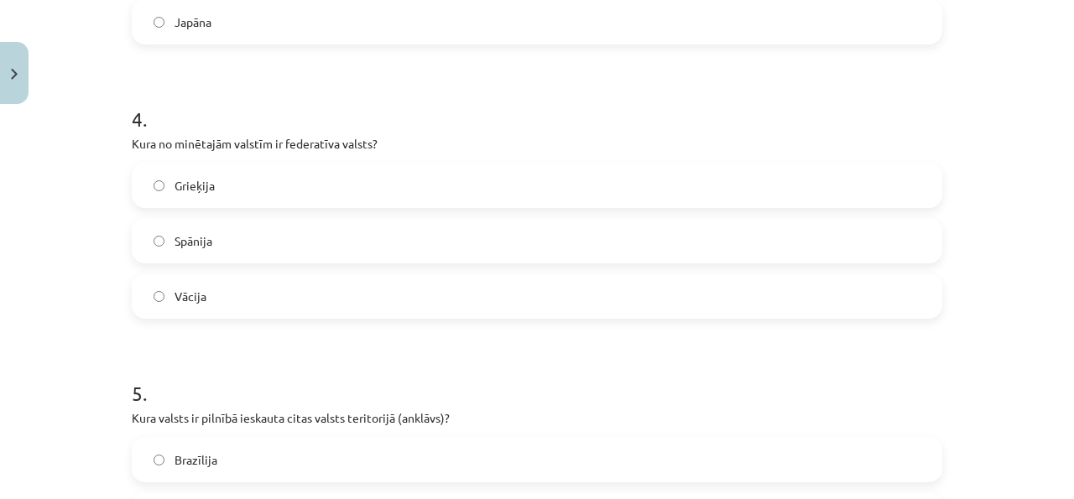
click at [281, 299] on label "Vācija" at bounding box center [536, 296] width 807 height 42
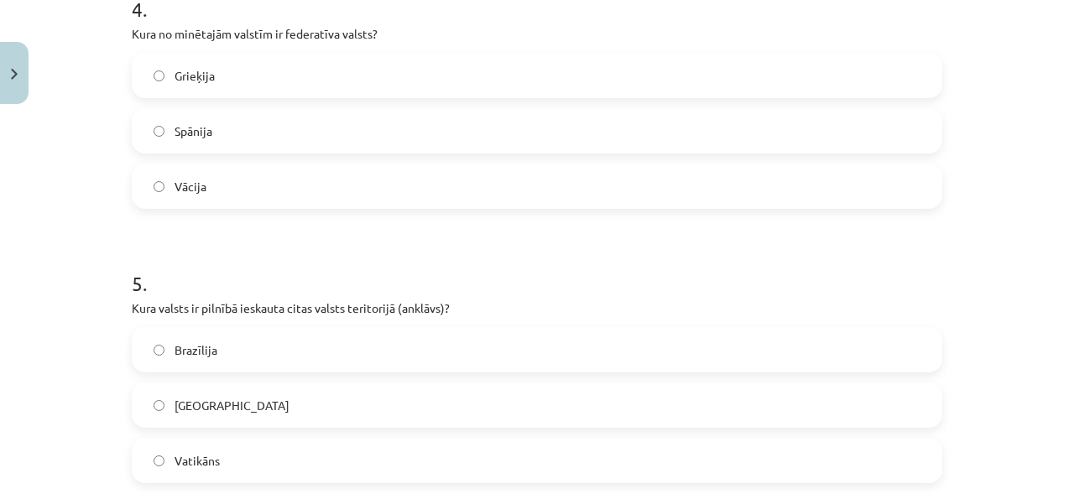
scroll to position [1246, 0]
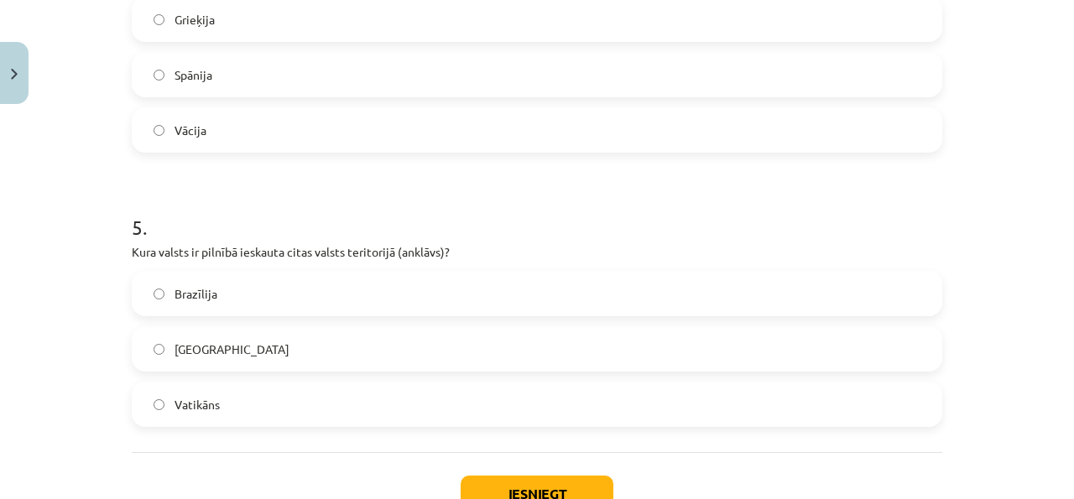
click at [240, 399] on label "Vatikāns" at bounding box center [536, 405] width 807 height 42
click at [484, 480] on button "Iesniegt" at bounding box center [537, 494] width 153 height 37
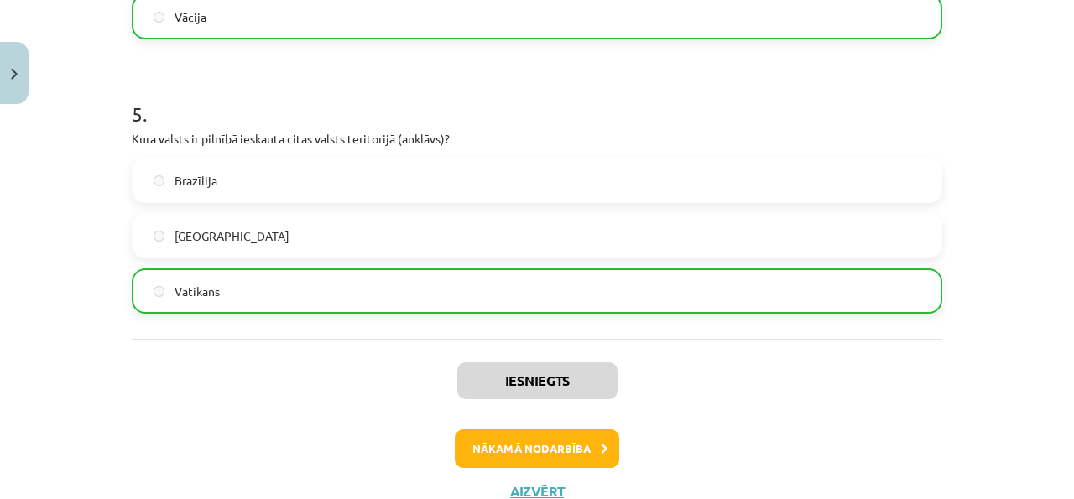
scroll to position [1421, 0]
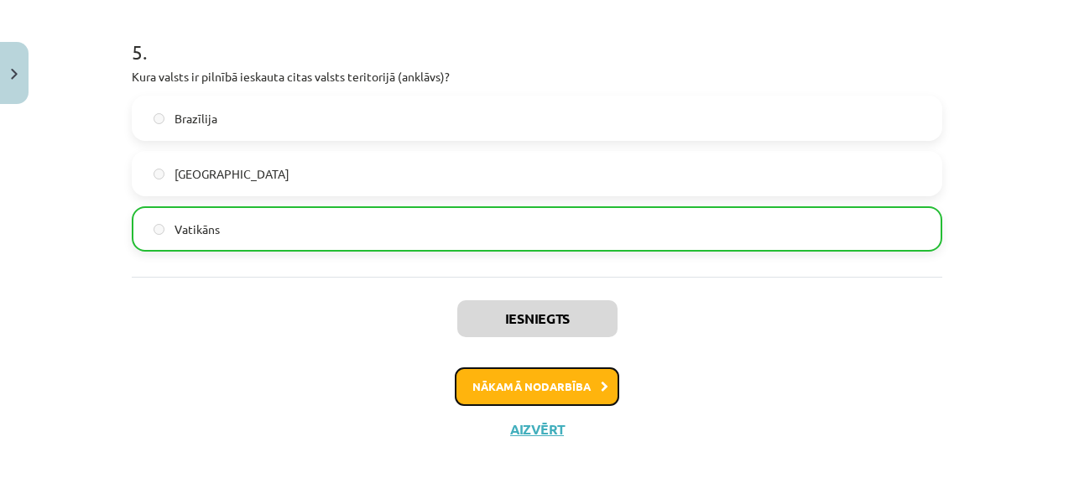
click at [562, 368] on button "Nākamā nodarbība" at bounding box center [537, 387] width 165 height 39
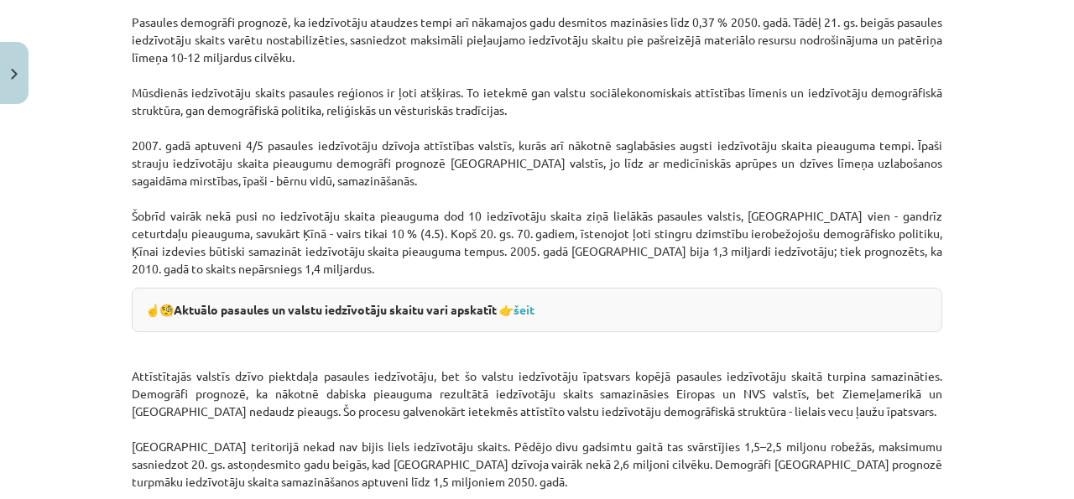
scroll to position [2273, 0]
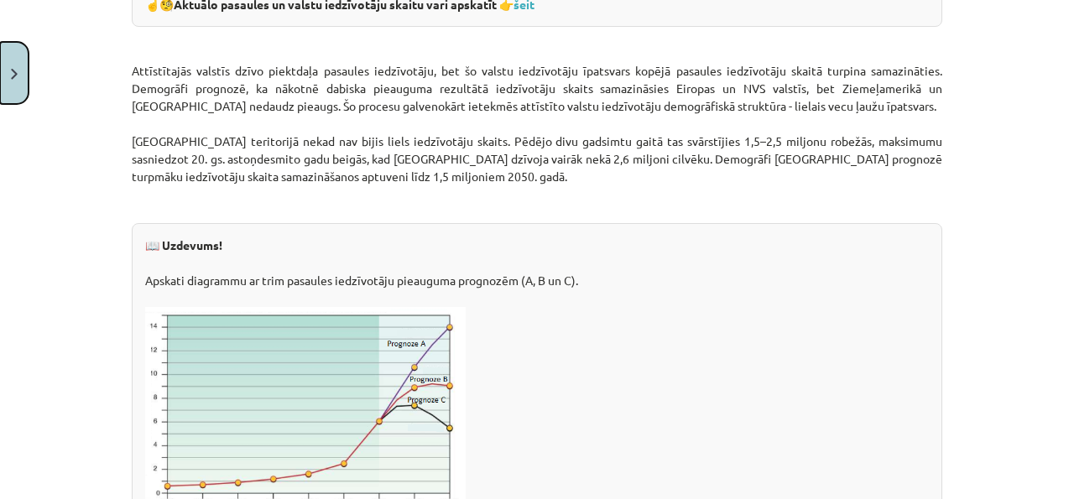
click at [3, 85] on button "Close" at bounding box center [14, 73] width 29 height 62
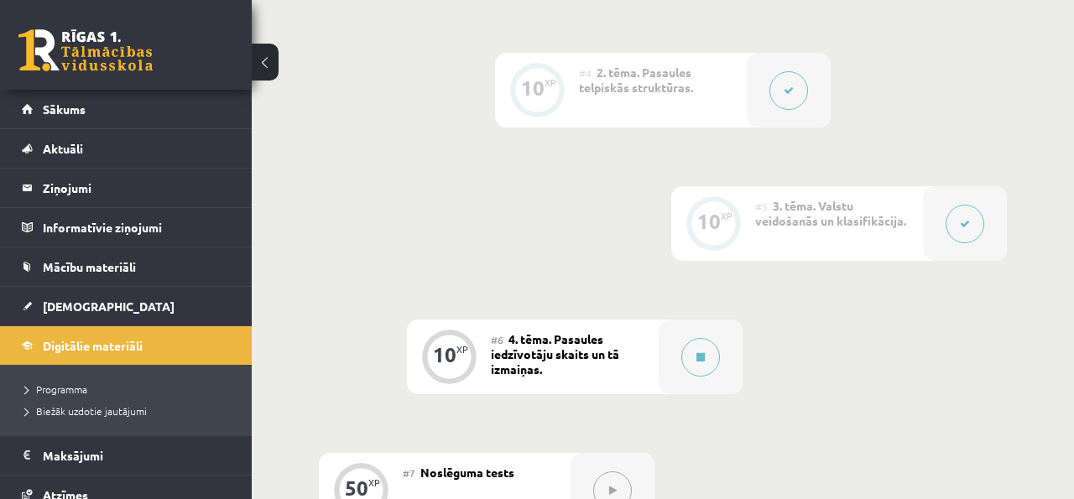
scroll to position [849, 0]
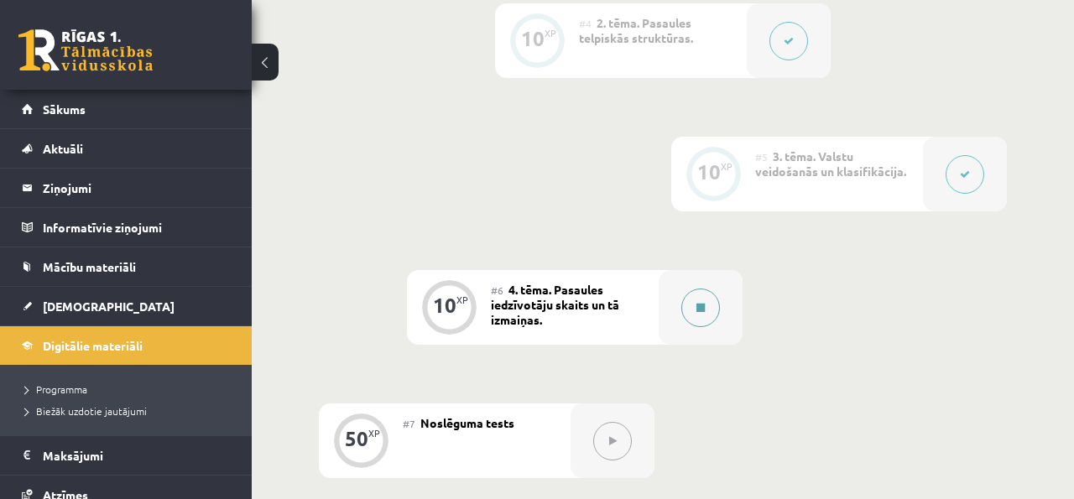
click at [698, 311] on icon at bounding box center [701, 308] width 8 height 10
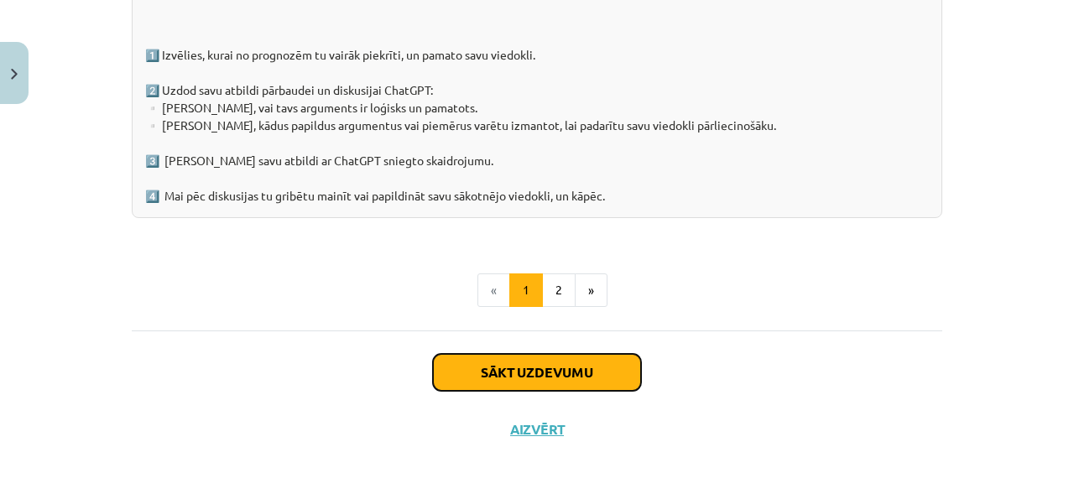
click at [590, 371] on button "Sākt uzdevumu" at bounding box center [537, 372] width 208 height 37
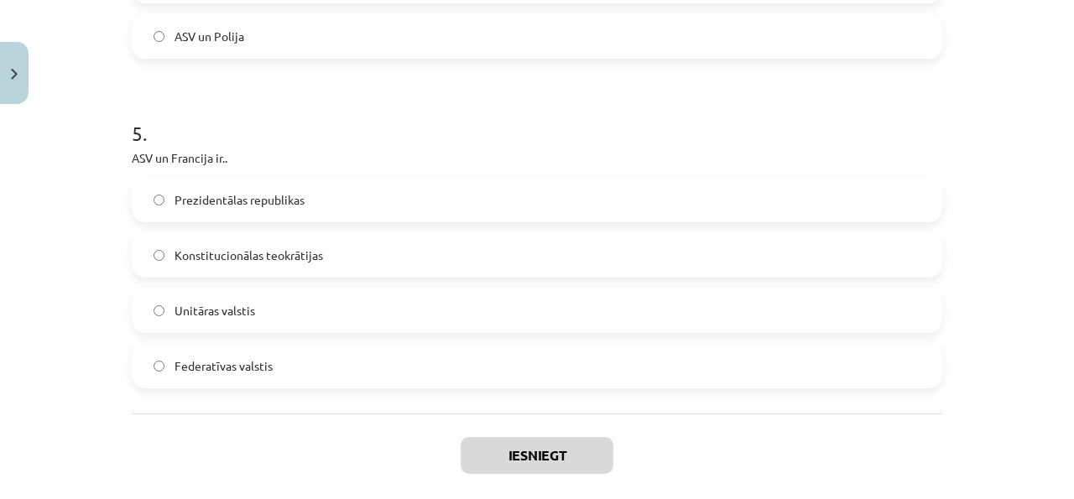
scroll to position [1673, 0]
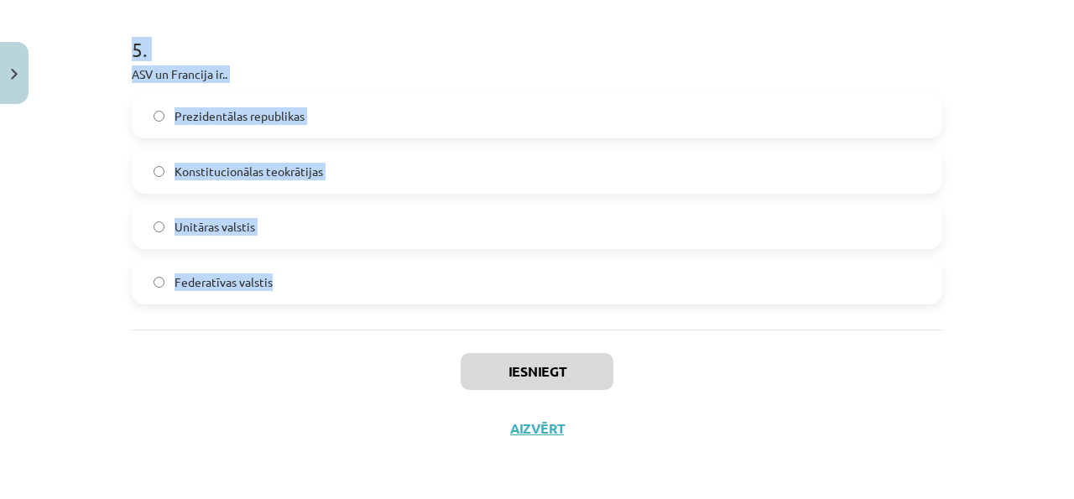
drag, startPoint x: 126, startPoint y: 330, endPoint x: 282, endPoint y: 294, distance: 160.2
copy form "1 . Cik neatkarīgu valstu pasaulē pastāv? 101 58 196 298 2 . “Lēto karogu” vals…"
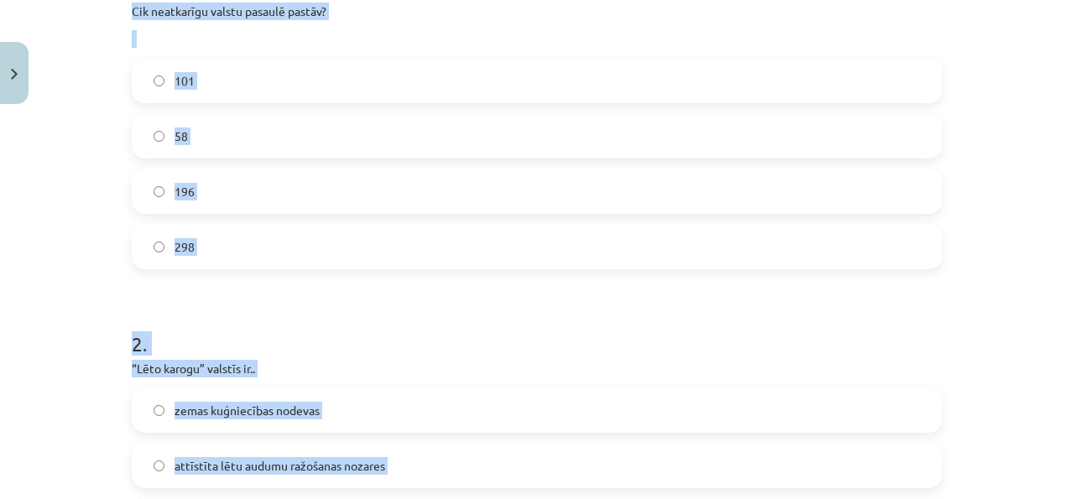
scroll to position [310, 0]
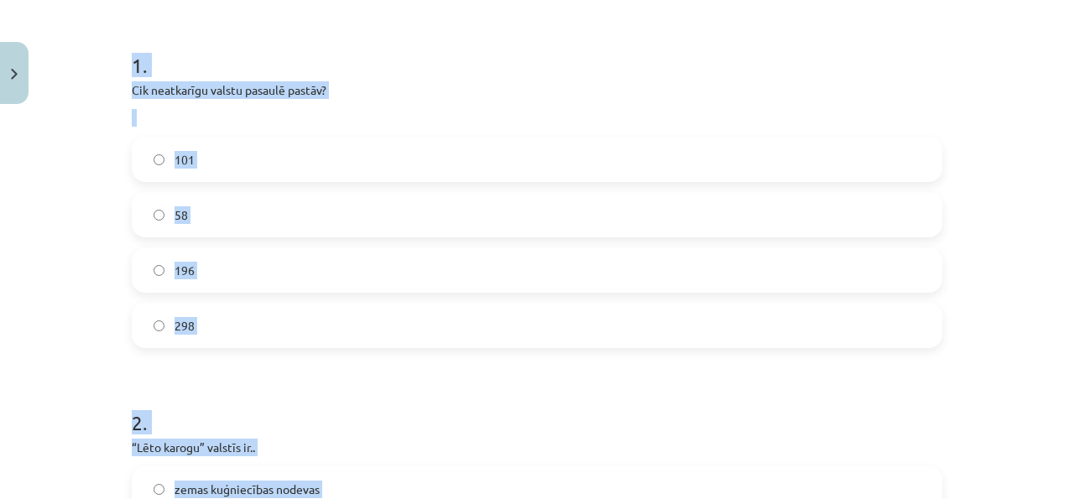
click at [326, 265] on label "196" at bounding box center [536, 270] width 807 height 42
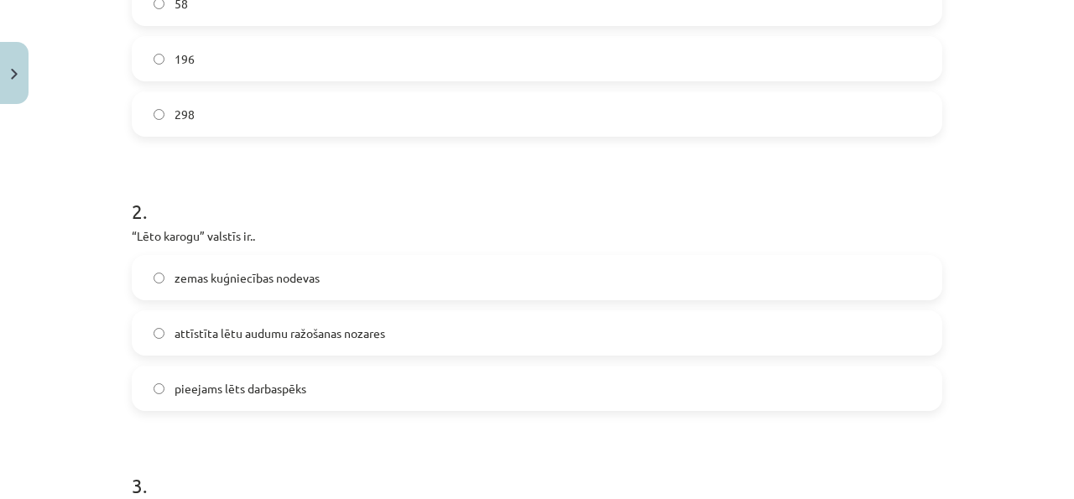
scroll to position [533, 0]
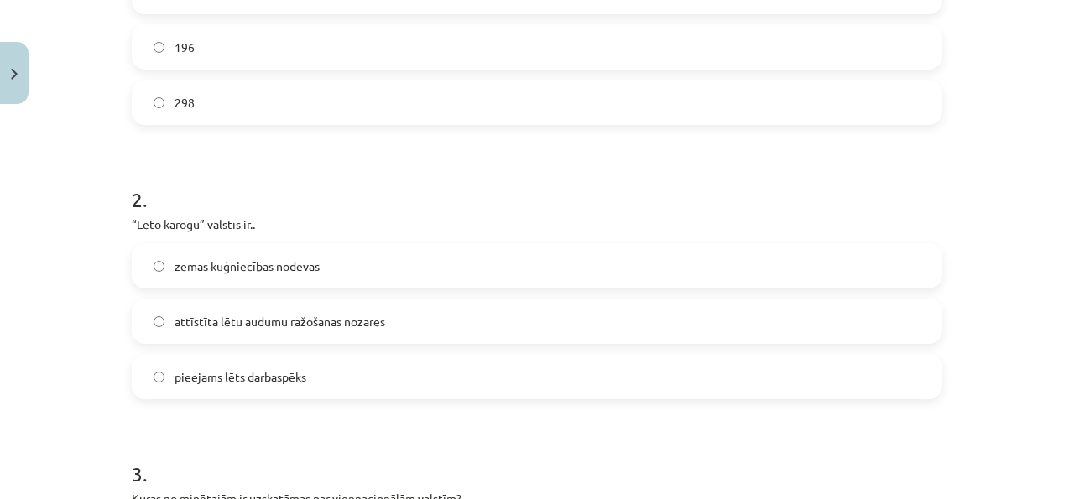
click at [419, 252] on label "zemas kuģniecības nodevas" at bounding box center [536, 266] width 807 height 42
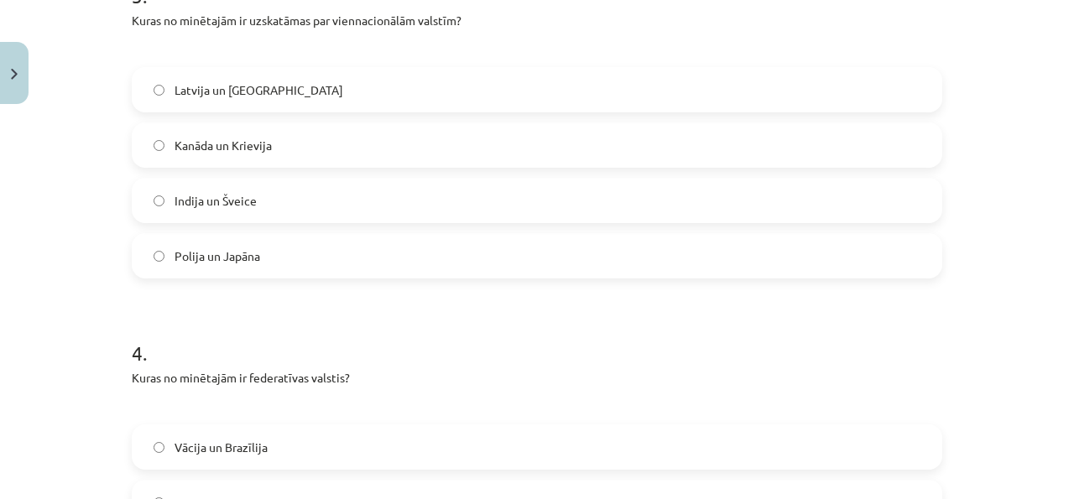
click at [421, 285] on form "1 . Cik neatkarīgu valstu pasaulē pastāv? 101 58 196 298 2 . “Lēto karogu” vals…" at bounding box center [537, 144] width 811 height 1643
click at [421, 253] on label "Polija un Japāna" at bounding box center [536, 255] width 807 height 42
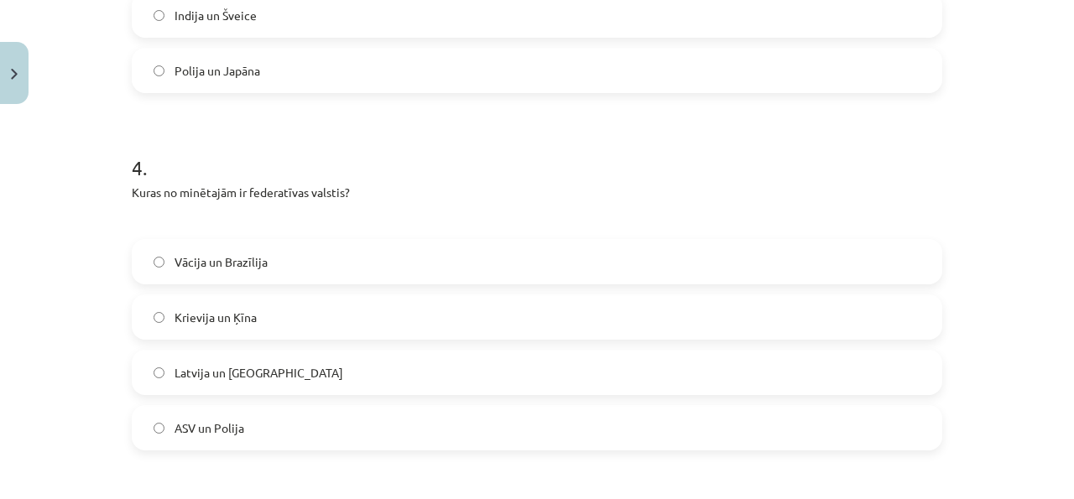
scroll to position [1210, 0]
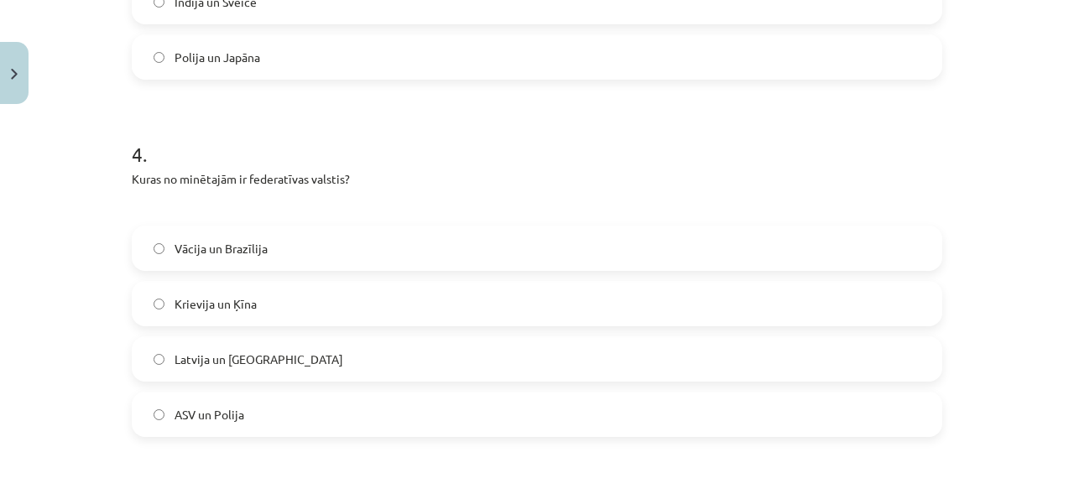
click at [494, 230] on label "Vācija un Brazīlija" at bounding box center [536, 248] width 807 height 42
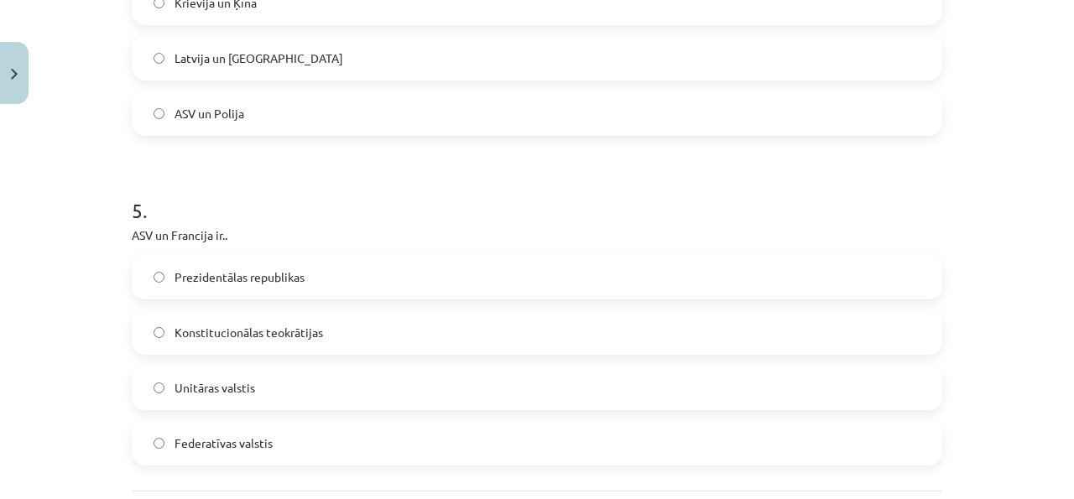
scroll to position [1592, 0]
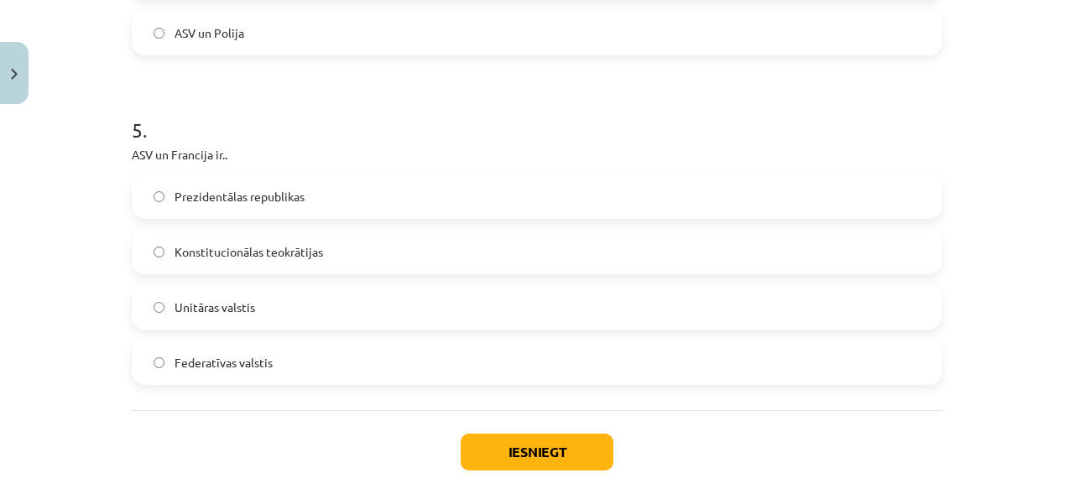
click at [469, 185] on label "Prezidentālas republikas" at bounding box center [536, 196] width 807 height 42
click at [510, 431] on div "Iesniegt Aizvērt" at bounding box center [537, 469] width 811 height 118
click at [510, 442] on button "Iesniegt" at bounding box center [537, 452] width 153 height 37
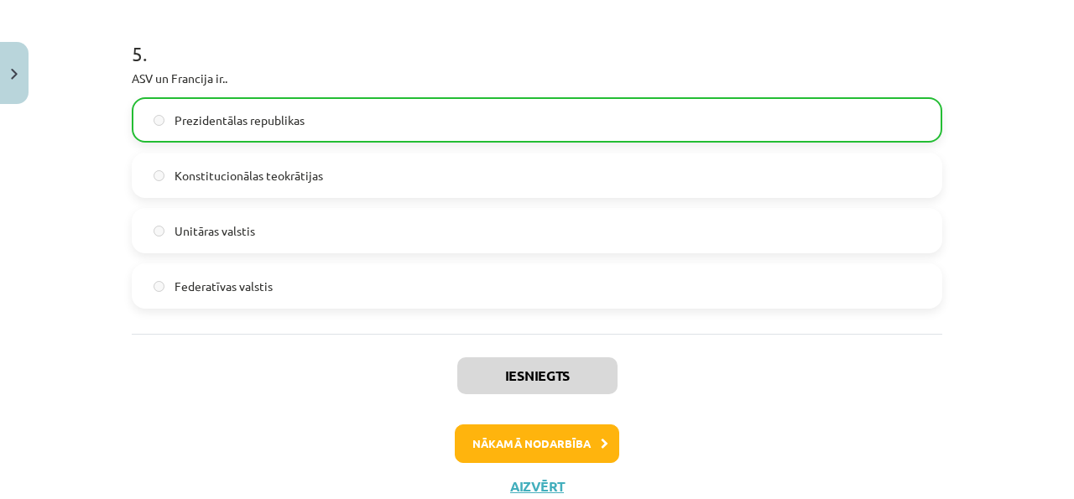
scroll to position [1726, 0]
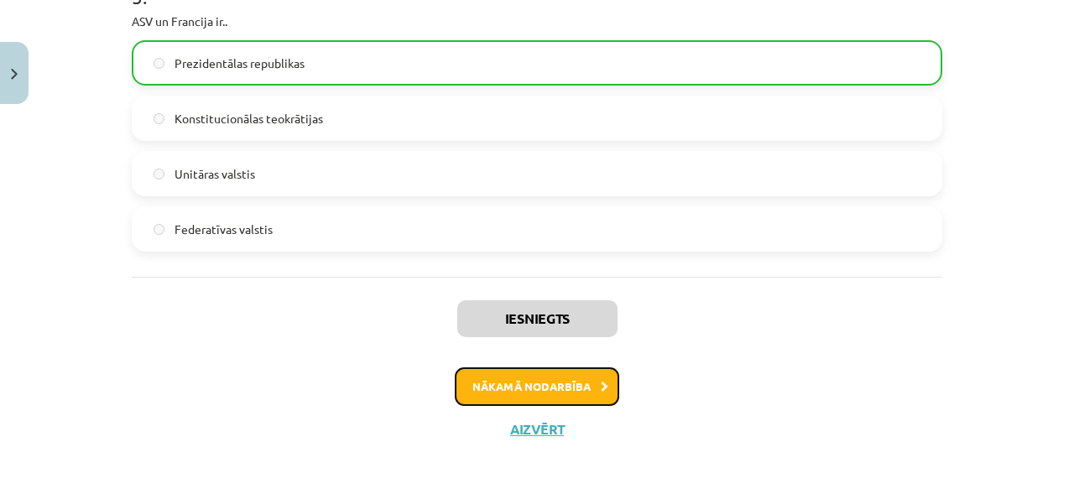
click at [592, 379] on button "Nākamā nodarbība" at bounding box center [537, 387] width 165 height 39
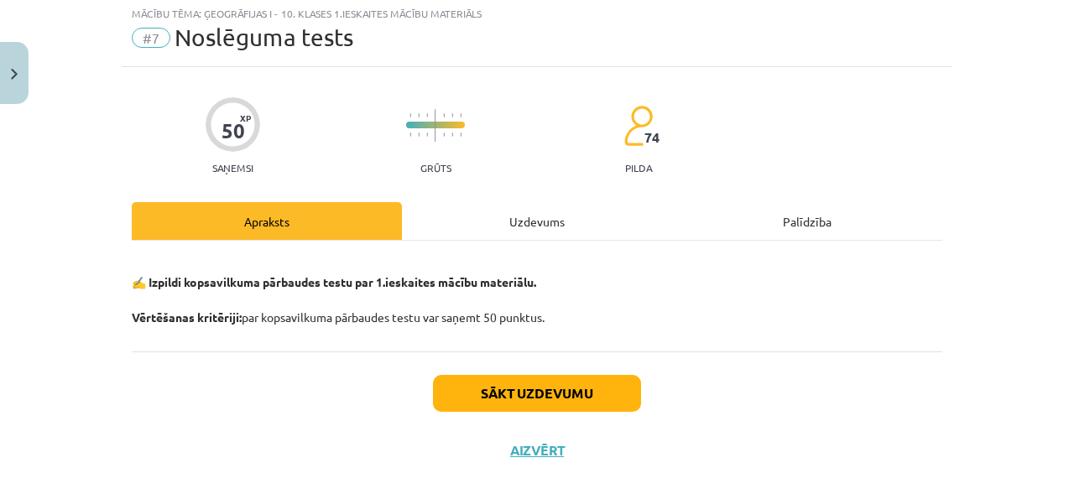
scroll to position [42, 0]
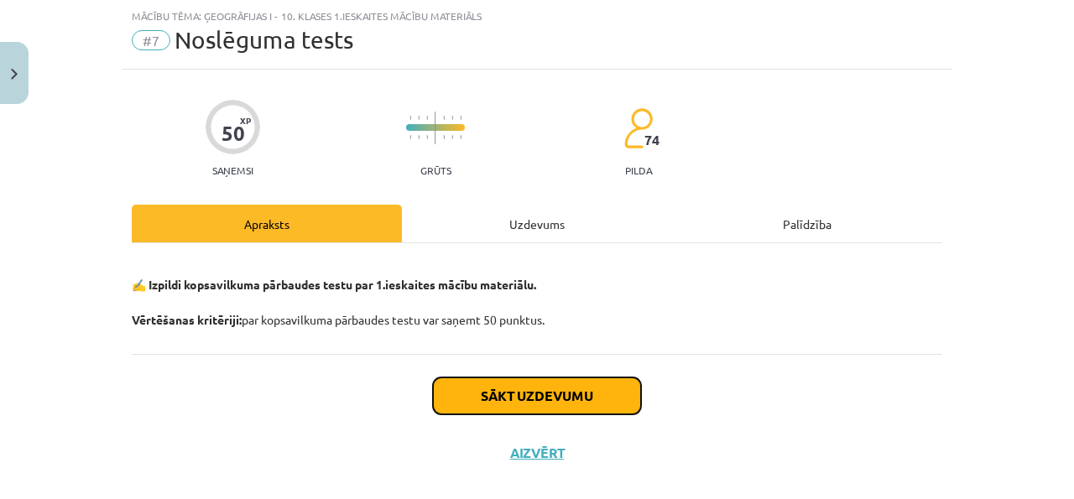
click at [556, 385] on button "Sākt uzdevumu" at bounding box center [537, 396] width 208 height 37
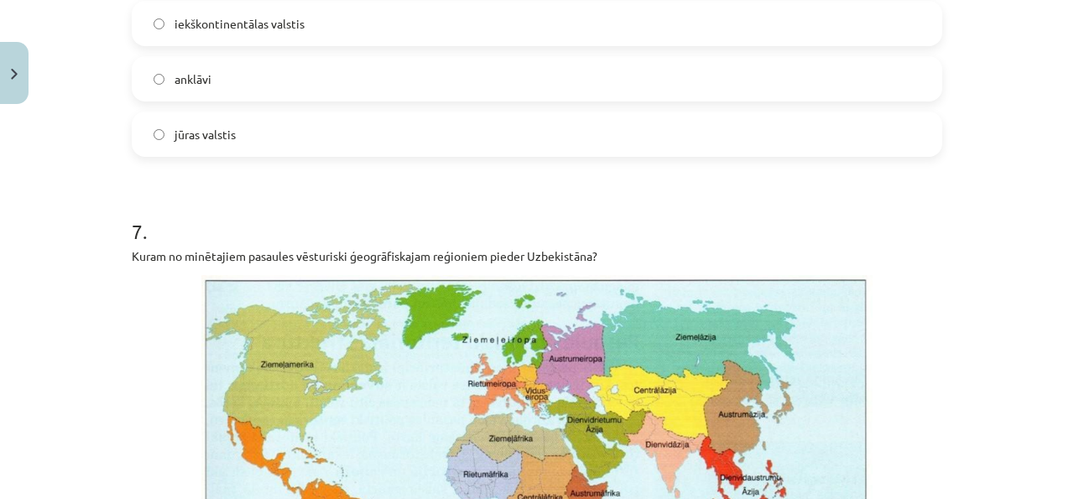
scroll to position [2091, 0]
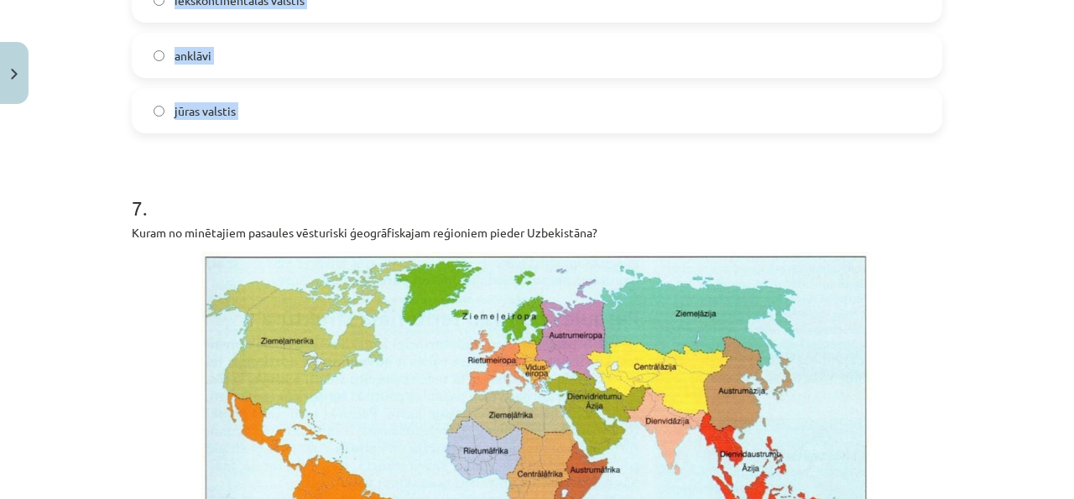
drag, startPoint x: 126, startPoint y: 190, endPoint x: 259, endPoint y: 130, distance: 145.4
click at [259, 132] on div "50 XP Saņemsi Grūts 74 pilda Apraksts Uzdevums Palīdzība 1 . Valsts teritorija …" at bounding box center [537, 33] width 831 height 4024
copy form "1 . Valsts teritorija vai tās daļa, ko no visām pusēm ieskauj citas valsts teri…"
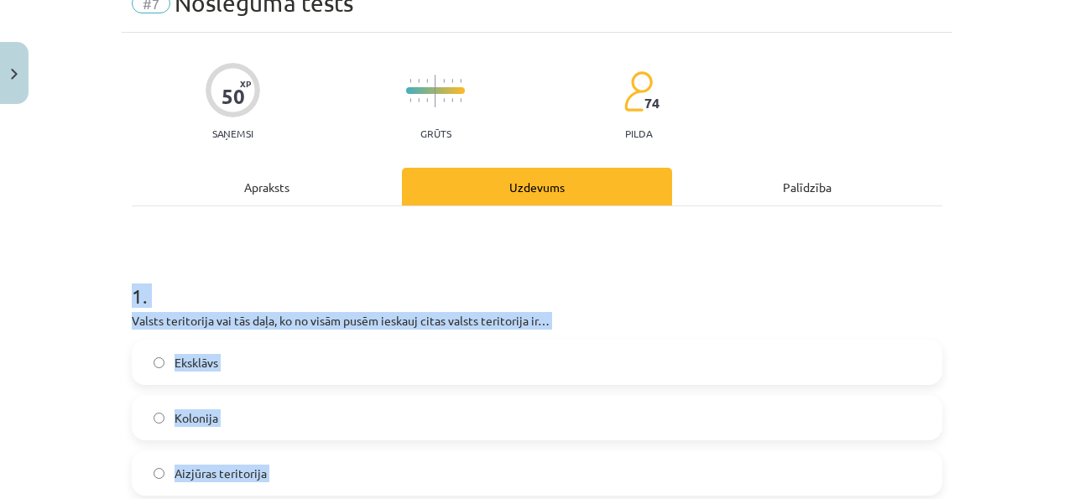
scroll to position [118, 0]
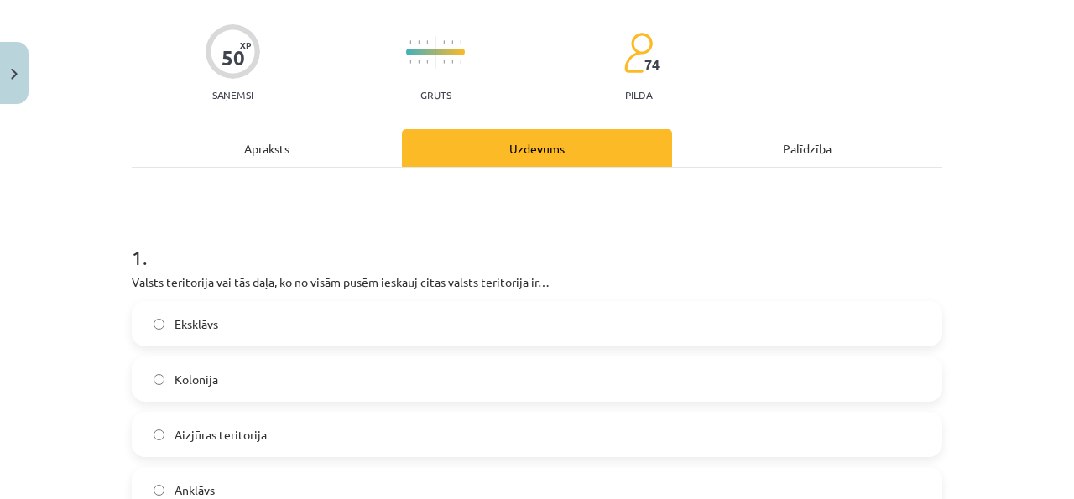
click at [365, 474] on label "Anklāvs" at bounding box center [536, 490] width 807 height 42
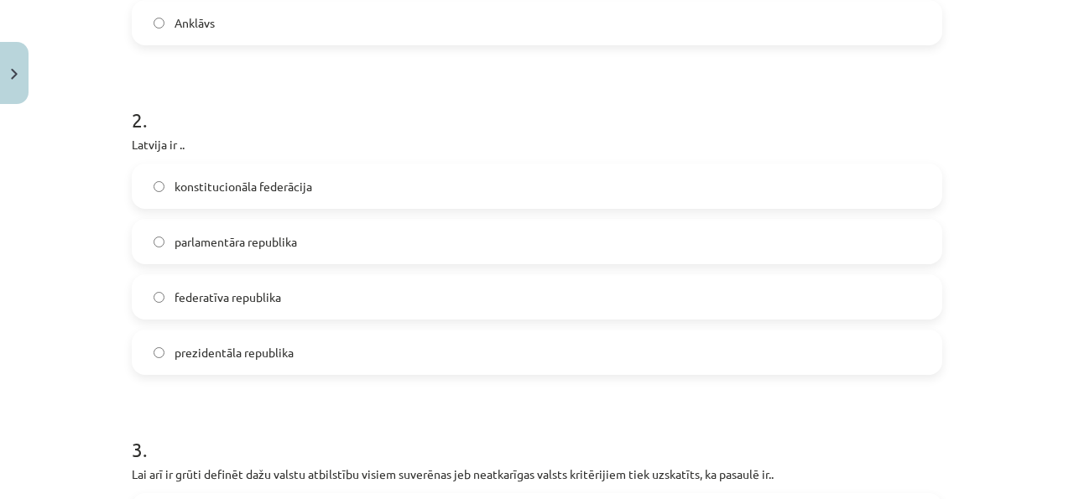
scroll to position [595, 0]
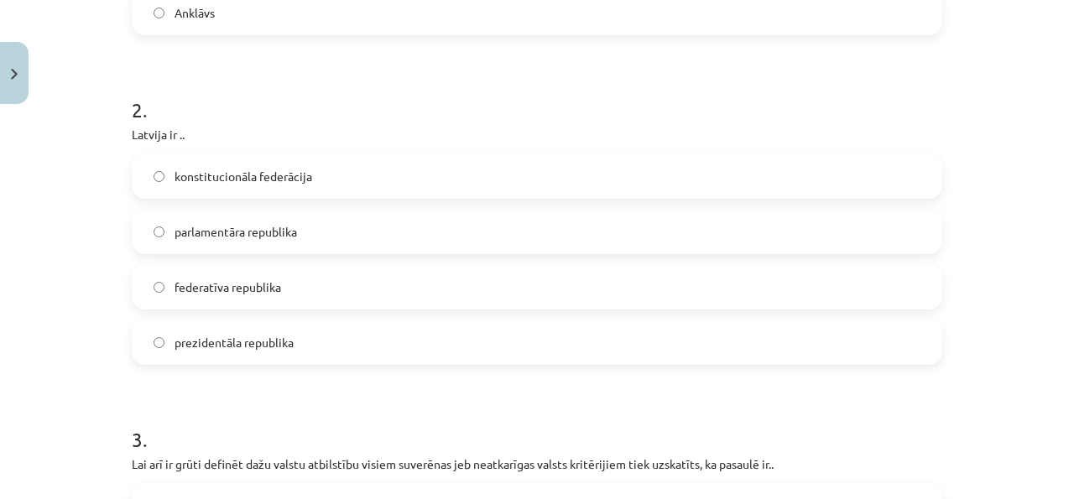
click at [404, 227] on label "parlamentāra republika" at bounding box center [536, 232] width 807 height 42
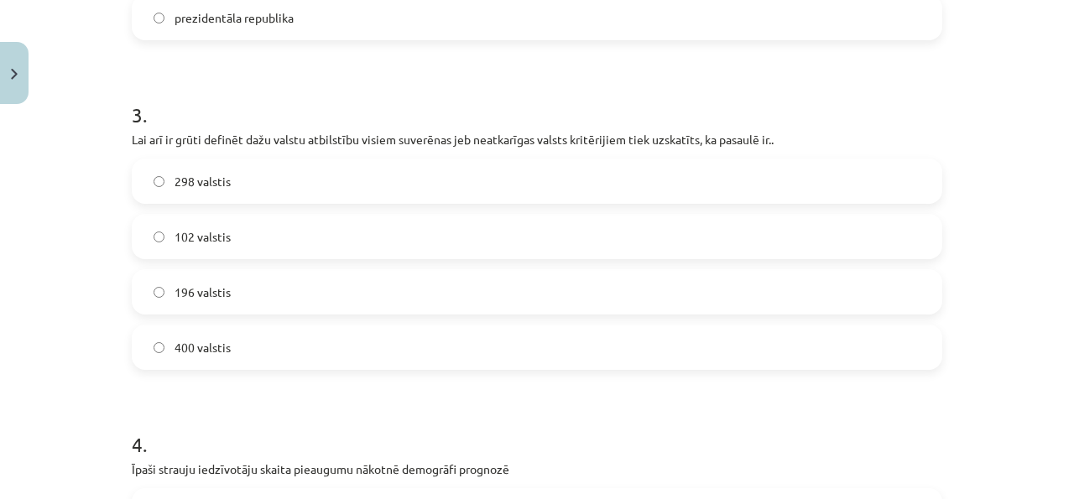
scroll to position [922, 0]
drag, startPoint x: 400, startPoint y: 237, endPoint x: 399, endPoint y: 254, distance: 17.7
click at [400, 238] on label "102 valstis" at bounding box center [536, 234] width 807 height 42
click at [392, 271] on label "196 valstis" at bounding box center [536, 290] width 807 height 42
click at [374, 307] on label "196 valstis" at bounding box center [536, 290] width 807 height 42
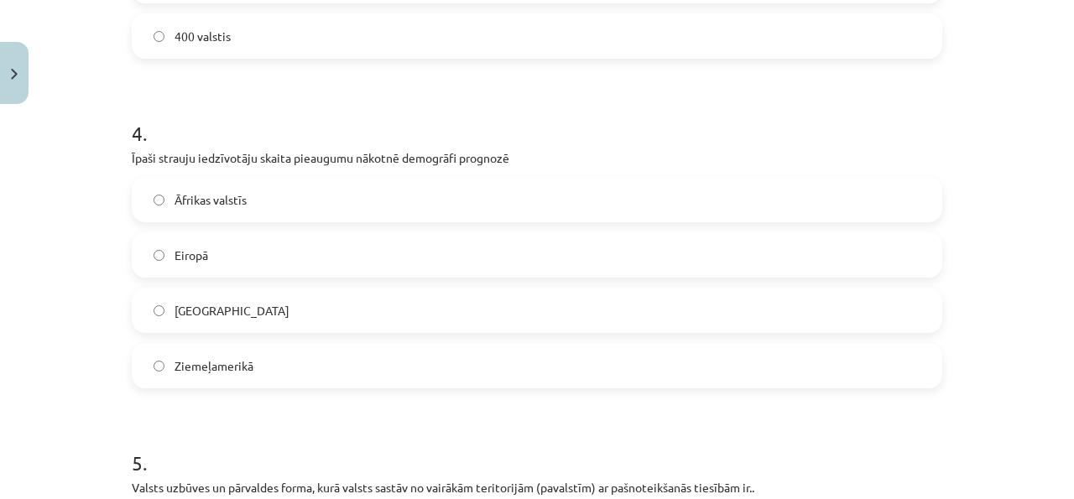
scroll to position [1227, 0]
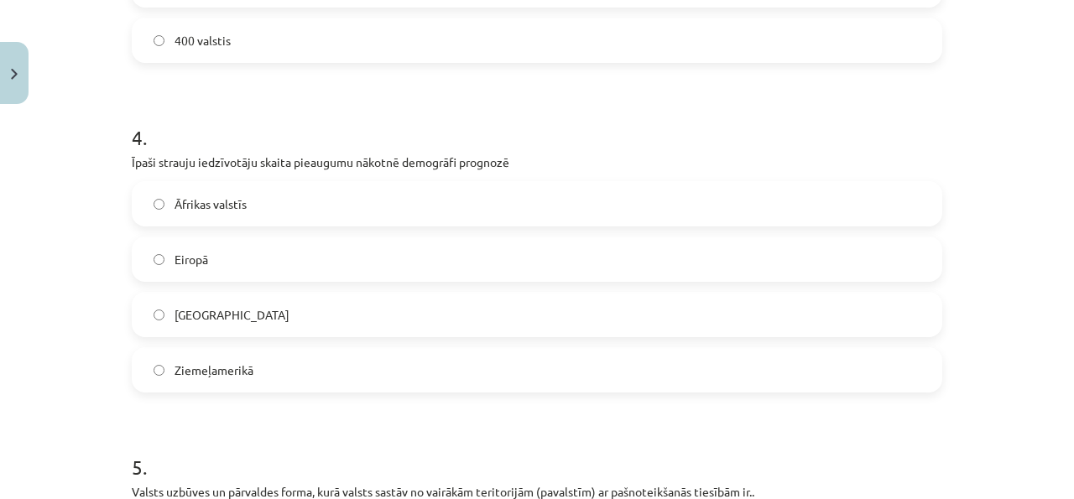
click at [422, 206] on label "Āfrikas valstīs" at bounding box center [536, 204] width 807 height 42
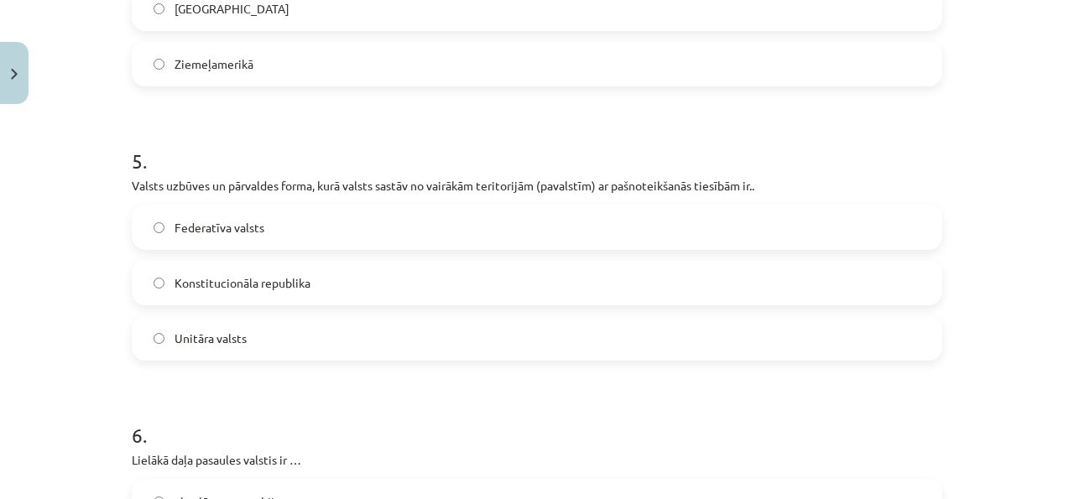
click at [468, 223] on label "Federatīva valsts" at bounding box center [536, 227] width 807 height 42
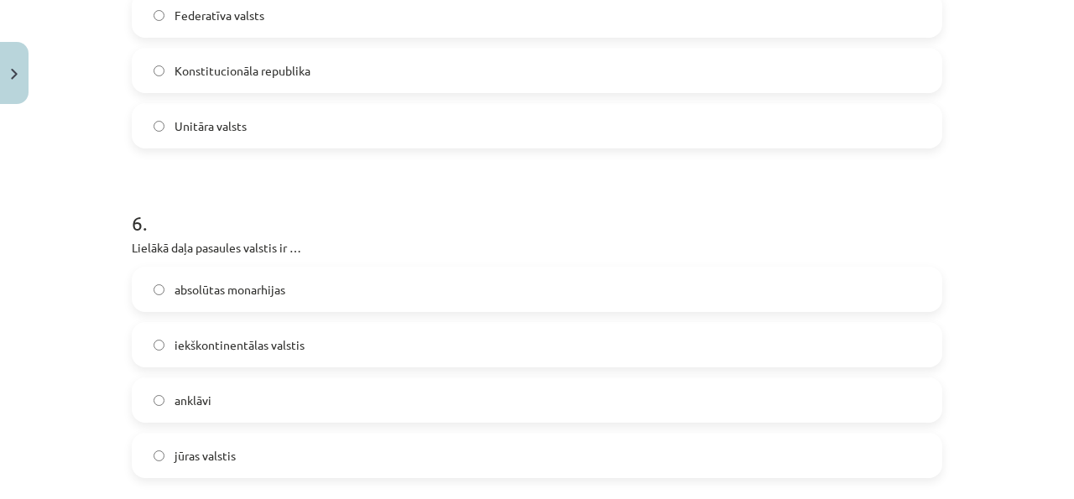
scroll to position [1750, 0]
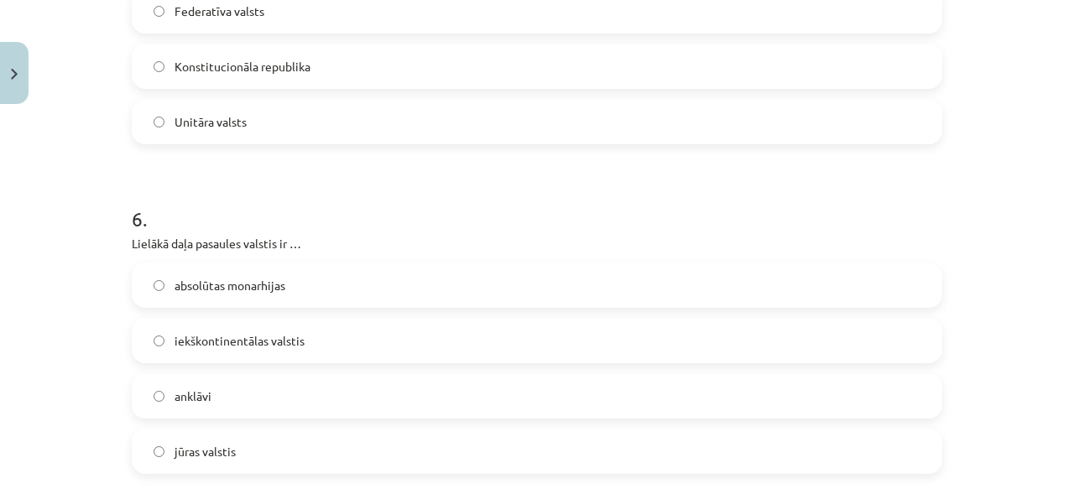
click at [405, 444] on label "jūras valstis" at bounding box center [536, 452] width 807 height 42
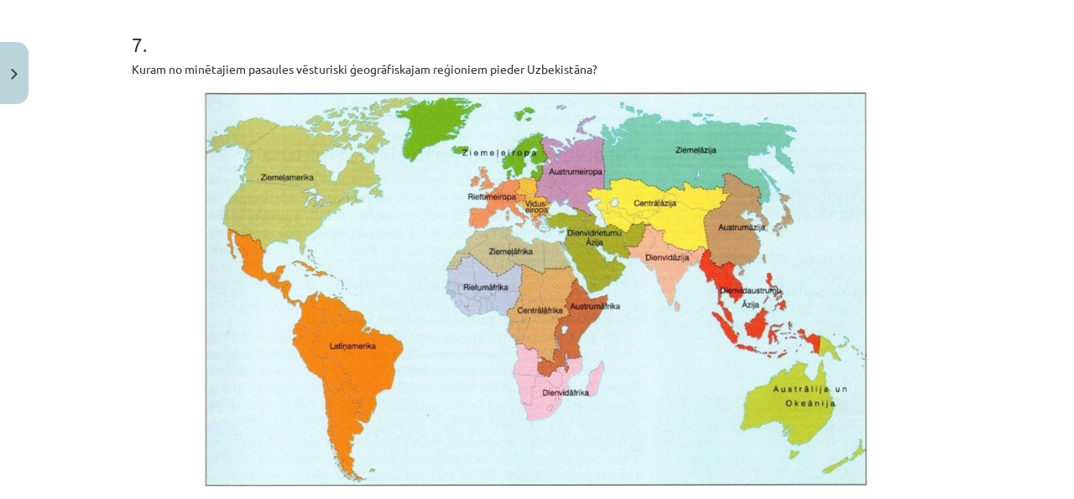
scroll to position [2148, 0]
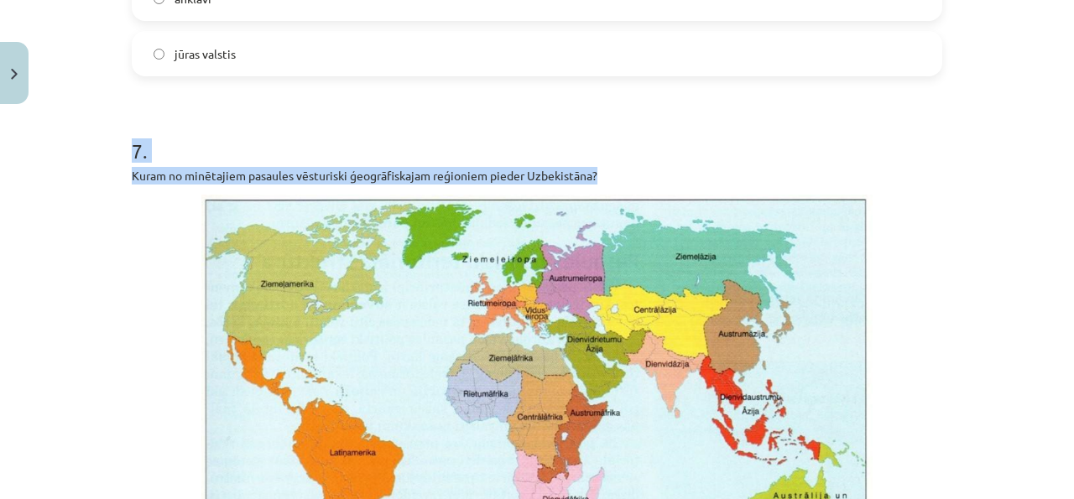
drag, startPoint x: 620, startPoint y: 175, endPoint x: 219, endPoint y: 130, distance: 403.8
click at [219, 130] on div "7 . Kuram no minētajiem pasaules vēsturiski ģeogrāfiskajam reģioniem pieder Uzb…" at bounding box center [537, 505] width 811 height 791
copy div "7 . Kuram no minētajiem pasaules vēsturiski ģeogrāfiskajam reģioniem pieder Uzb…"
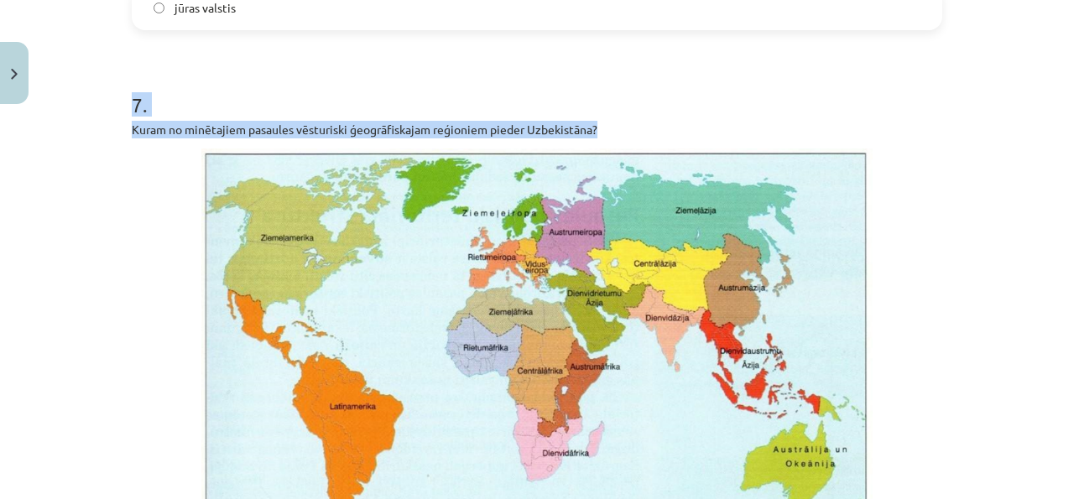
scroll to position [2199, 0]
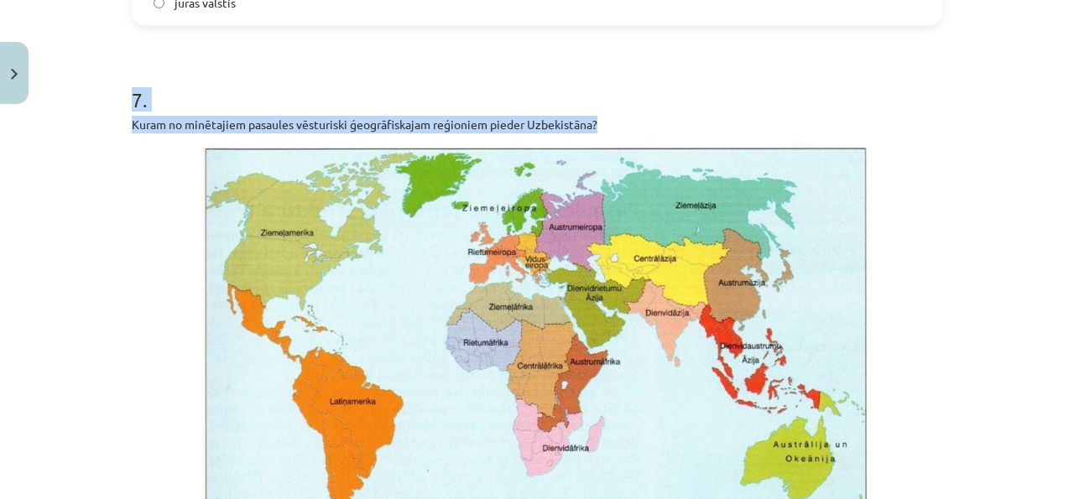
click at [895, 187] on p at bounding box center [537, 344] width 811 height 401
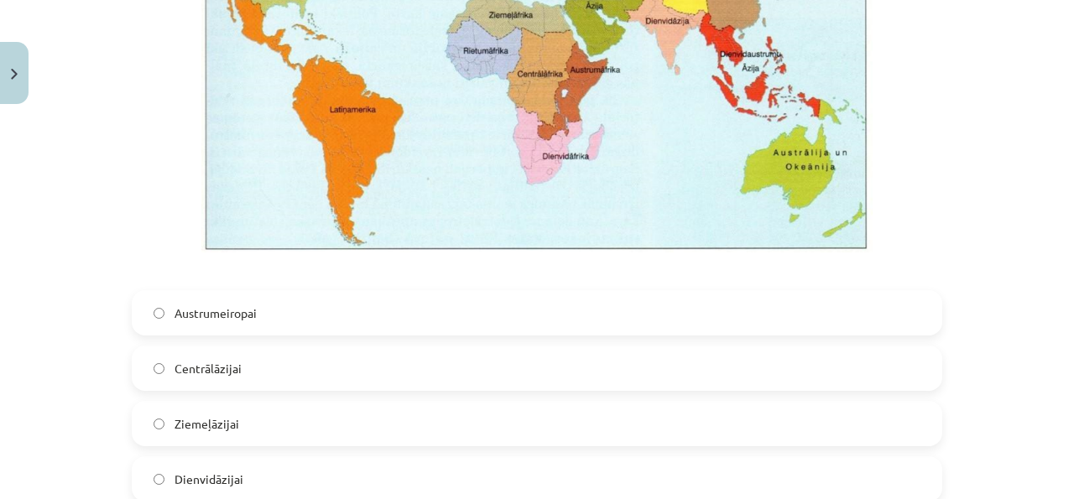
scroll to position [2531, 0]
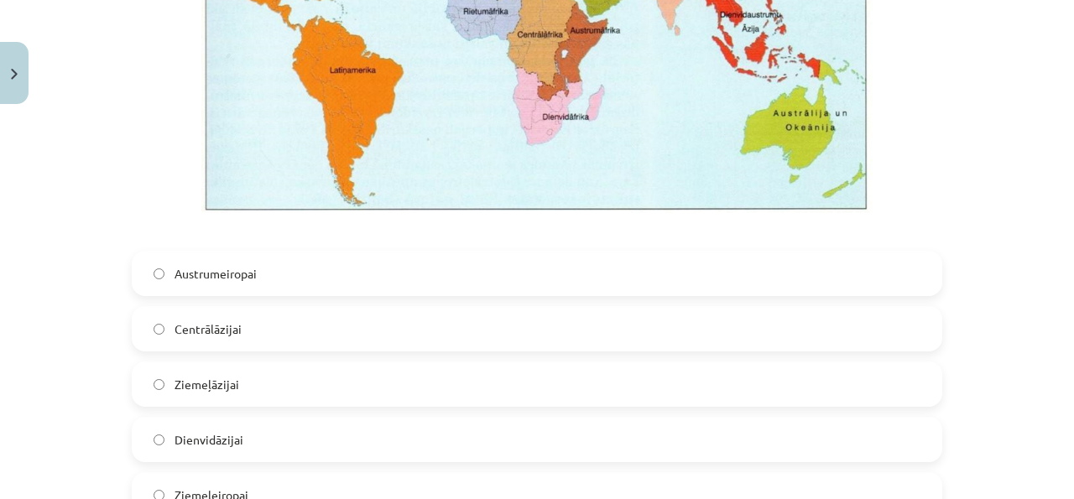
click at [572, 339] on label "Centrālāzijai" at bounding box center [536, 329] width 807 height 42
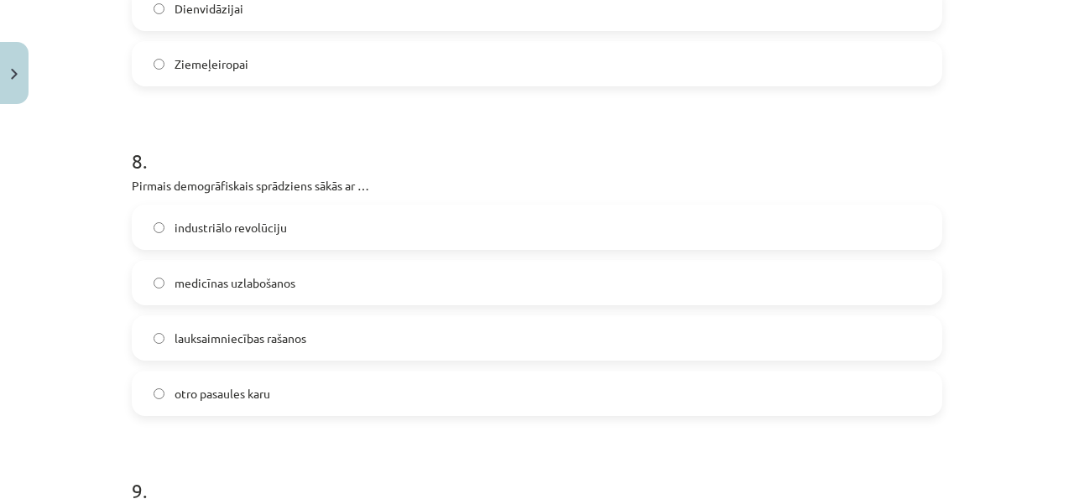
scroll to position [2960, 0]
click at [190, 395] on span "otro pasaules karu" at bounding box center [223, 396] width 96 height 18
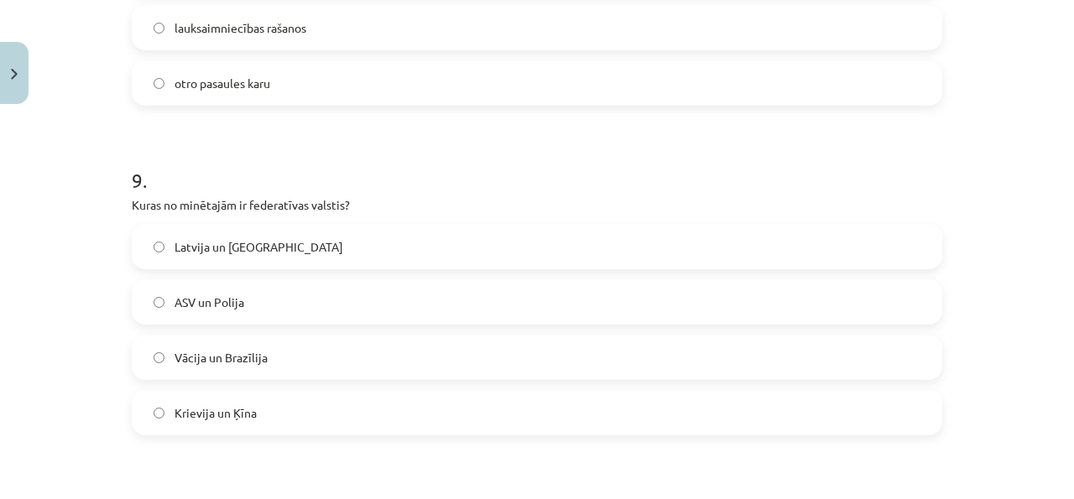
scroll to position [3275, 0]
click at [251, 422] on label "Krievija un Ķīna" at bounding box center [536, 410] width 807 height 42
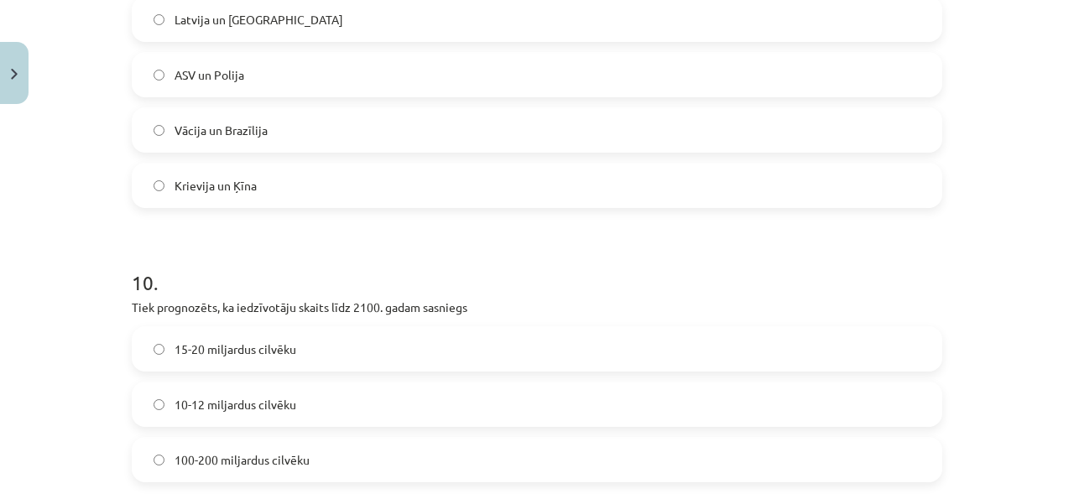
scroll to position [3678, 0]
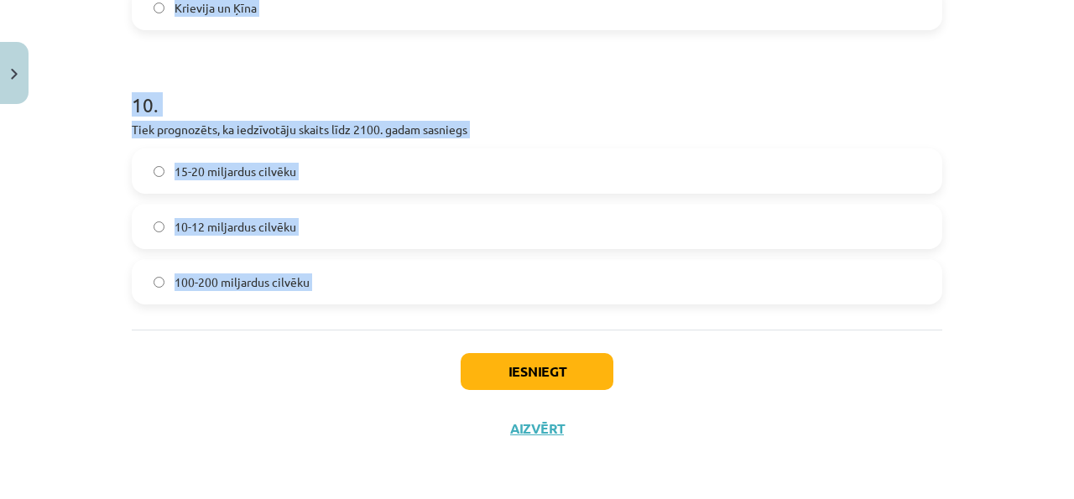
drag, startPoint x: 126, startPoint y: 55, endPoint x: 220, endPoint y: 344, distance: 303.7
copy form "9 . Kuras no minētajām ir federatīvas valstis? Latvija un Lietuva ASV un Polija…"
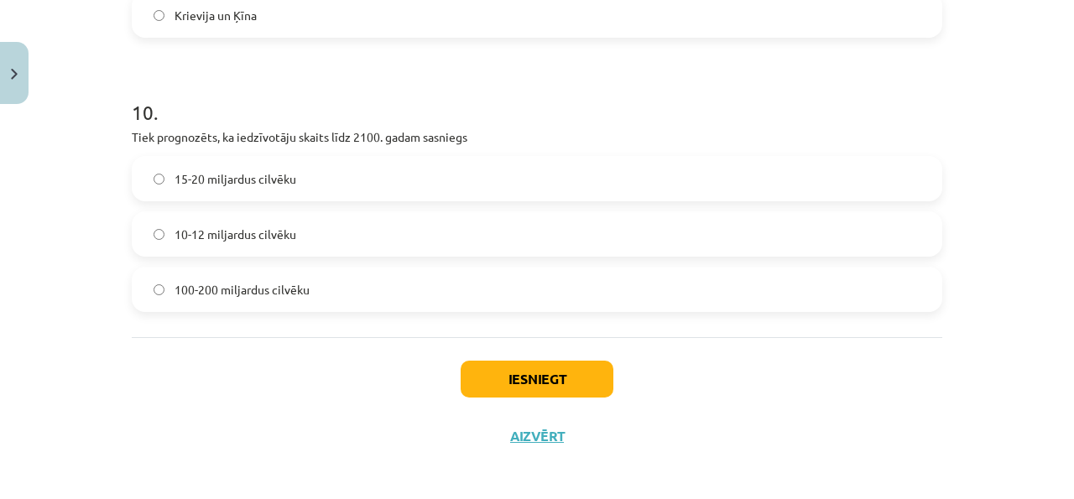
click at [258, 235] on span "10-12 miljardus cilvēku" at bounding box center [236, 235] width 122 height 18
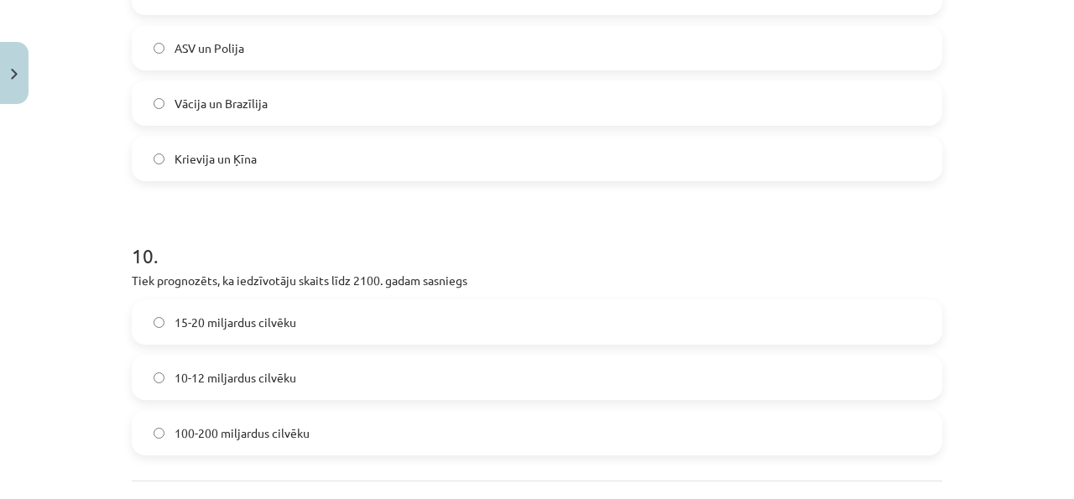
scroll to position [3477, 0]
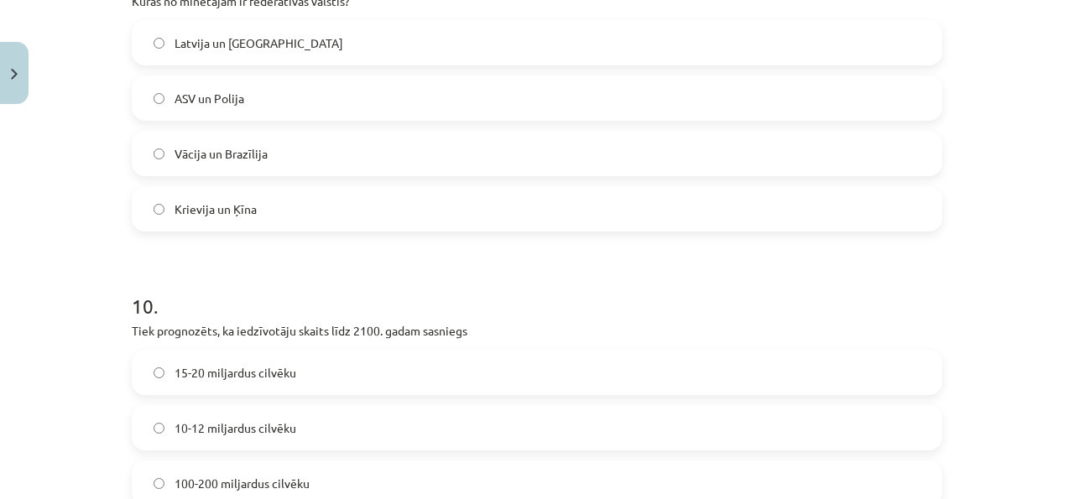
click at [296, 127] on div "Latvija un Lietuva ASV un Polija Vācija un Brazīlija Krievija un Ķīna" at bounding box center [537, 126] width 811 height 212
click at [291, 144] on label "Vācija un Brazīlija" at bounding box center [536, 154] width 807 height 42
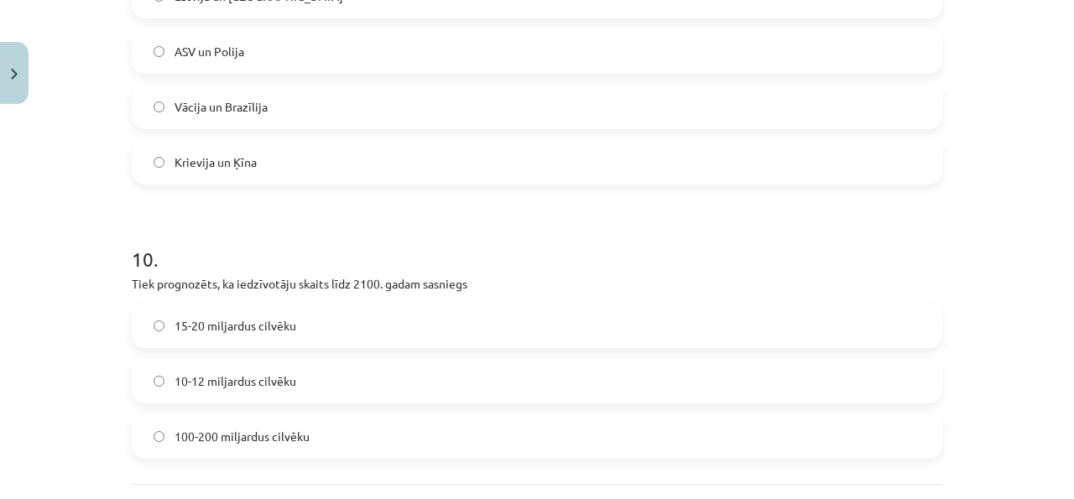
scroll to position [3678, 0]
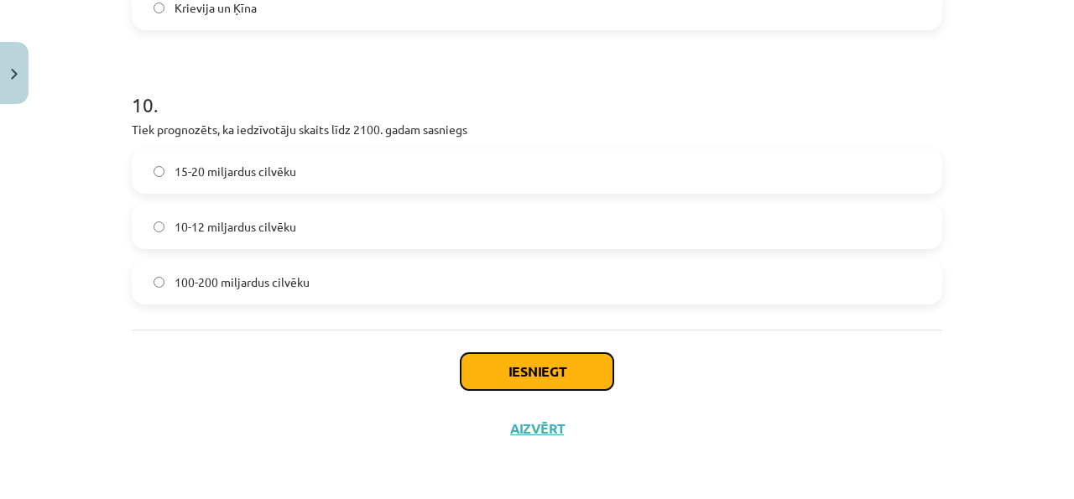
click at [495, 373] on button "Iesniegt" at bounding box center [537, 371] width 153 height 37
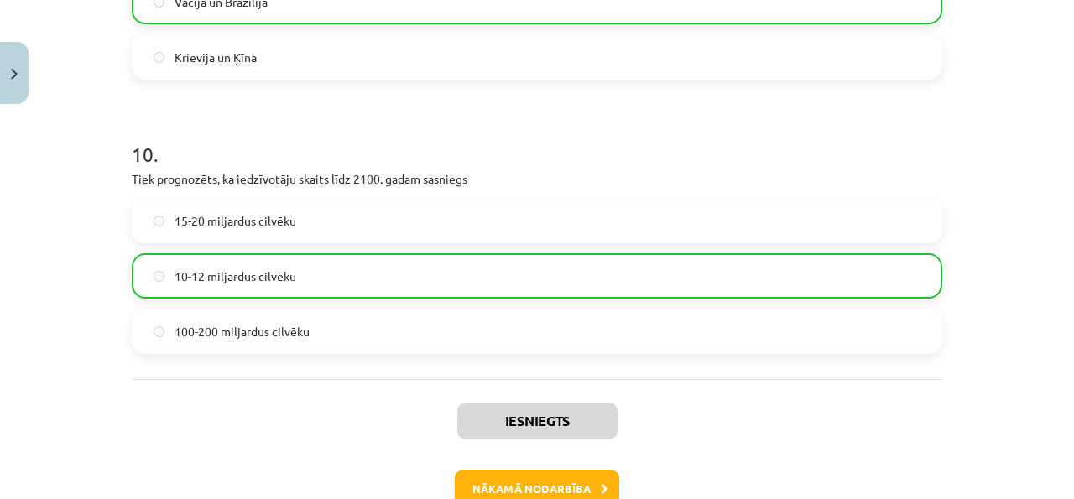
scroll to position [3731, 0]
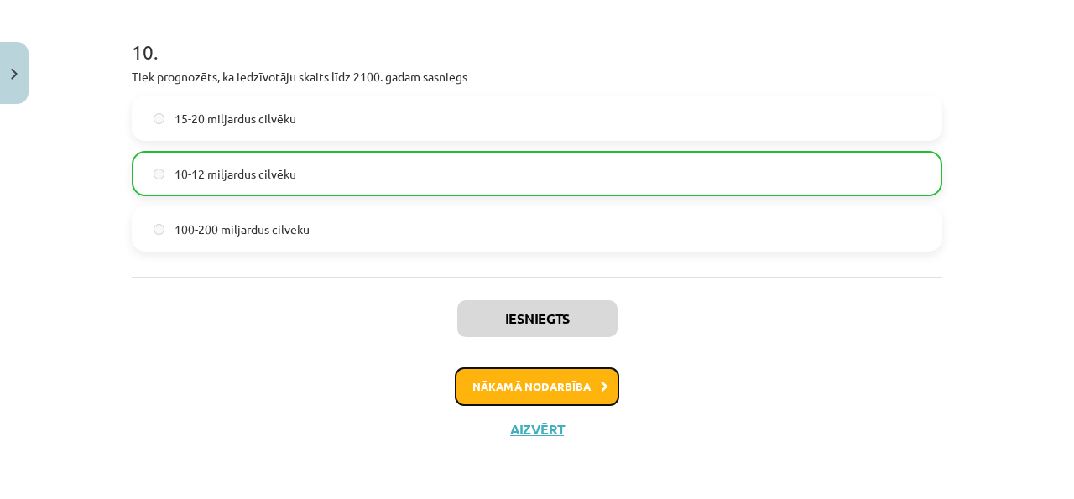
click at [520, 374] on button "Nākamā nodarbība" at bounding box center [537, 387] width 165 height 39
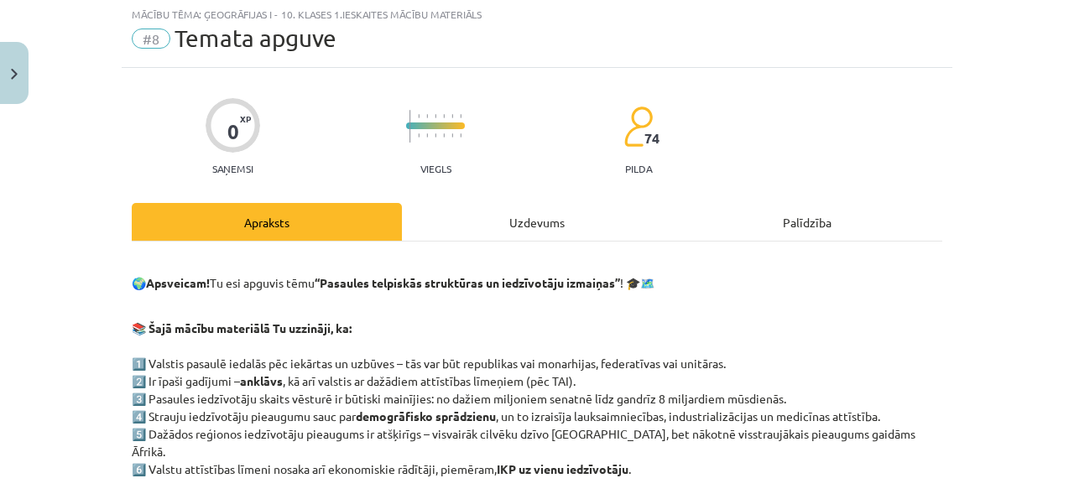
scroll to position [42, 0]
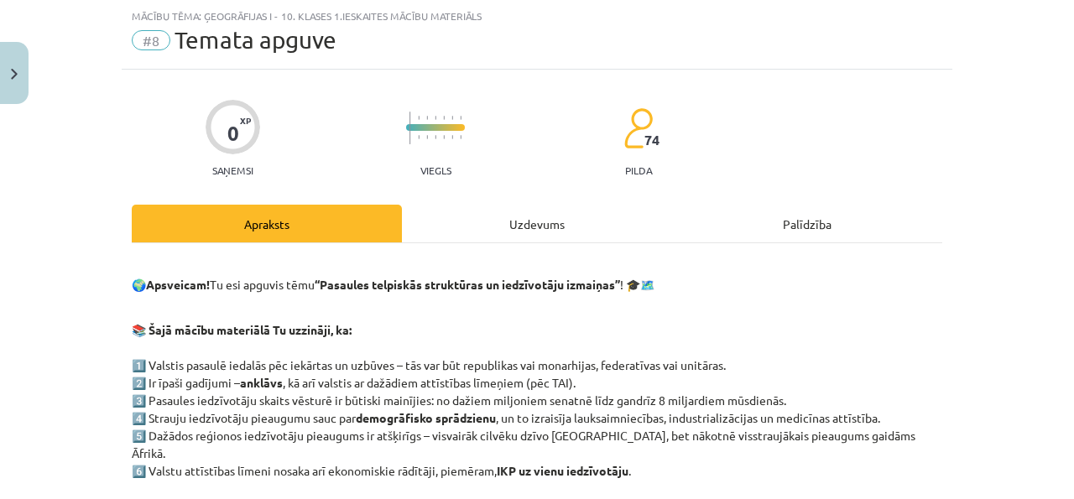
click at [486, 238] on div "Uzdevums" at bounding box center [537, 224] width 270 height 38
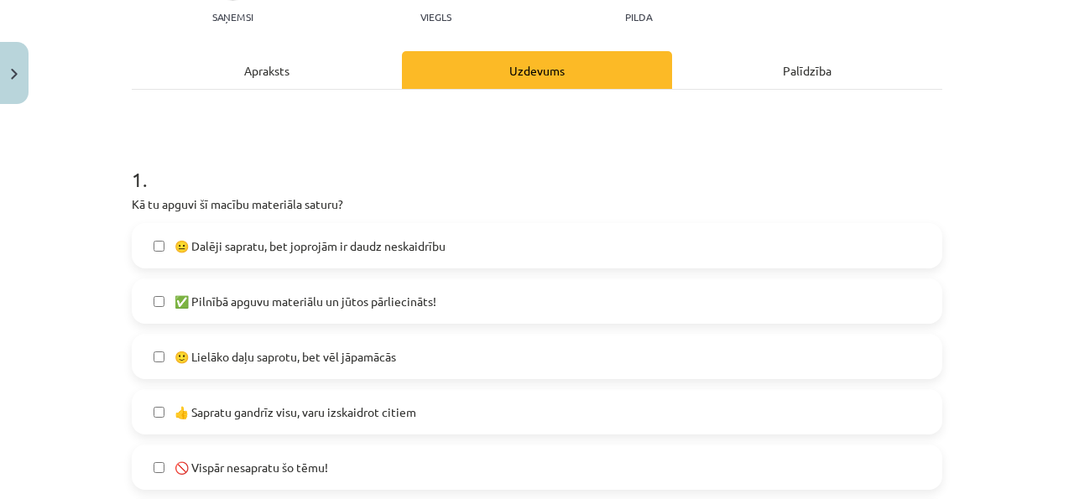
scroll to position [195, 0]
click at [461, 293] on label "✅ Pilnībā apguvu materiālu un jūtos pārliecināts!" at bounding box center [536, 302] width 807 height 42
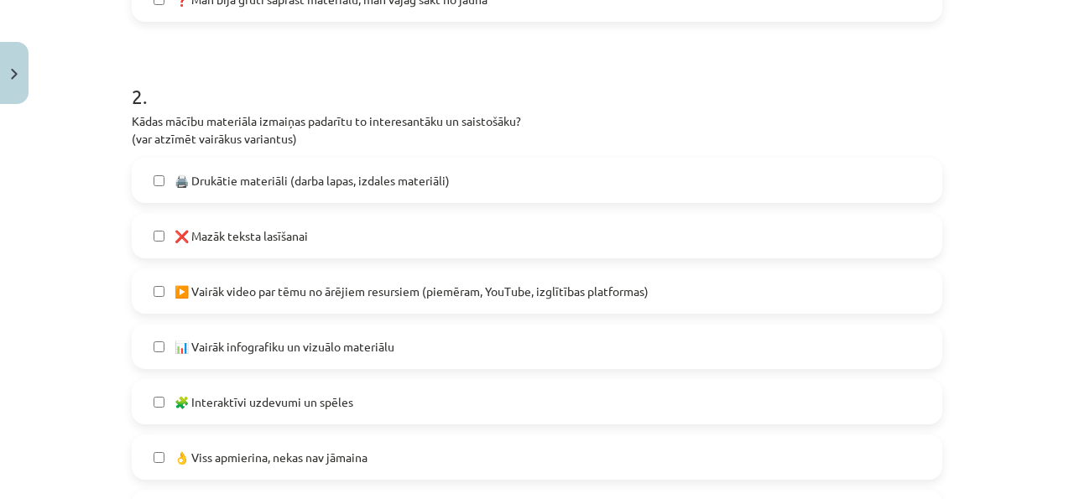
scroll to position [718, 0]
click at [451, 250] on label "❌ Mazāk teksta lasīšanai" at bounding box center [536, 237] width 807 height 42
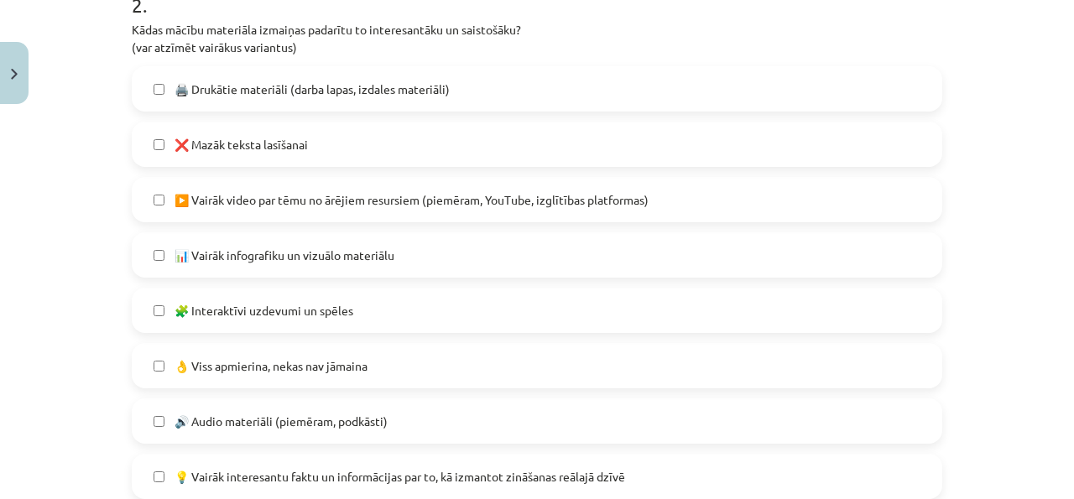
scroll to position [814, 0]
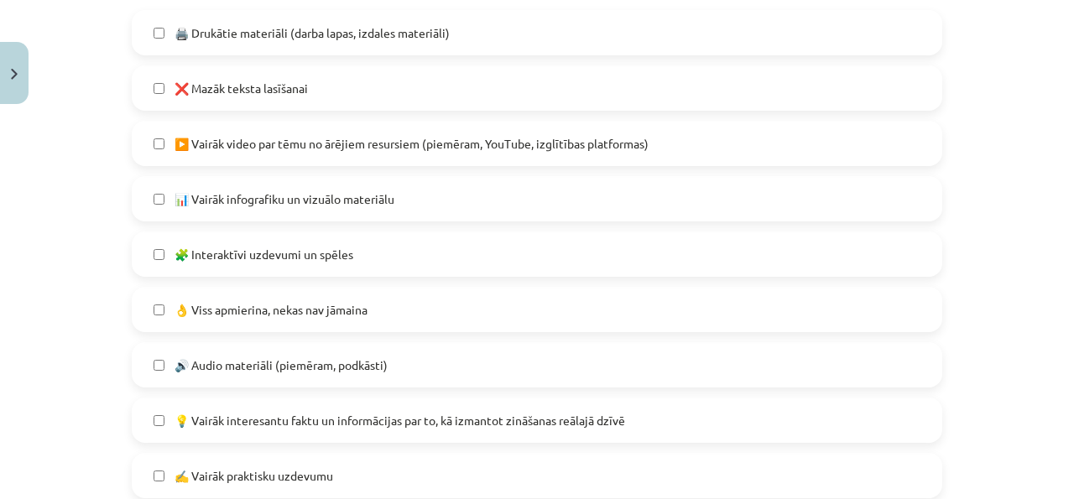
click at [442, 316] on label "👌 Viss apmierina, nekas nav jāmaina" at bounding box center [536, 310] width 807 height 42
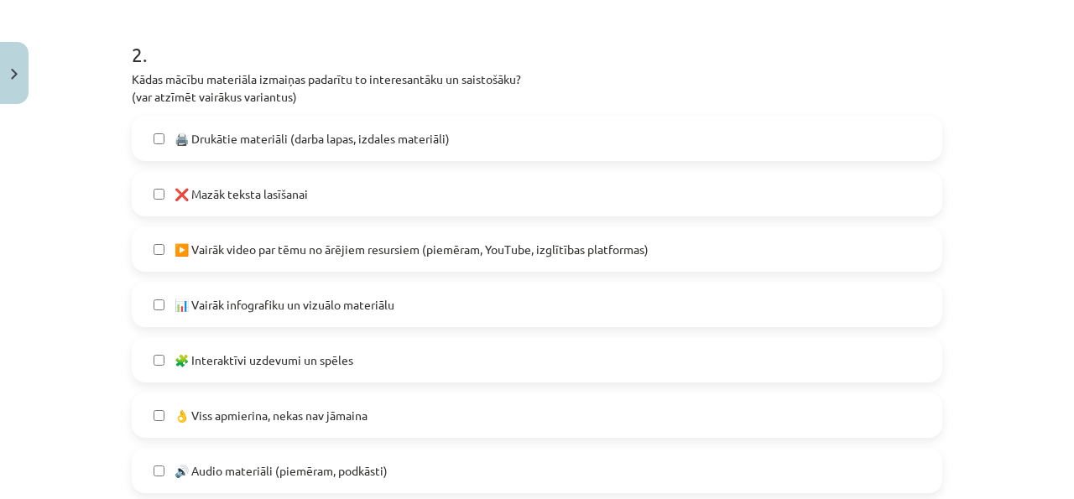
click at [403, 186] on label "❌ Mazāk teksta lasīšanai" at bounding box center [536, 194] width 807 height 42
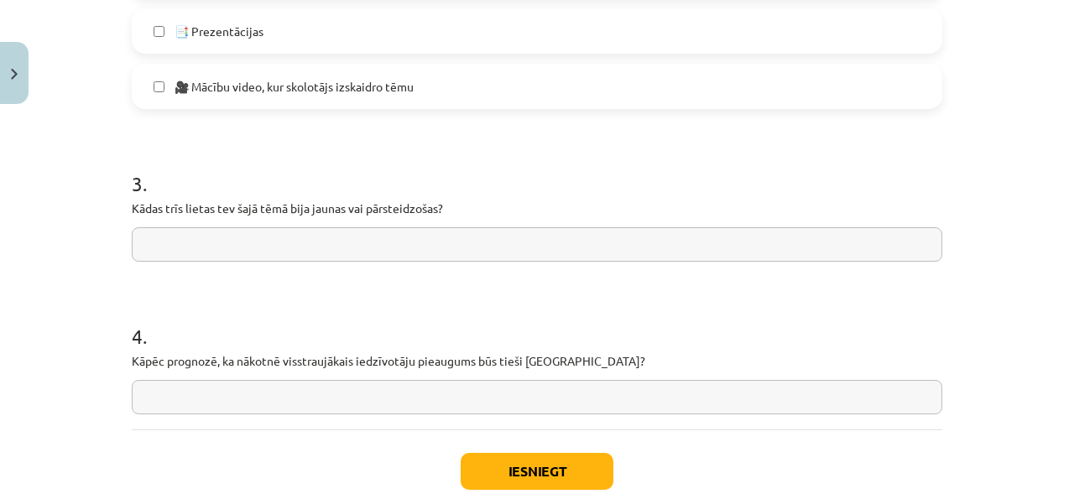
scroll to position [1367, 0]
click at [388, 241] on input "text" at bounding box center [537, 244] width 811 height 34
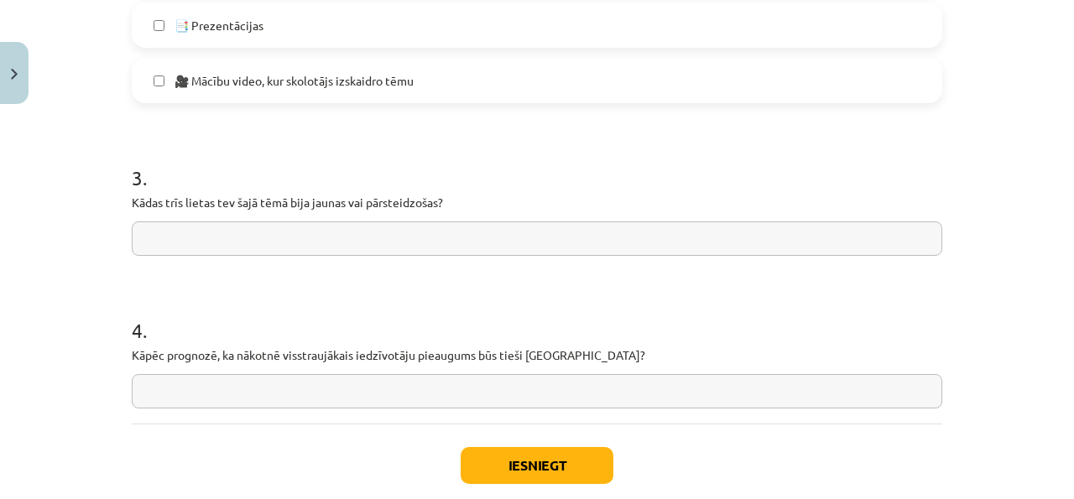
scroll to position [1368, 0]
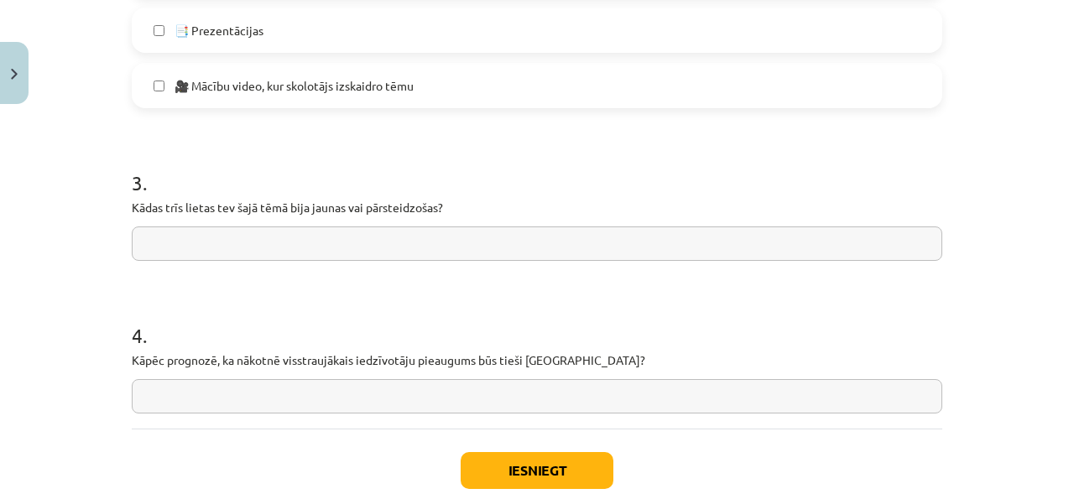
click at [292, 400] on input "text" at bounding box center [537, 396] width 811 height 34
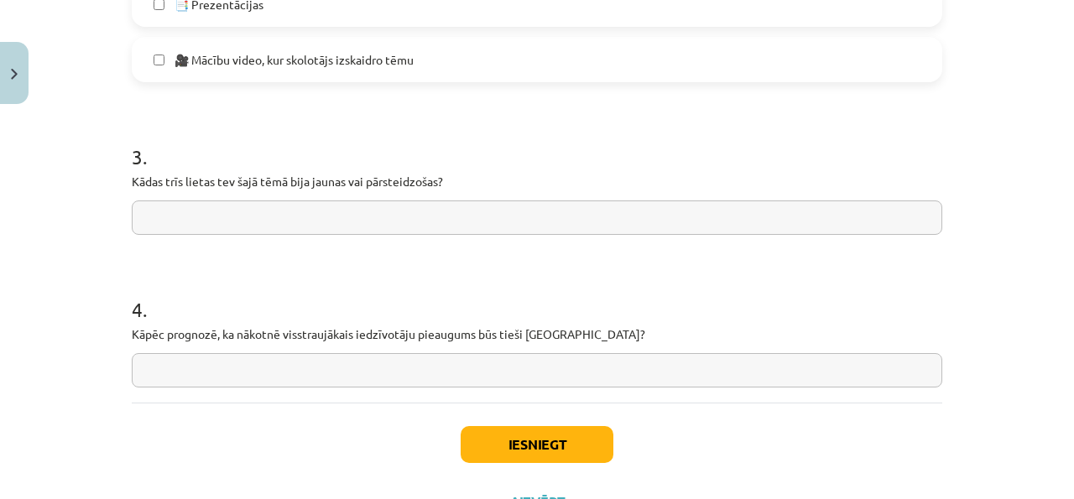
scroll to position [1391, 0]
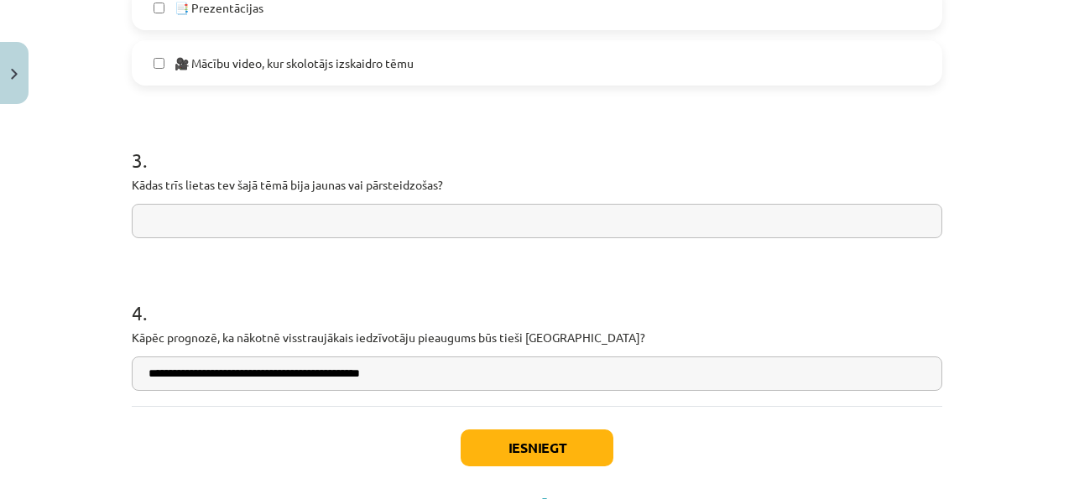
type input "**********"
click at [371, 223] on input "text" at bounding box center [537, 221] width 811 height 34
type input "*"
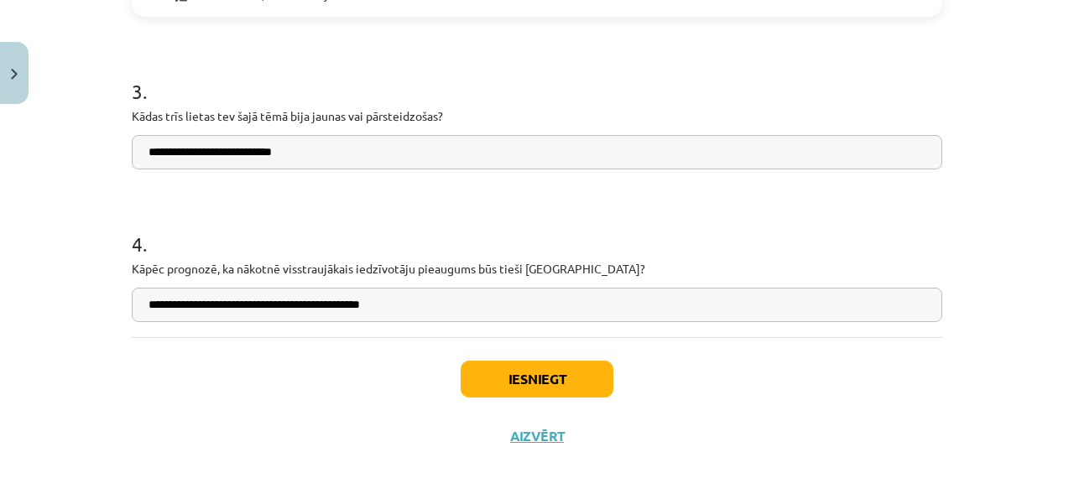
scroll to position [1458, 0]
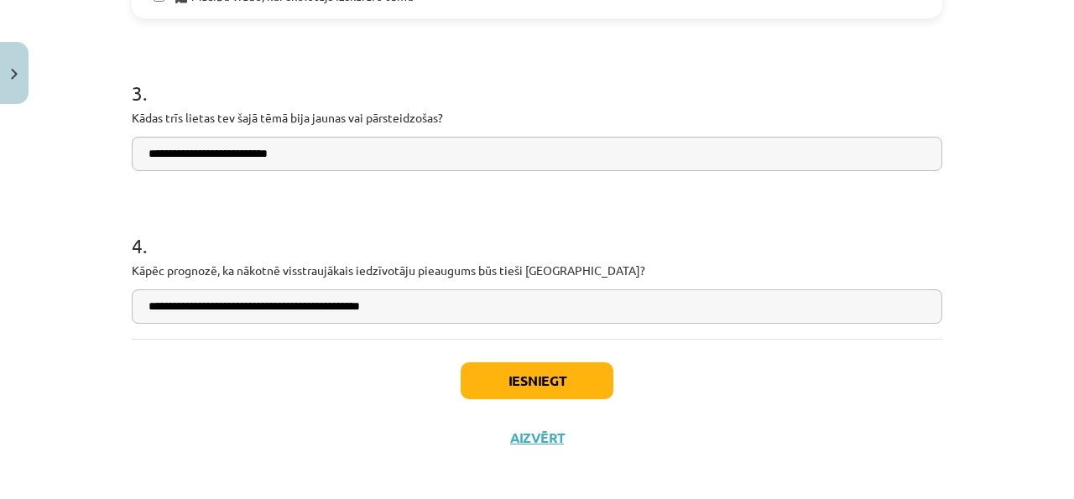
type input "**********"
click at [587, 374] on button "Iesniegt" at bounding box center [537, 381] width 153 height 37
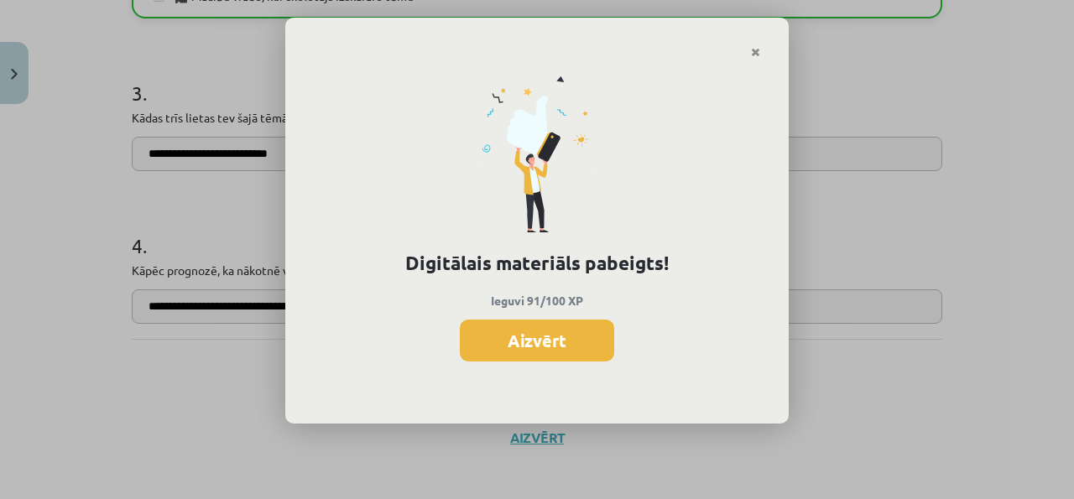
click at [540, 312] on div "Digitālais materiāls pabeigts! Ieguvi 91/100 XP Aizvērt" at bounding box center [537, 242] width 504 height 366
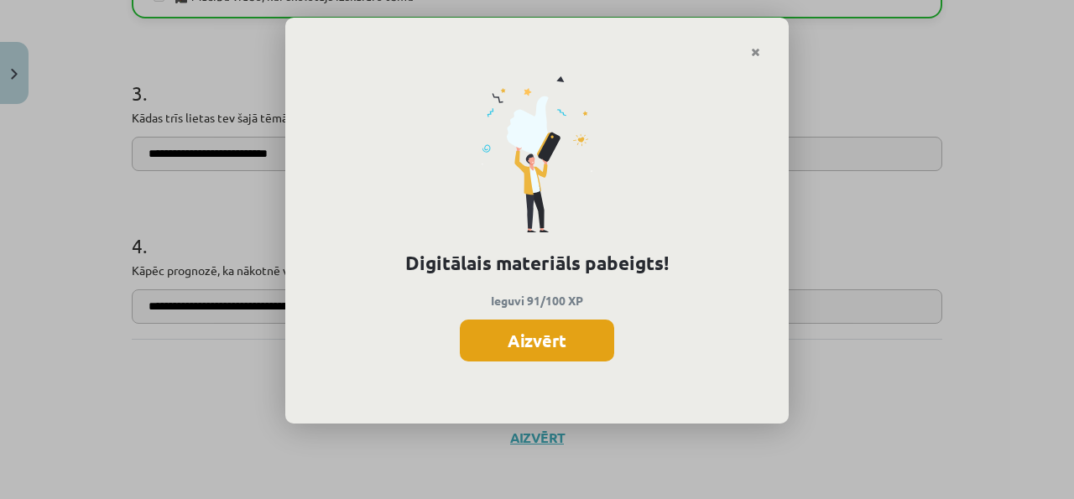
click at [538, 344] on button "Aizvērt" at bounding box center [537, 341] width 154 height 42
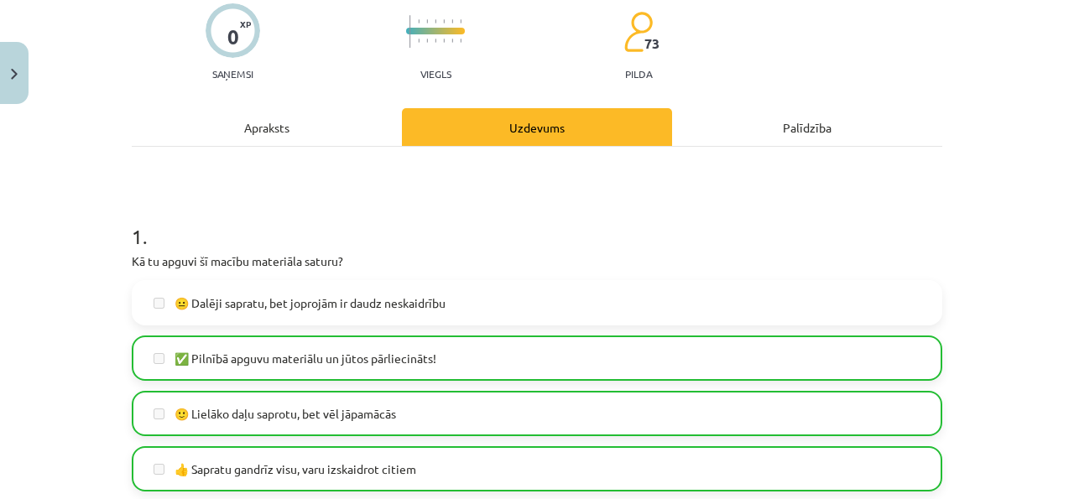
scroll to position [0, 0]
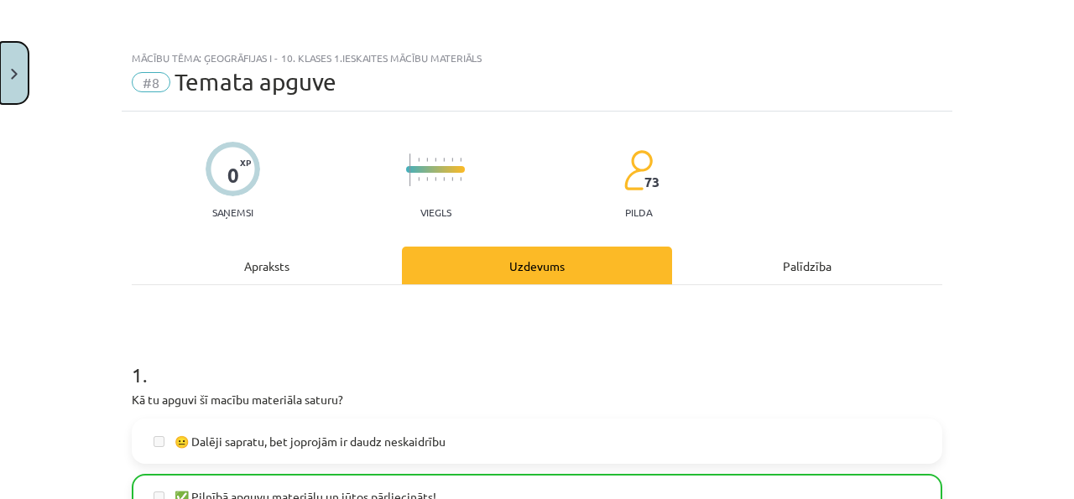
click at [1, 53] on button "Close" at bounding box center [14, 73] width 29 height 62
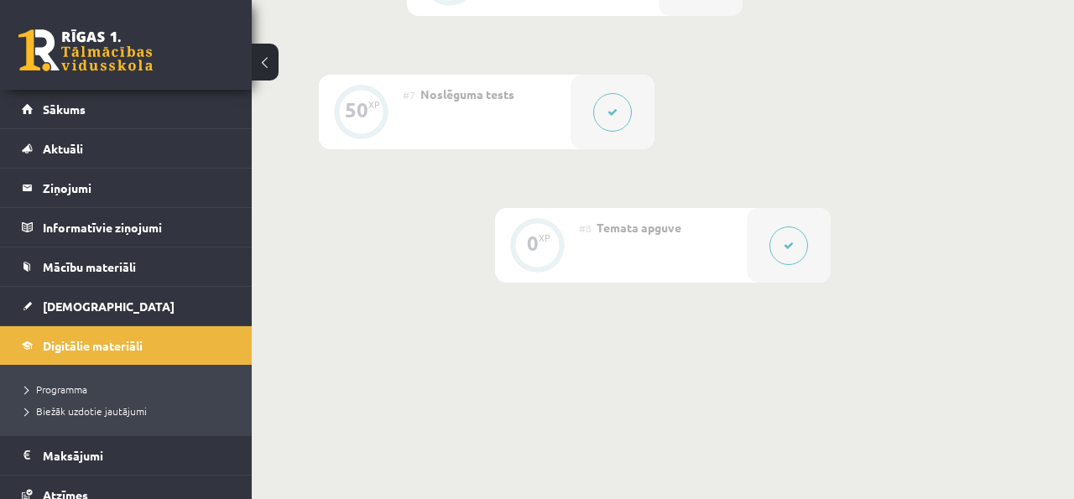
scroll to position [1256, 0]
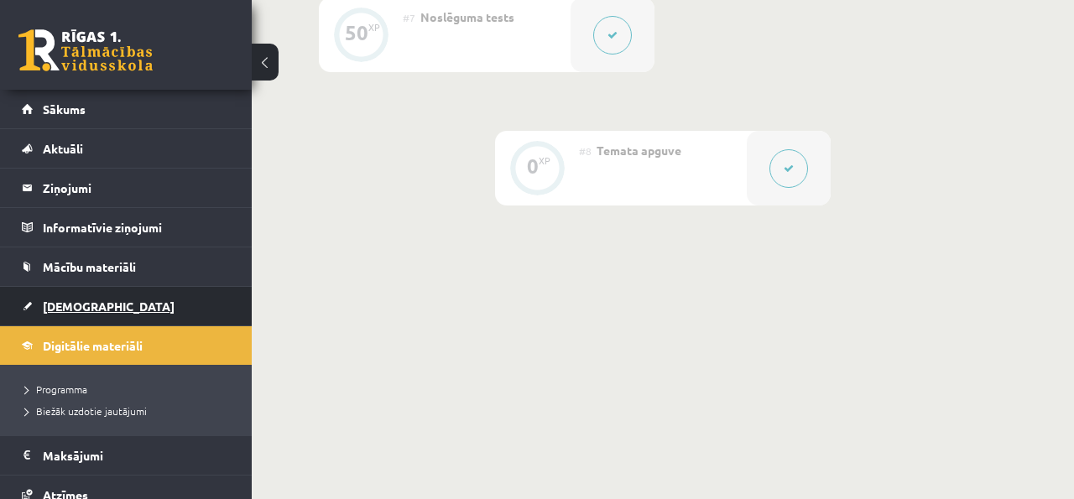
click at [164, 290] on link "[DEMOGRAPHIC_DATA]" at bounding box center [126, 306] width 209 height 39
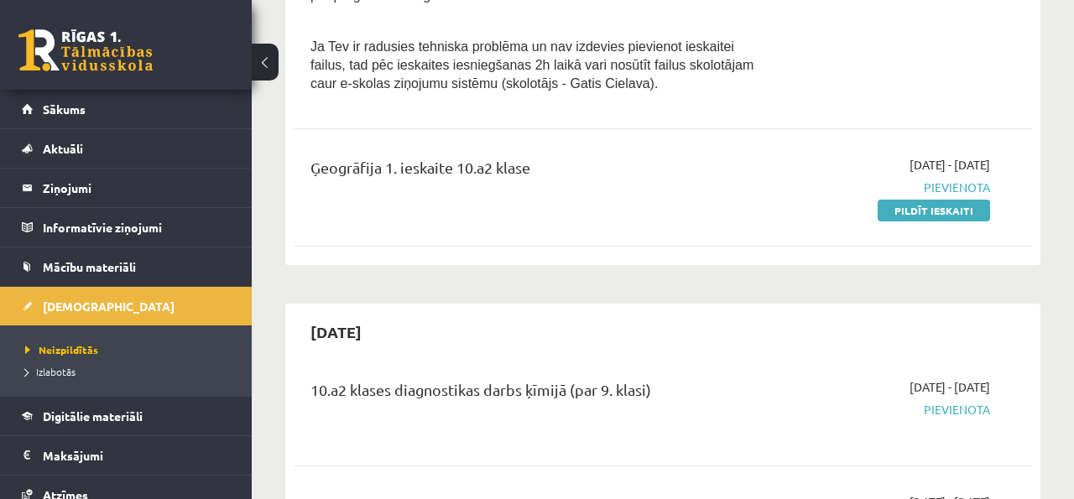
scroll to position [743, 0]
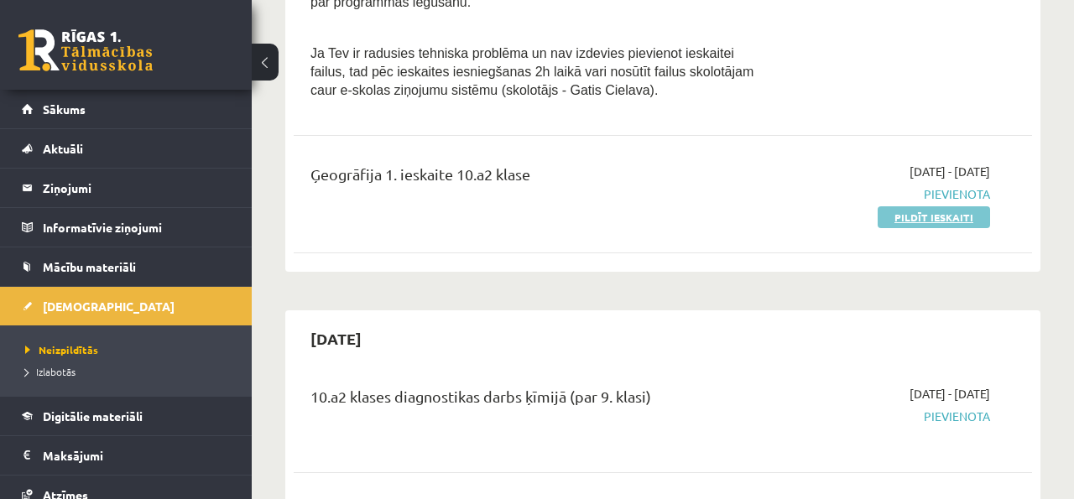
click at [926, 206] on link "Pildīt ieskaiti" at bounding box center [934, 217] width 112 height 22
click at [885, 206] on link "Pildīt ieskaiti" at bounding box center [934, 217] width 112 height 22
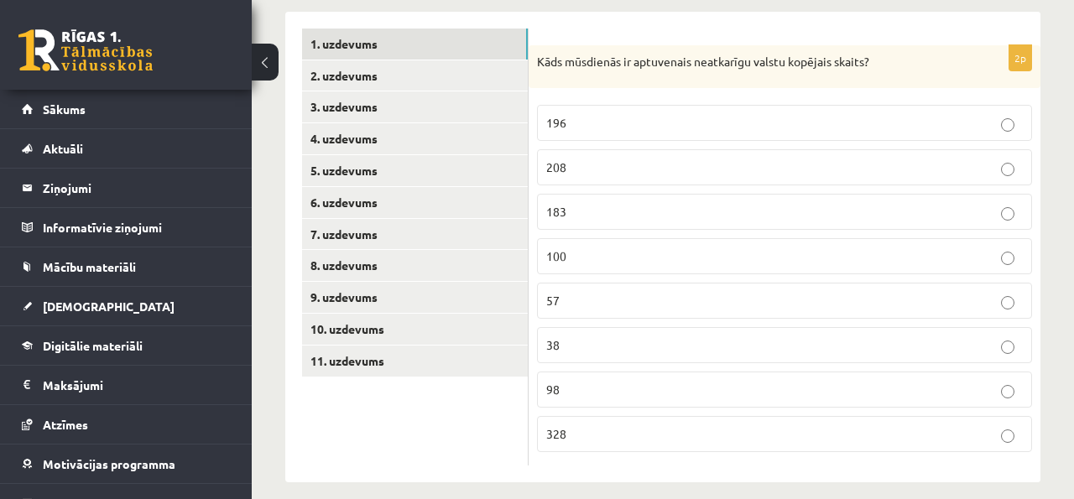
scroll to position [248, 0]
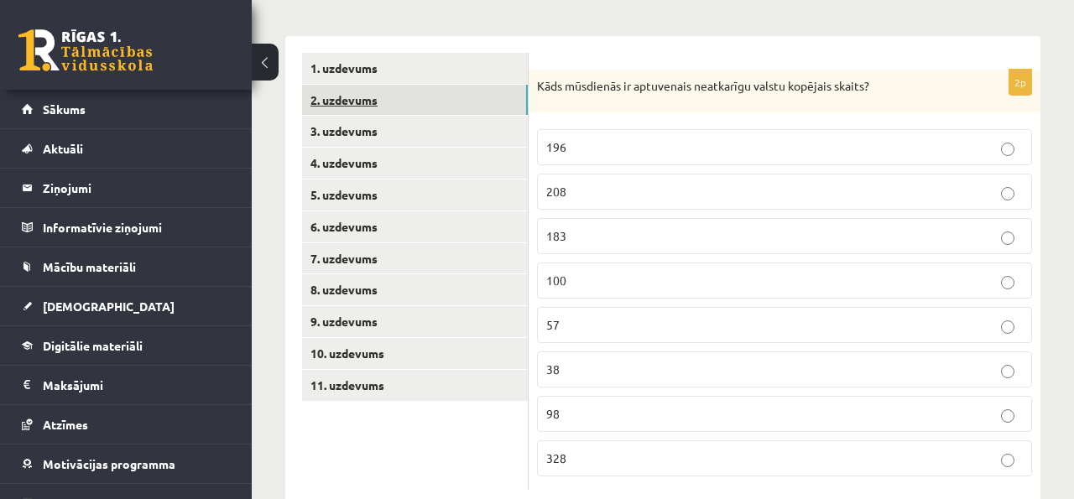
click at [451, 99] on link "2. uzdevums" at bounding box center [415, 100] width 226 height 31
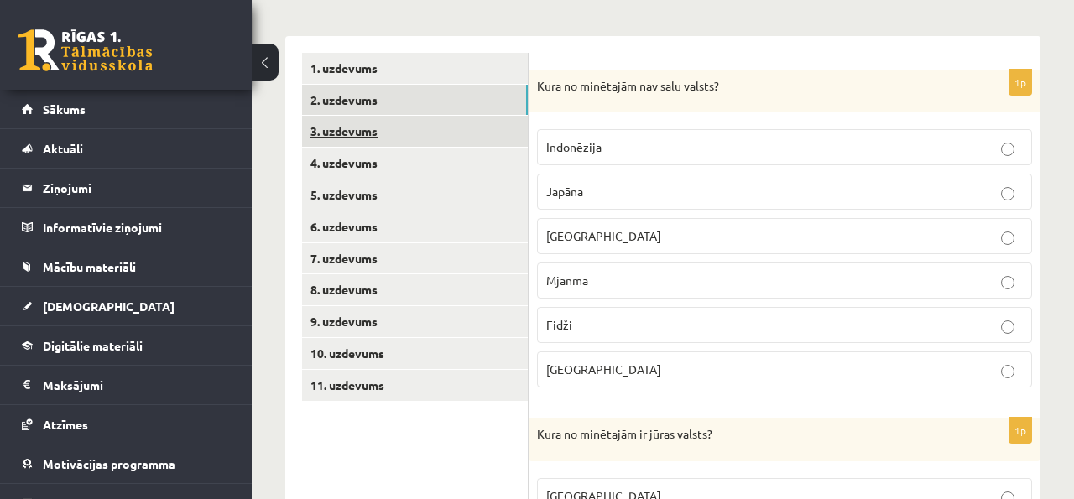
click at [446, 146] on link "3. uzdevums" at bounding box center [415, 131] width 226 height 31
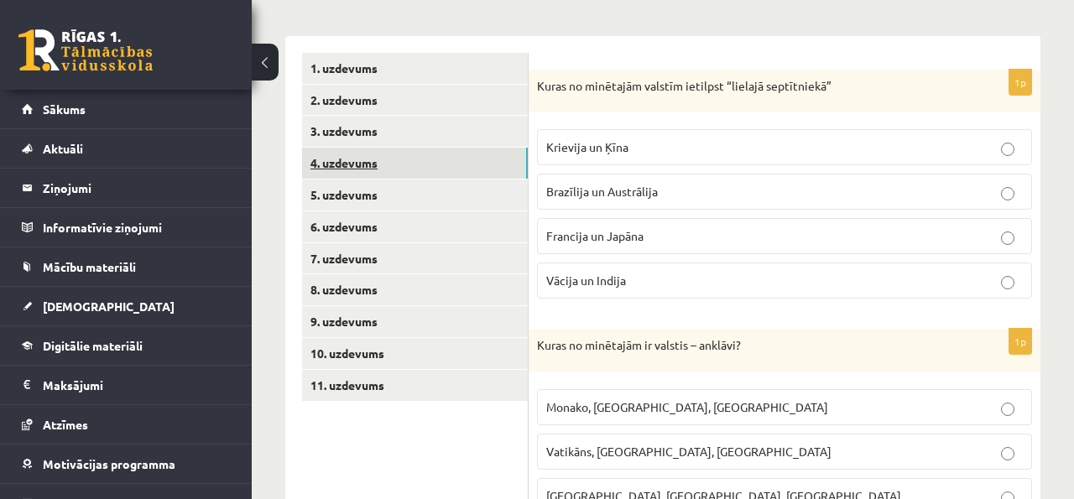
click at [444, 165] on link "4. uzdevums" at bounding box center [415, 163] width 226 height 31
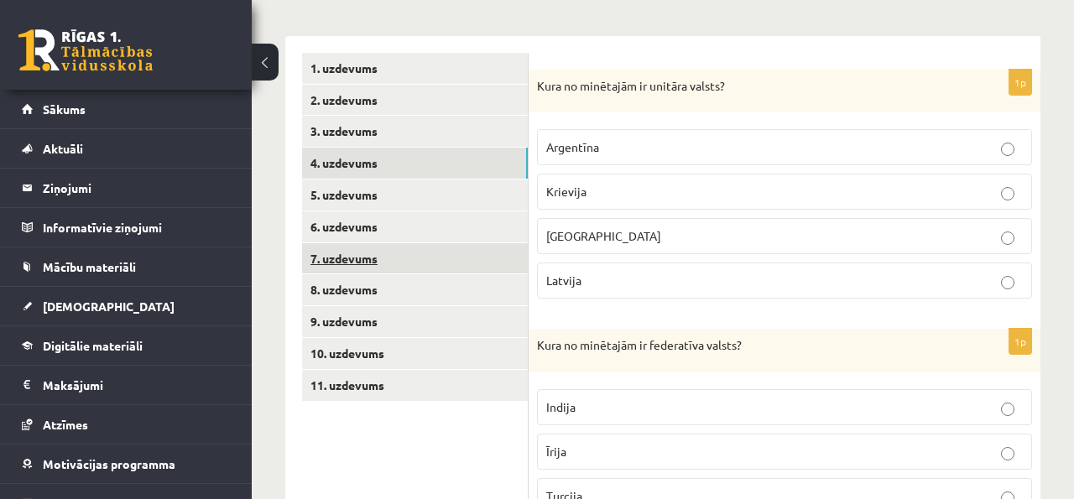
click at [432, 264] on link "7. uzdevums" at bounding box center [415, 258] width 226 height 31
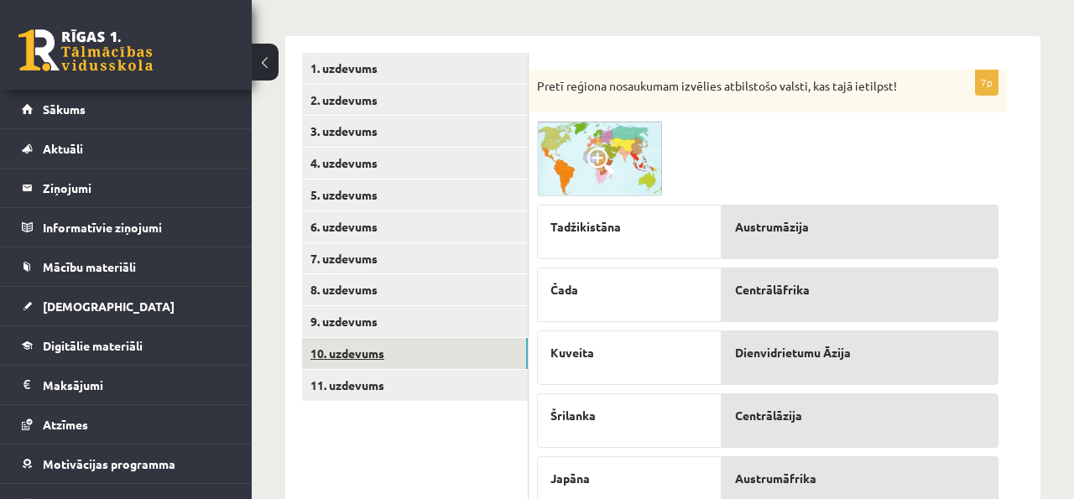
click at [405, 367] on link "10. uzdevums" at bounding box center [415, 353] width 226 height 31
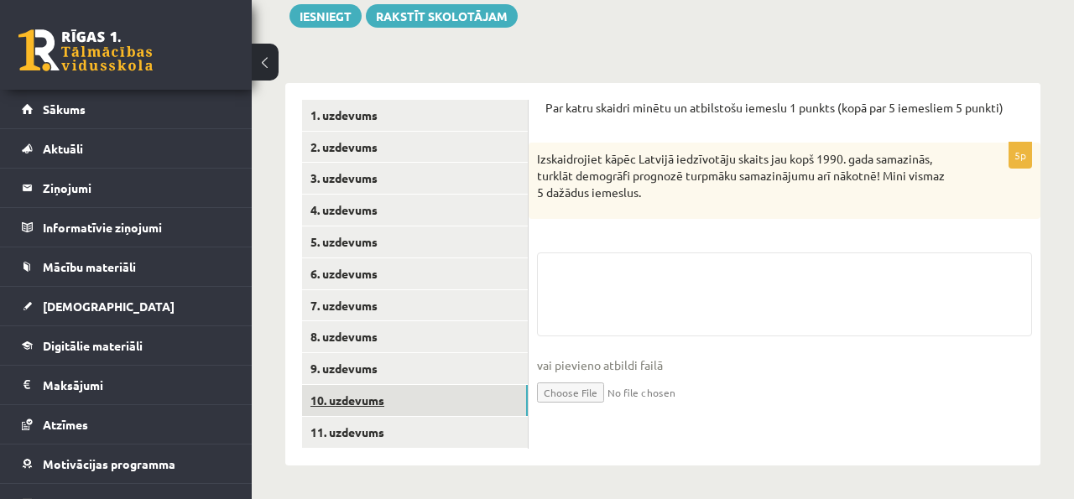
click at [404, 396] on link "10. uzdevums" at bounding box center [415, 400] width 226 height 31
click at [404, 367] on link "9. uzdevums" at bounding box center [415, 368] width 226 height 31
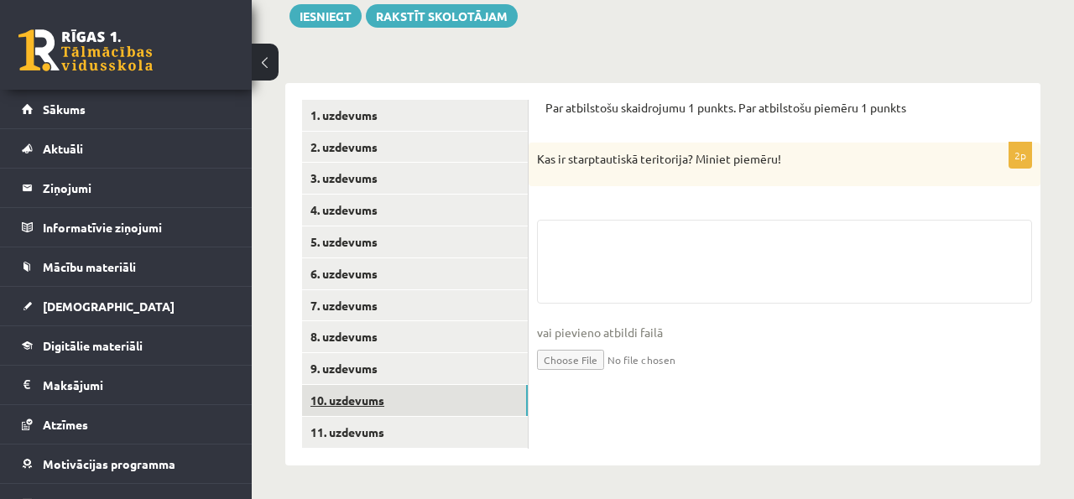
click at [403, 389] on link "10. uzdevums" at bounding box center [415, 400] width 226 height 31
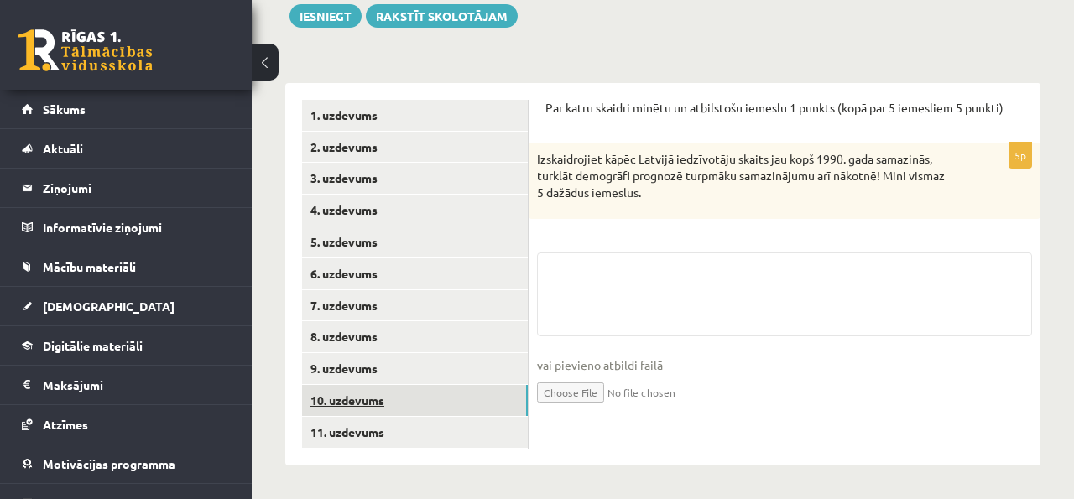
click at [407, 415] on link "10. uzdevums" at bounding box center [415, 400] width 226 height 31
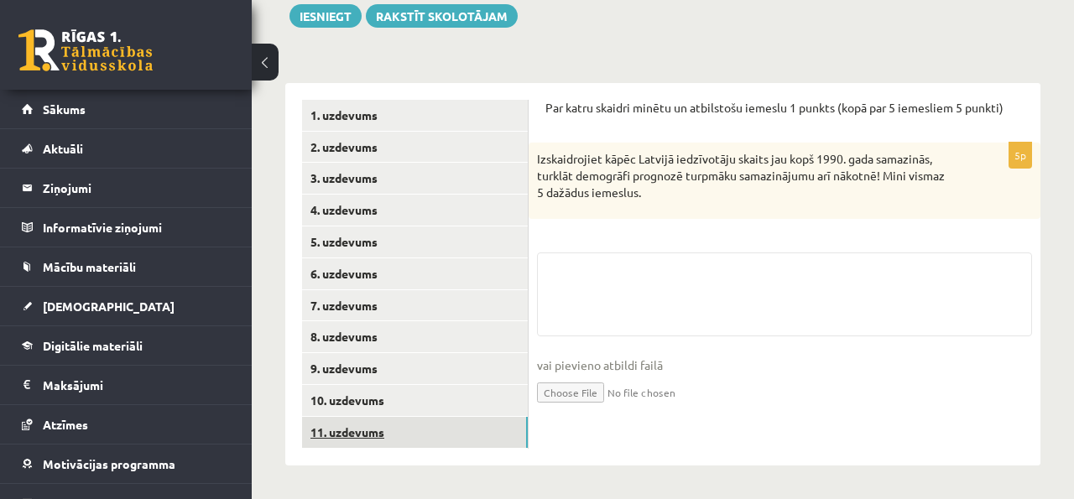
click at [407, 427] on link "11. uzdevums" at bounding box center [415, 432] width 226 height 31
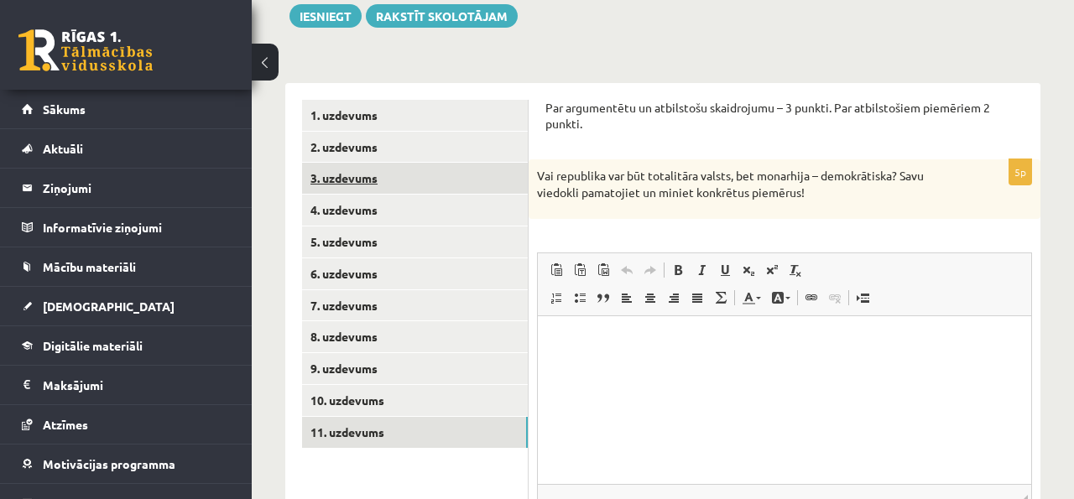
scroll to position [0, 0]
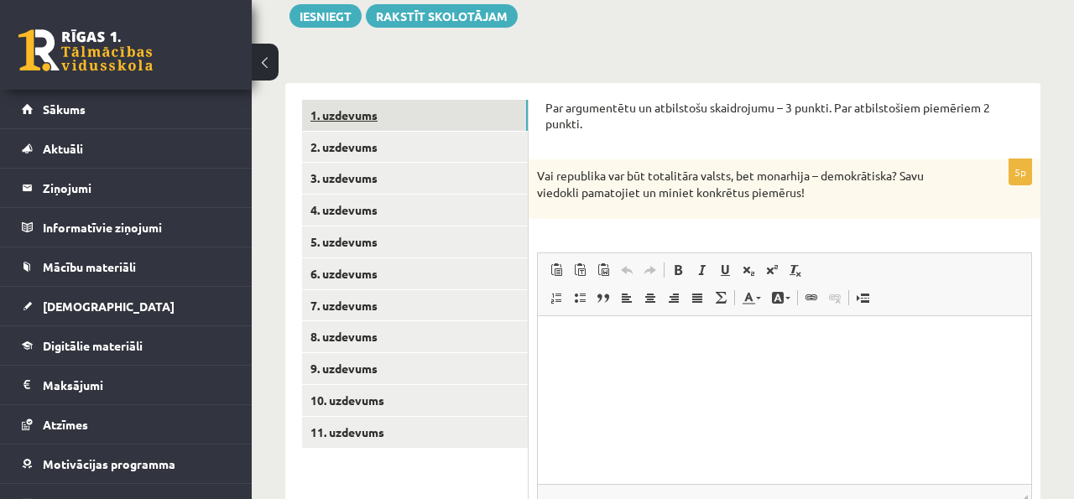
click at [396, 122] on link "1. uzdevums" at bounding box center [415, 115] width 226 height 31
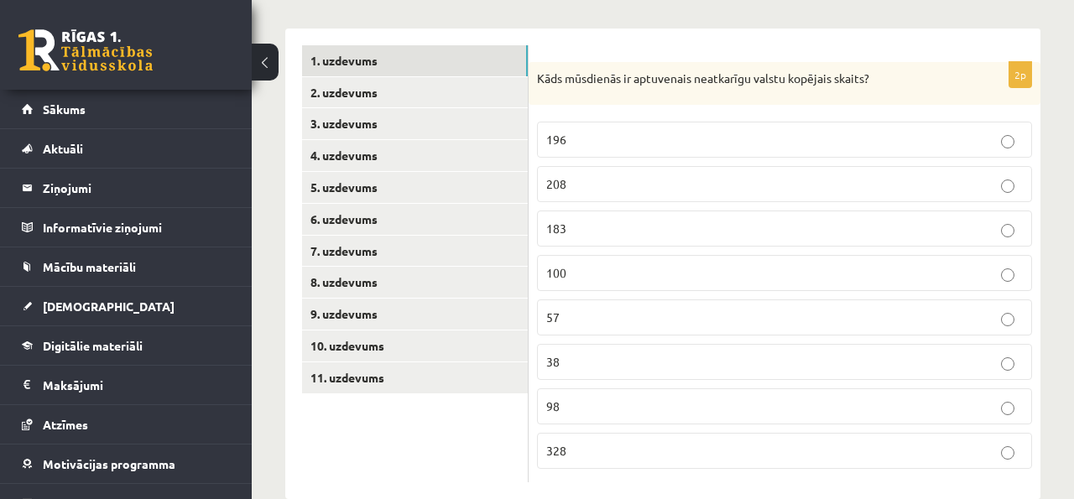
scroll to position [253, 0]
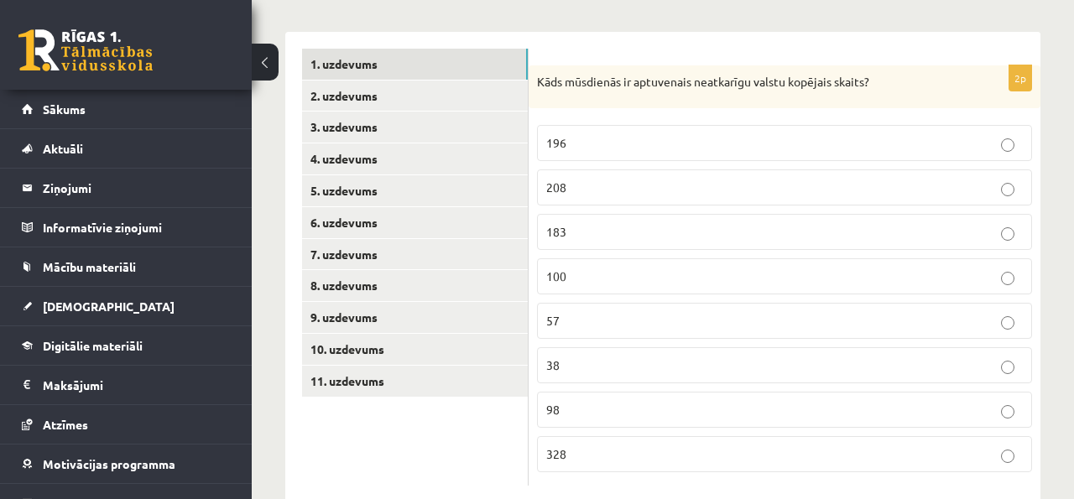
click at [615, 149] on p "196" at bounding box center [784, 143] width 477 height 18
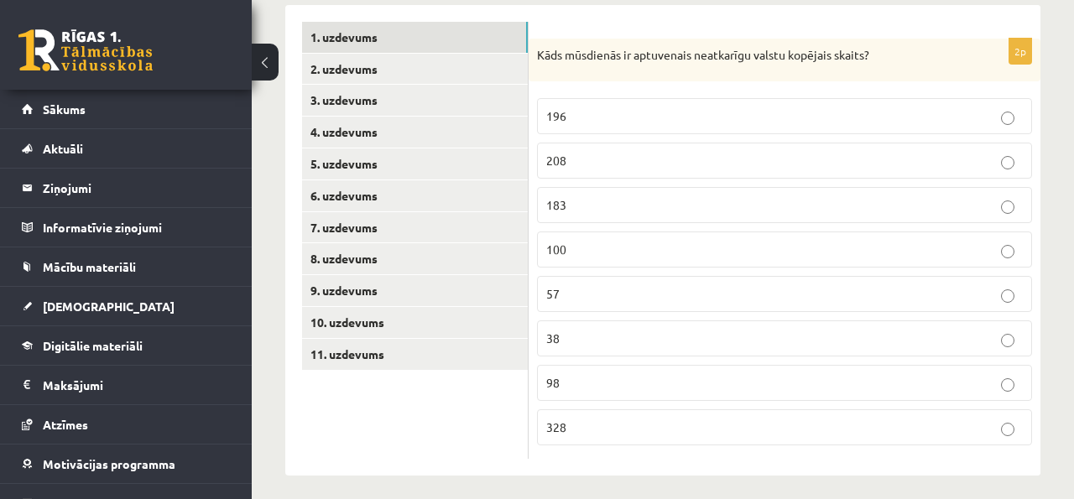
scroll to position [278, 0]
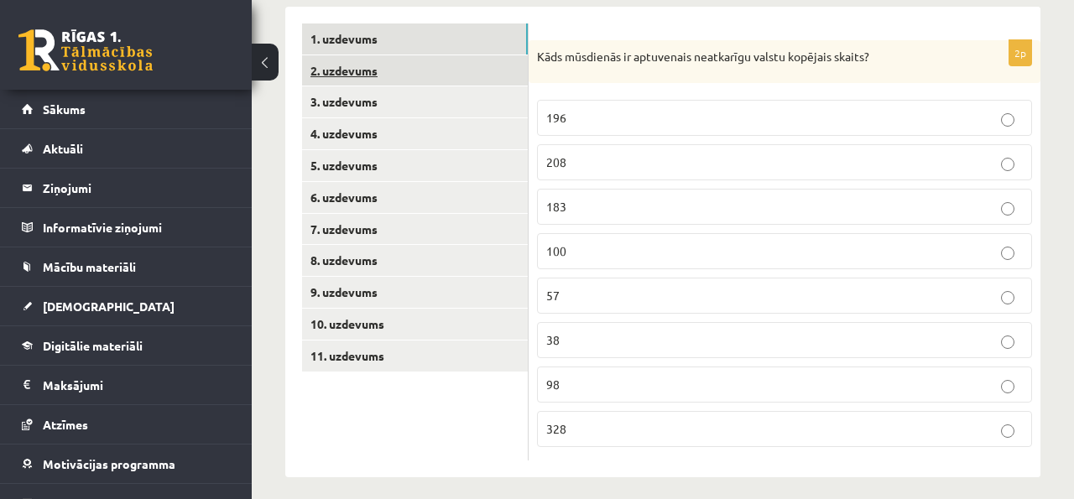
click at [470, 65] on link "2. uzdevums" at bounding box center [415, 70] width 226 height 31
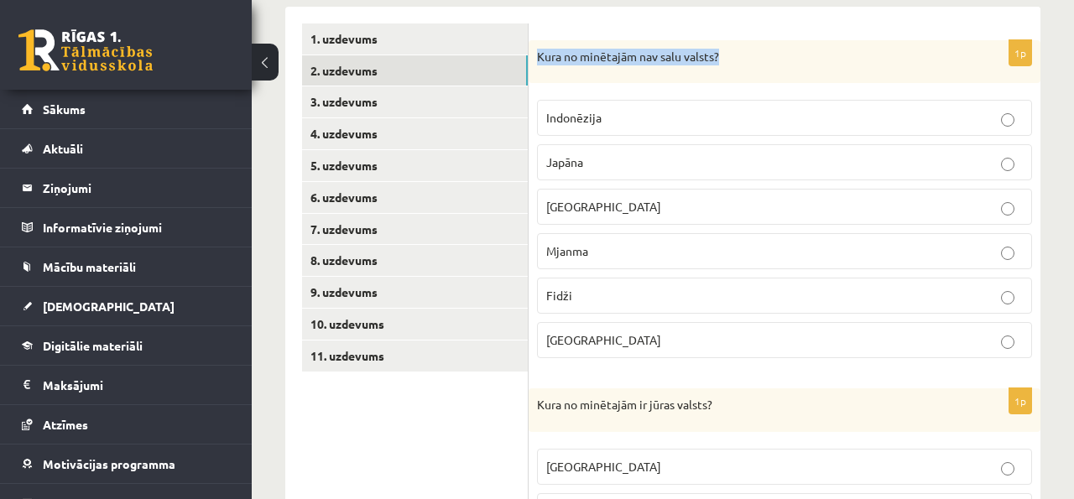
drag, startPoint x: 537, startPoint y: 53, endPoint x: 567, endPoint y: 94, distance: 51.0
click at [567, 94] on div "1p Kura no minētajām nav salu valsts? [GEOGRAPHIC_DATA] [GEOGRAPHIC_DATA] [GEOG…" at bounding box center [785, 206] width 512 height 332
click at [567, 94] on fieldset "Indonēzija [GEOGRAPHIC_DATA] [GEOGRAPHIC_DATA] Mjanma [GEOGRAPHIC_DATA] [GEOGRA…" at bounding box center [784, 227] width 495 height 272
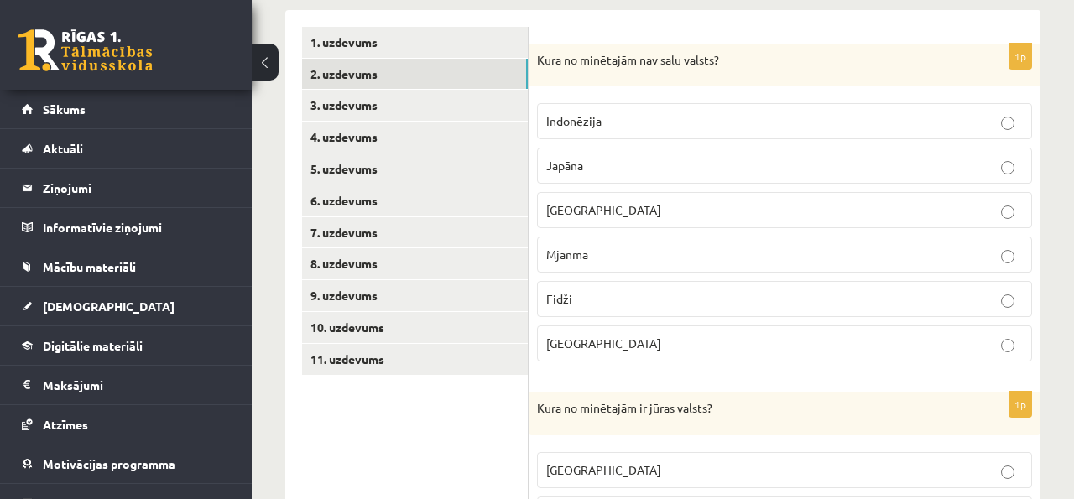
click at [567, 85] on div "Kura no minētajām nav salu valsts?" at bounding box center [785, 66] width 512 height 44
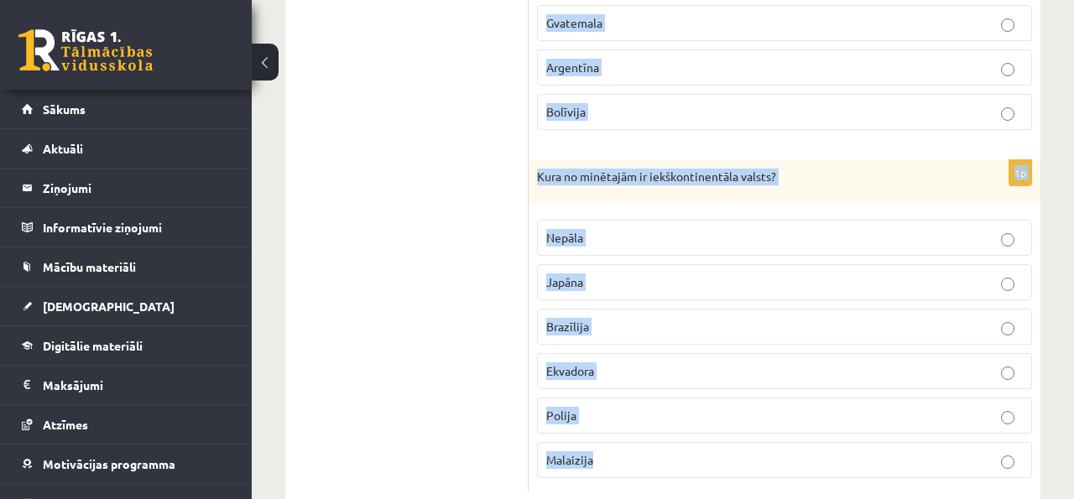
scroll to position [1946, 0]
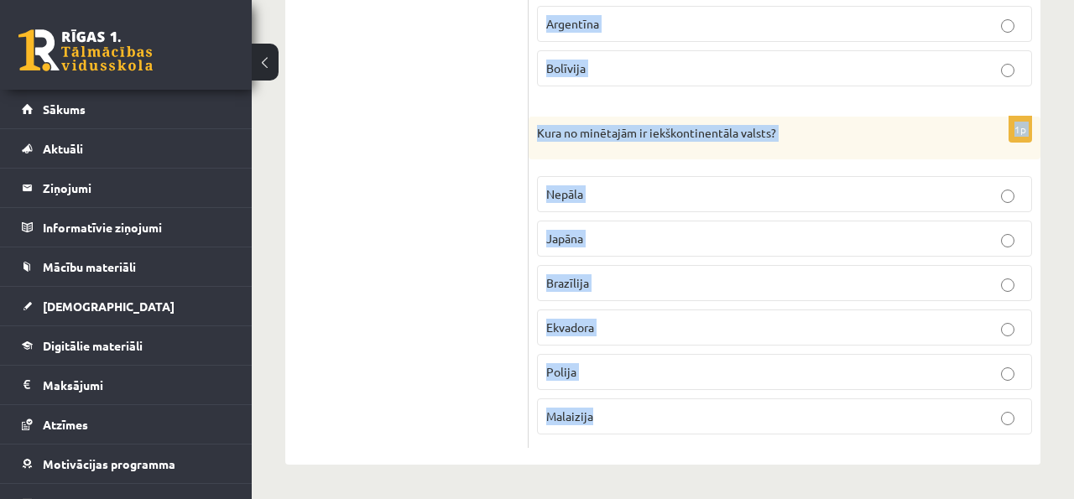
drag, startPoint x: 534, startPoint y: 59, endPoint x: 686, endPoint y: 418, distance: 390.0
copy form "Lore ip dolorsita con adip elitse? Doeiusmodt Incidi Utla Etdolo Magna Aliqu En…"
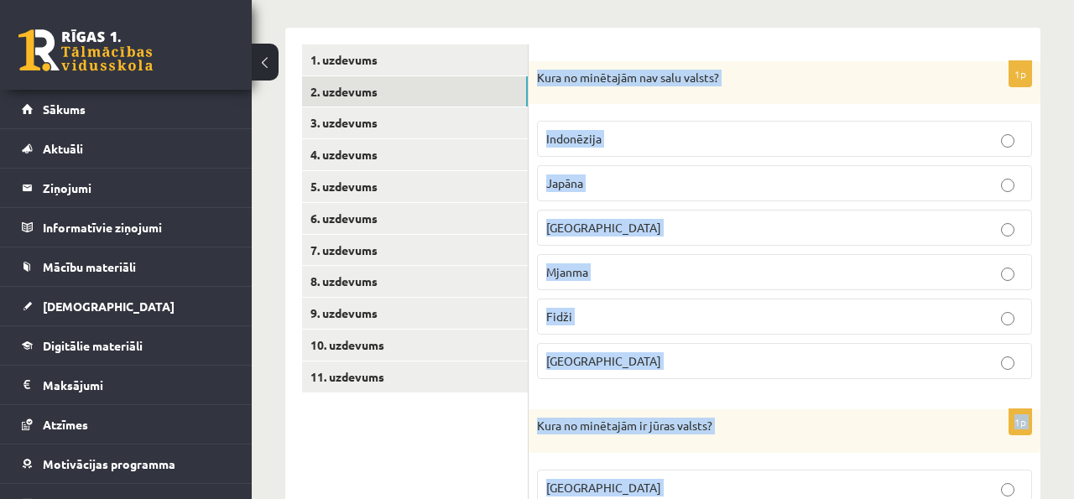
scroll to position [0, 0]
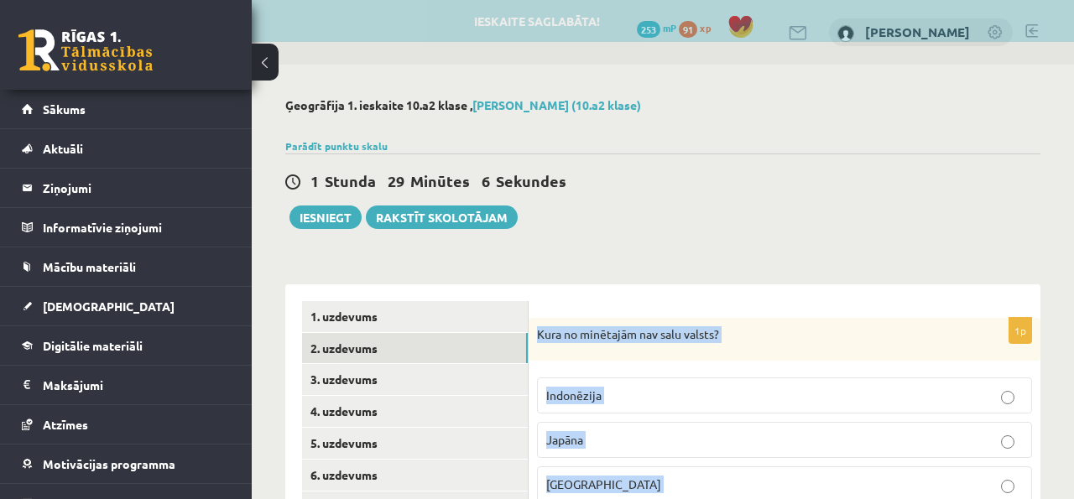
click at [635, 206] on div "1 Stunda 29 Minūtes 6 Sekundes Ieskaite saglabāta! Iesniegt Rakstīt skolotājam" at bounding box center [662, 192] width 755 height 76
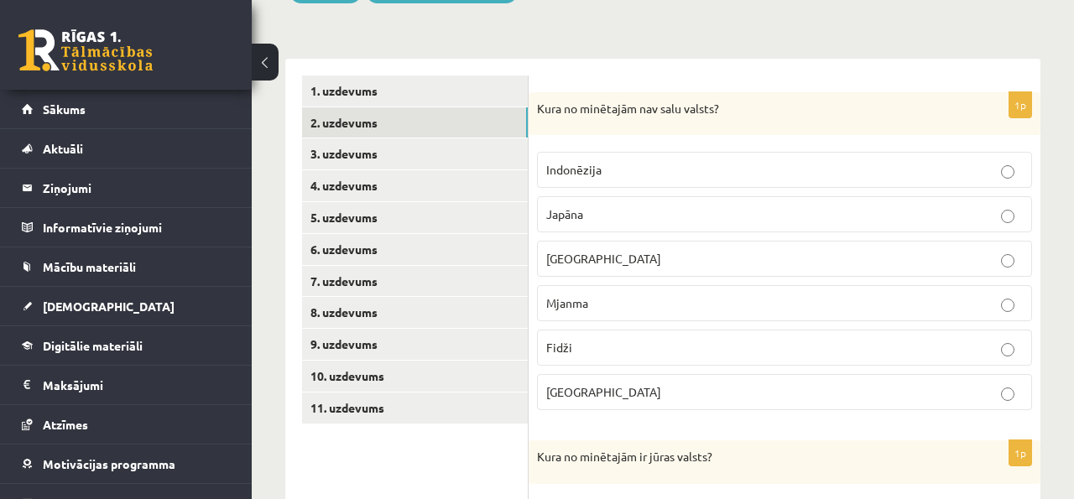
scroll to position [238, 0]
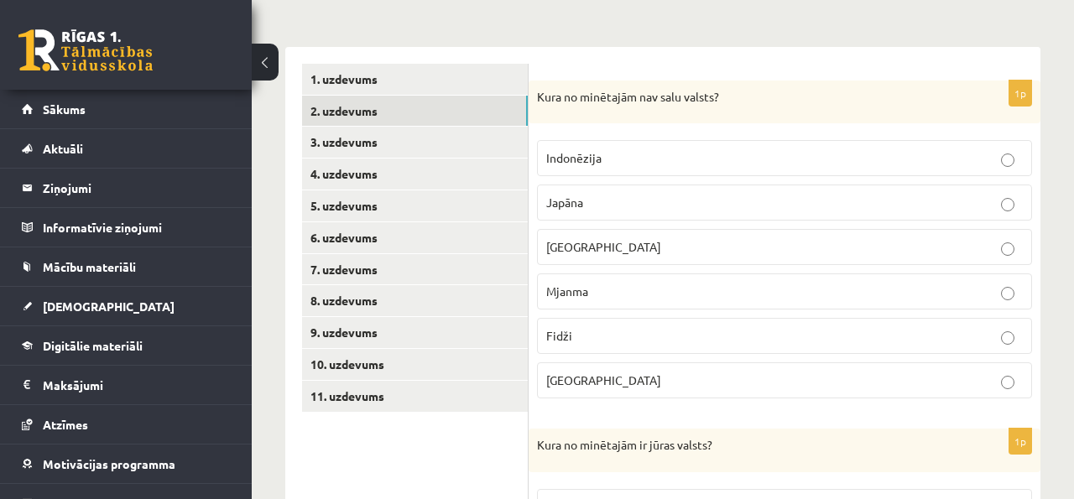
click at [631, 284] on p "Mjanma" at bounding box center [784, 292] width 477 height 18
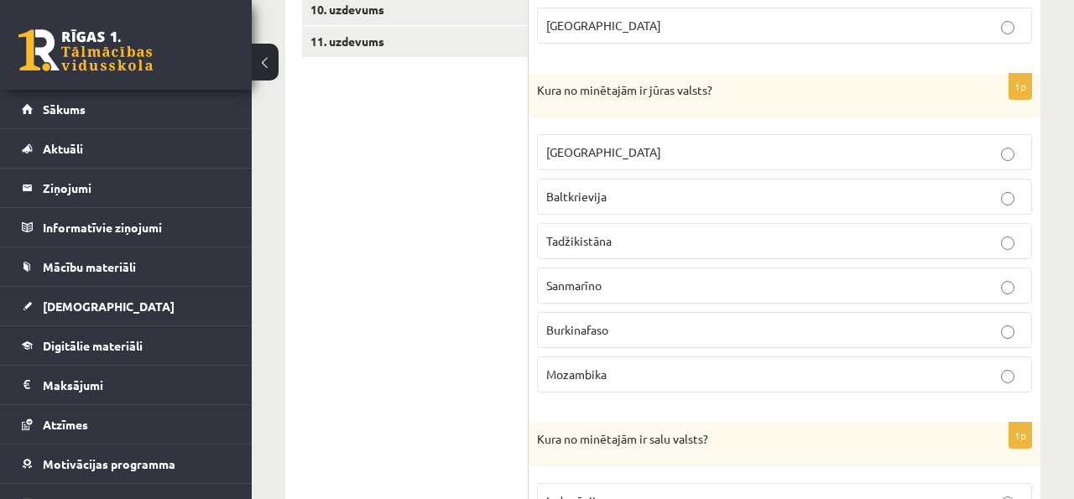
scroll to position [597, 0]
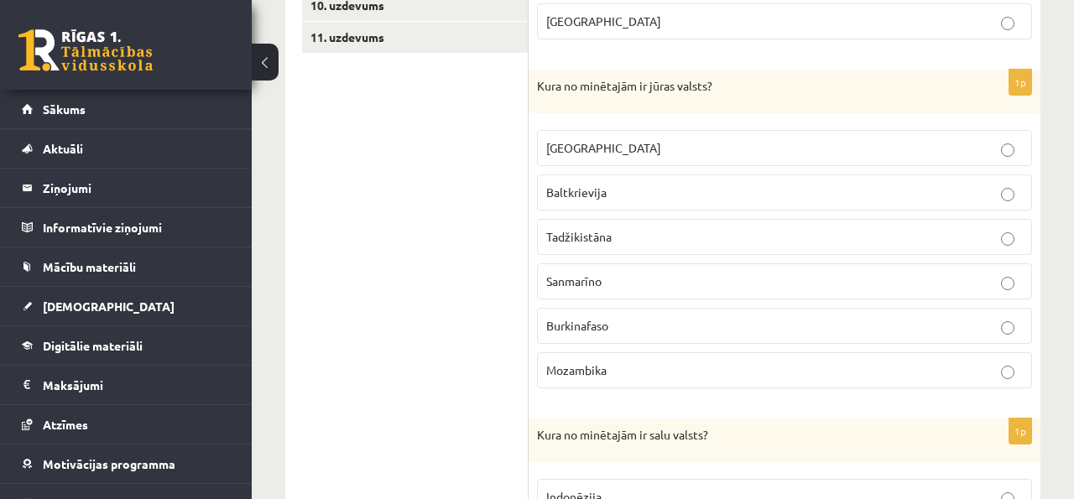
click at [627, 365] on p "Mozambika" at bounding box center [784, 371] width 477 height 18
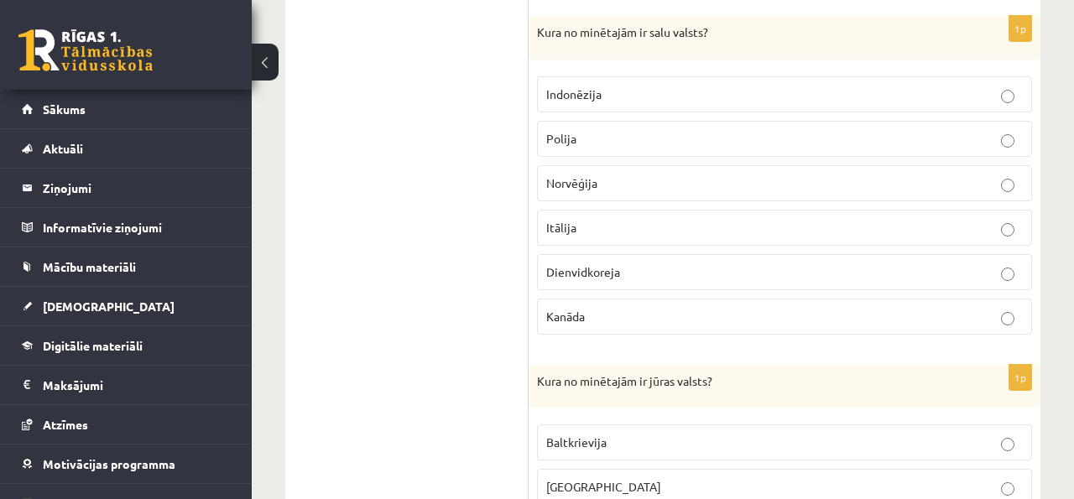
scroll to position [1022, 0]
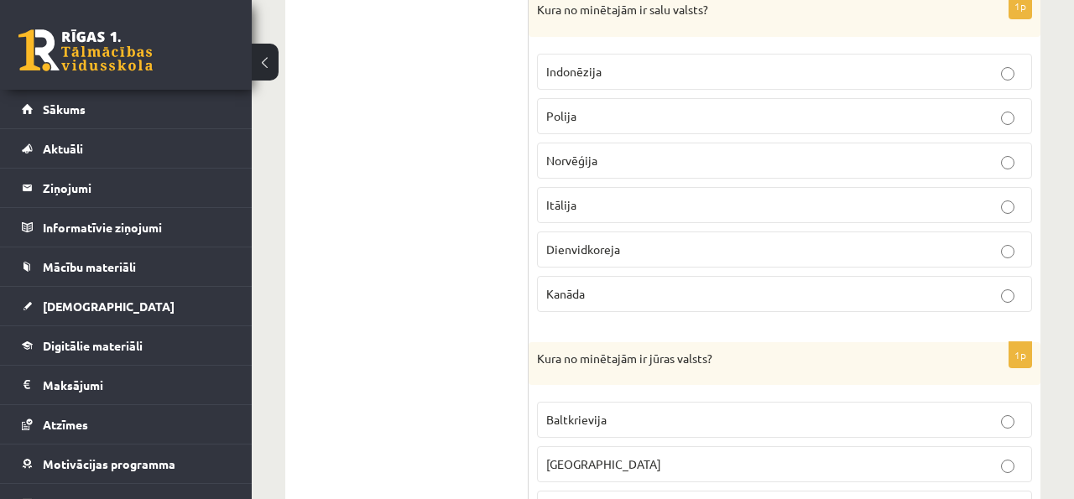
click at [582, 71] on span "Indonēzija" at bounding box center [573, 71] width 55 height 15
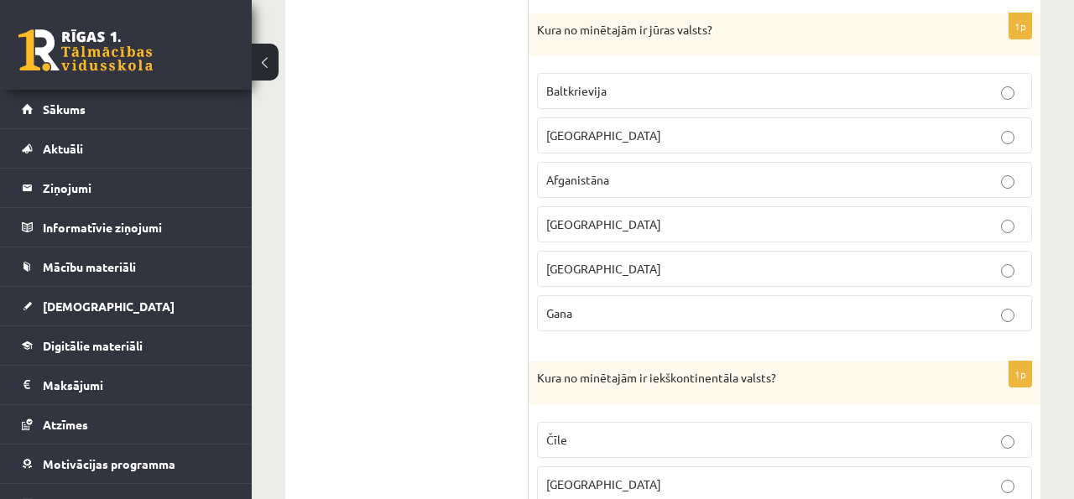
scroll to position [1355, 0]
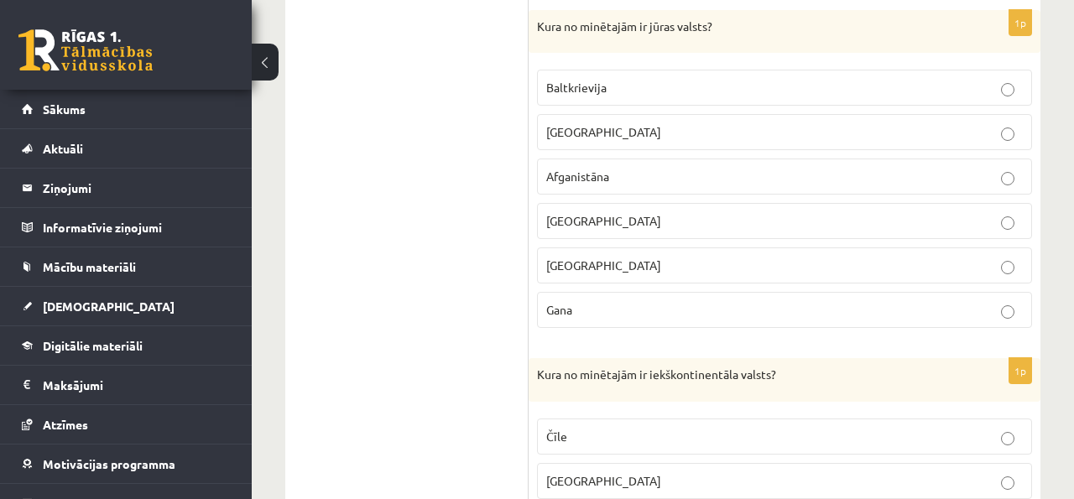
click at [625, 315] on p "Gana" at bounding box center [784, 310] width 477 height 18
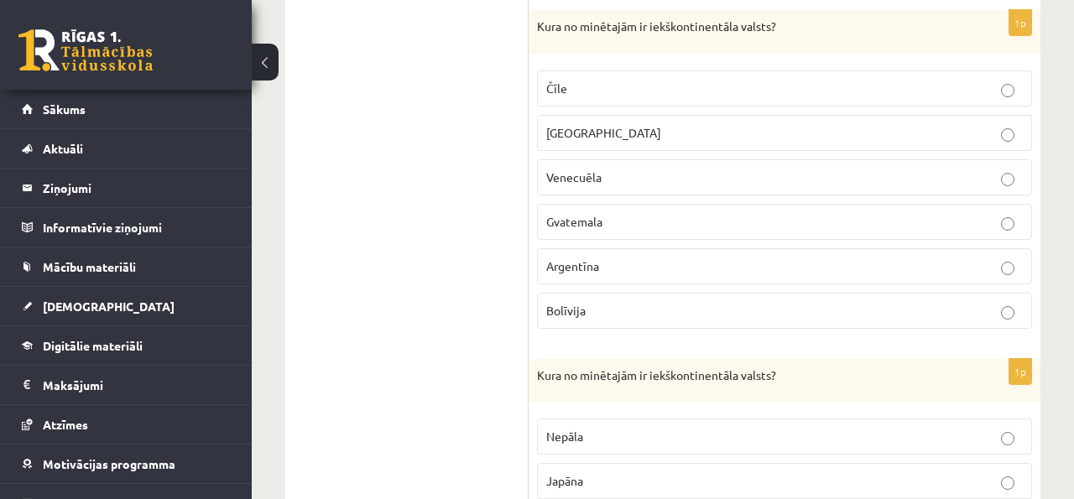
scroll to position [1709, 0]
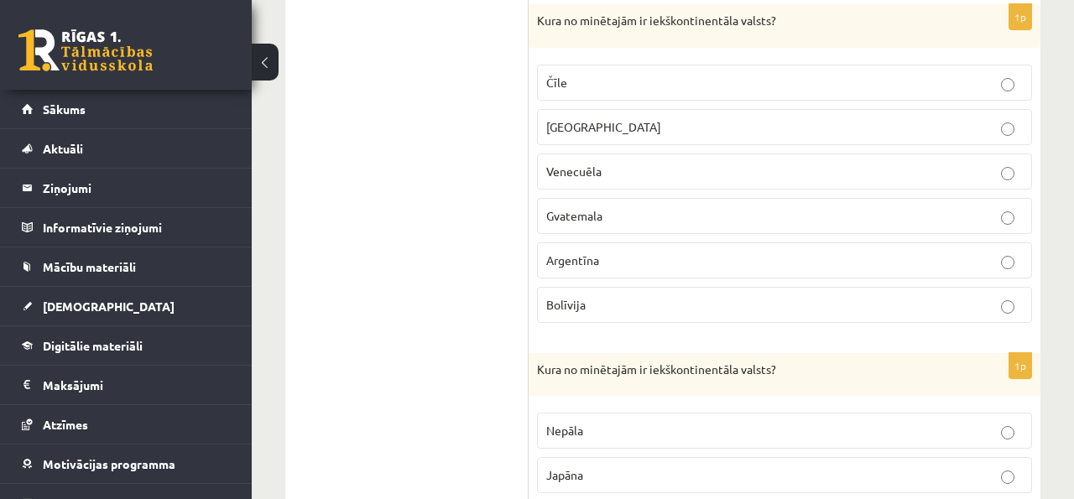
click at [638, 298] on p "Bolīvija" at bounding box center [784, 305] width 477 height 18
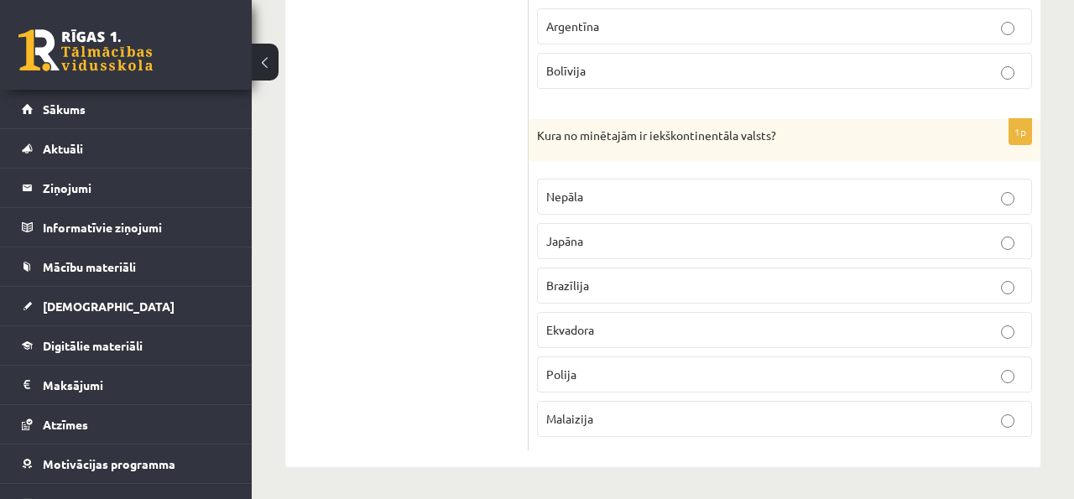
scroll to position [1946, 0]
click at [638, 182] on label "Nepāla" at bounding box center [784, 194] width 495 height 36
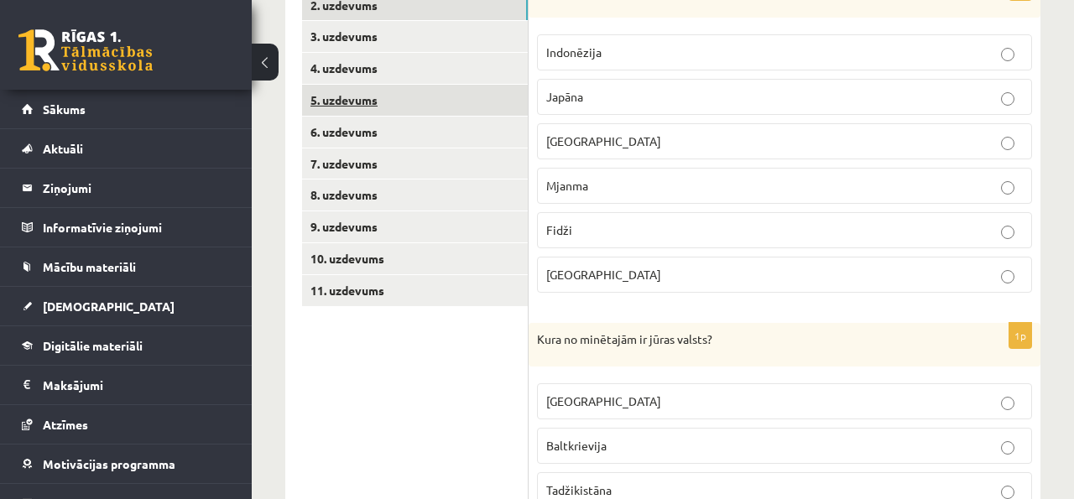
scroll to position [267, 0]
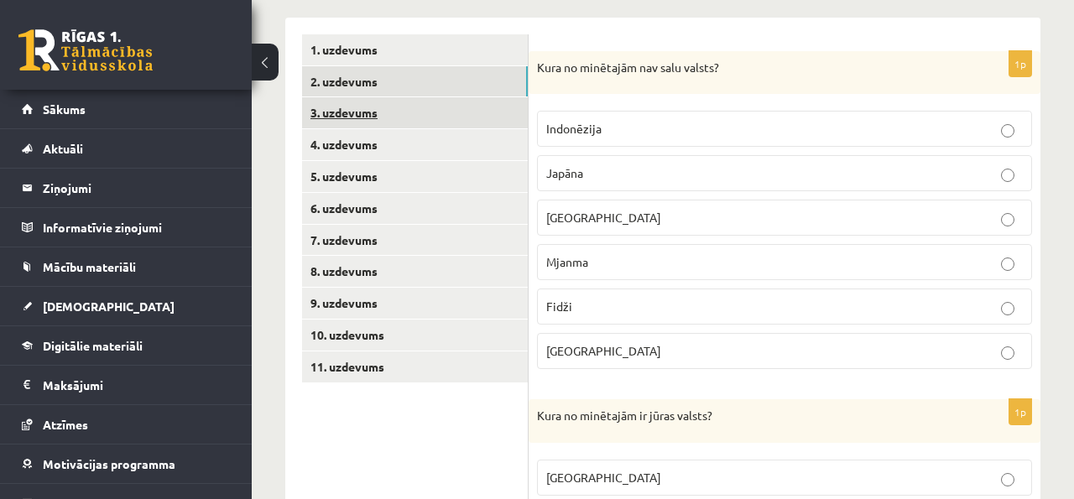
click at [457, 113] on link "3. uzdevums" at bounding box center [415, 112] width 226 height 31
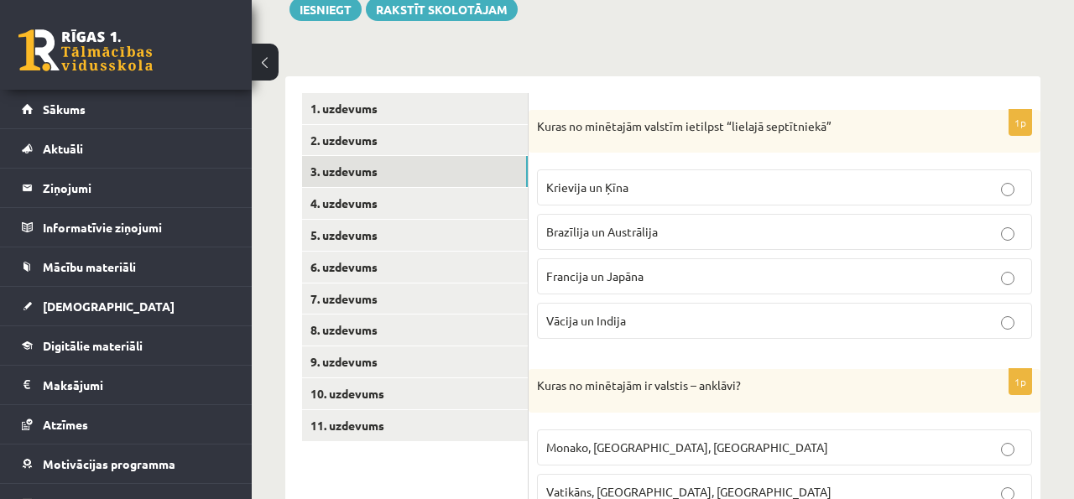
scroll to position [187, 0]
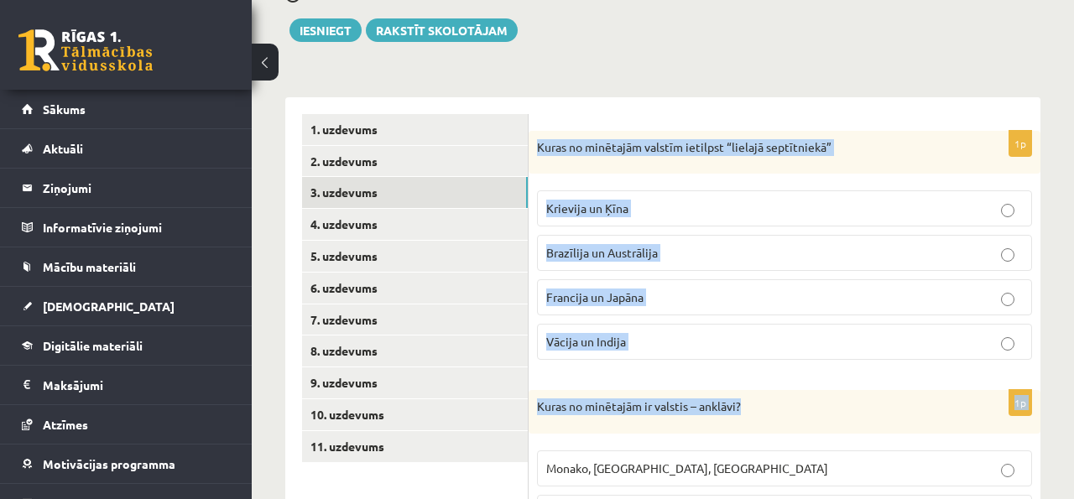
drag, startPoint x: 538, startPoint y: 149, endPoint x: 644, endPoint y: 443, distance: 313.0
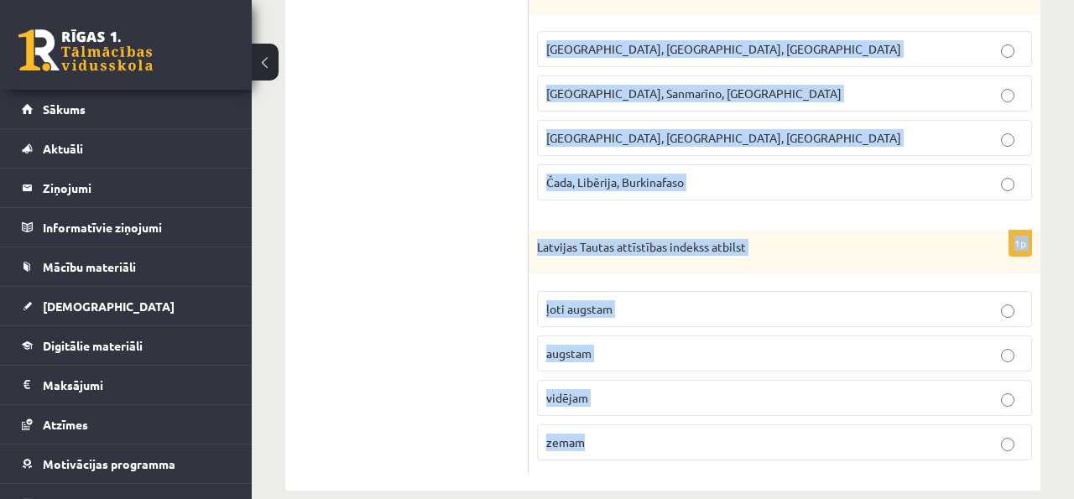
scroll to position [1241, 0]
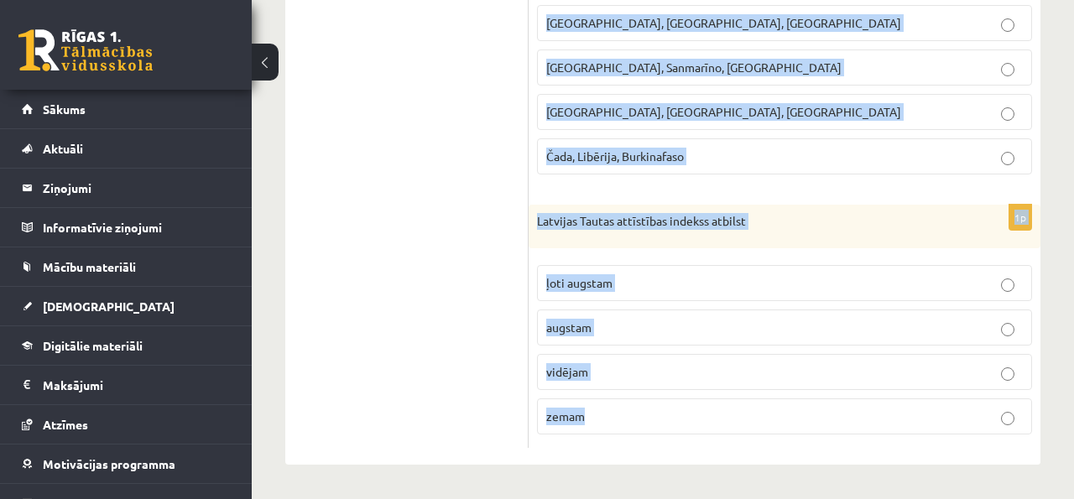
drag, startPoint x: 539, startPoint y: 133, endPoint x: 695, endPoint y: 431, distance: 335.7
copy form "Lorem ip dolorsita consect adipisci “elitsed doeiusmodte” Incididu ut Labo Etdo…"
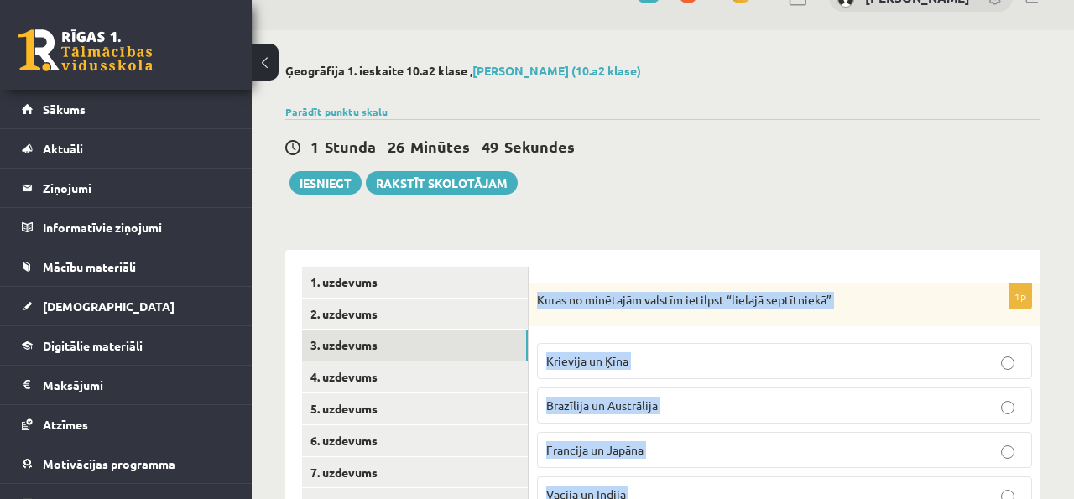
scroll to position [0, 0]
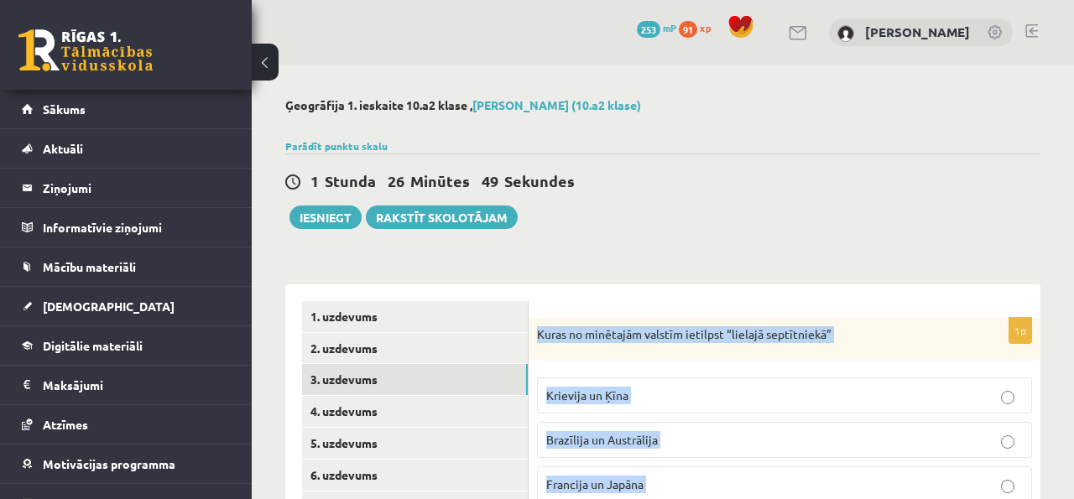
click at [661, 199] on div "1 Stunda 26 Minūtes 49 Sekundes Ieskaite saglabāta! Iesniegt Rakstīt skolotājam" at bounding box center [662, 192] width 755 height 76
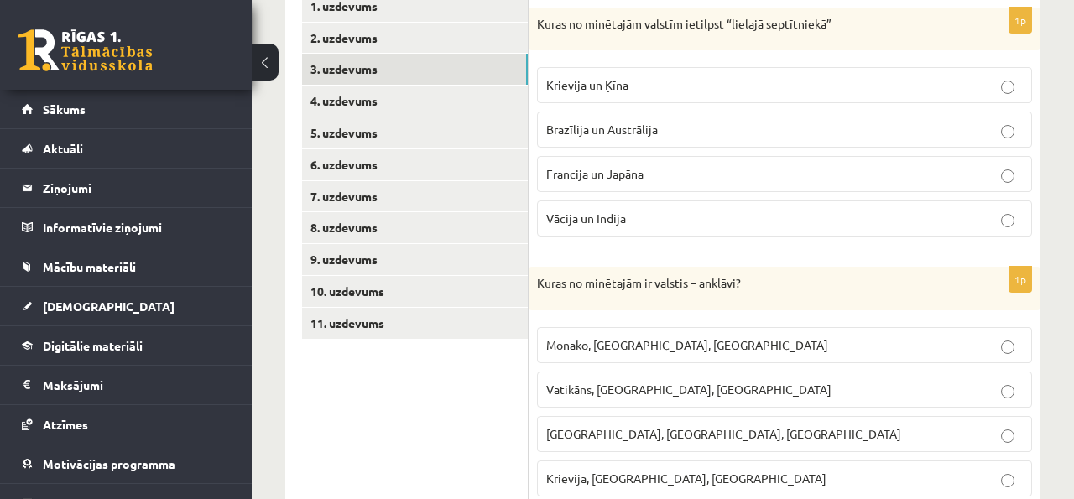
scroll to position [331, 0]
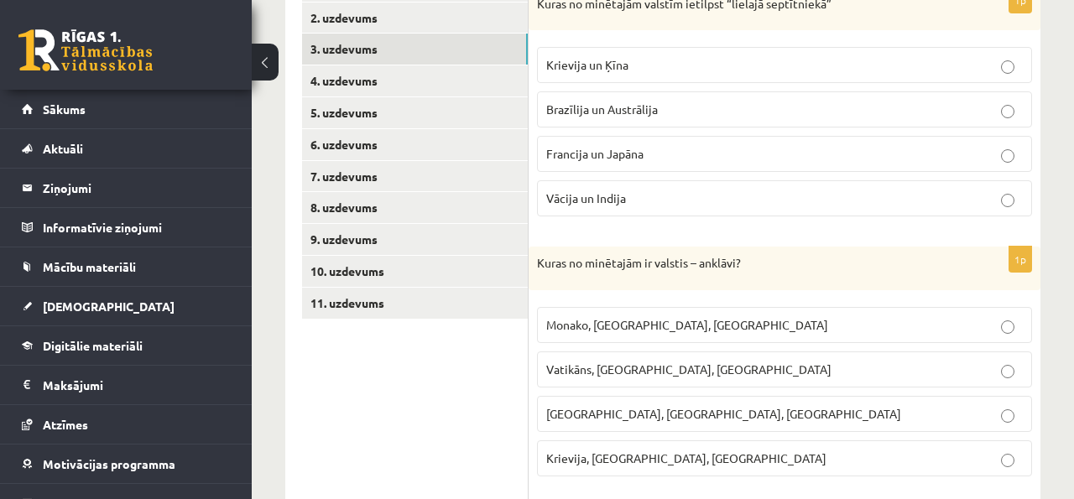
click at [604, 159] on span "Francija un Japāna" at bounding box center [594, 153] width 97 height 15
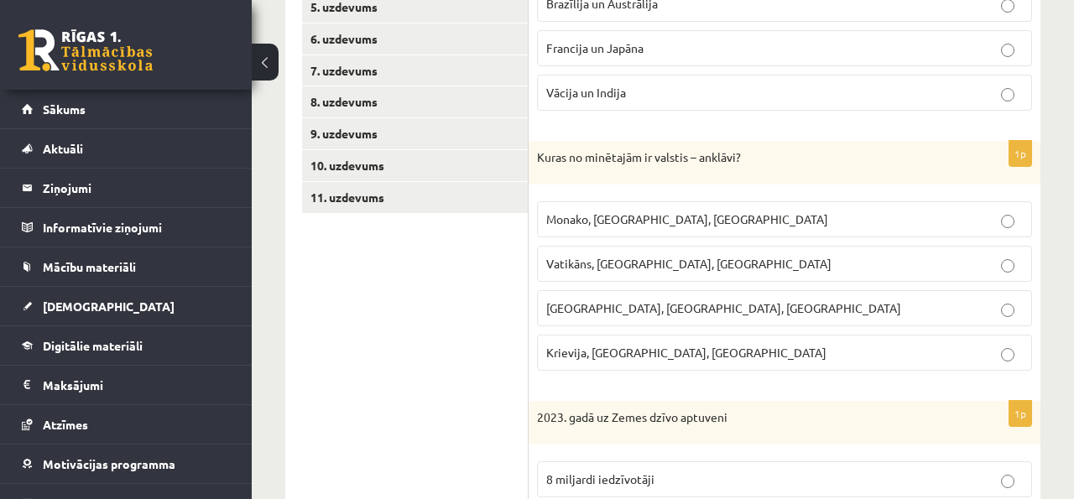
scroll to position [437, 0]
click at [633, 269] on span "Vatikāns, [GEOGRAPHIC_DATA], [GEOGRAPHIC_DATA]" at bounding box center [688, 262] width 285 height 15
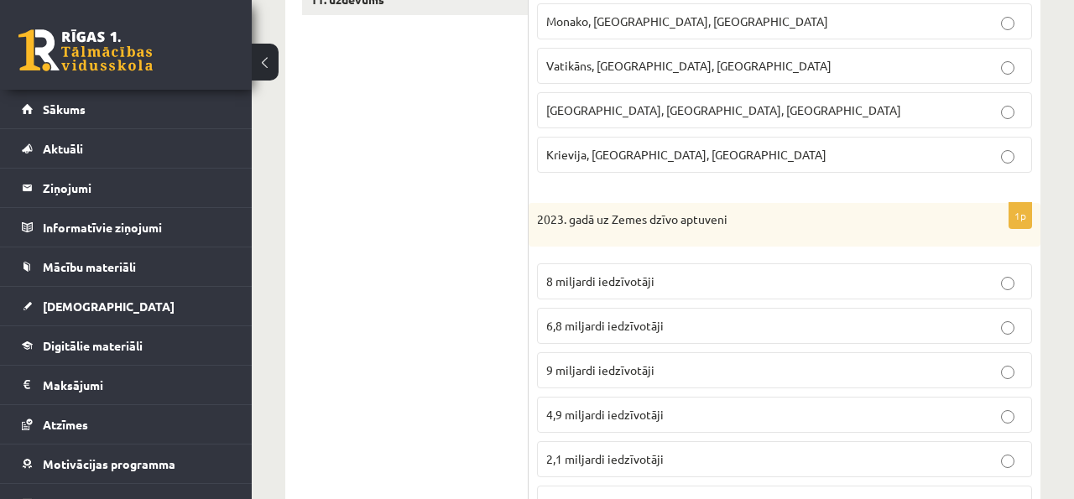
scroll to position [621, 0]
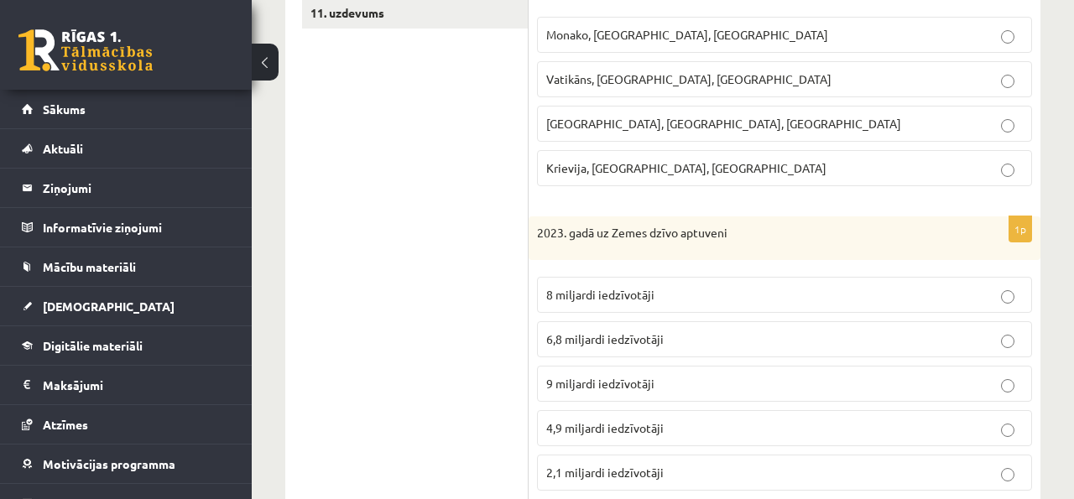
click at [620, 283] on label "8 miljardi iedzīvotāji" at bounding box center [784, 295] width 495 height 36
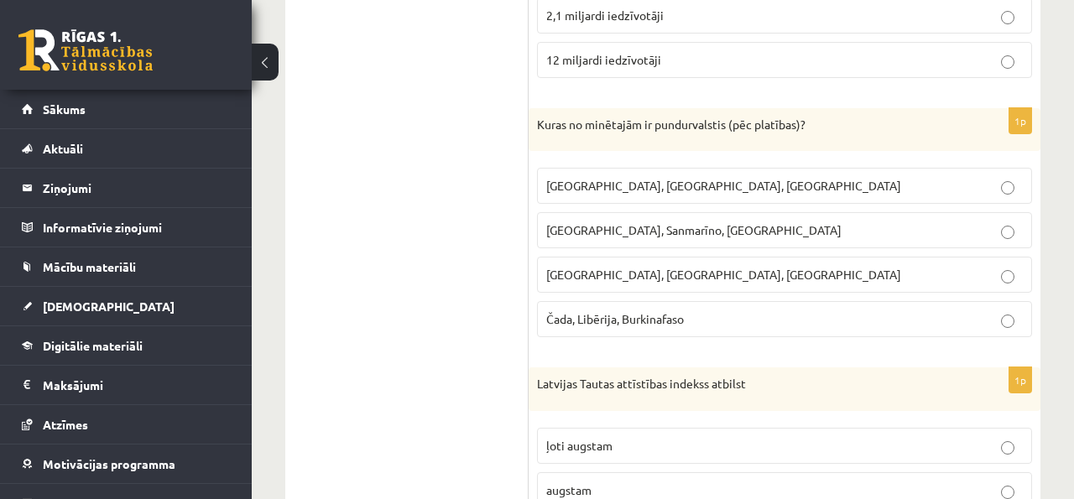
scroll to position [1076, 0]
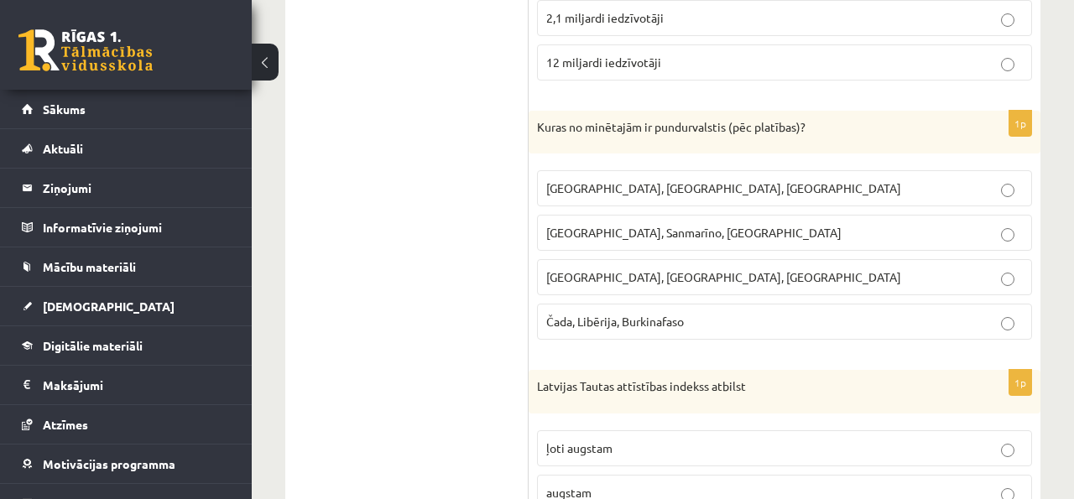
click at [609, 243] on label "[GEOGRAPHIC_DATA], Sanmarīno, [GEOGRAPHIC_DATA]" at bounding box center [784, 233] width 495 height 36
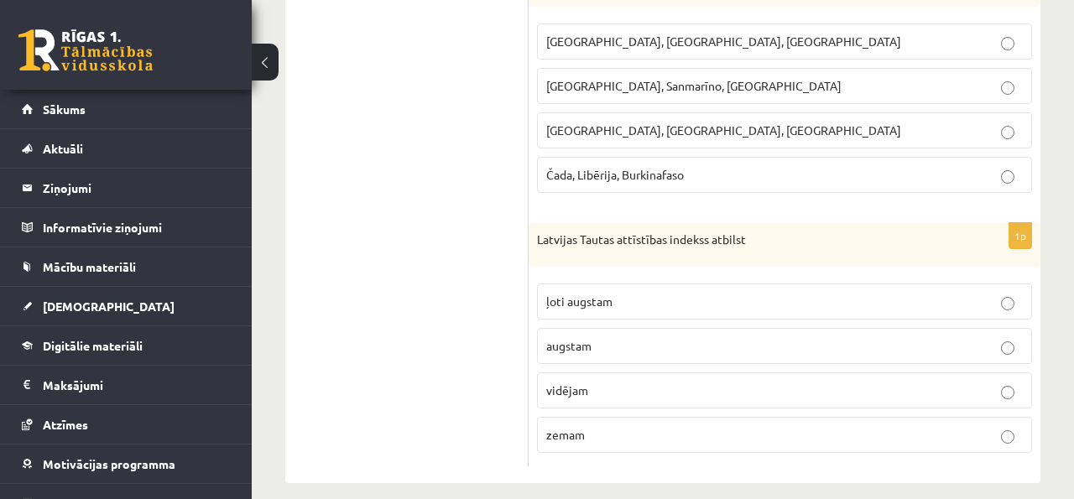
scroll to position [1241, 0]
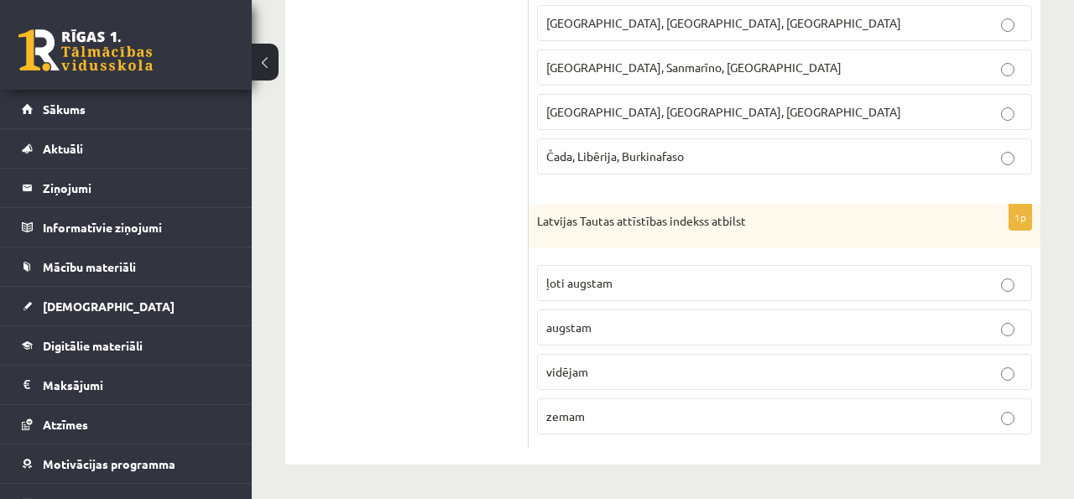
click at [618, 285] on p "ļoti augstam" at bounding box center [784, 283] width 477 height 18
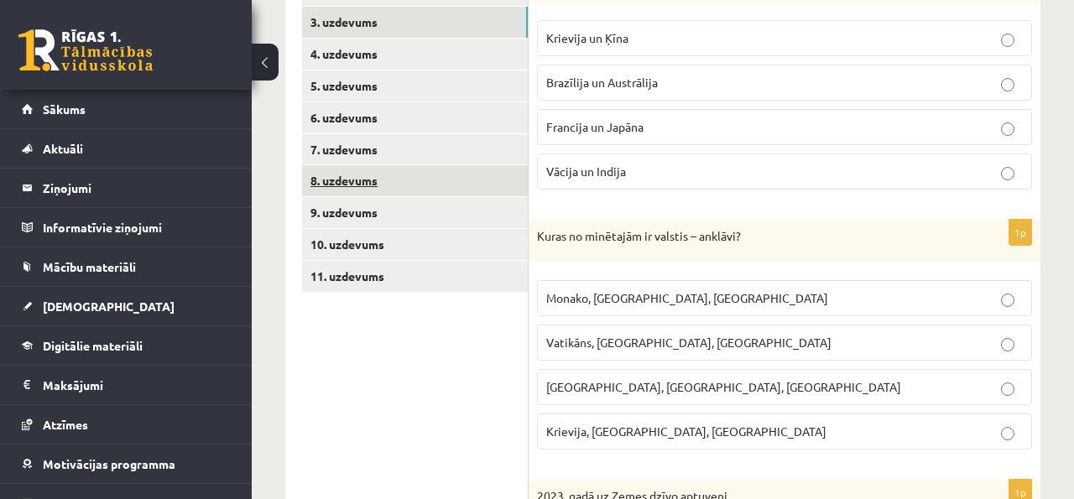
scroll to position [345, 0]
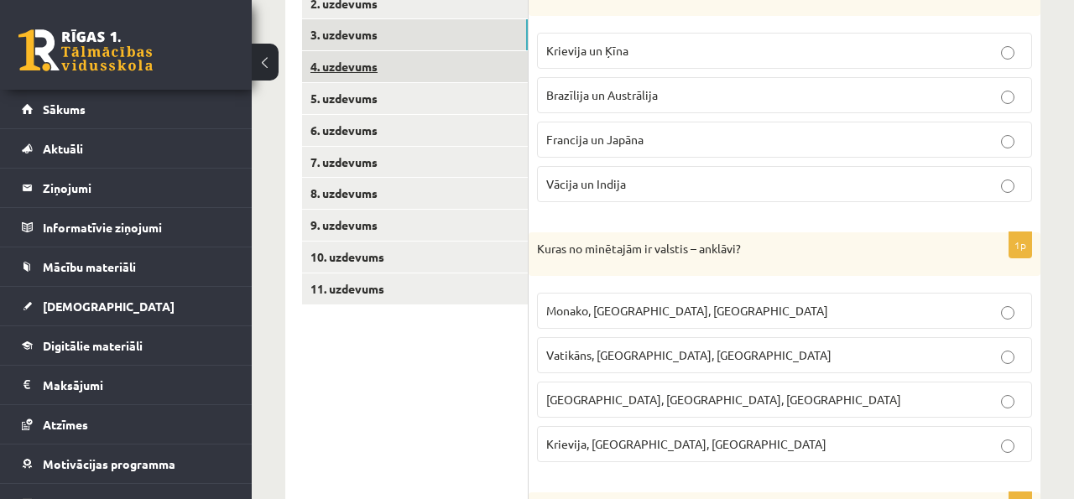
click at [397, 67] on link "4. uzdevums" at bounding box center [415, 66] width 226 height 31
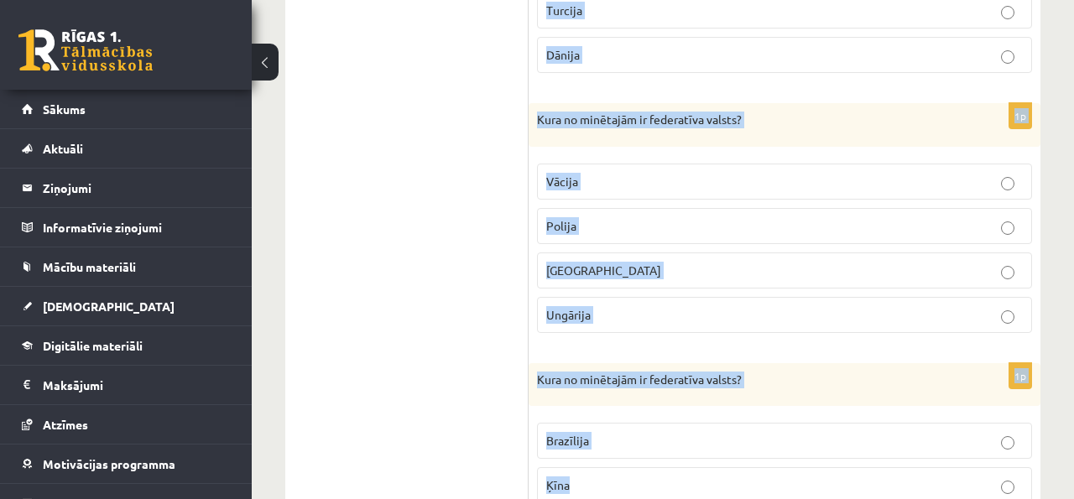
scroll to position [892, 0]
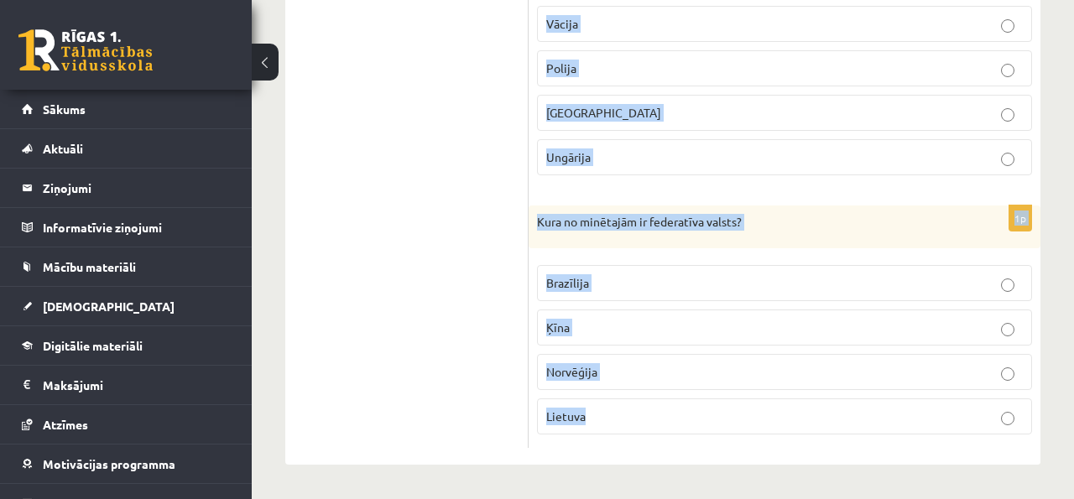
drag, startPoint x: 535, startPoint y: 189, endPoint x: 739, endPoint y: 409, distance: 300.5
copy form "Kura no minētajām ir unitāra valsts? Argentīna Krievija [GEOGRAPHIC_DATA] Latvi…"
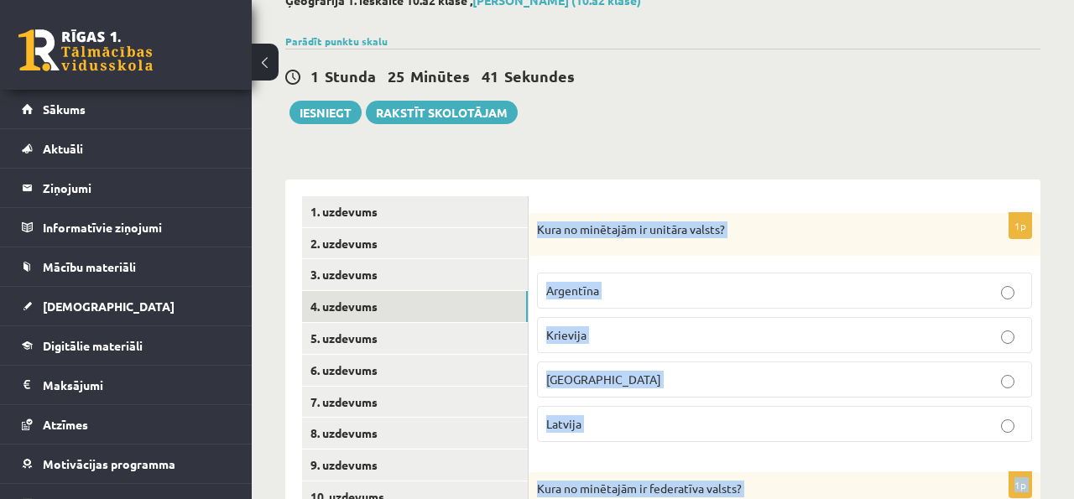
scroll to position [147, 0]
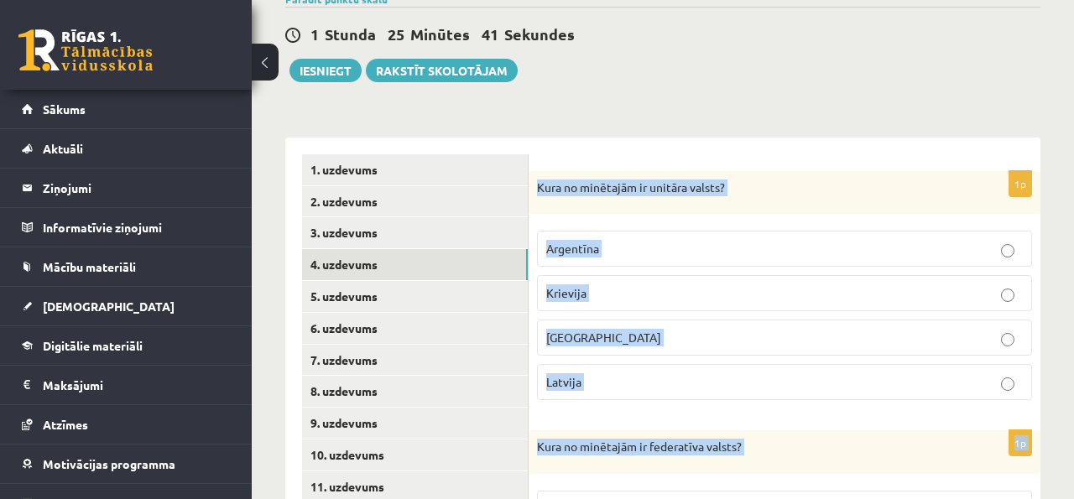
click at [608, 376] on p "Latvija" at bounding box center [784, 383] width 477 height 18
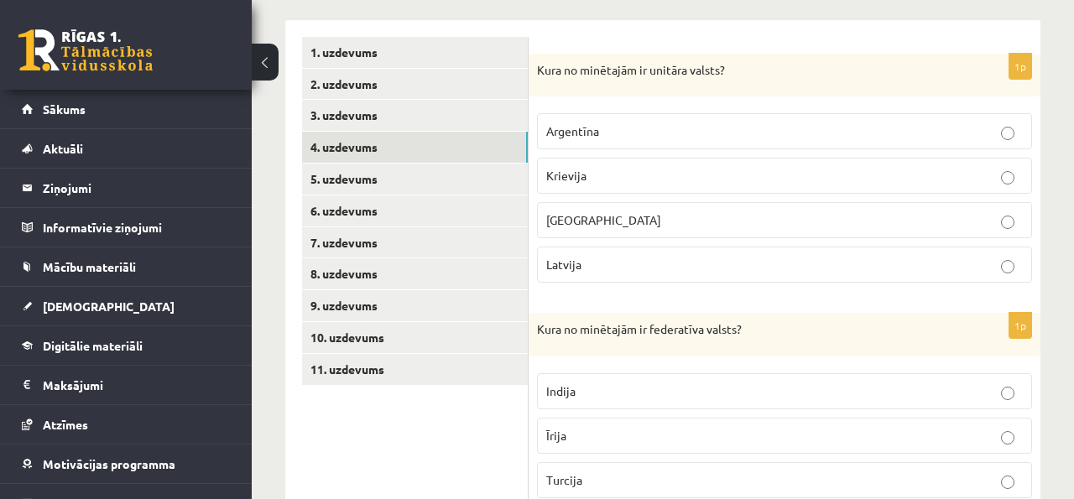
click at [608, 376] on label "Indija" at bounding box center [784, 392] width 495 height 36
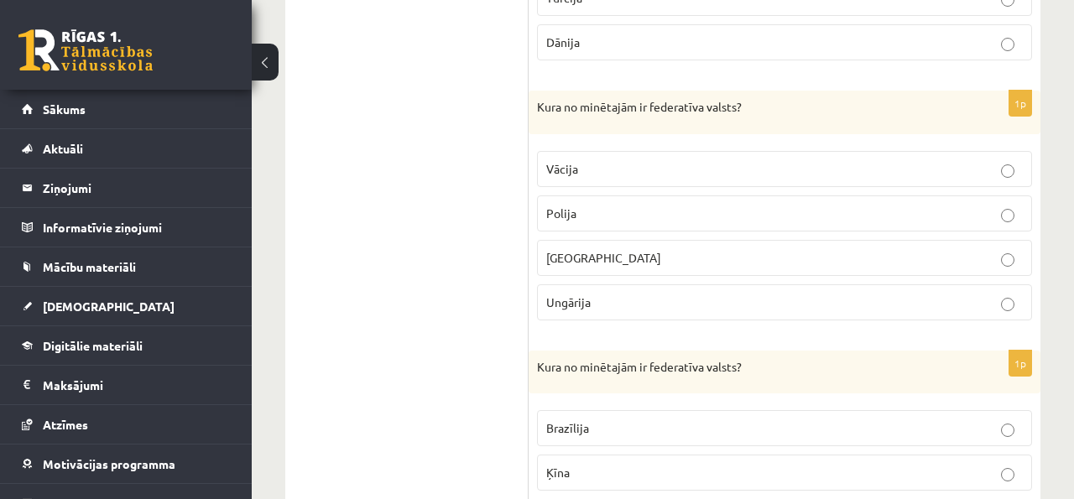
scroll to position [750, 0]
click at [742, 174] on p "Vācija" at bounding box center [784, 167] width 477 height 18
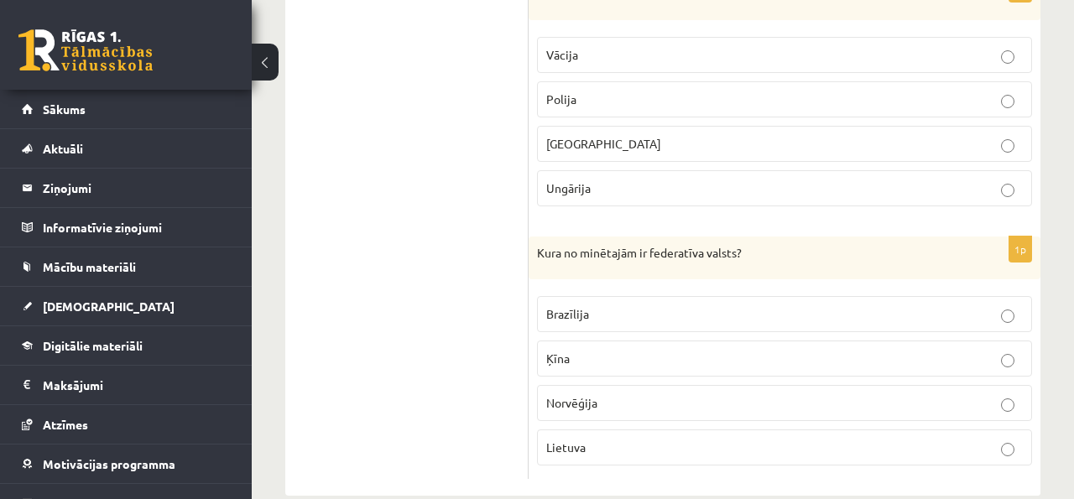
click at [615, 317] on p "Brazīlija" at bounding box center [784, 315] width 477 height 18
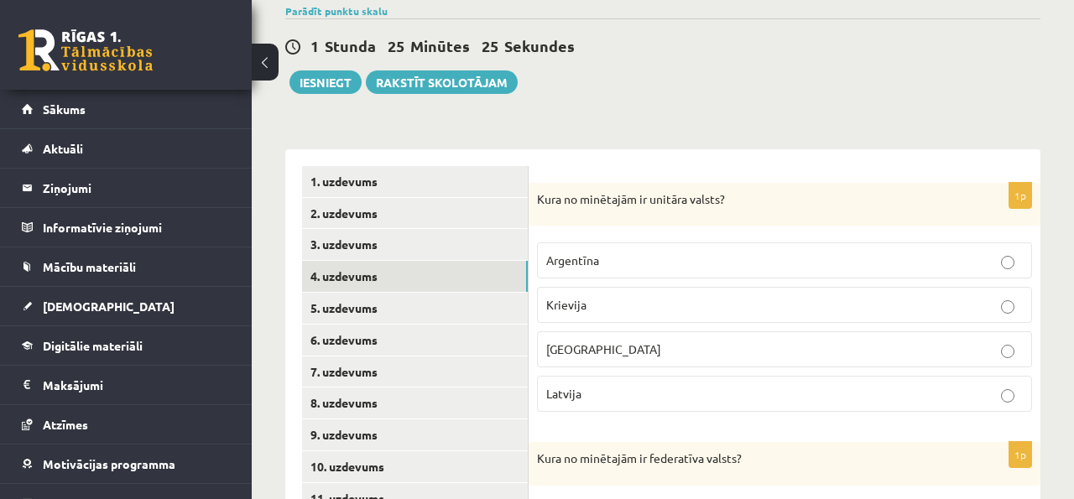
scroll to position [0, 0]
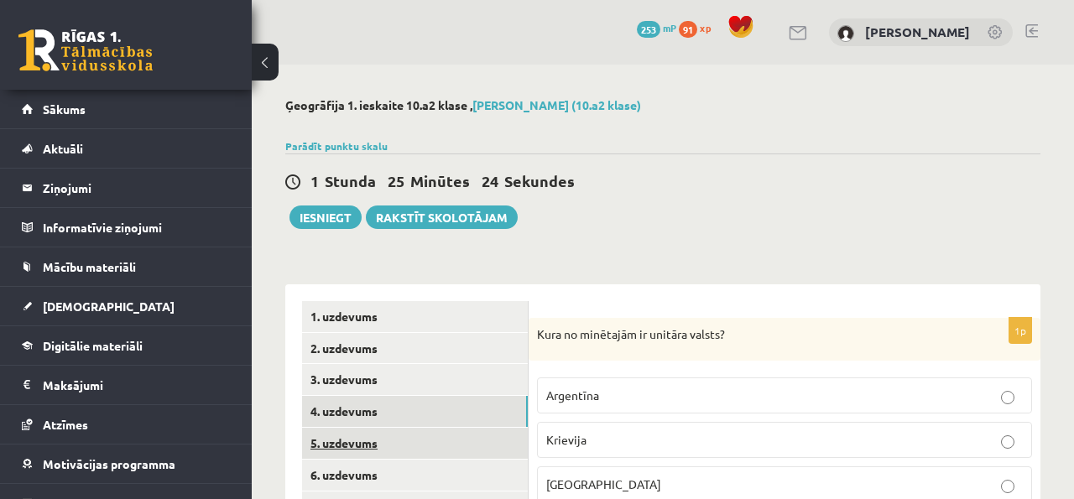
click at [373, 439] on link "5. uzdevums" at bounding box center [415, 443] width 226 height 31
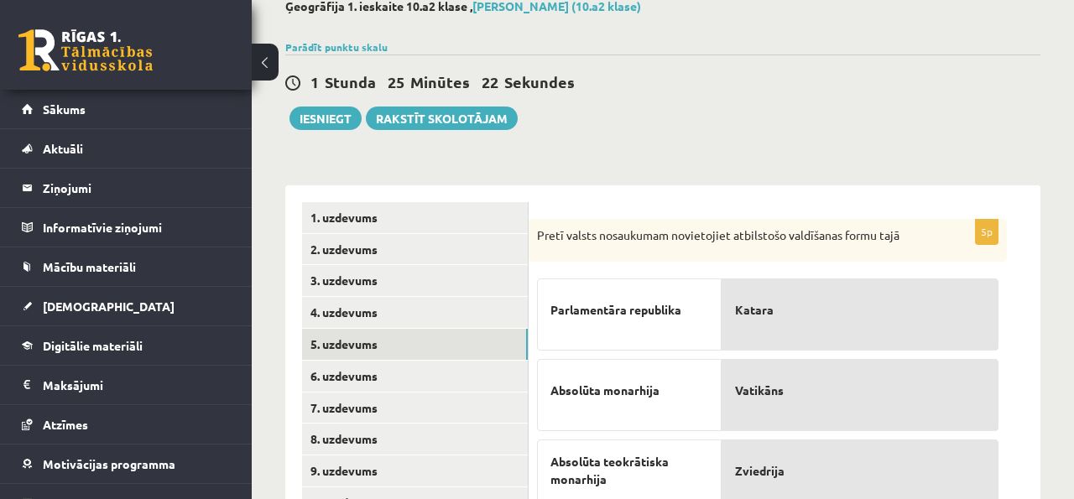
scroll to position [131, 0]
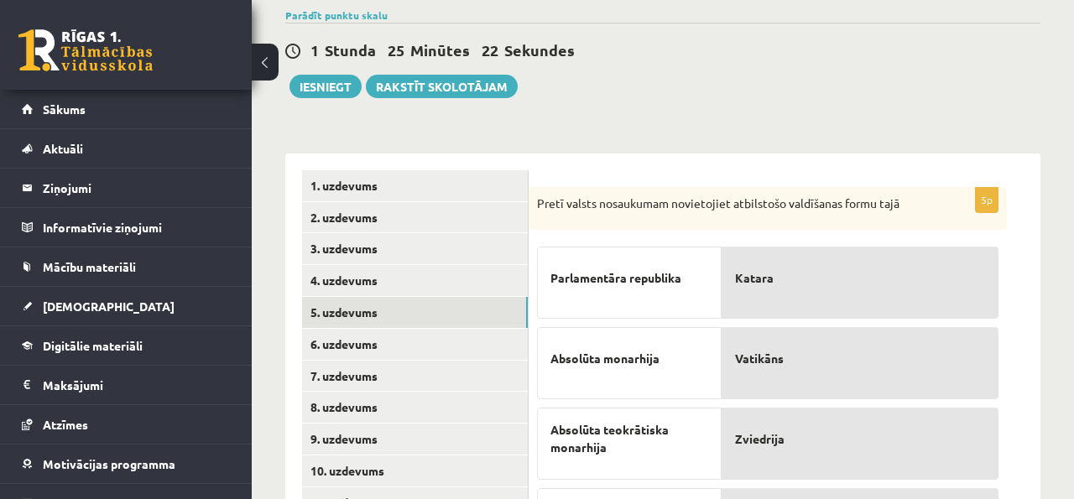
click at [726, 273] on div "Katara" at bounding box center [860, 283] width 277 height 72
click at [663, 276] on span "Parlamentāra republika" at bounding box center [616, 278] width 131 height 18
drag, startPoint x: 665, startPoint y: 277, endPoint x: 685, endPoint y: 277, distance: 20.1
click at [666, 277] on span "Parlamentāra republika" at bounding box center [616, 278] width 131 height 18
click at [805, 273] on p "Katara" at bounding box center [860, 277] width 250 height 35
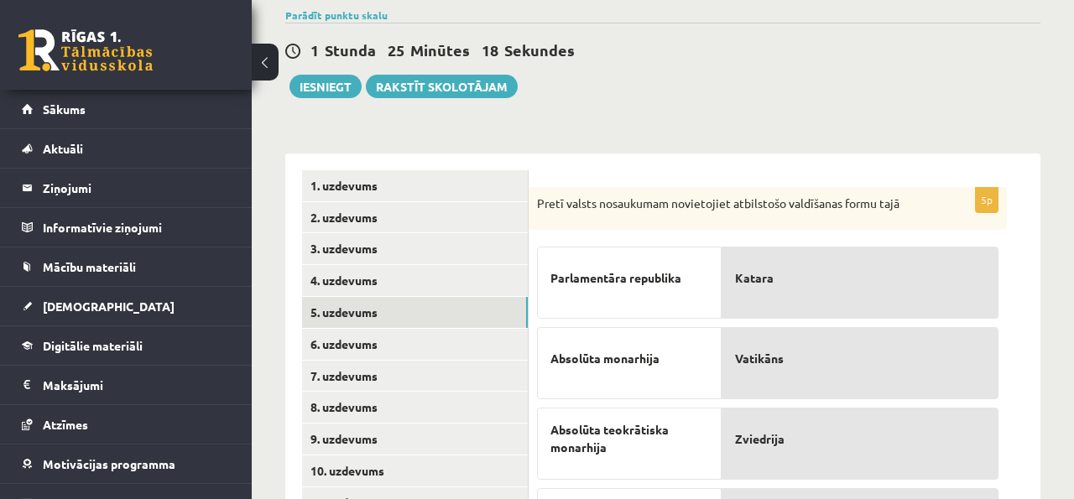
click at [666, 301] on div "Parlamentāra republika" at bounding box center [629, 283] width 185 height 72
click at [656, 286] on span "Parlamentāra republika" at bounding box center [616, 278] width 131 height 18
click at [656, 283] on span "Parlamentāra republika" at bounding box center [616, 278] width 131 height 18
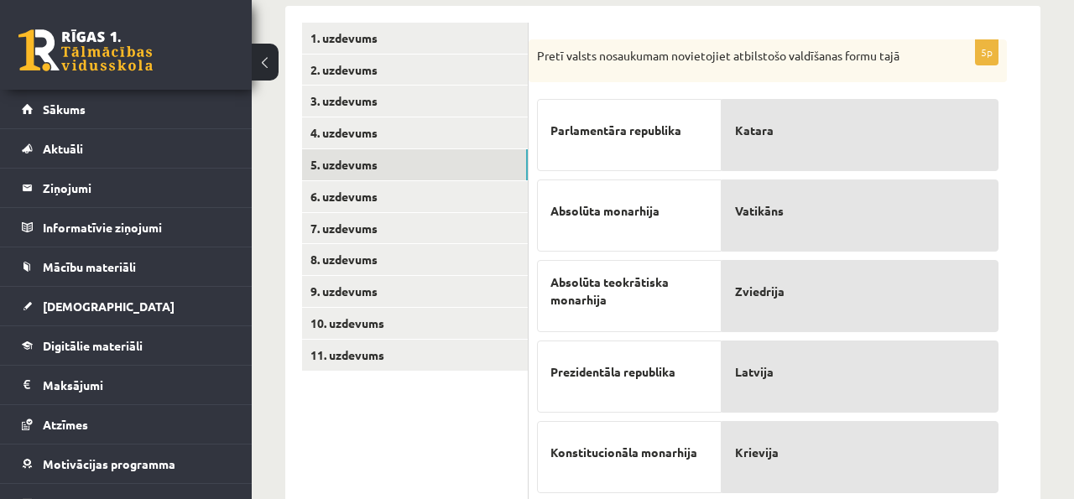
scroll to position [333, 0]
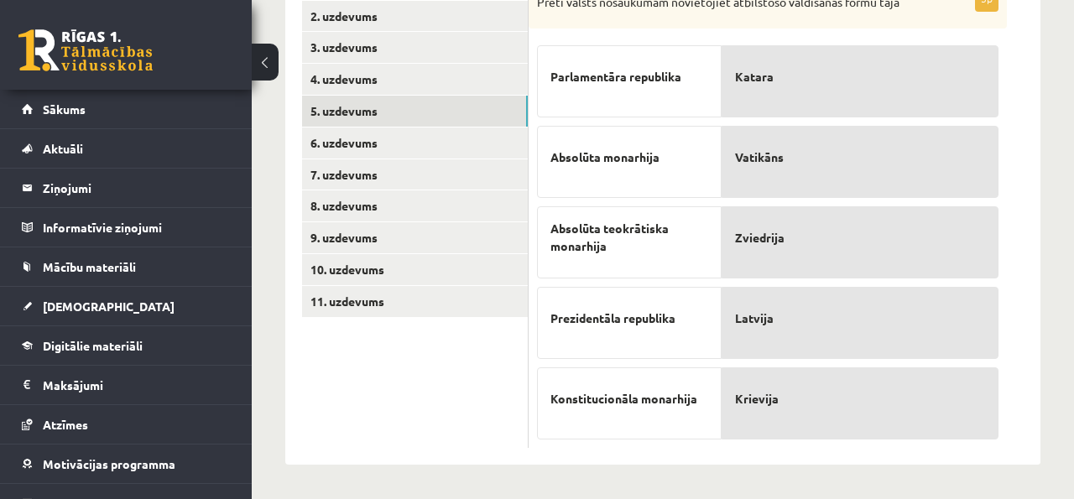
click at [663, 427] on div "Konstitucionāla monarhija" at bounding box center [629, 404] width 185 height 72
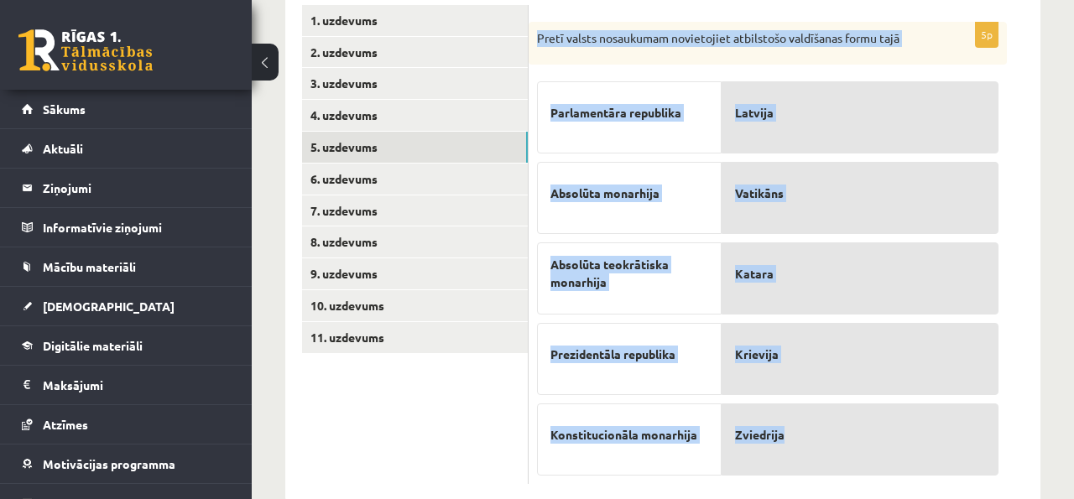
drag, startPoint x: 535, startPoint y: 36, endPoint x: 802, endPoint y: 440, distance: 484.0
click at [802, 440] on div "5p Pretī valsts nosaukumam novietojiet atbilstošo valdīšanas formu tajā Parlame…" at bounding box center [768, 253] width 478 height 463
copy div "Pretī valsts nosaukumam novietojiet atbilstošo valdīšanas formu tajā Parlamentā…"
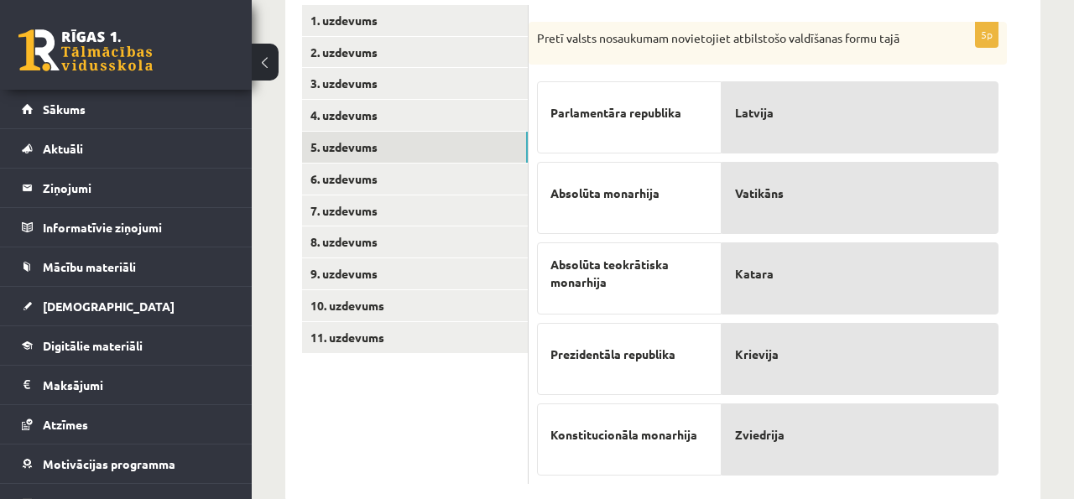
click at [683, 113] on p "Parlamentāra republika" at bounding box center [630, 112] width 158 height 35
drag, startPoint x: 783, startPoint y: 287, endPoint x: 476, endPoint y: 10, distance: 413.6
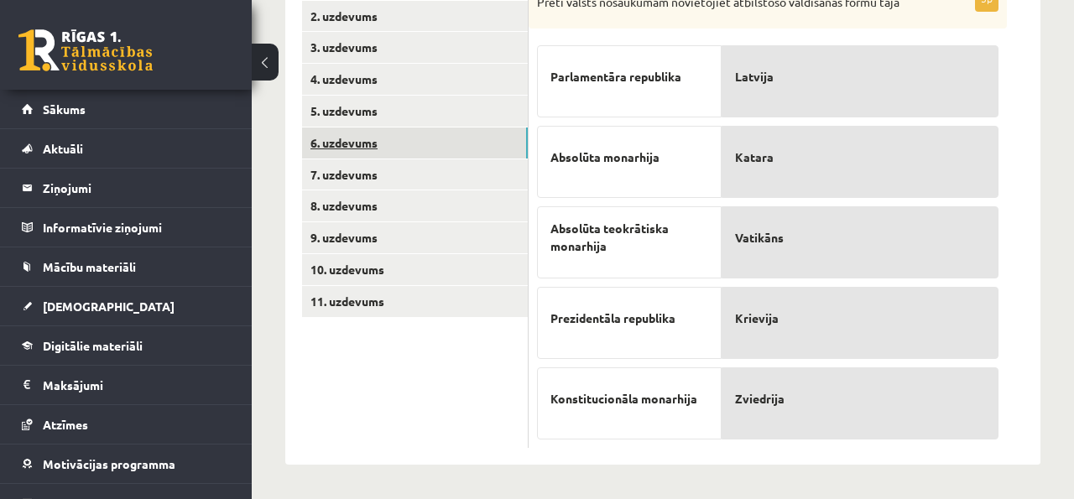
click at [450, 151] on link "6. uzdevums" at bounding box center [415, 143] width 226 height 31
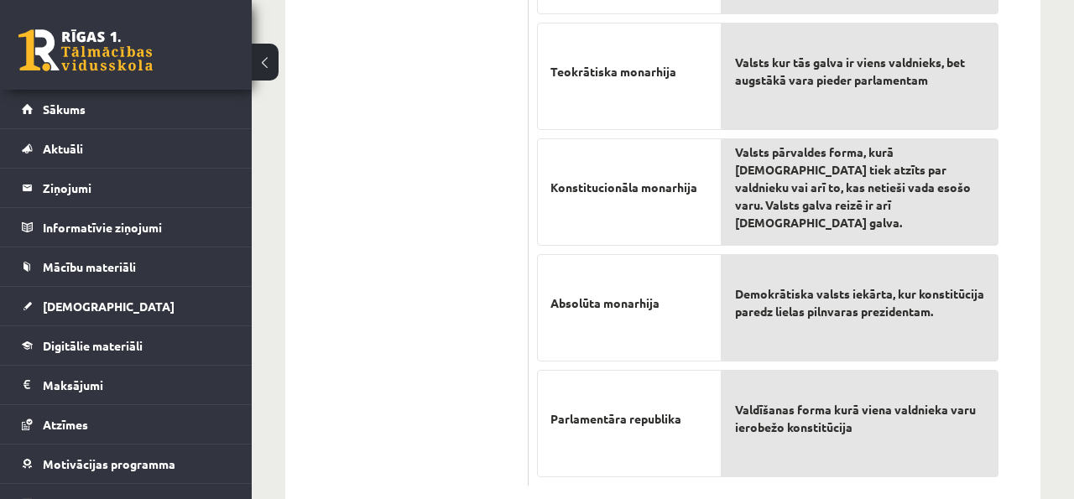
scroll to position [703, 0]
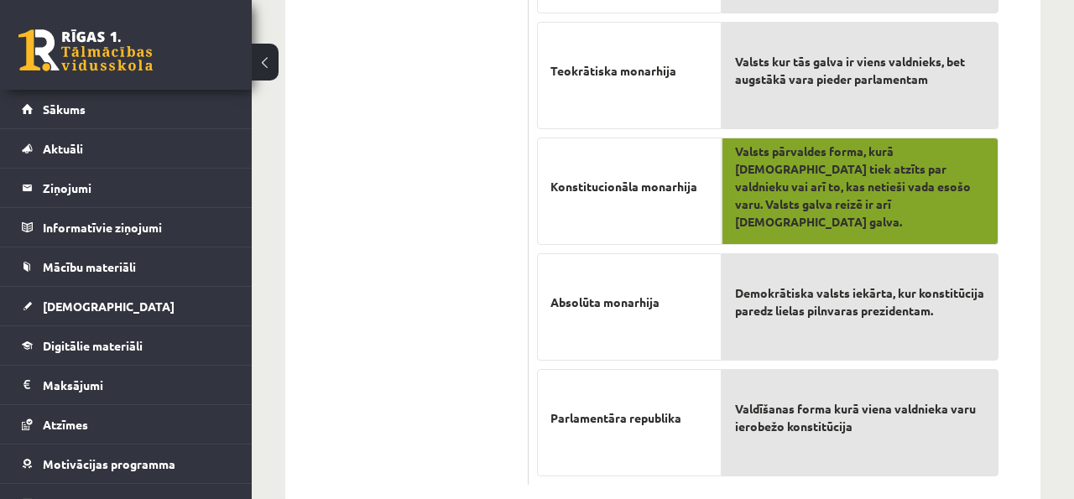
drag, startPoint x: 801, startPoint y: 418, endPoint x: 810, endPoint y: 190, distance: 228.5
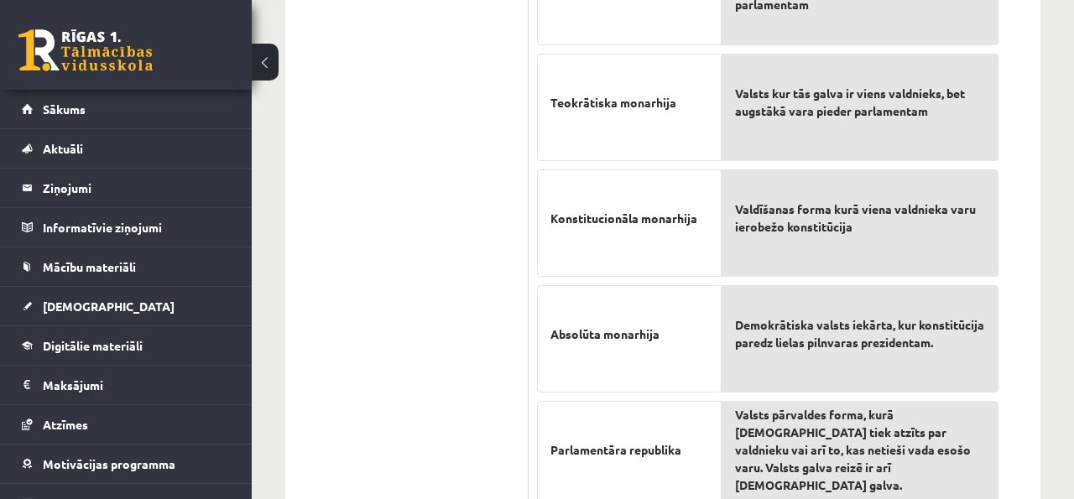
scroll to position [741, 0]
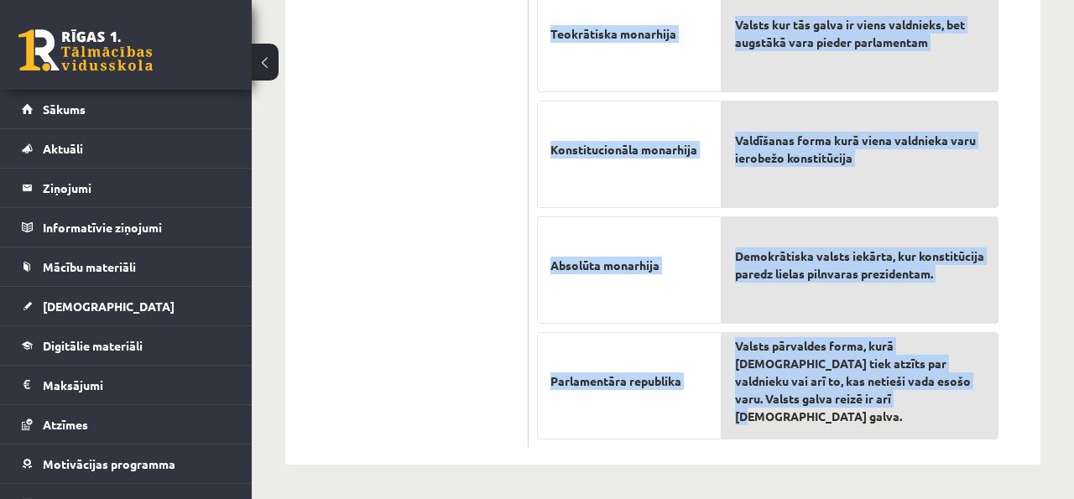
drag, startPoint x: 538, startPoint y: 27, endPoint x: 865, endPoint y: 411, distance: 504.9
click at [865, 411] on div "7p Pretim skaidrojumam novieto atbilstošo terminu! Autoritārisms Prezidentāla r…" at bounding box center [768, 13] width 478 height 871
copy div "Pretim skaidrojumam novieto atbilstošo terminu! Autoritārisms Prezidentāla repu…"
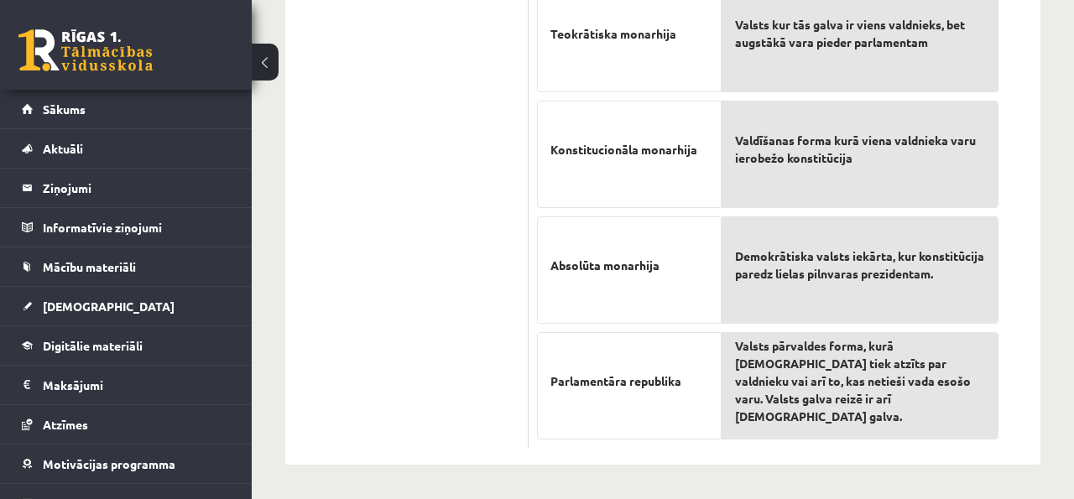
click at [593, 397] on p "Parlamentāra republika" at bounding box center [630, 381] width 158 height 71
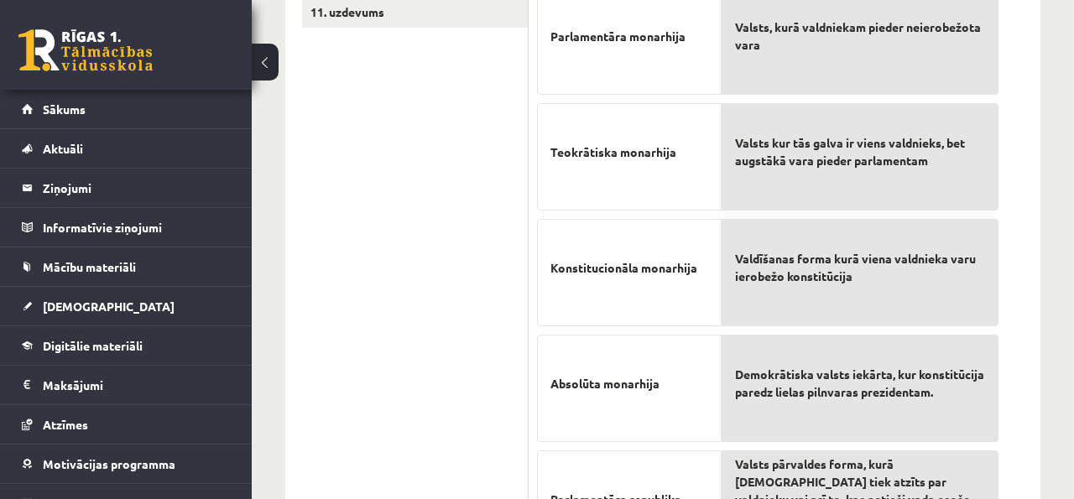
scroll to position [625, 0]
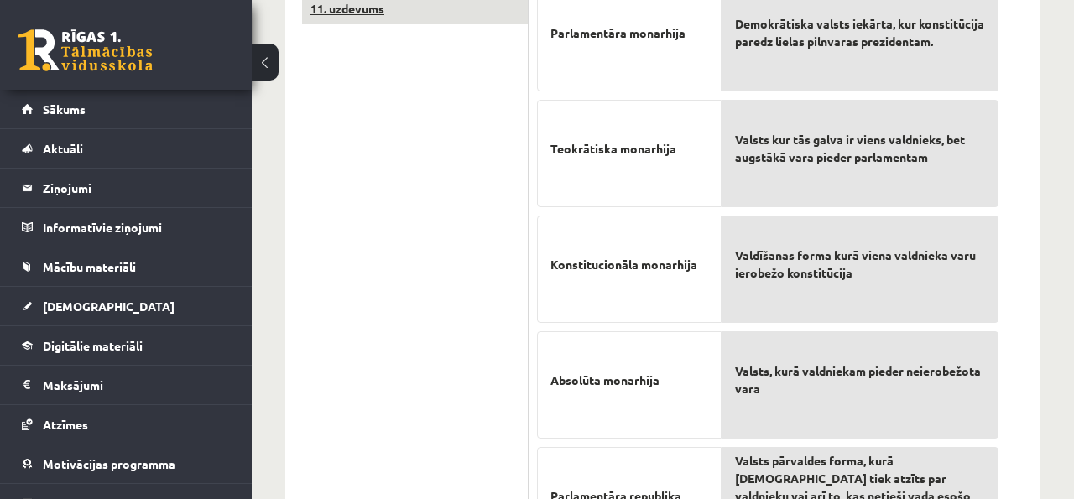
drag, startPoint x: 814, startPoint y: 55, endPoint x: 397, endPoint y: 1, distance: 420.7
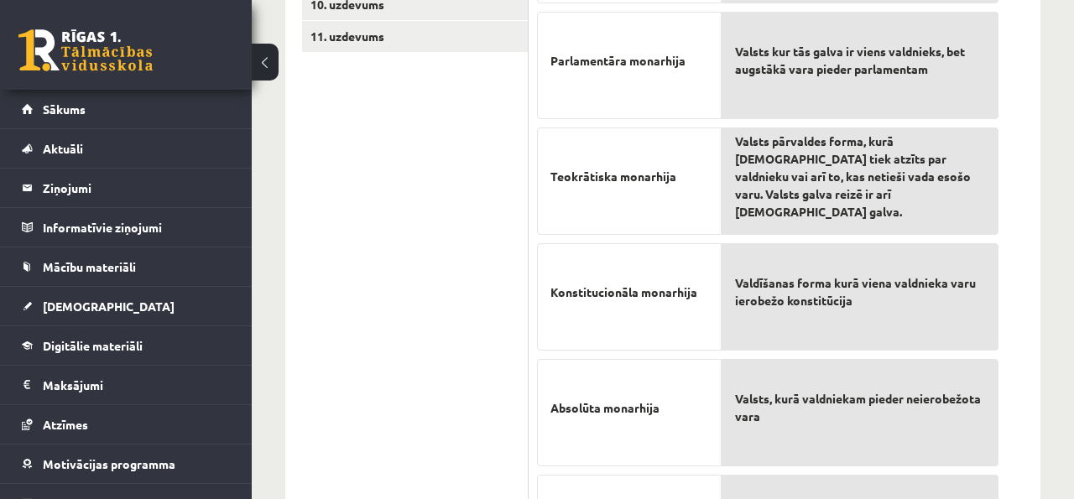
scroll to position [607, 0]
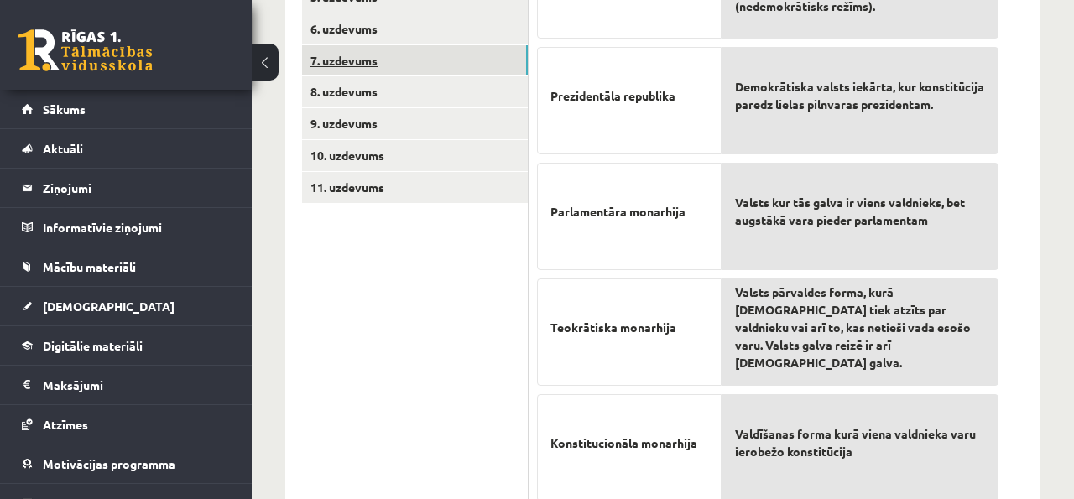
click at [502, 45] on link "7. uzdevums" at bounding box center [415, 60] width 226 height 31
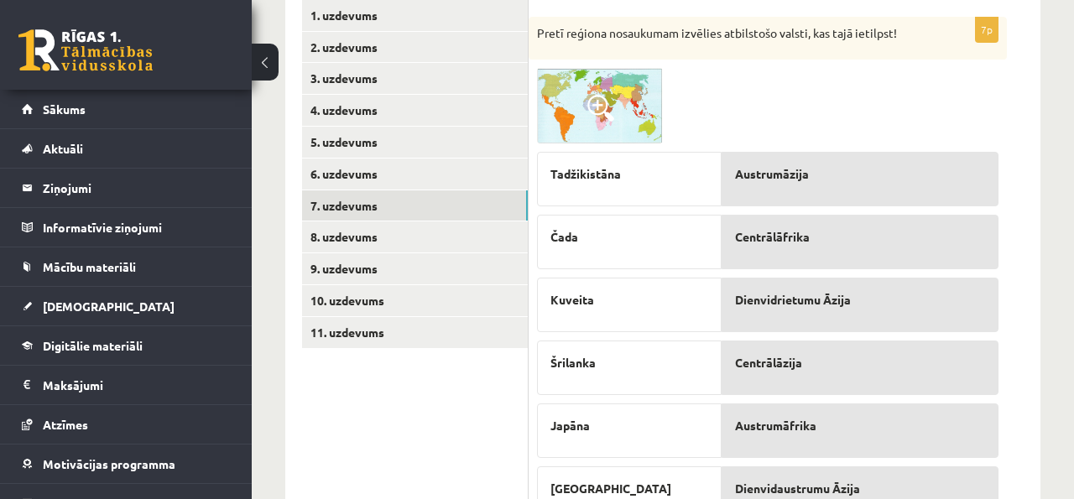
scroll to position [155, 0]
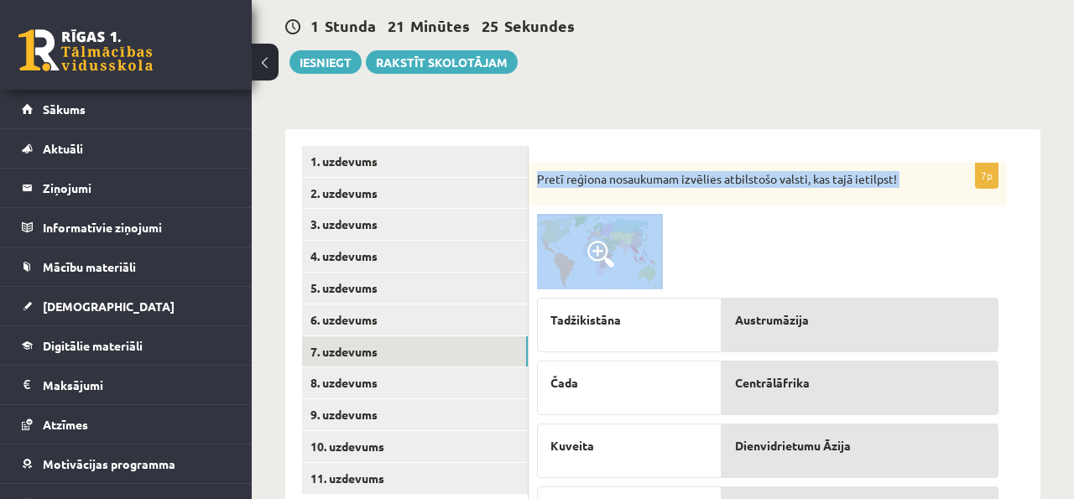
drag, startPoint x: 531, startPoint y: 172, endPoint x: 791, endPoint y: 254, distance: 272.1
click at [791, 254] on div "7p Pretī reģiona nosaukumam izvēlies atbilstošo valsti, kas tajā ietilpst! Tadž…" at bounding box center [768, 451] width 478 height 576
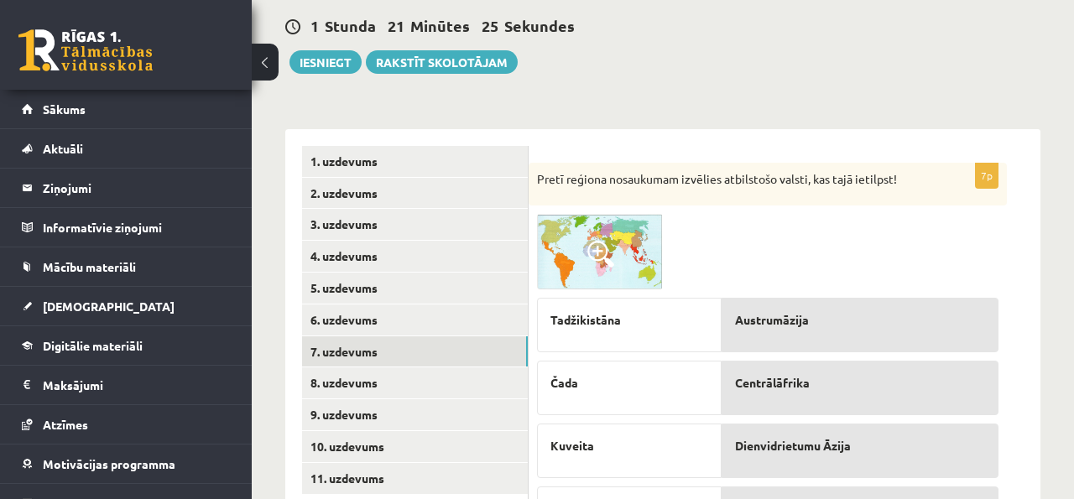
click at [791, 243] on div at bounding box center [768, 252] width 462 height 76
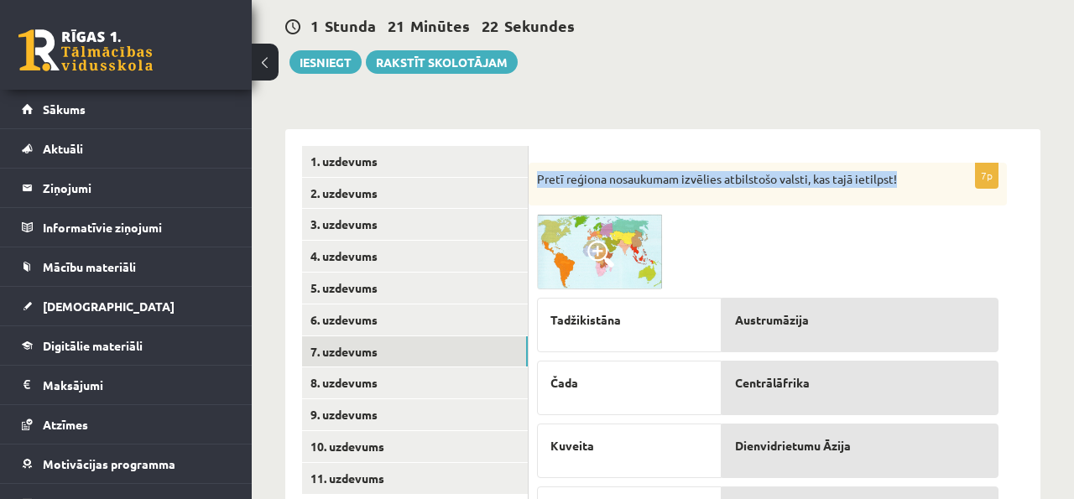
drag, startPoint x: 921, startPoint y: 169, endPoint x: 960, endPoint y: 180, distance: 40.9
click at [959, 181] on div "Pretī reģiona nosaukumam izvēlies atbilstošo valsti, kas tajā ietilpst!" at bounding box center [768, 185] width 478 height 44
copy p "Pretī reģiona nosaukumam izvēlies atbilstošo valsti, kas tajā ietilpst!"
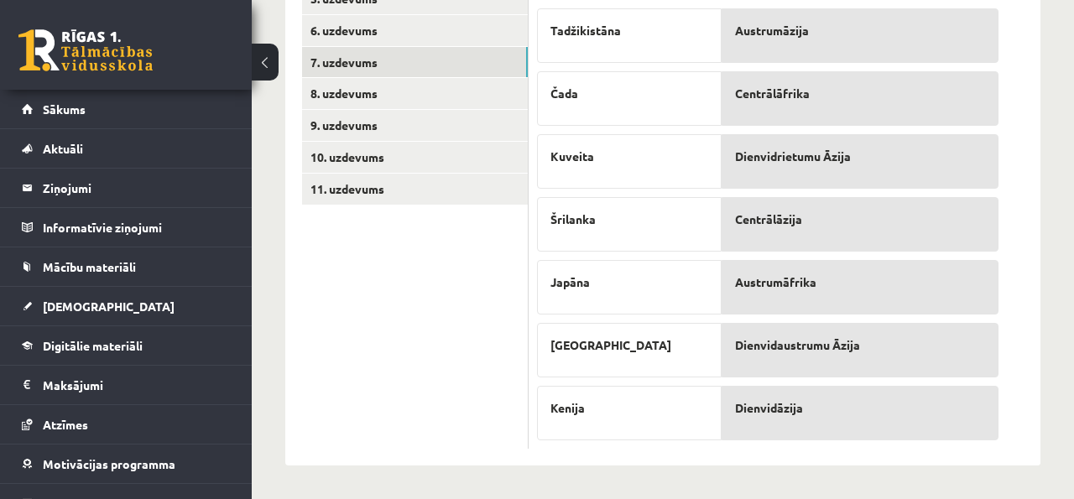
scroll to position [446, 0]
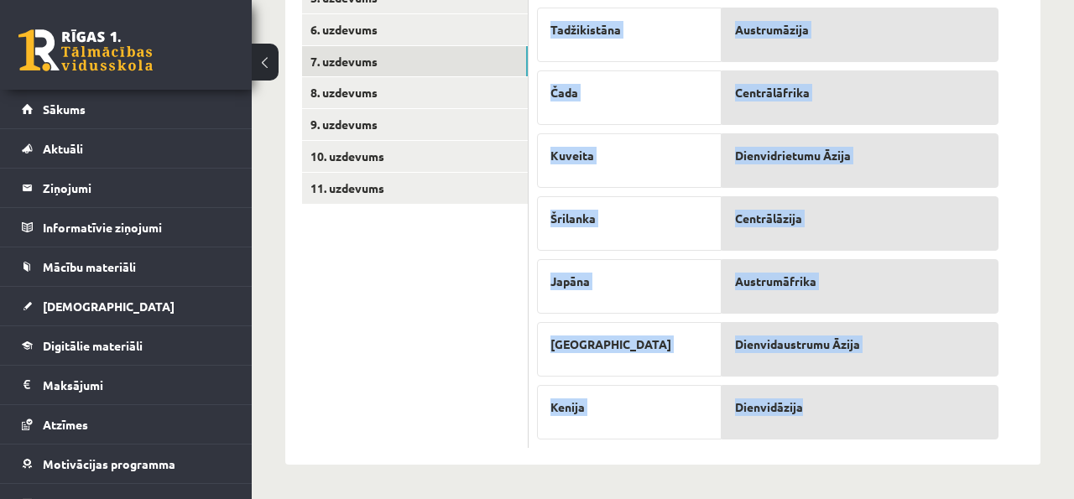
drag, startPoint x: 540, startPoint y: 308, endPoint x: 837, endPoint y: 410, distance: 314.0
click at [837, 410] on fieldset "Tadžikistāna Čada Kuveita Šrilanka Japāna Laosa Kenija Austrumāzija Centrālāfri…" at bounding box center [768, 219] width 462 height 441
copy fieldset "Tadžikistāna Čada Kuveita Šrilanka Japāna Laosa Kenija Austrumāzija Centrālāfri…"
click at [837, 410] on p "Dienvidāzija" at bounding box center [860, 408] width 250 height 18
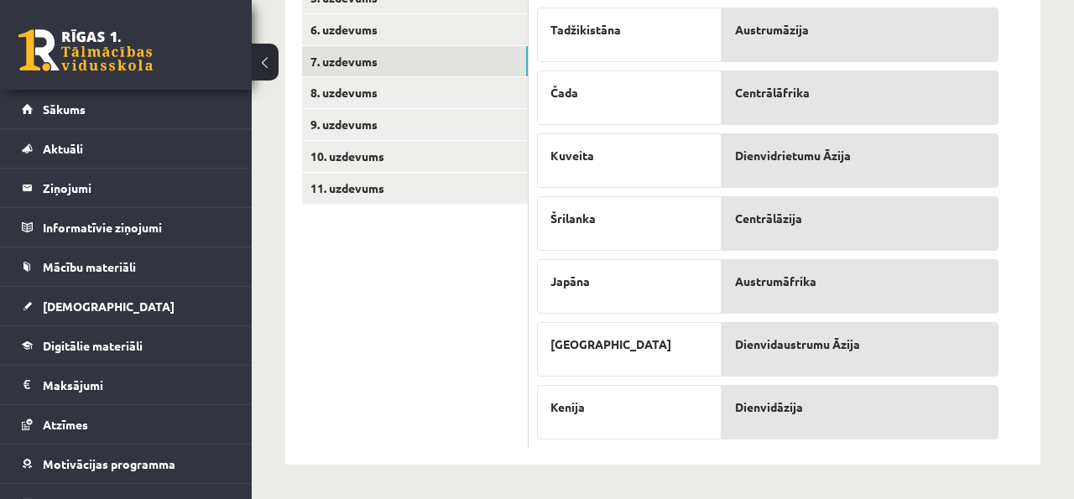
click at [830, 356] on div "Dienvidaustrumu Āzija" at bounding box center [860, 349] width 277 height 55
drag, startPoint x: 695, startPoint y: 321, endPoint x: 682, endPoint y: 321, distance: 12.6
click at [685, 321] on div "Tadžikistāna Čada Kuveita Šrilanka Japāna Laosa Kenija" at bounding box center [629, 219] width 185 height 441
drag, startPoint x: 811, startPoint y: 220, endPoint x: 658, endPoint y: 2, distance: 266.4
drag, startPoint x: 818, startPoint y: 413, endPoint x: 519, endPoint y: 9, distance: 502.3
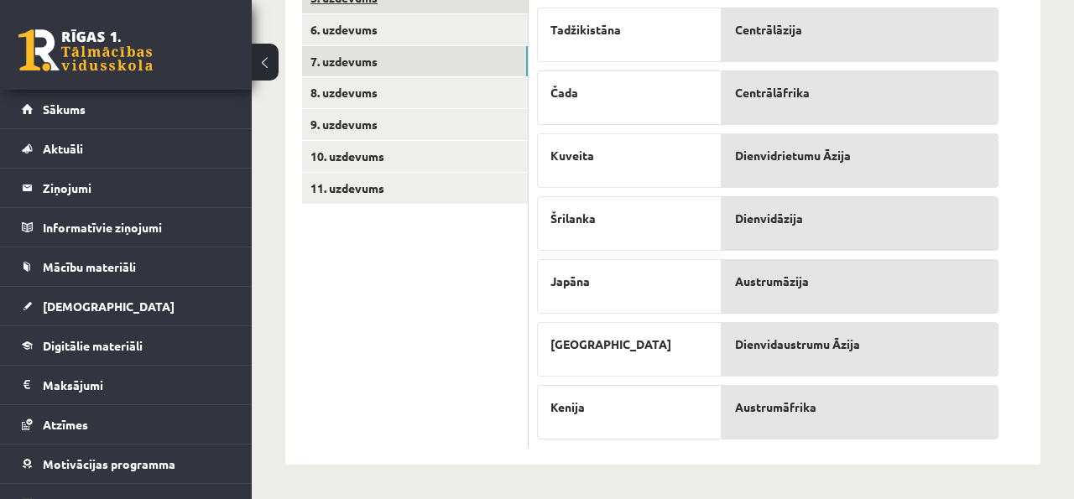
drag, startPoint x: 791, startPoint y: 397, endPoint x: 484, endPoint y: 3, distance: 499.5
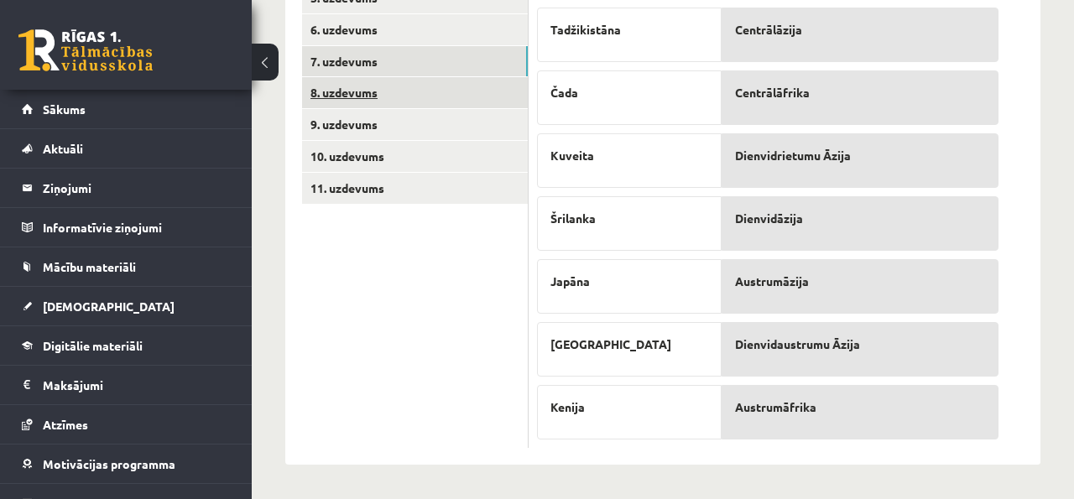
click at [471, 84] on link "8. uzdevums" at bounding box center [415, 92] width 226 height 31
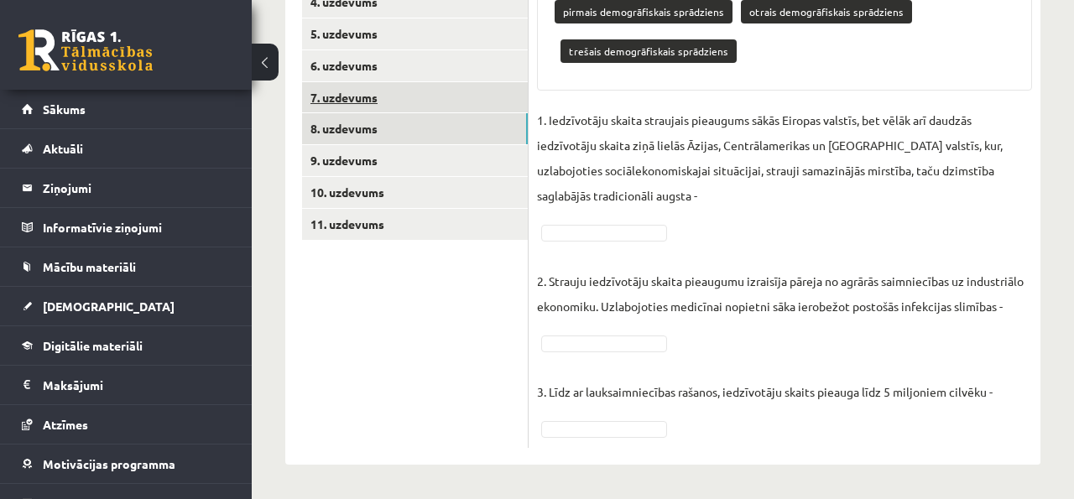
scroll to position [410, 0]
click at [494, 86] on link "7. uzdevums" at bounding box center [415, 97] width 226 height 31
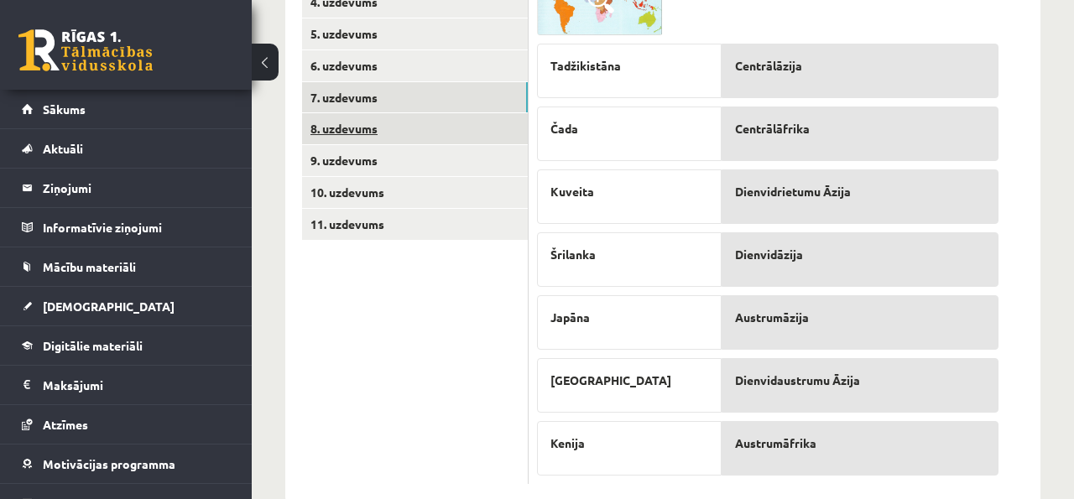
click at [486, 122] on link "8. uzdevums" at bounding box center [415, 128] width 226 height 31
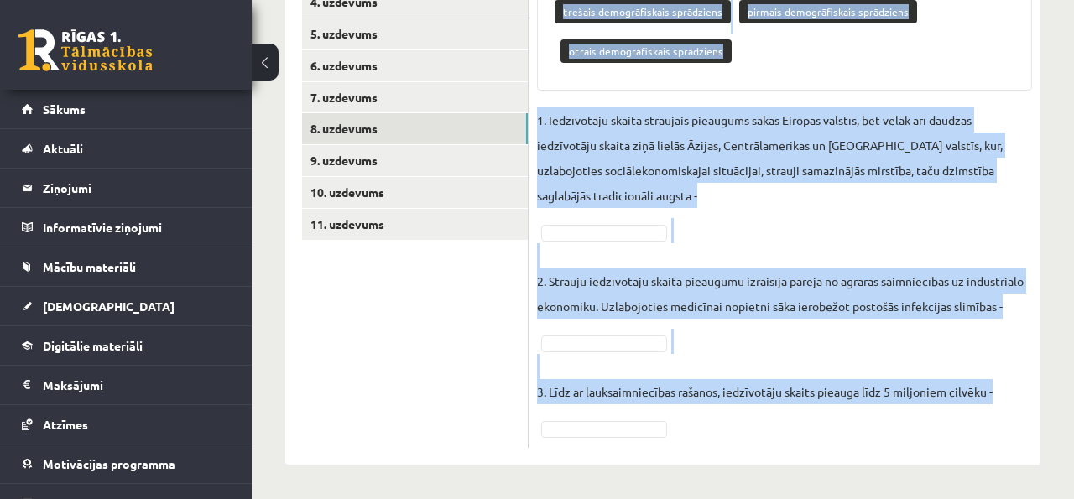
drag, startPoint x: 536, startPoint y: 102, endPoint x: 787, endPoint y: 433, distance: 415.8
click at [788, 433] on div "3p Pretī raksturojumam izvēlieties atbilstošo demogrāfisko sprādzienu! Pieejami…" at bounding box center [785, 179] width 512 height 540
copy div "Pretī raksturojumam izvēlieties atbilstošo demogrāfisko sprādzienu! Pieejamie v…"
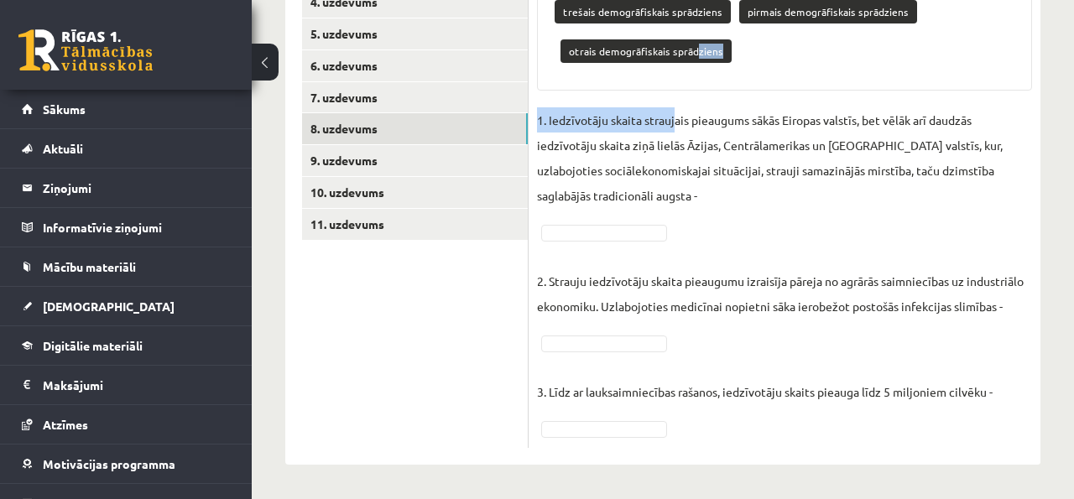
drag, startPoint x: 694, startPoint y: 56, endPoint x: 690, endPoint y: 105, distance: 48.9
click at [687, 109] on div "3p Pretī raksturojumam izvēlieties atbilstošo demogrāfisko sprādzienu! Pieejami…" at bounding box center [785, 179] width 512 height 540
click at [724, 50] on p "otrais demogrāfiskais sprādziens" at bounding box center [646, 51] width 171 height 24
click at [710, 50] on p "otrais demogrāfiskais sprādziens" at bounding box center [646, 51] width 171 height 24
click at [718, 49] on p "otrais demogrāfiskais sprādziens" at bounding box center [646, 51] width 171 height 24
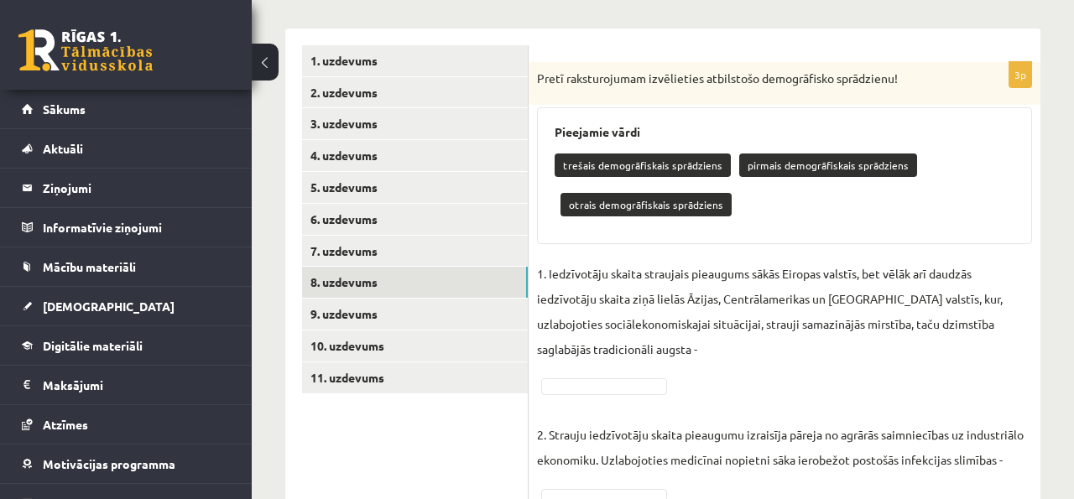
scroll to position [244, 0]
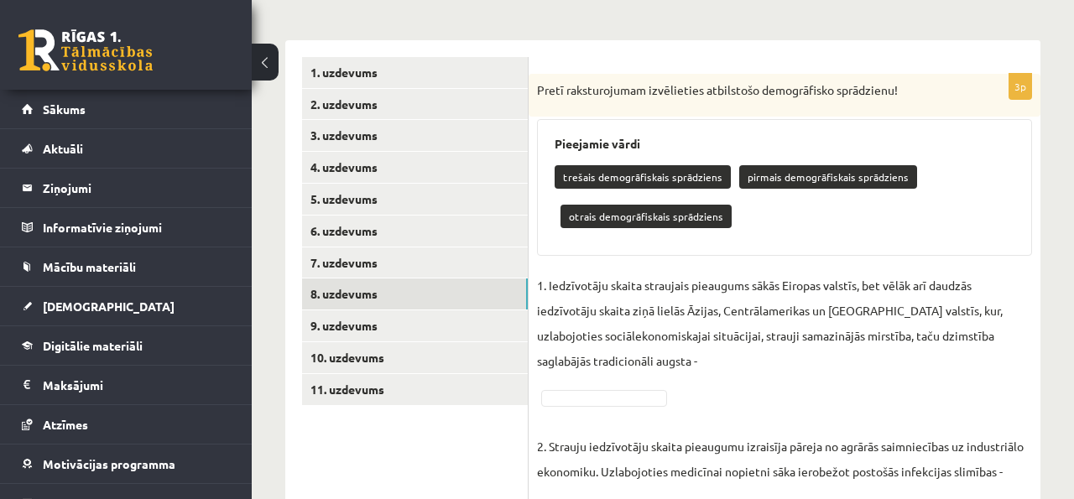
click at [679, 207] on p "otrais demogrāfiskais sprādziens" at bounding box center [646, 217] width 171 height 24
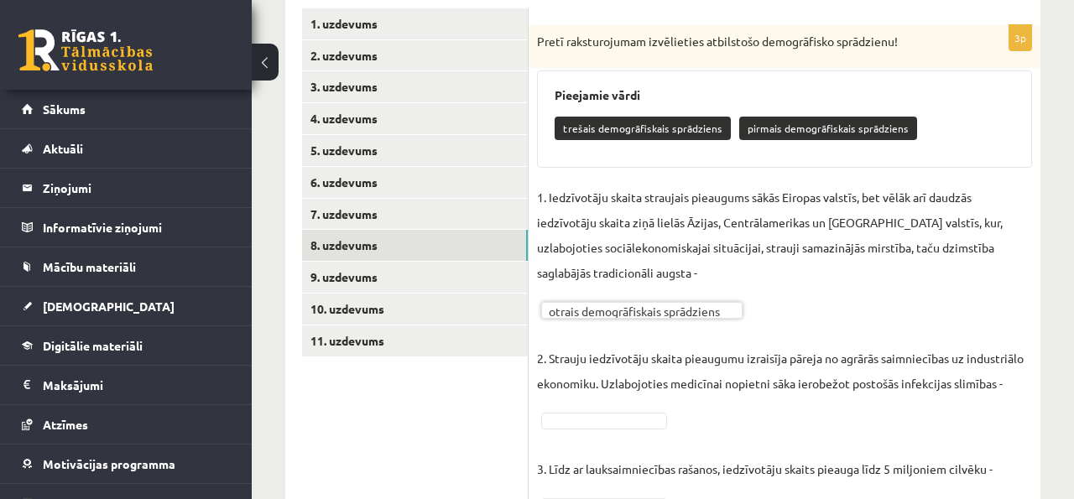
scroll to position [370, 0]
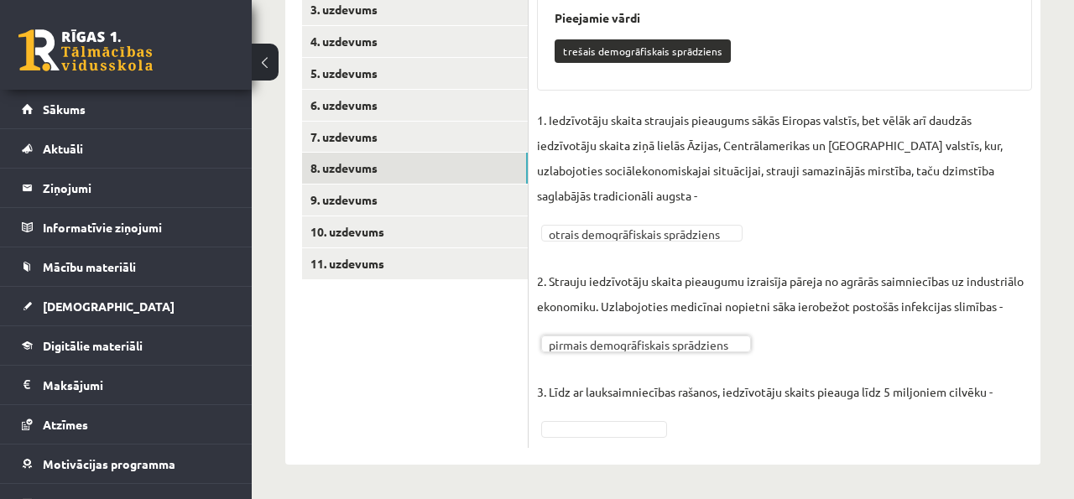
click at [611, 442] on div "**********" at bounding box center [785, 198] width 512 height 500
click at [611, 437] on fieldset "**********" at bounding box center [784, 273] width 495 height 332
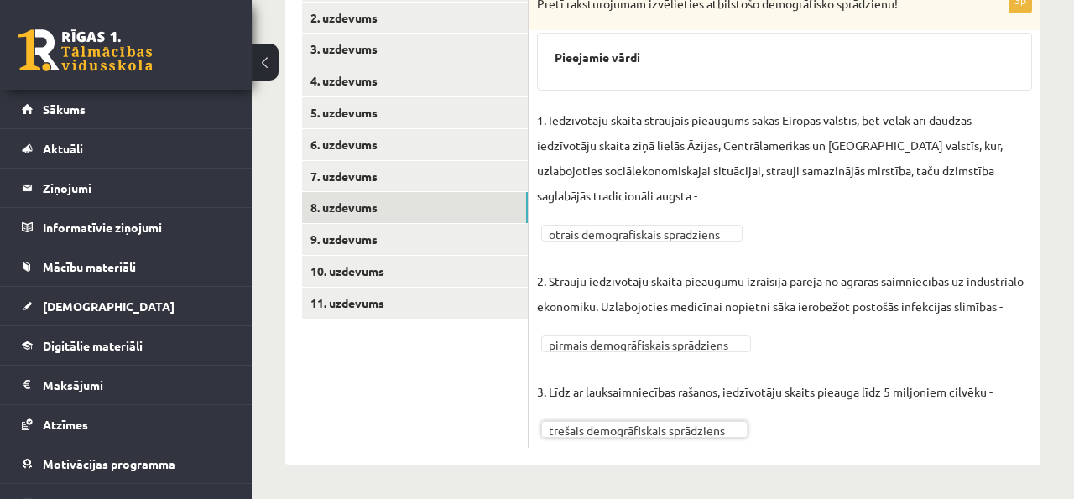
scroll to position [331, 0]
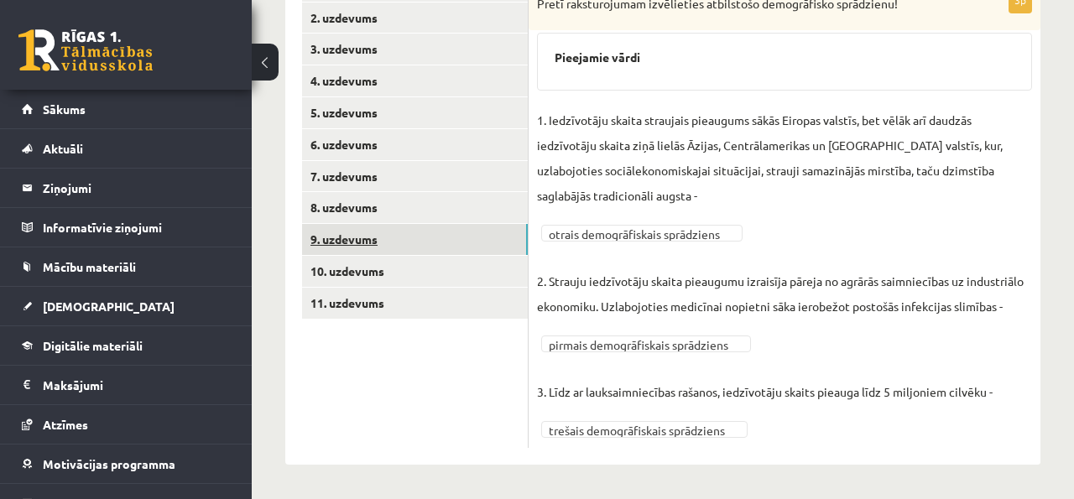
click at [437, 240] on link "9. uzdevums" at bounding box center [415, 239] width 226 height 31
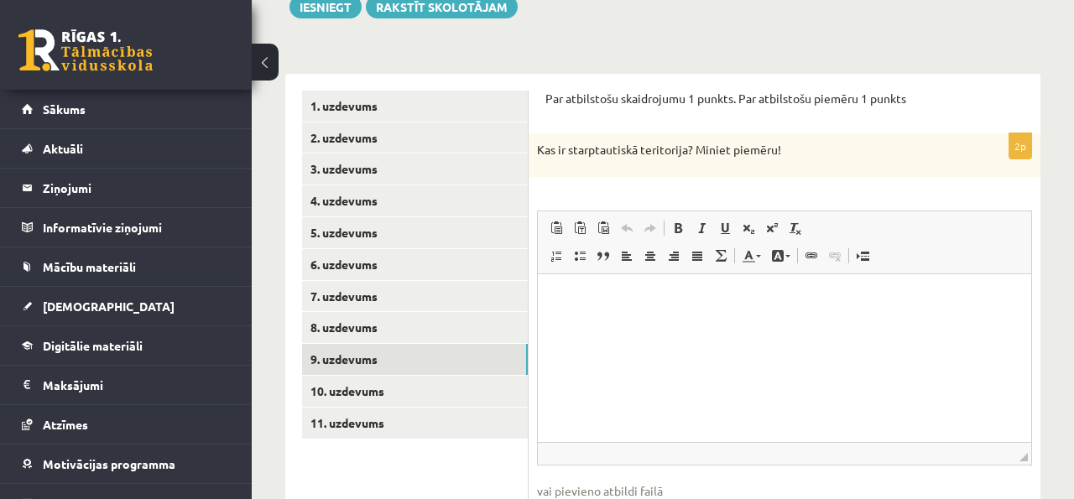
scroll to position [221, 0]
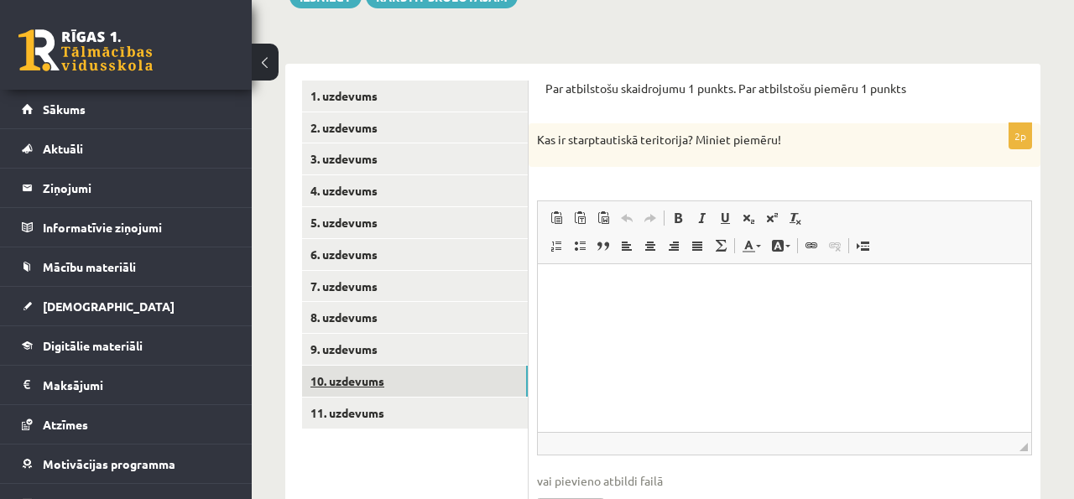
click at [457, 382] on link "10. uzdevums" at bounding box center [415, 381] width 226 height 31
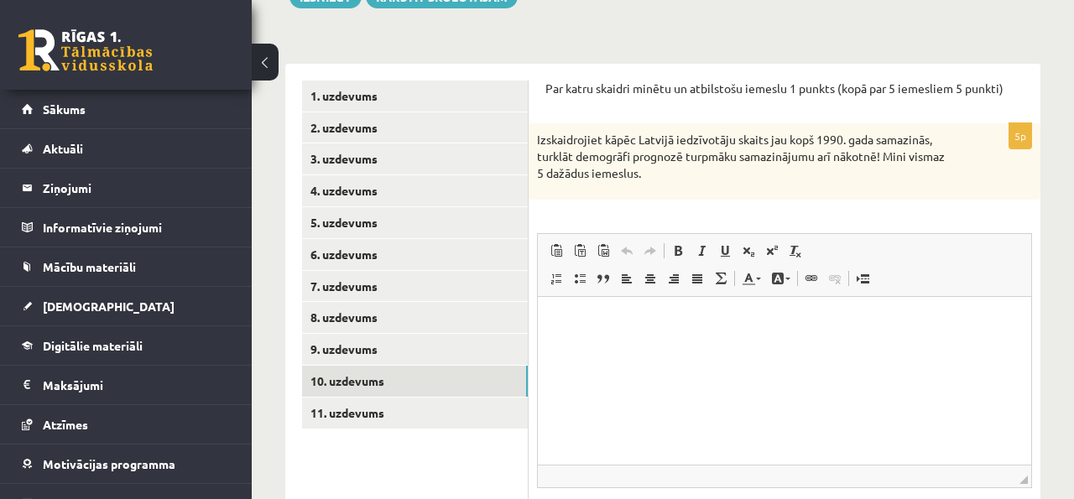
scroll to position [0, 0]
click at [452, 442] on ul "1. uzdevums 2. uzdevums 3. uzdevums 4. uzdevums 5. uzdevums 6. uzdevums 7. uzde…" at bounding box center [415, 332] width 227 height 502
click at [454, 411] on link "11. uzdevums" at bounding box center [415, 413] width 226 height 31
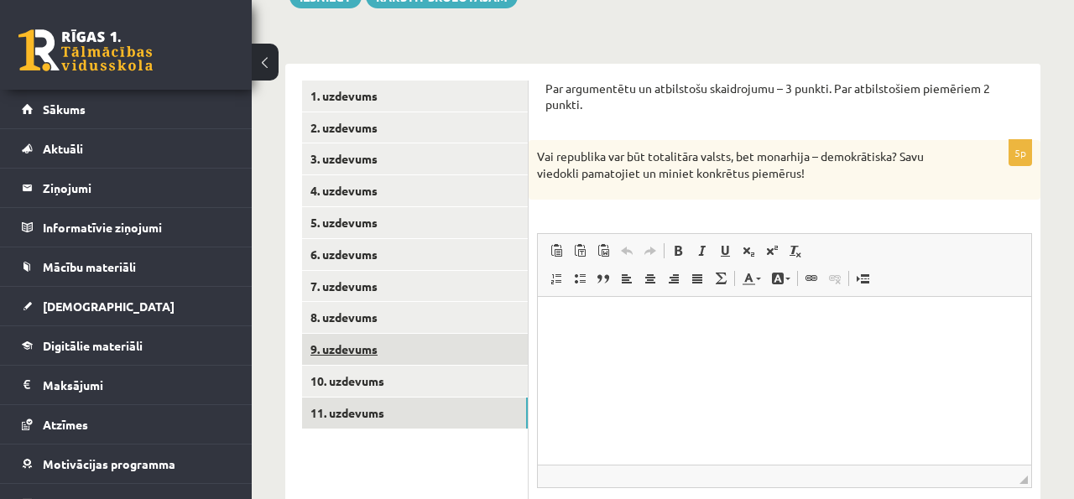
click at [457, 358] on link "9. uzdevums" at bounding box center [415, 349] width 226 height 31
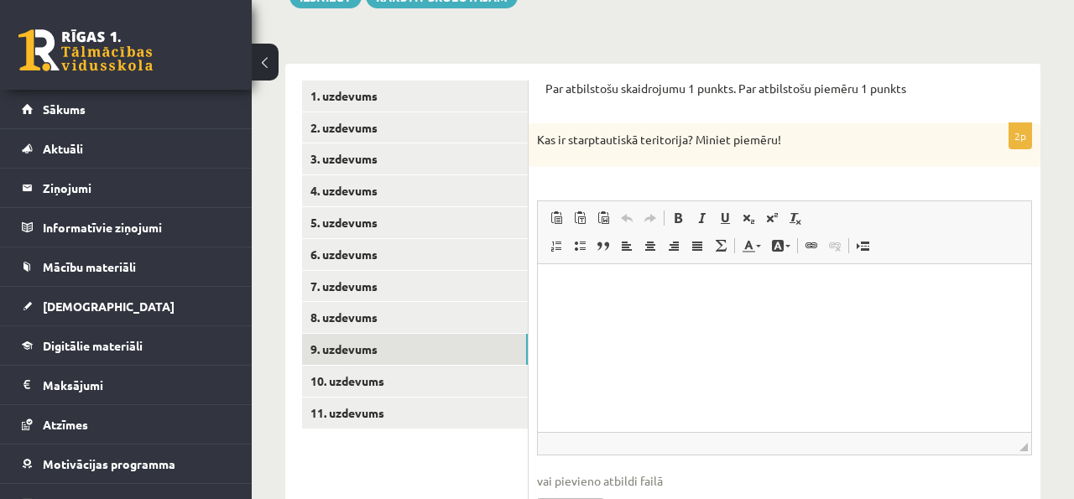
drag, startPoint x: 545, startPoint y: 83, endPoint x: 673, endPoint y: 158, distance: 148.6
click at [673, 158] on div "Par atbilstošu skaidrojumu 1 punkts. Par atbilstošu piemēru 1 punkts 2p Kas ir …" at bounding box center [785, 315] width 512 height 503
copy form "Par atbilstošu skaidrojumu 1 punkts. Par atbilstošu piemēru 1 punkts 2p Kas ir …"
click at [731, 40] on div "Ģeogrāfija 1. ieskaite 10.a2 klase , Jegors Rogoļevs (10.a2 klase) Parādīt punk…" at bounding box center [663, 222] width 823 height 756
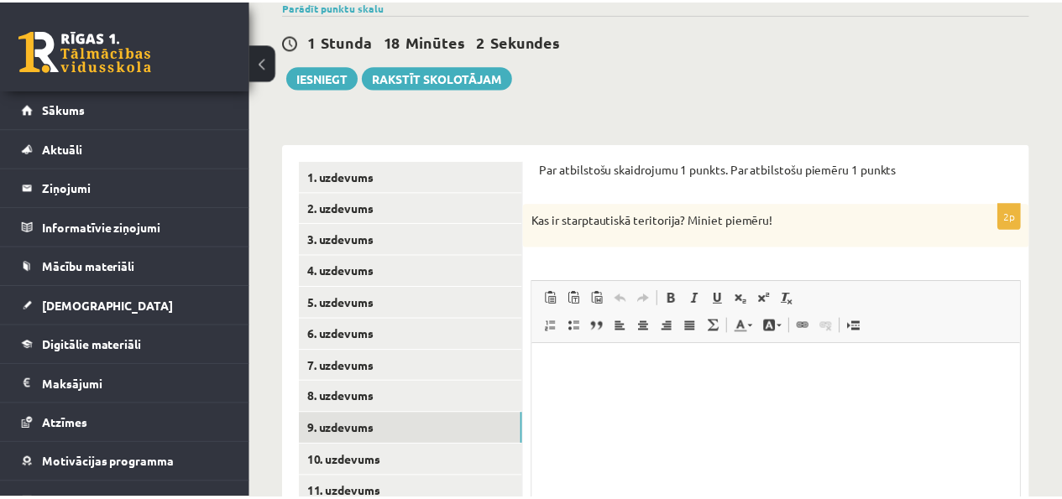
scroll to position [323, 0]
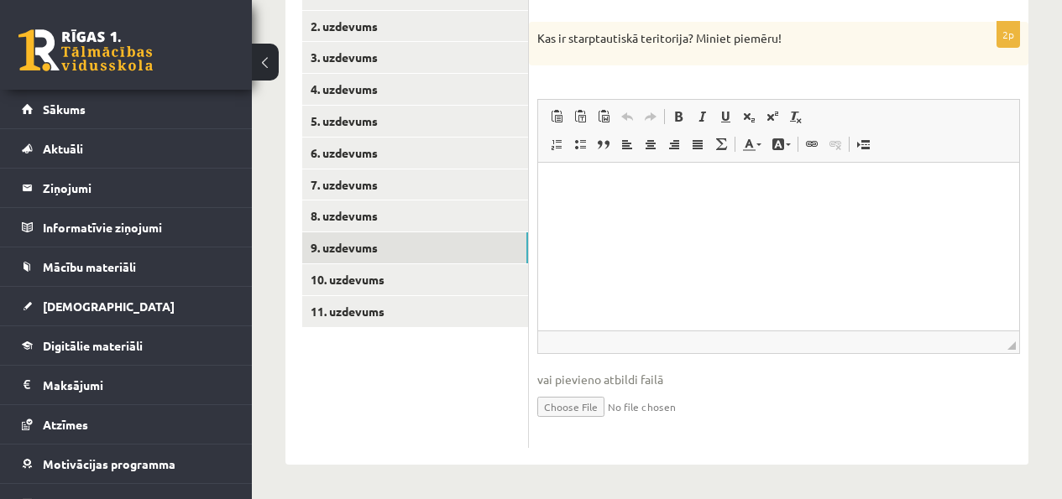
drag, startPoint x: 540, startPoint y: 39, endPoint x: 813, endPoint y: 35, distance: 273.7
click at [813, 35] on p "Kas ir starptautiskā teritorija? Miniet piemēru!" at bounding box center [736, 38] width 399 height 17
copy p "Kas ir starptautiskā teritorija? Miniet piemēru!"
click at [607, 206] on html at bounding box center [778, 187] width 481 height 51
click at [793, 213] on html "**********" at bounding box center [778, 187] width 481 height 51
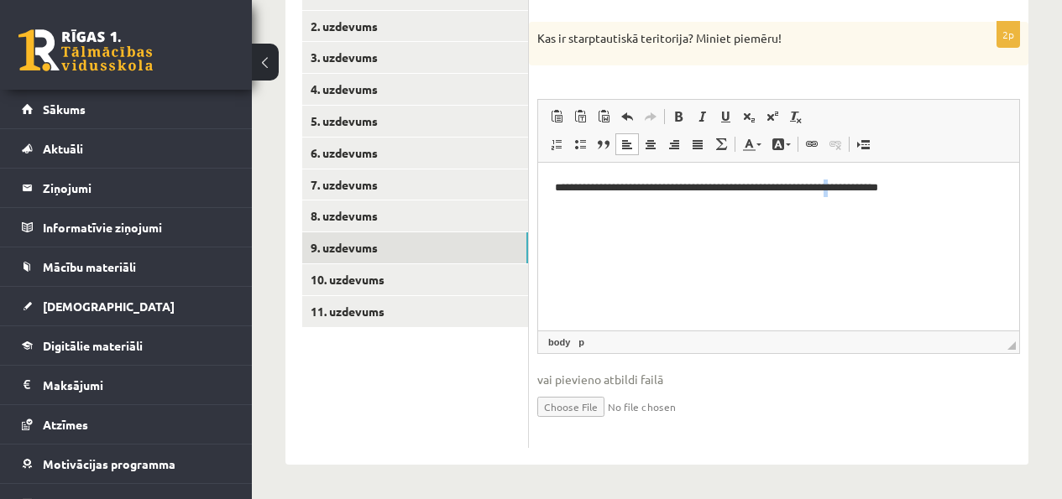
click at [839, 184] on p "**********" at bounding box center [778, 188] width 447 height 18
click at [839, 30] on p "Kas ir starptautiskā teritorija? Miniet piemēru!" at bounding box center [736, 38] width 399 height 17
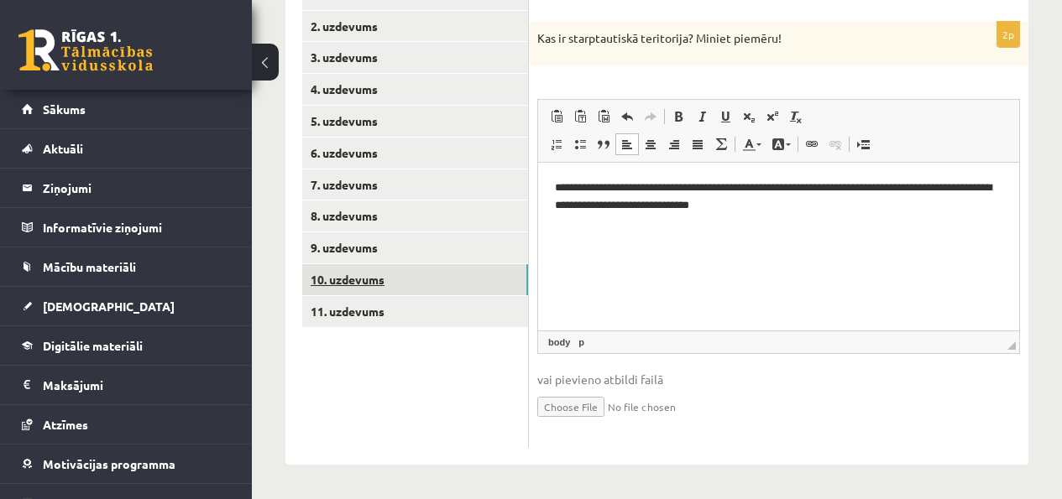
click at [424, 269] on link "10. uzdevums" at bounding box center [415, 279] width 226 height 31
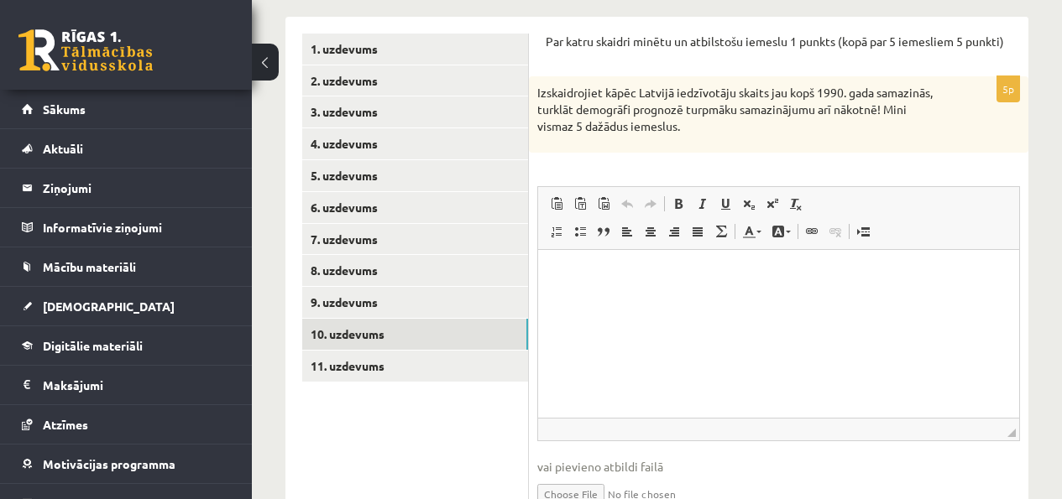
scroll to position [185, 0]
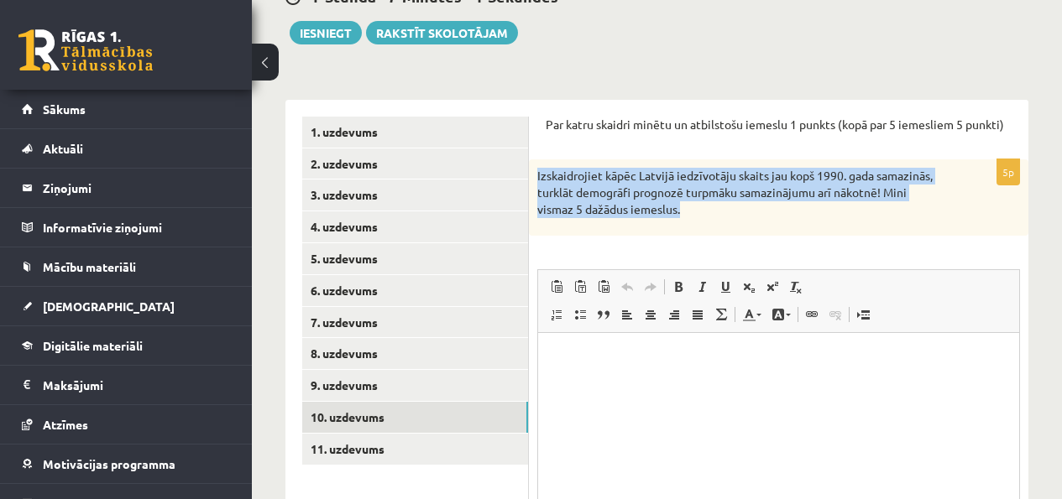
drag, startPoint x: 694, startPoint y: 212, endPoint x: 532, endPoint y: 176, distance: 166.0
click at [532, 176] on div "Izskaidrojiet kāpēc Latvijā iedzīvotāju skaits jau kopš 1990. gada samazinās, t…" at bounding box center [778, 197] width 499 height 76
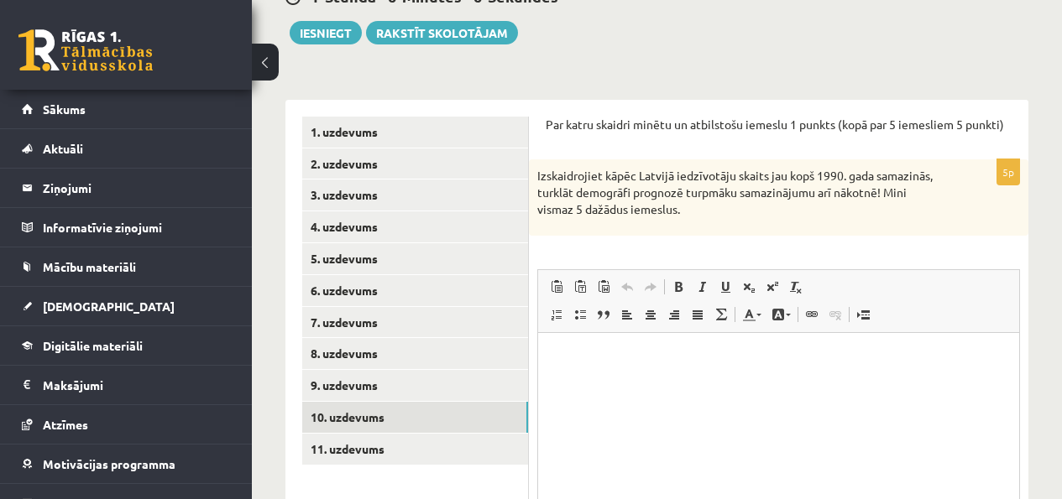
click at [740, 228] on div "Izskaidrojiet kāpēc Latvijā iedzīvotāju skaits jau kopš 1990. gada samazinās, t…" at bounding box center [778, 197] width 499 height 76
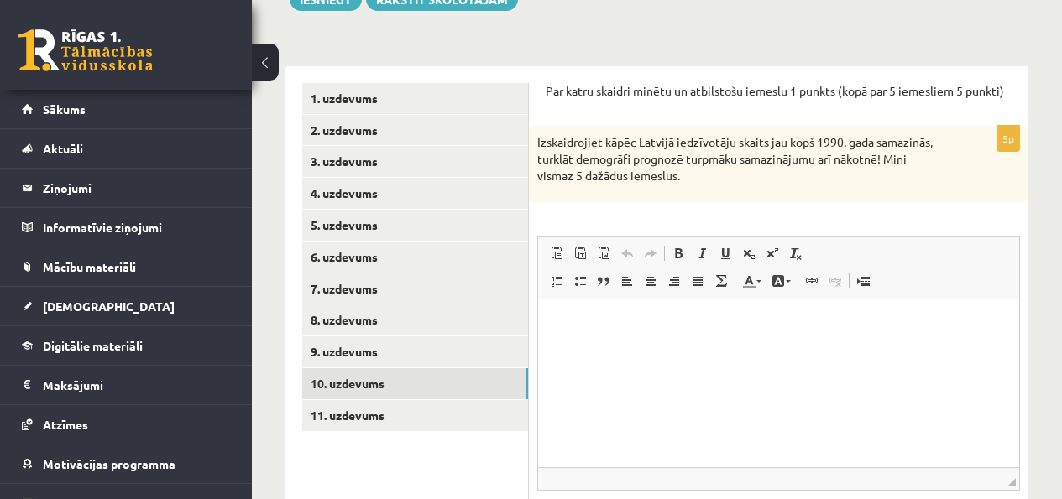
scroll to position [301, 0]
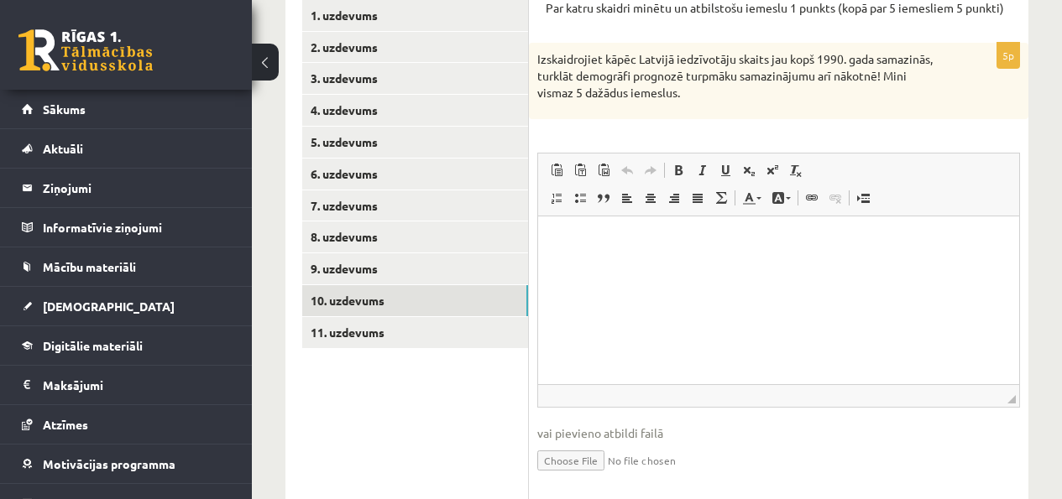
click at [689, 268] on html at bounding box center [778, 242] width 481 height 51
click at [881, 268] on html "**********" at bounding box center [778, 242] width 481 height 51
click at [880, 268] on html "**********" at bounding box center [778, 242] width 481 height 51
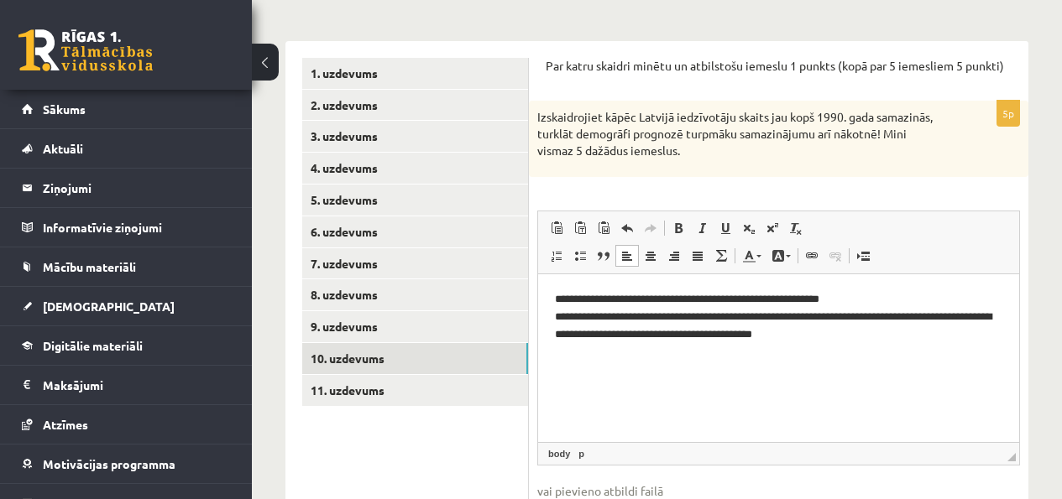
scroll to position [311, 0]
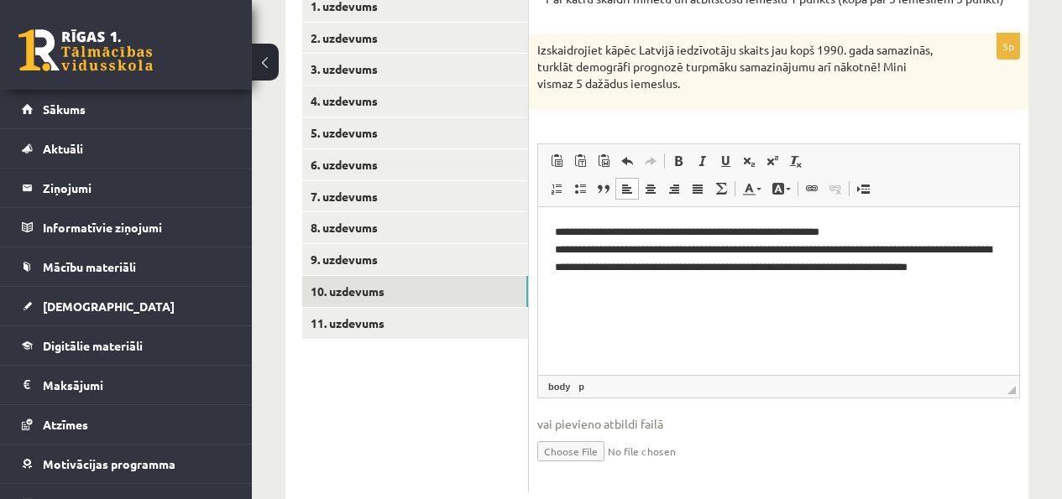
click at [813, 269] on p "**********" at bounding box center [778, 259] width 447 height 70
click at [609, 314] on html "**********" at bounding box center [778, 267] width 481 height 121
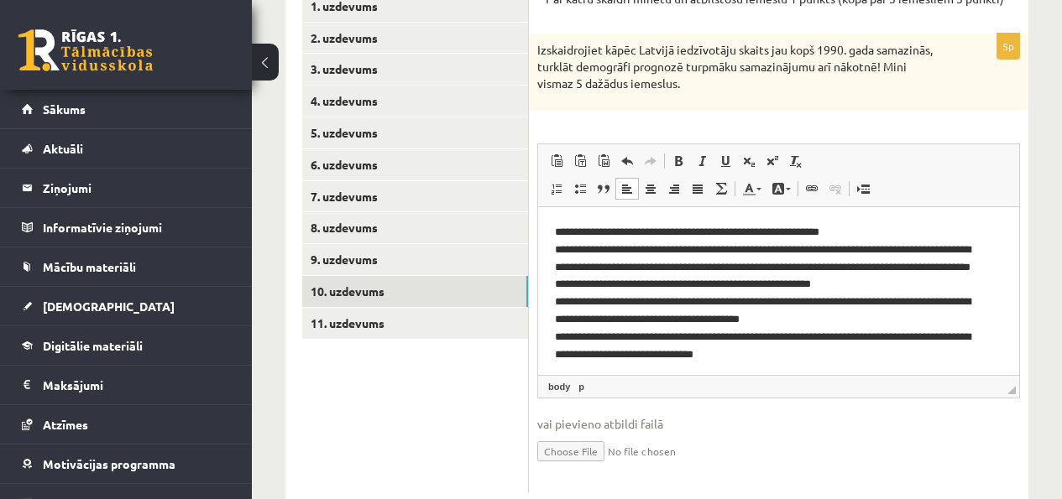
click at [447, 343] on ul "1. uzdevums 2. uzdevums 3. uzdevums 4. uzdevums 5. uzdevums 6. uzdevums 7. uzde…" at bounding box center [415, 242] width 227 height 502
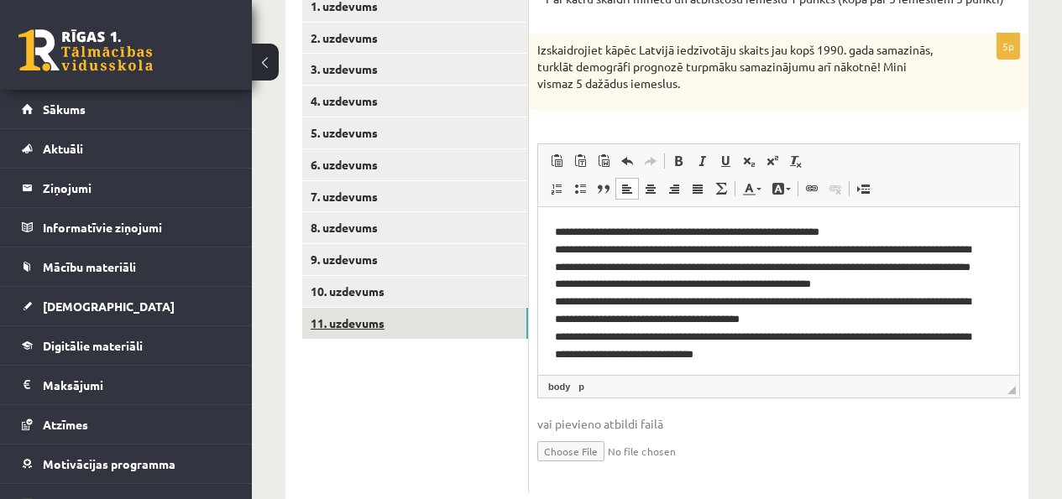
click at [454, 332] on link "11. uzdevums" at bounding box center [415, 323] width 226 height 31
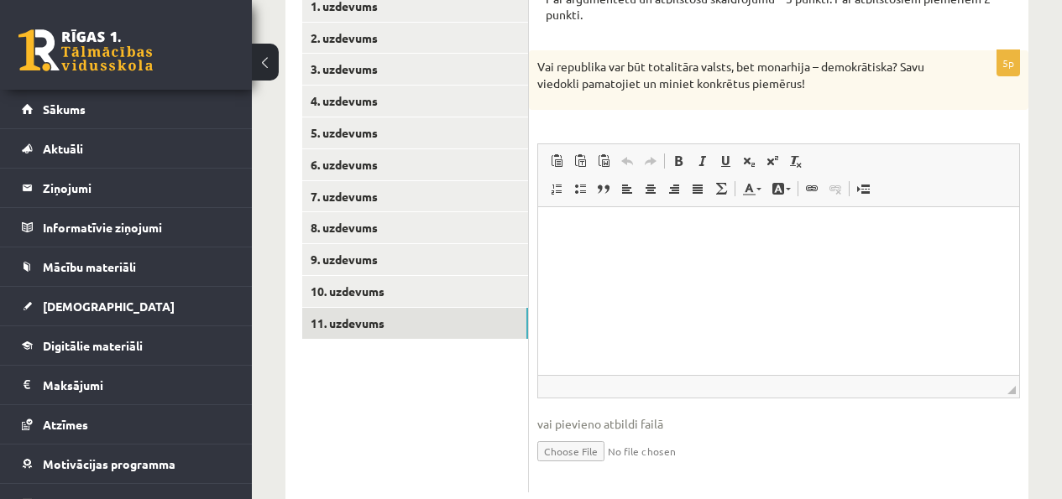
click at [713, 259] on html at bounding box center [778, 232] width 481 height 51
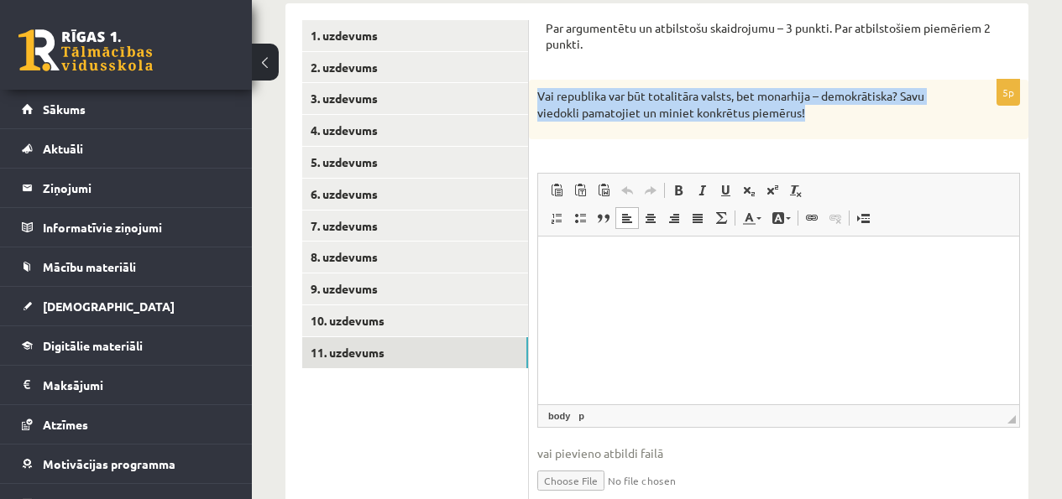
drag, startPoint x: 818, startPoint y: 114, endPoint x: 542, endPoint y: 85, distance: 276.9
click at [542, 85] on div "Vai republika var būt totalitāra valsts, bet monarhija – demokrātiska? Savu vie…" at bounding box center [778, 110] width 499 height 60
click at [808, 107] on p "Vai republika var būt totalitāra valsts, bet monarhija – demokrātiska? Savu vie…" at bounding box center [736, 104] width 399 height 33
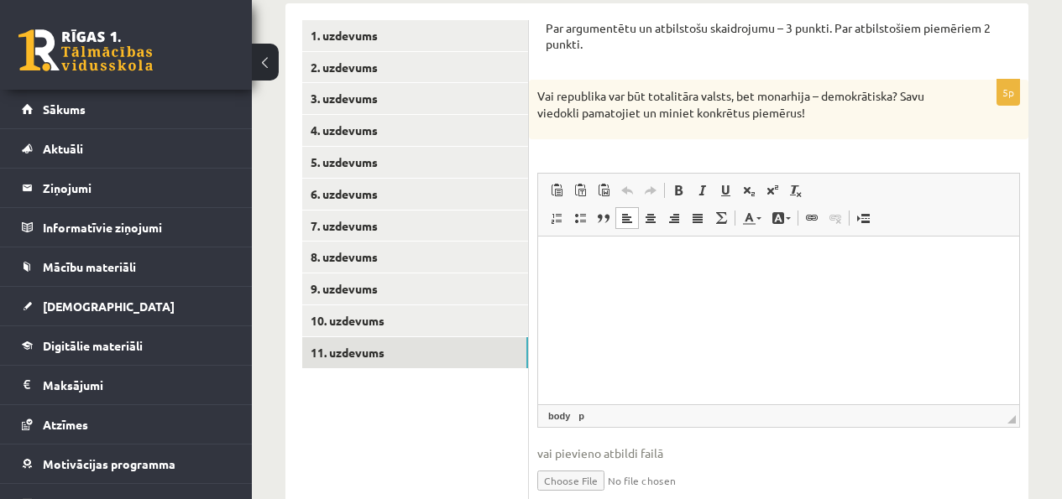
click at [583, 288] on html at bounding box center [778, 262] width 481 height 51
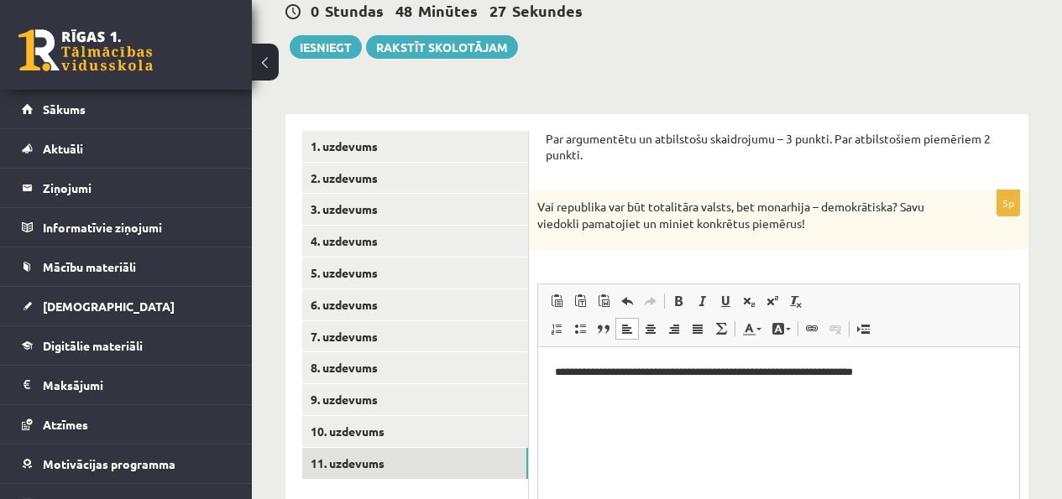
scroll to position [174, 0]
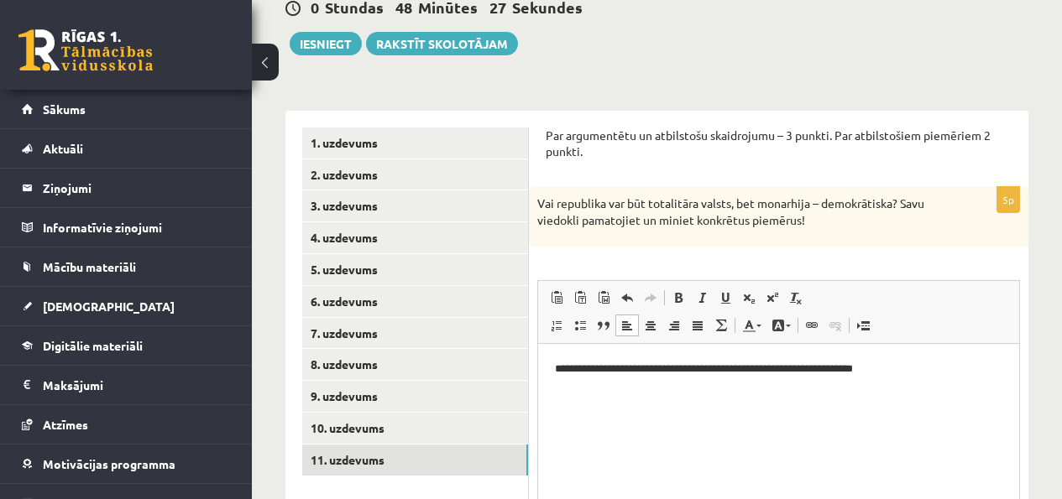
click at [942, 384] on html "**********" at bounding box center [778, 369] width 481 height 51
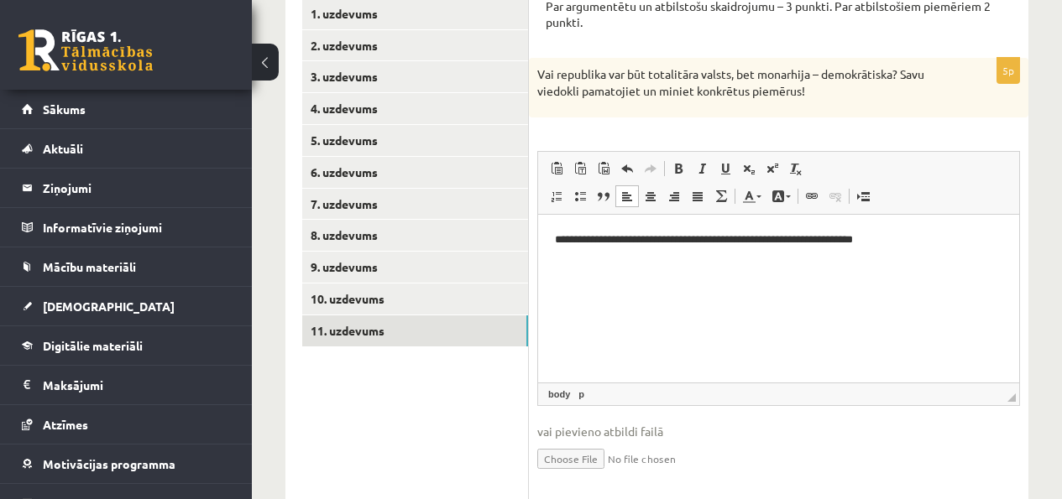
click at [587, 251] on body "**********" at bounding box center [778, 254] width 447 height 45
click at [578, 260] on p "Визуальный текстовый редактор, wiswyg-editor-user-answer-47024825975820" at bounding box center [778, 269] width 447 height 18
click at [578, 248] on p "**********" at bounding box center [778, 241] width 447 height 18
click at [577, 246] on p "**********" at bounding box center [778, 241] width 447 height 18
click at [923, 232] on p "**********" at bounding box center [778, 241] width 447 height 18
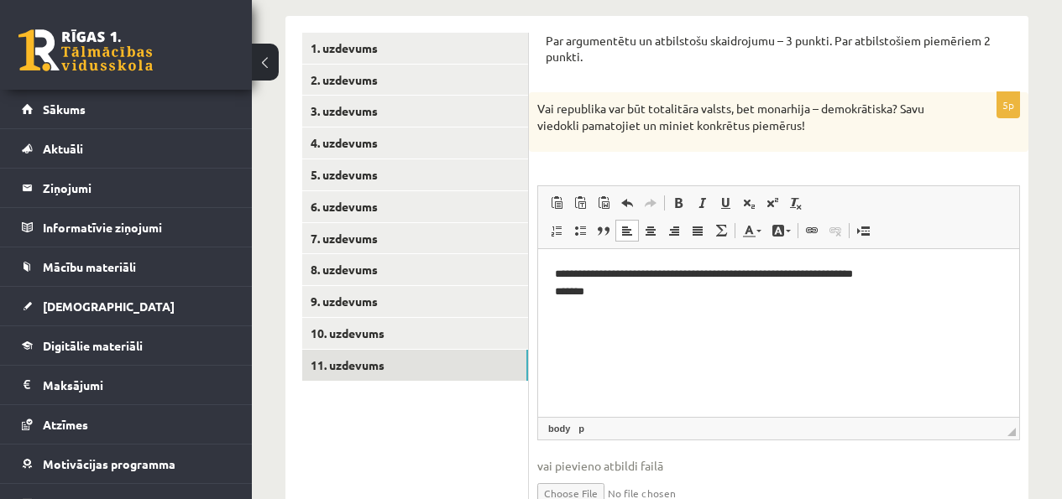
scroll to position [264, 0]
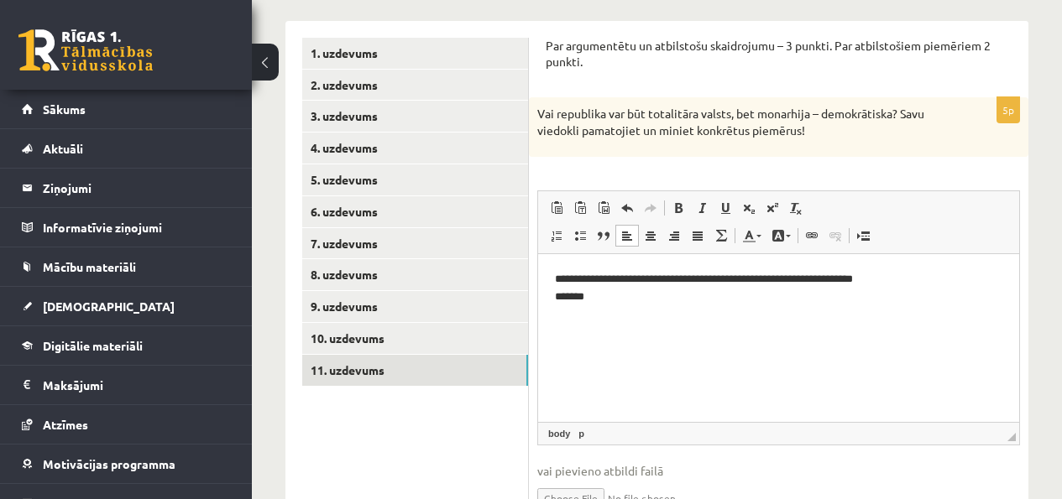
click at [812, 279] on p "**********" at bounding box center [778, 288] width 447 height 35
click at [805, 280] on p "**********" at bounding box center [778, 288] width 447 height 35
click at [807, 280] on p "**********" at bounding box center [778, 288] width 447 height 35
click at [639, 280] on p "**********" at bounding box center [778, 288] width 447 height 35
click at [838, 279] on p "**********" at bounding box center [778, 288] width 447 height 35
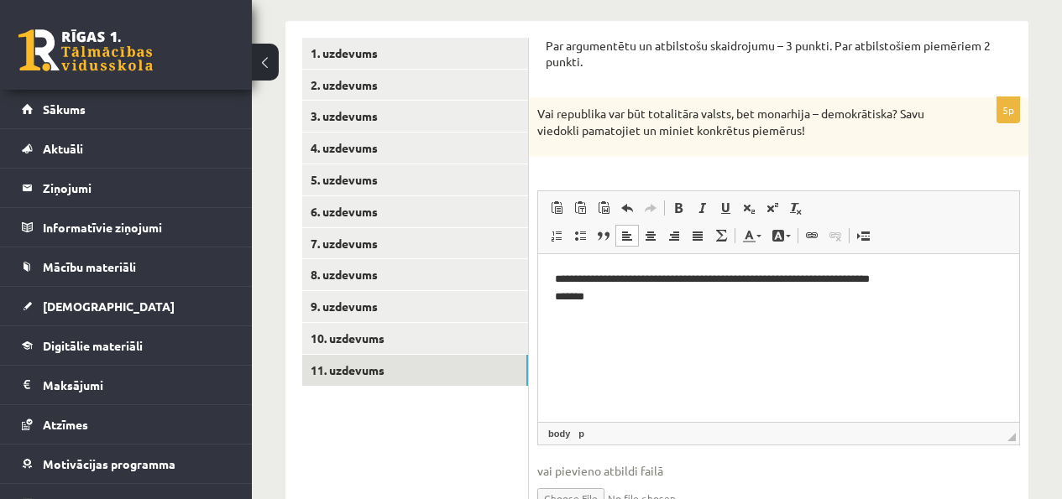
click at [827, 282] on p "**********" at bounding box center [778, 288] width 447 height 35
click at [937, 300] on p "**********" at bounding box center [778, 288] width 447 height 35
click at [918, 283] on p "**********" at bounding box center [778, 288] width 447 height 35
click at [921, 279] on p "**********" at bounding box center [778, 288] width 447 height 35
click at [917, 295] on p "**********" at bounding box center [778, 288] width 447 height 35
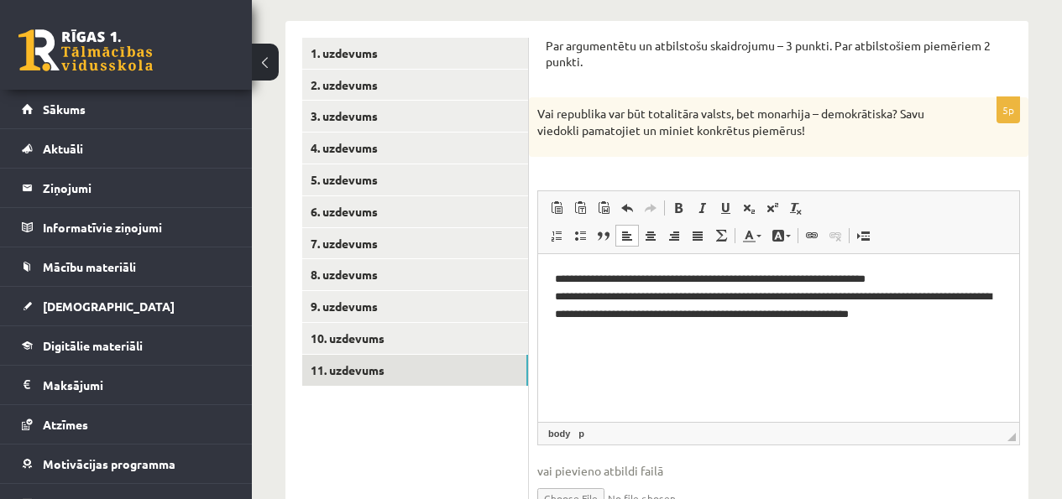
click at [942, 297] on p "**********" at bounding box center [778, 297] width 447 height 52
click at [604, 314] on p "**********" at bounding box center [778, 297] width 447 height 52
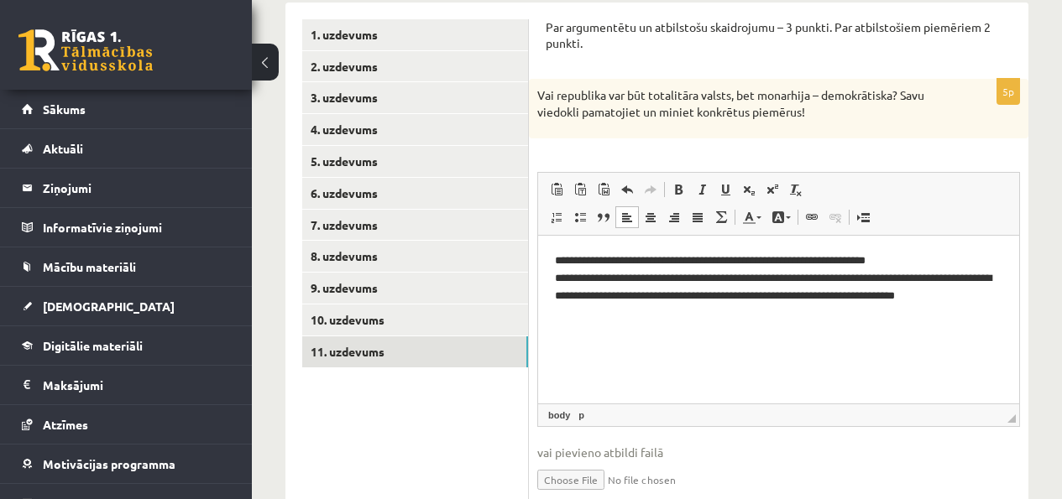
scroll to position [356, 0]
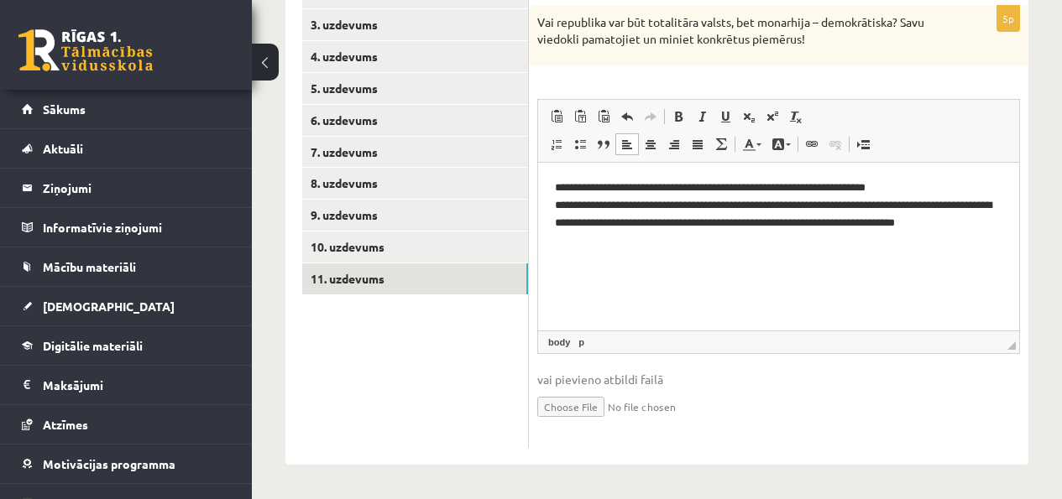
click at [748, 227] on p "**********" at bounding box center [778, 223] width 447 height 87
click at [606, 249] on p "**********" at bounding box center [778, 223] width 447 height 87
click at [605, 253] on p "**********" at bounding box center [778, 223] width 447 height 87
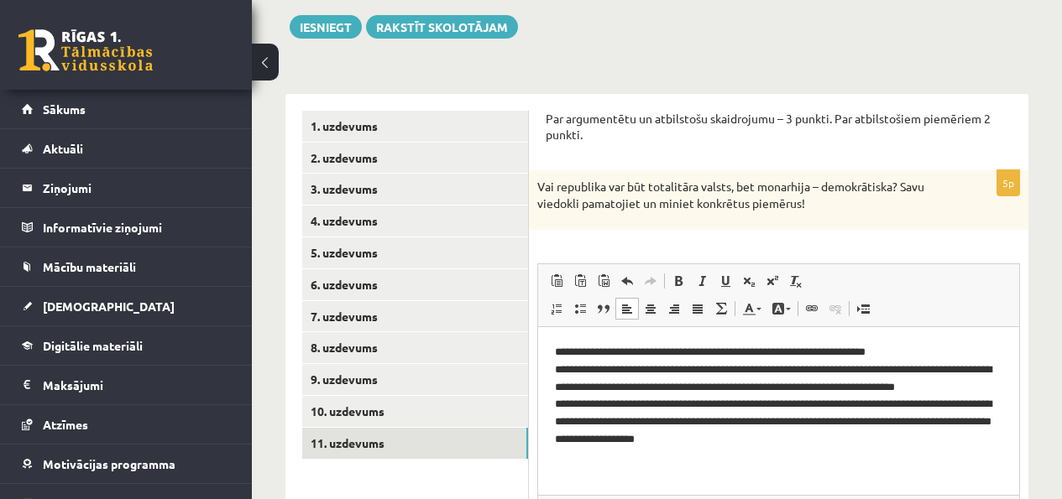
scroll to position [227, 0]
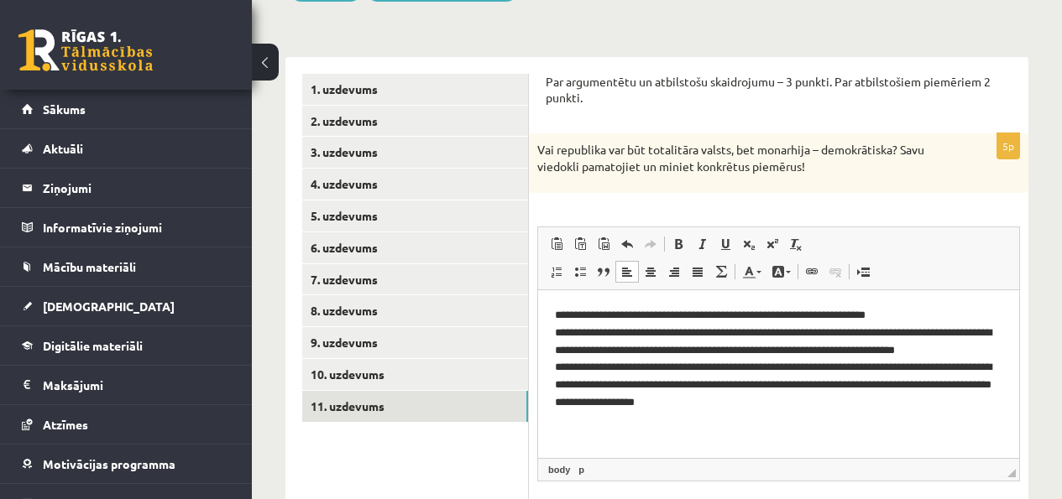
click at [717, 123] on form "**********" at bounding box center [779, 325] width 466 height 502
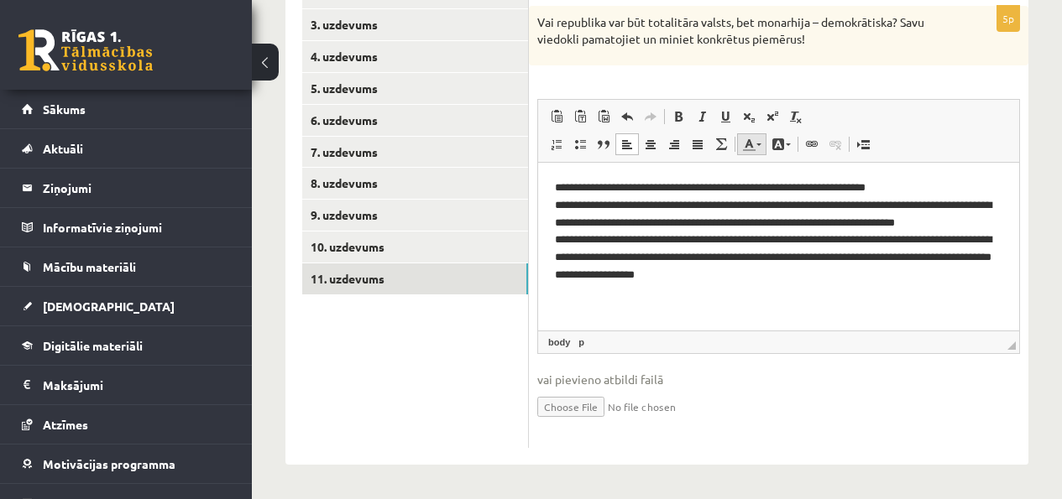
scroll to position [356, 0]
click at [914, 186] on p "**********" at bounding box center [778, 241] width 447 height 123
click at [808, 185] on p "**********" at bounding box center [778, 241] width 447 height 123
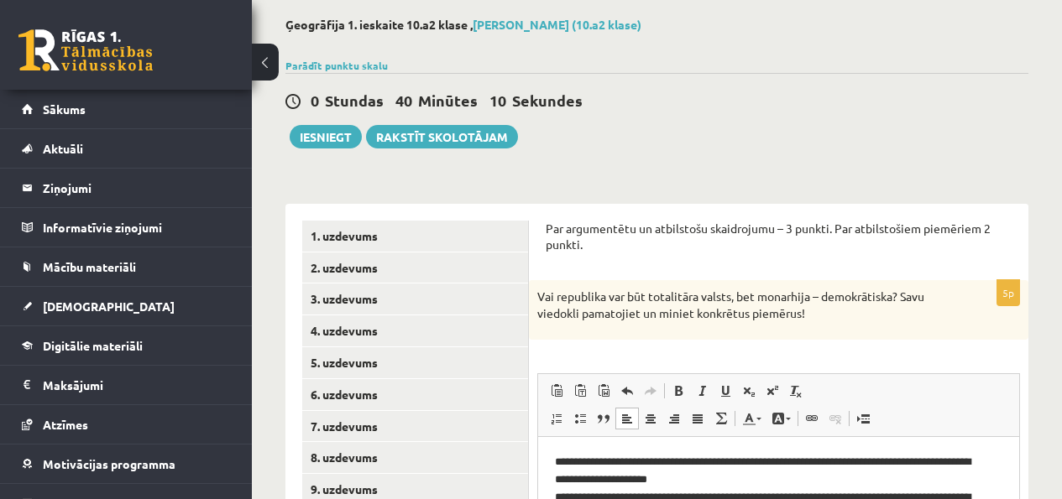
scroll to position [51, 0]
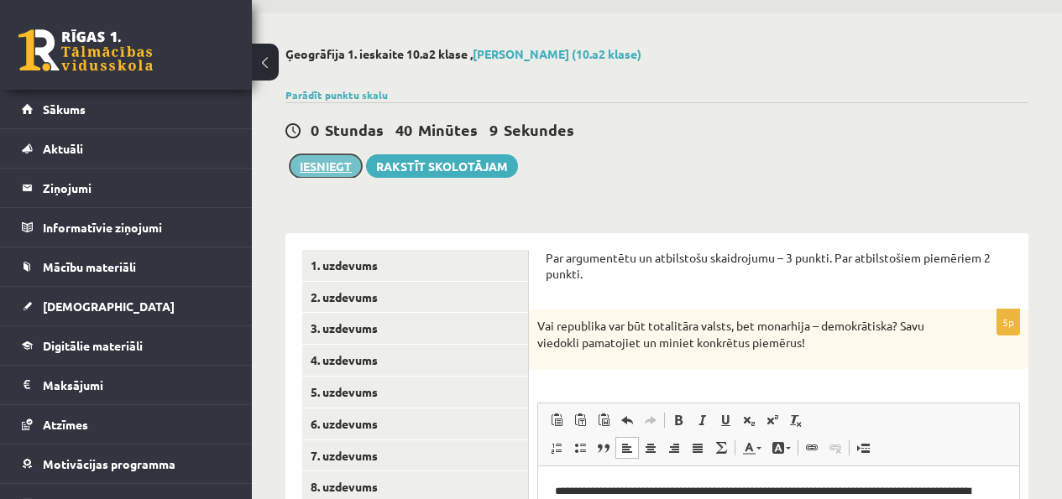
click at [316, 175] on button "Iesniegt" at bounding box center [326, 166] width 72 height 24
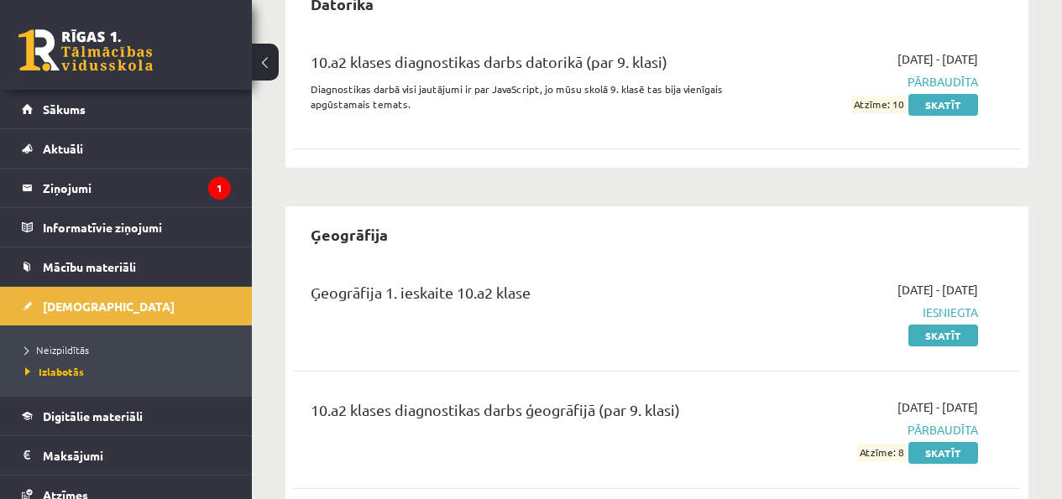
scroll to position [413, 0]
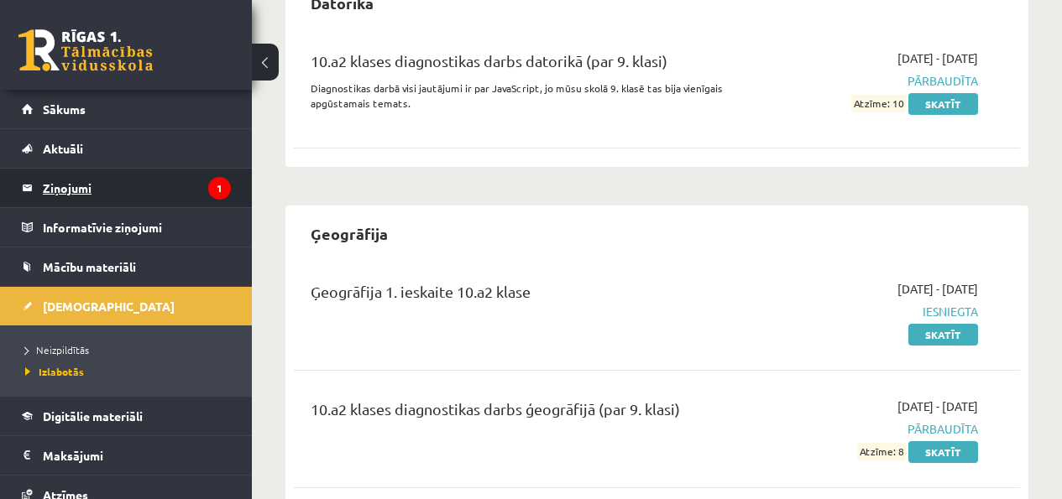
click at [55, 202] on legend "Ziņojumi 1" at bounding box center [137, 188] width 188 height 39
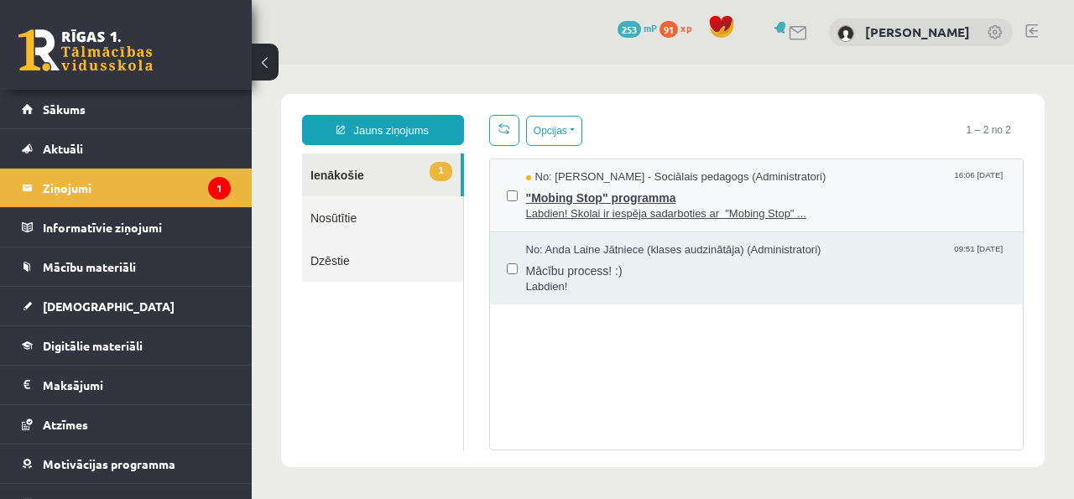
click at [697, 217] on span "Labdien! Skolai ir iespēja sadarboties ar "Mobing Stop" ..." at bounding box center [766, 214] width 481 height 16
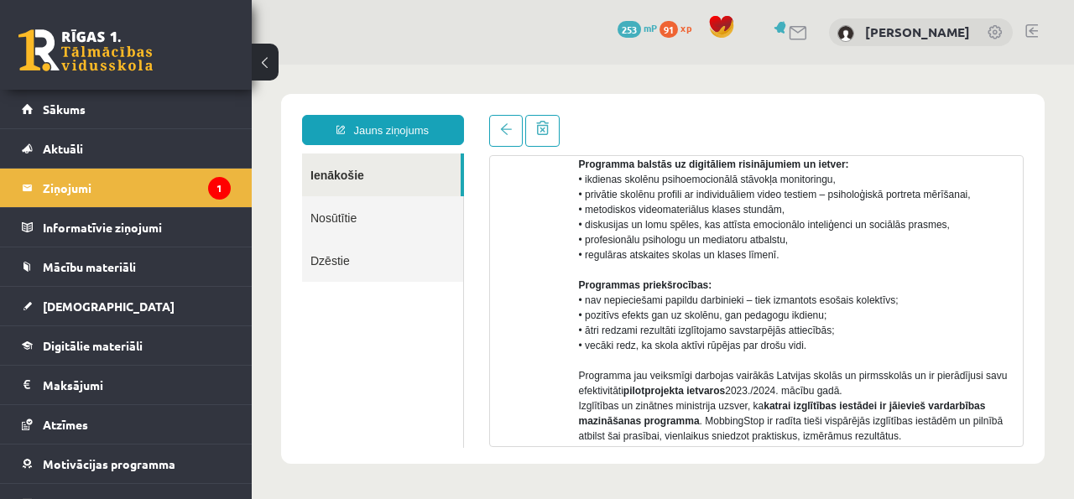
scroll to position [275, 0]
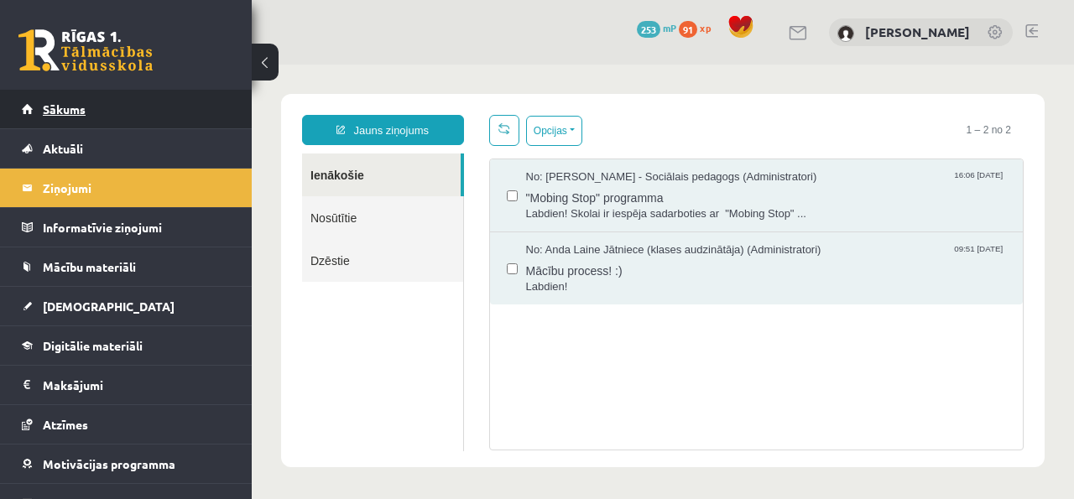
click at [204, 108] on link "Sākums" at bounding box center [126, 109] width 209 height 39
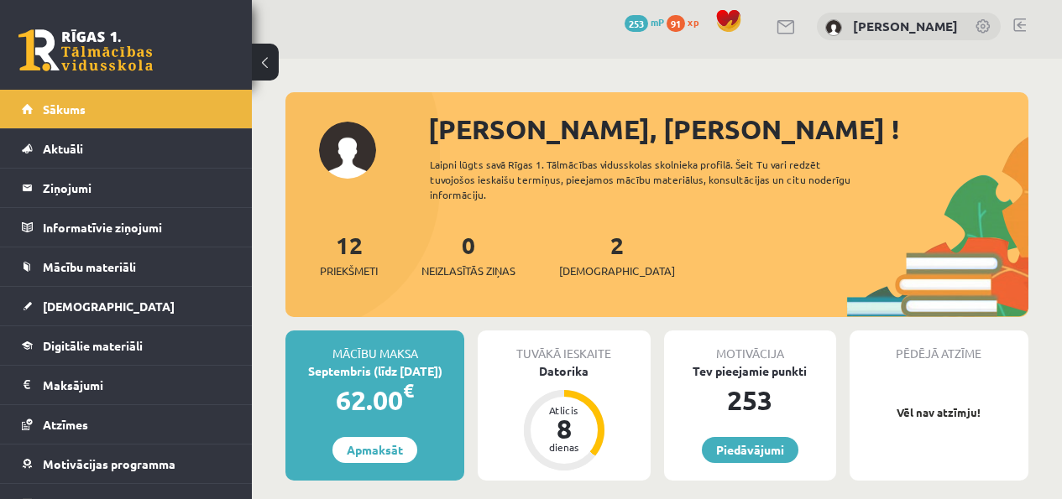
scroll to position [10, 0]
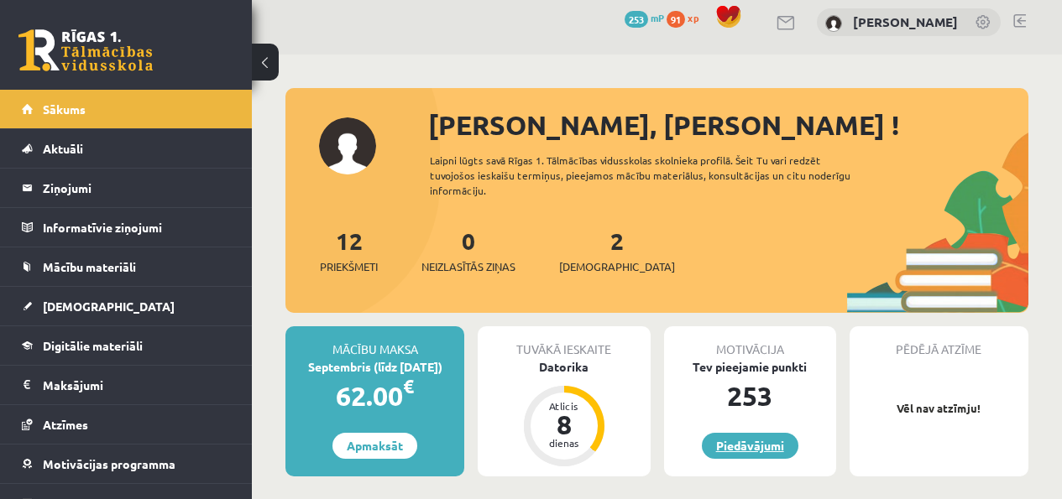
click at [719, 440] on link "Piedāvājumi" at bounding box center [750, 446] width 97 height 26
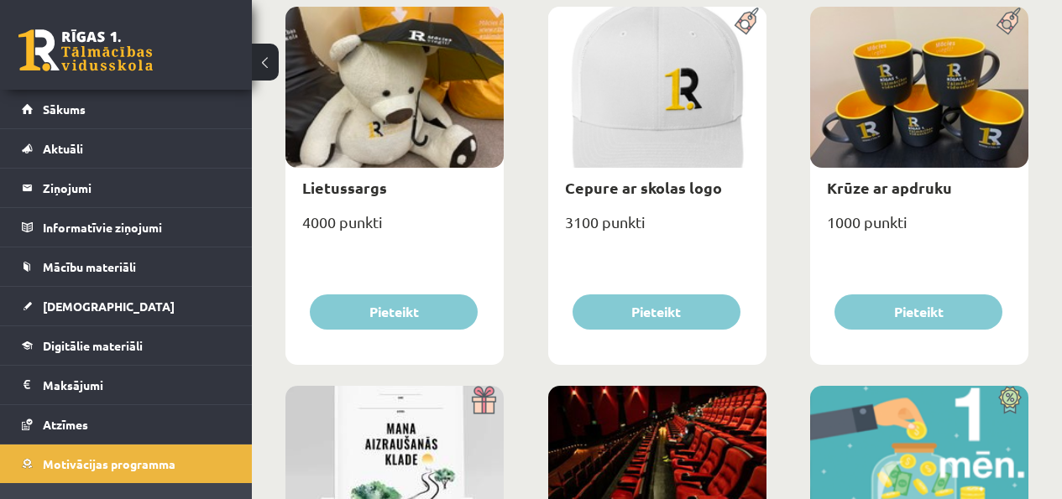
scroll to position [285, 0]
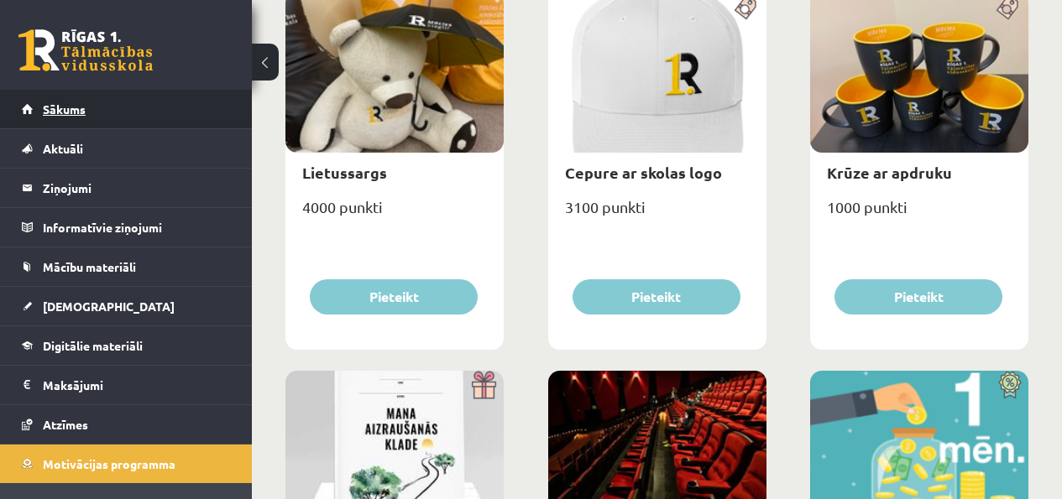
click at [144, 111] on link "Sākums" at bounding box center [126, 109] width 209 height 39
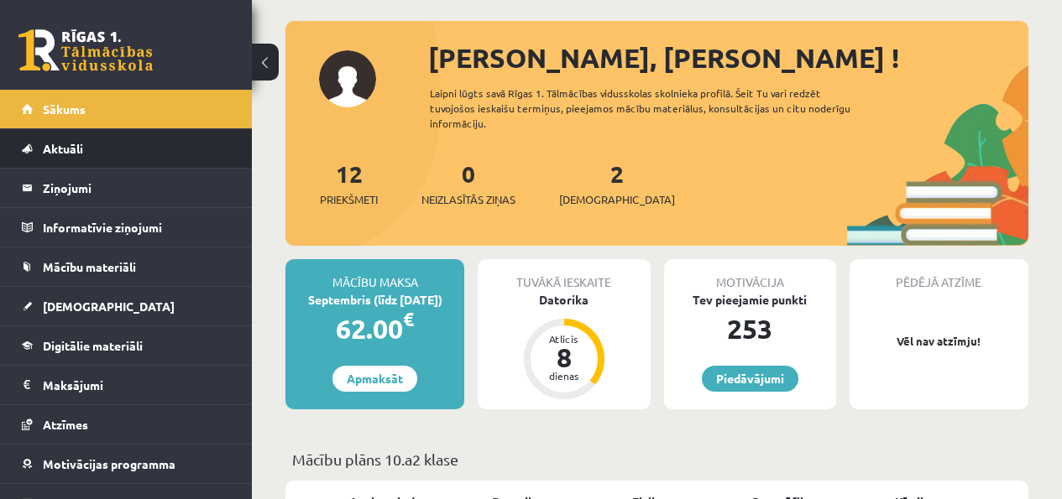
scroll to position [78, 0]
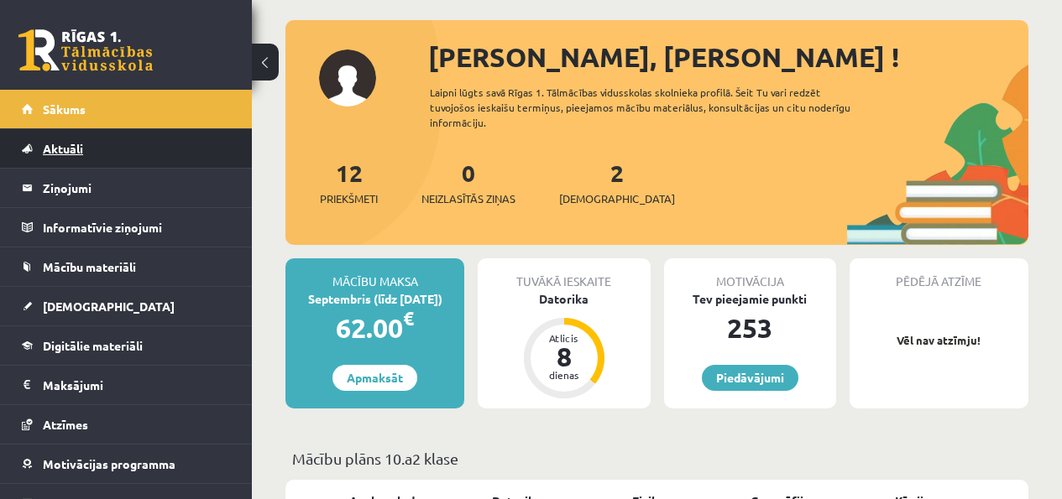
click at [92, 154] on link "Aktuāli" at bounding box center [126, 148] width 209 height 39
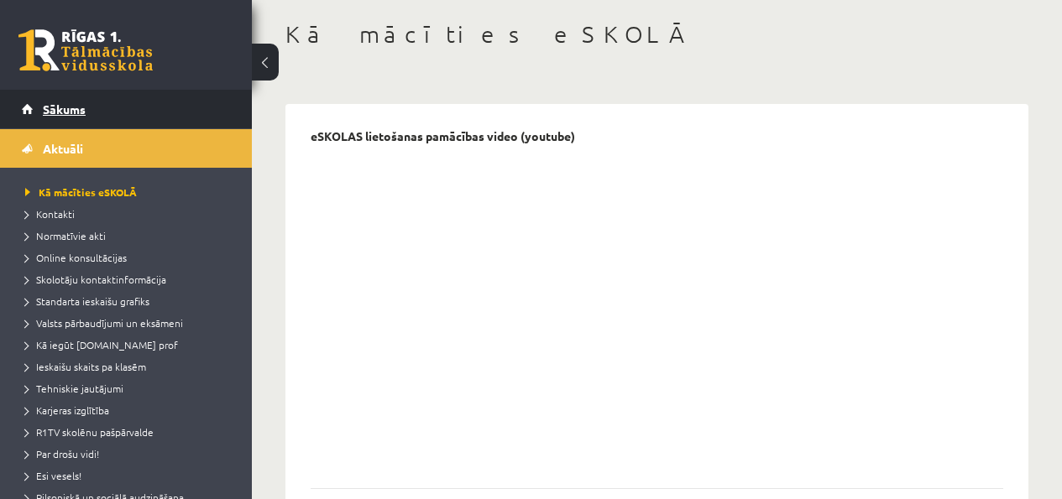
click at [128, 108] on link "Sākums" at bounding box center [126, 109] width 209 height 39
